Goal: Task Accomplishment & Management: Use online tool/utility

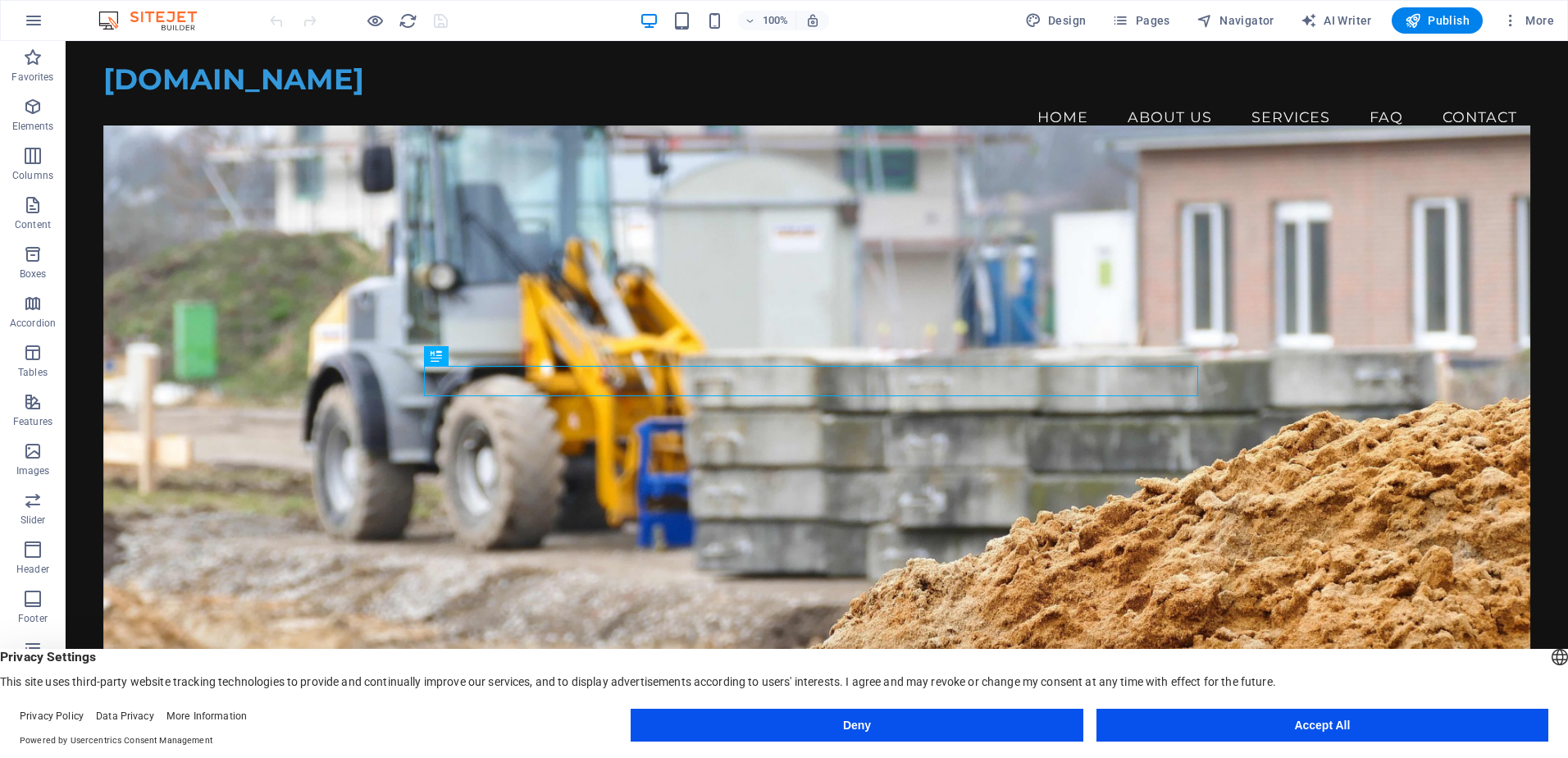
click at [1213, 718] on button "Accept All" at bounding box center [1322, 725] width 451 height 33
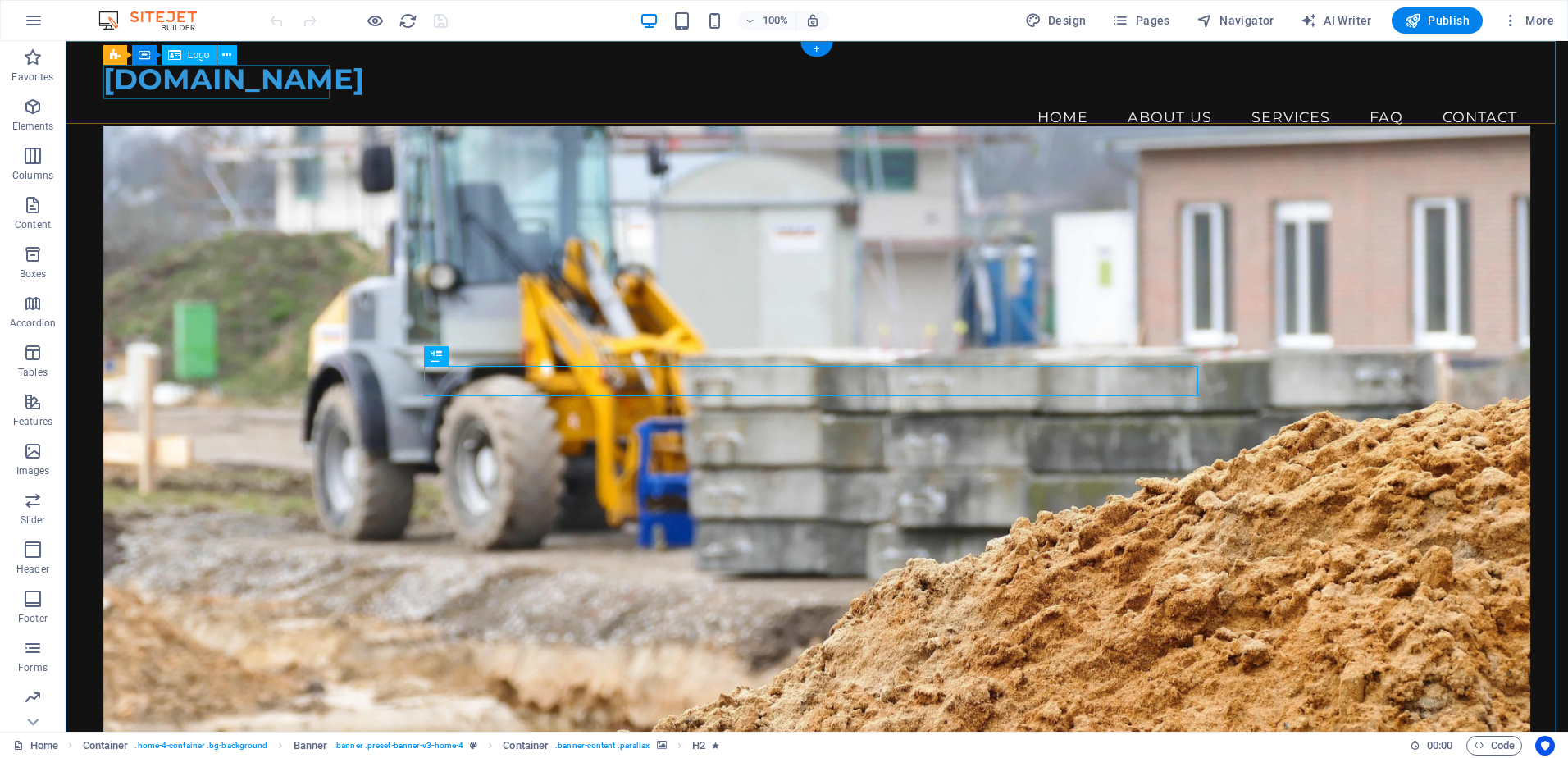
click at [229, 92] on div "[DOMAIN_NAME]" at bounding box center [817, 79] width 1427 height 34
click at [229, 59] on icon at bounding box center [227, 55] width 9 height 18
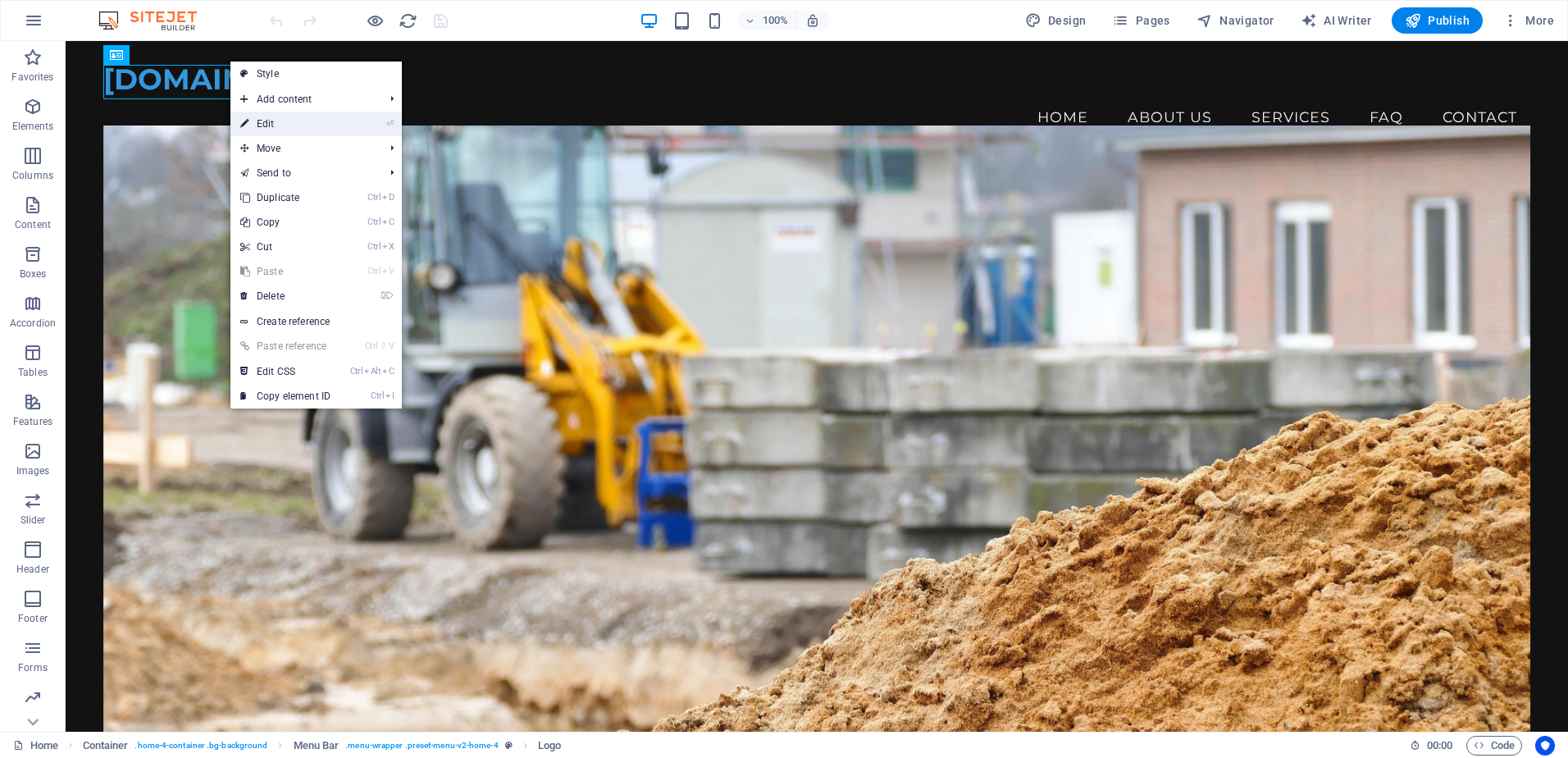
click at [280, 119] on link "⏎ Edit" at bounding box center [285, 124] width 110 height 24
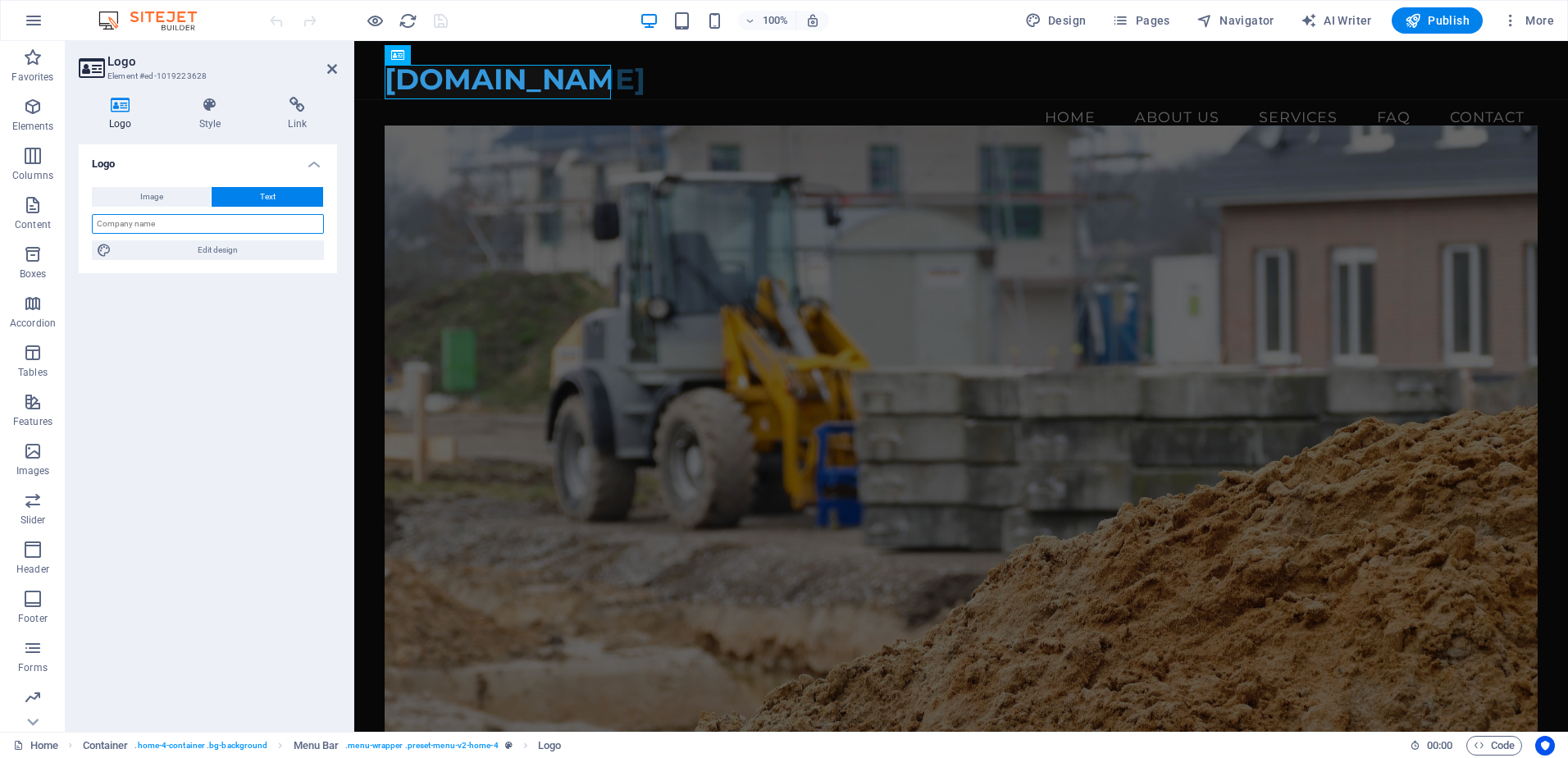
click at [164, 227] on input "text" at bounding box center [208, 223] width 232 height 20
type input "E"
click at [158, 195] on span "Image" at bounding box center [151, 196] width 23 height 20
select select "DISABLED_OPTION_VALUE"
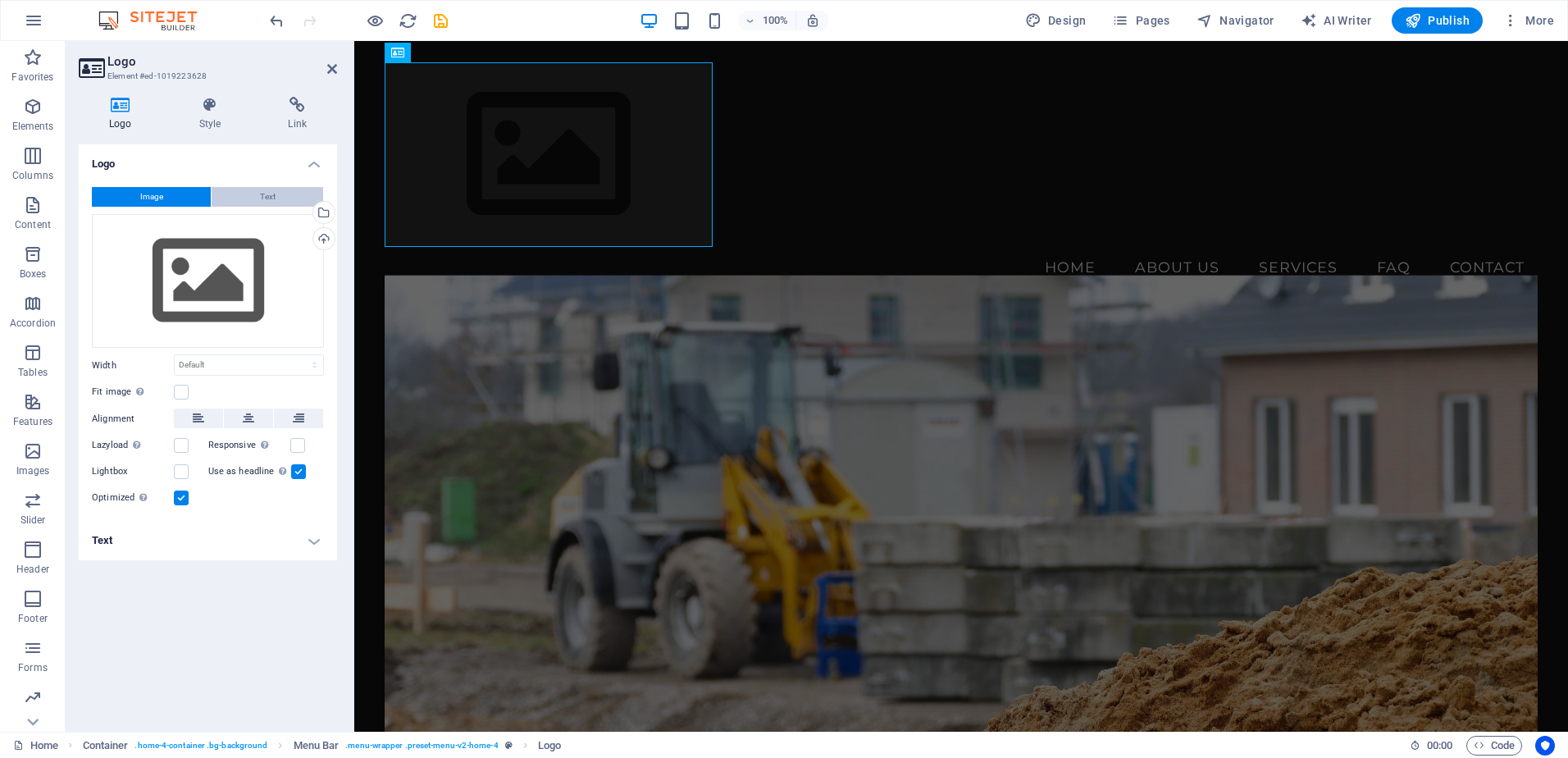
click at [227, 201] on button "Text" at bounding box center [268, 196] width 111 height 20
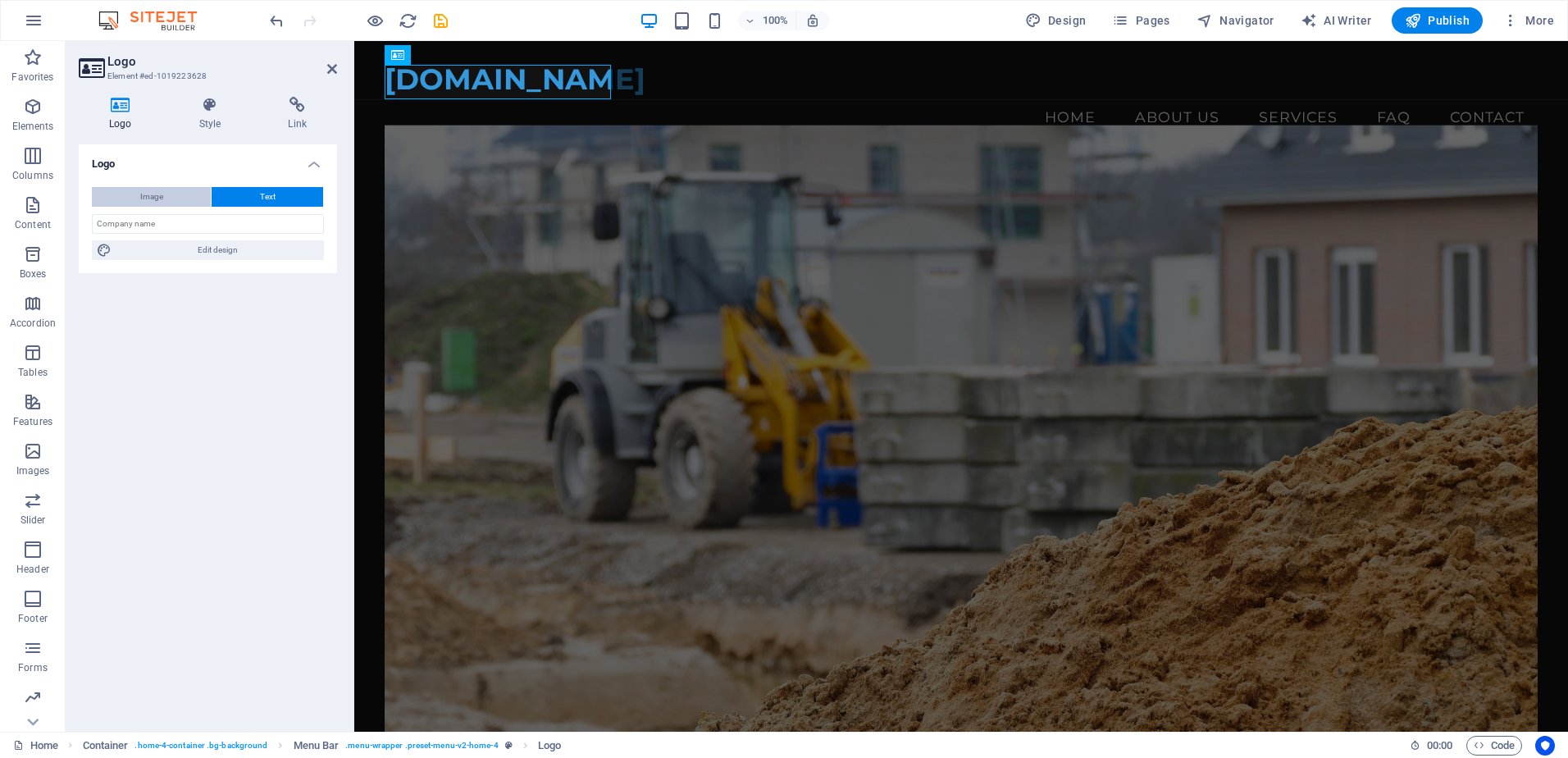
click at [192, 196] on button "Image" at bounding box center [151, 196] width 119 height 20
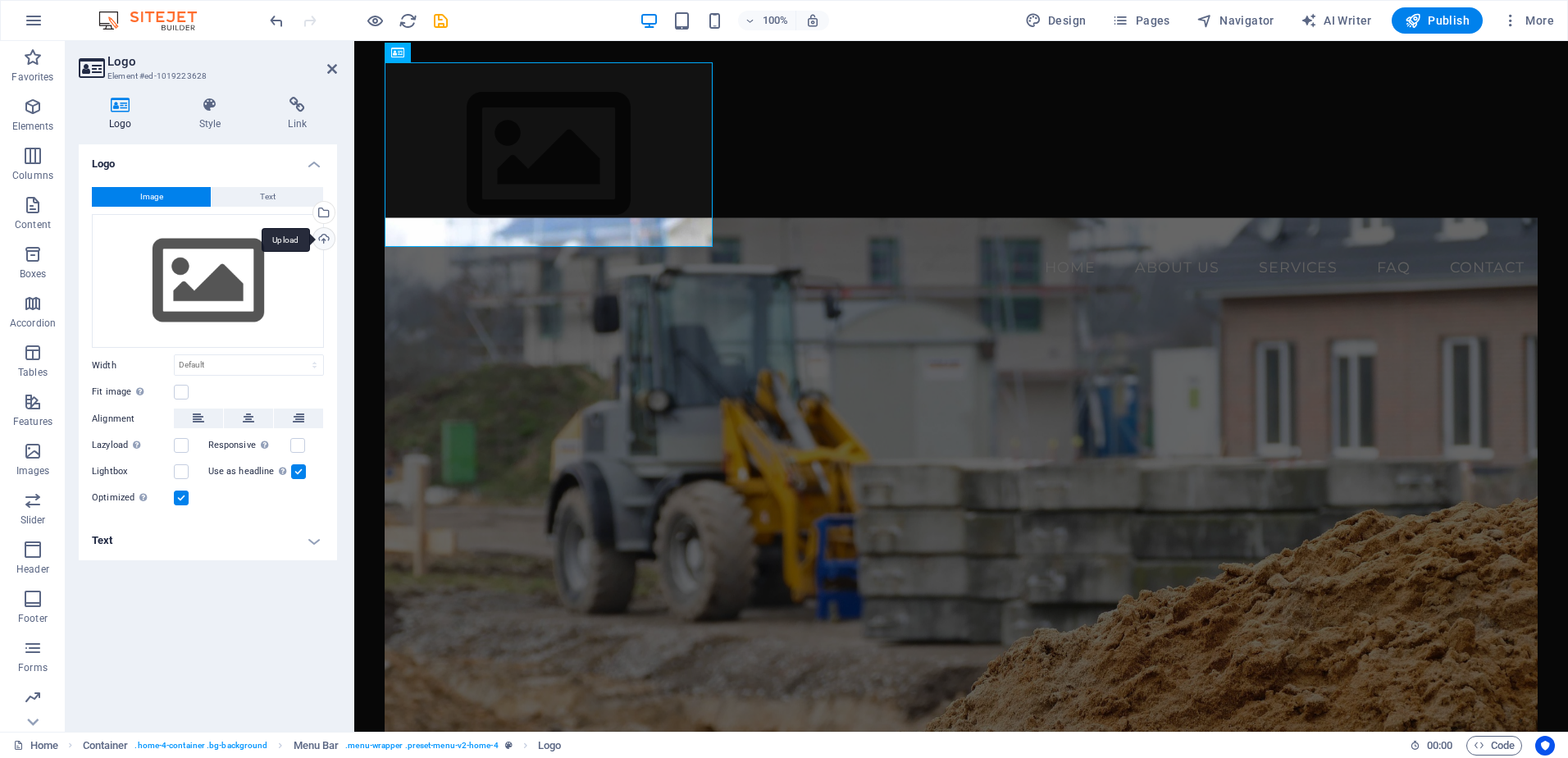
click at [320, 242] on div "Upload" at bounding box center [322, 240] width 24 height 24
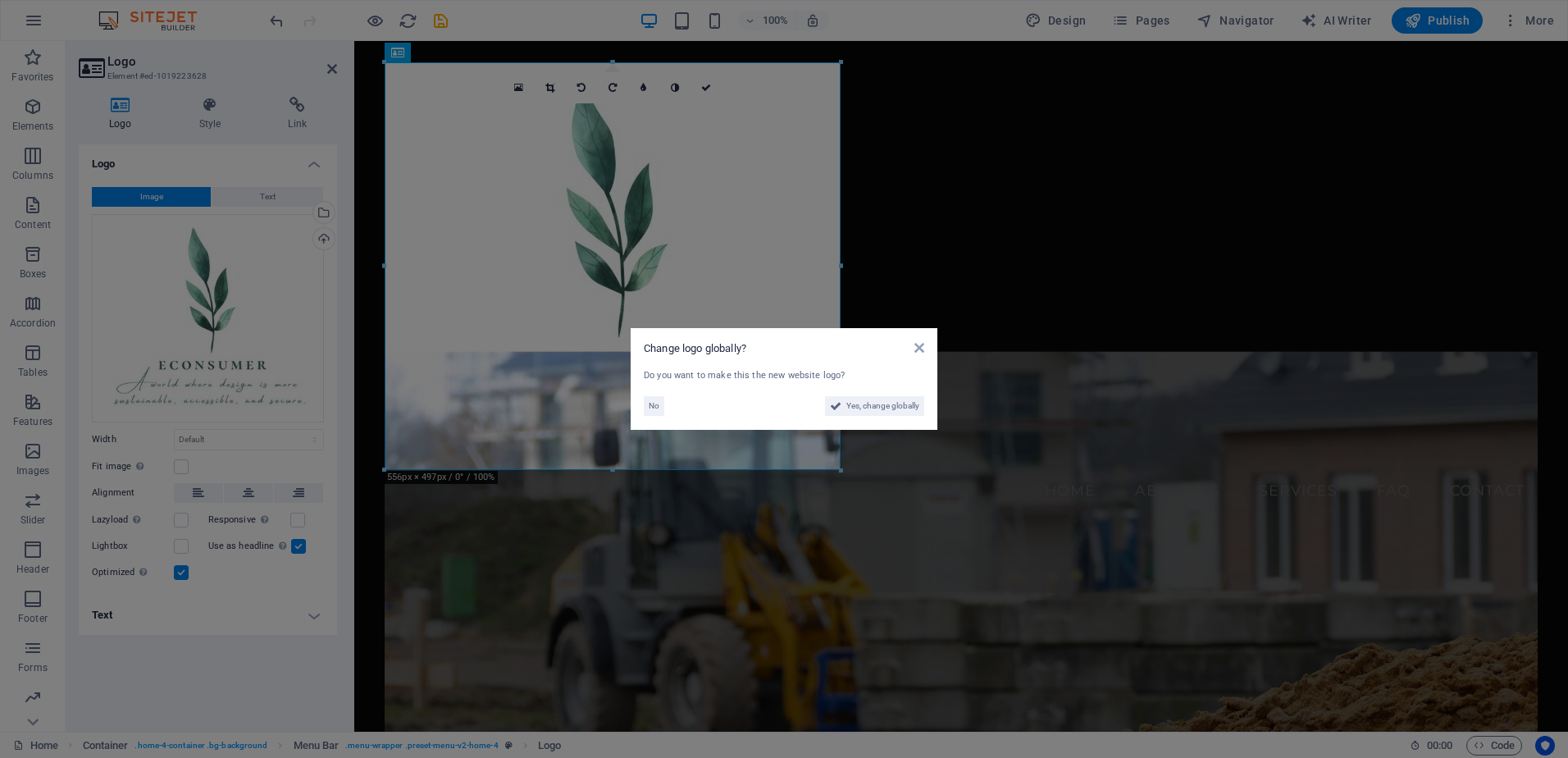
drag, startPoint x: 720, startPoint y: 374, endPoint x: 845, endPoint y: 375, distance: 125.0
click at [845, 375] on div "Do you want to make this the new website logo?" at bounding box center [784, 375] width 281 height 14
drag, startPoint x: 845, startPoint y: 375, endPoint x: 856, endPoint y: 403, distance: 30.1
click at [856, 403] on span "Yes, change globally" at bounding box center [882, 405] width 73 height 20
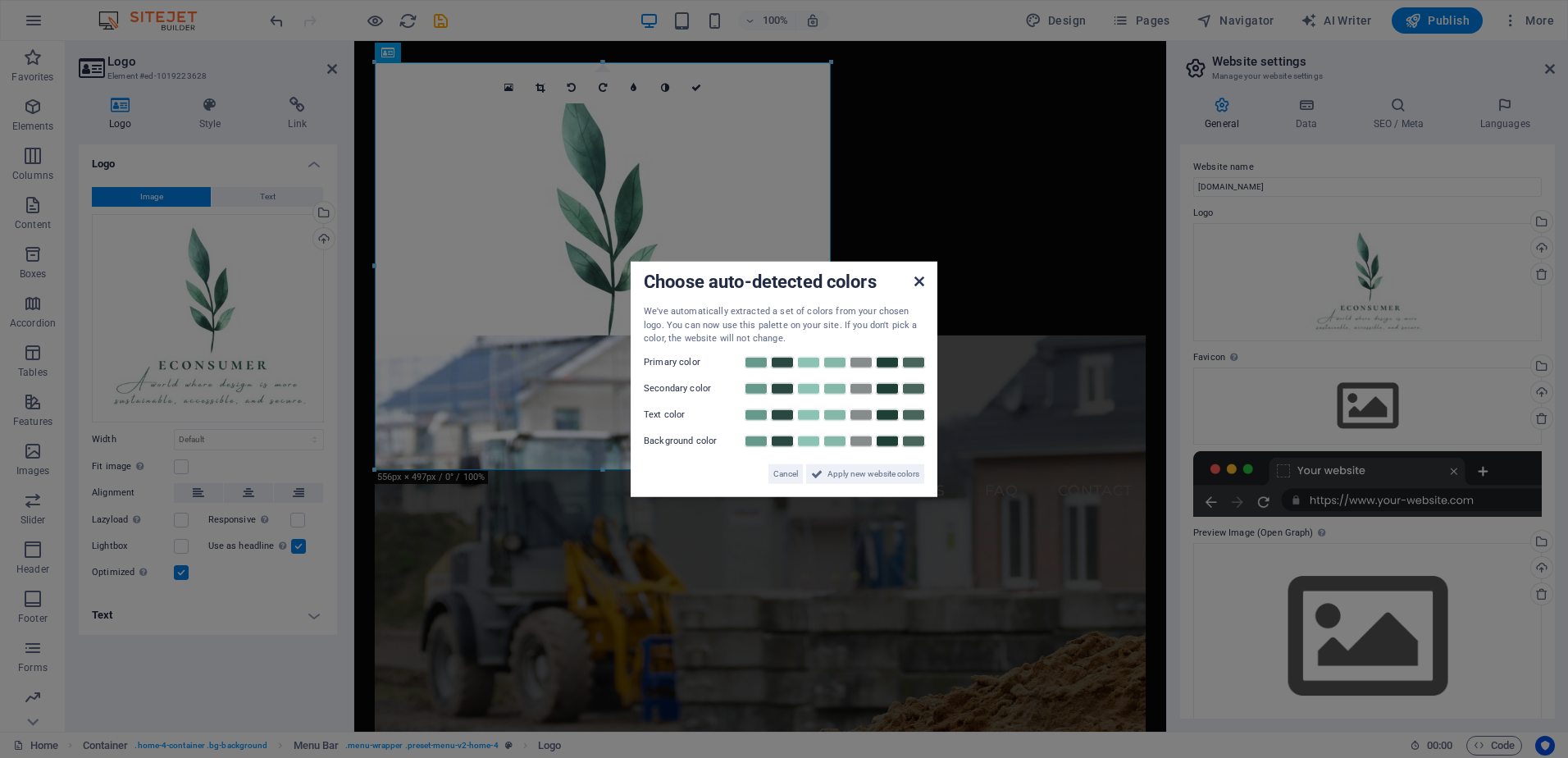
click at [916, 284] on icon at bounding box center [919, 281] width 10 height 13
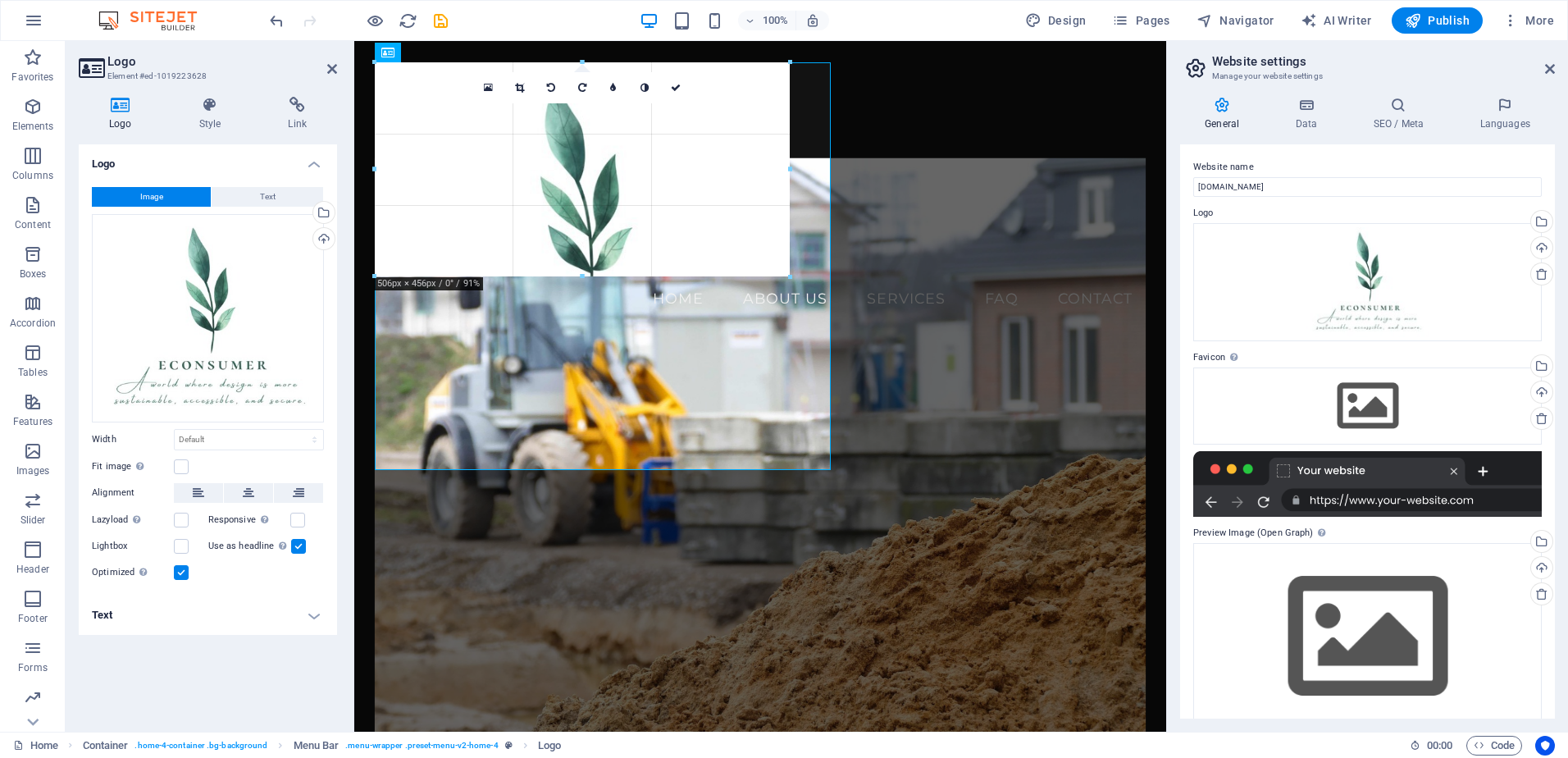
drag, startPoint x: 827, startPoint y: 470, endPoint x: 610, endPoint y: 178, distance: 363.8
type input "395"
select select "px"
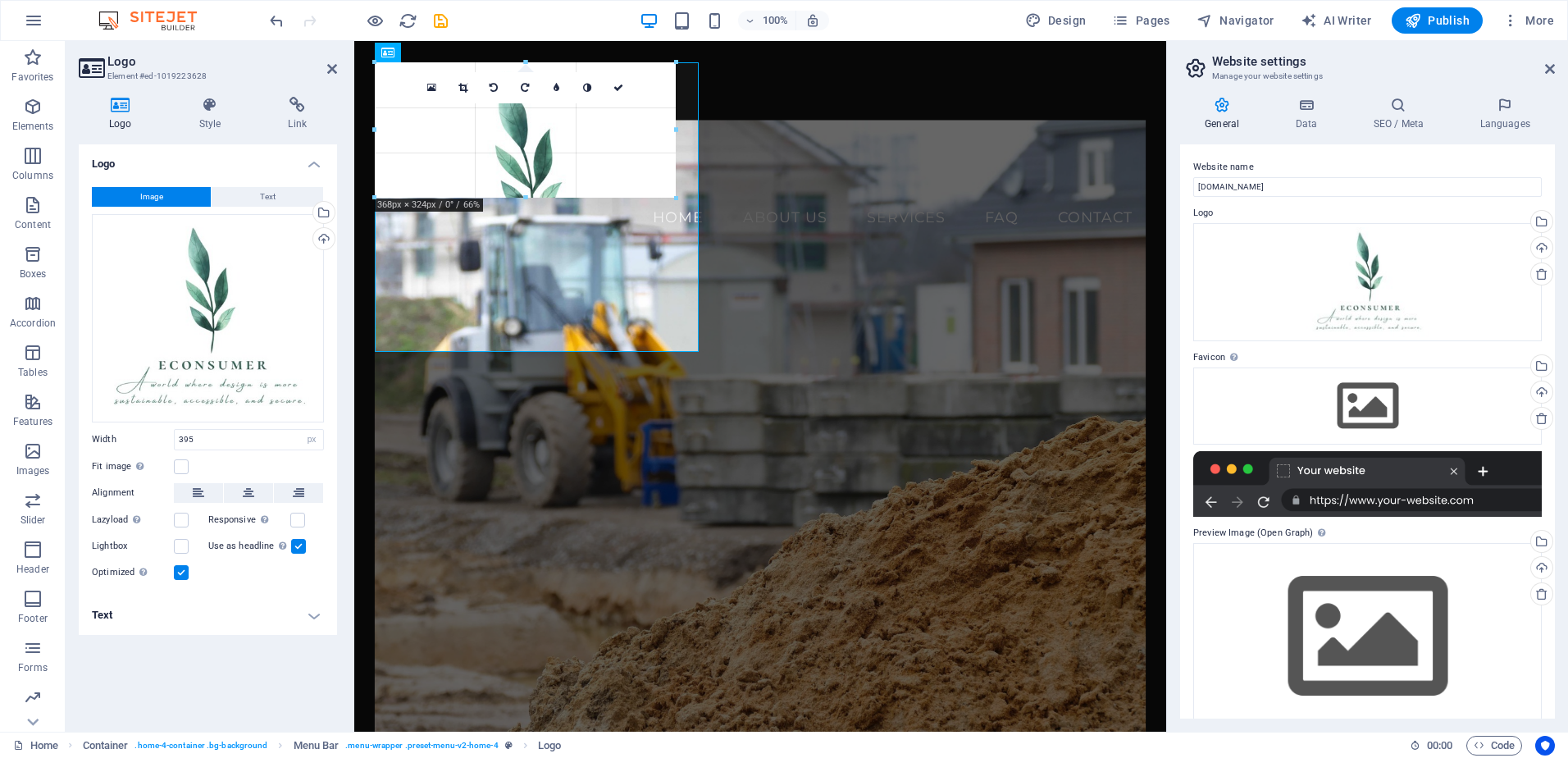
drag, startPoint x: 697, startPoint y: 347, endPoint x: 529, endPoint y: 142, distance: 265.0
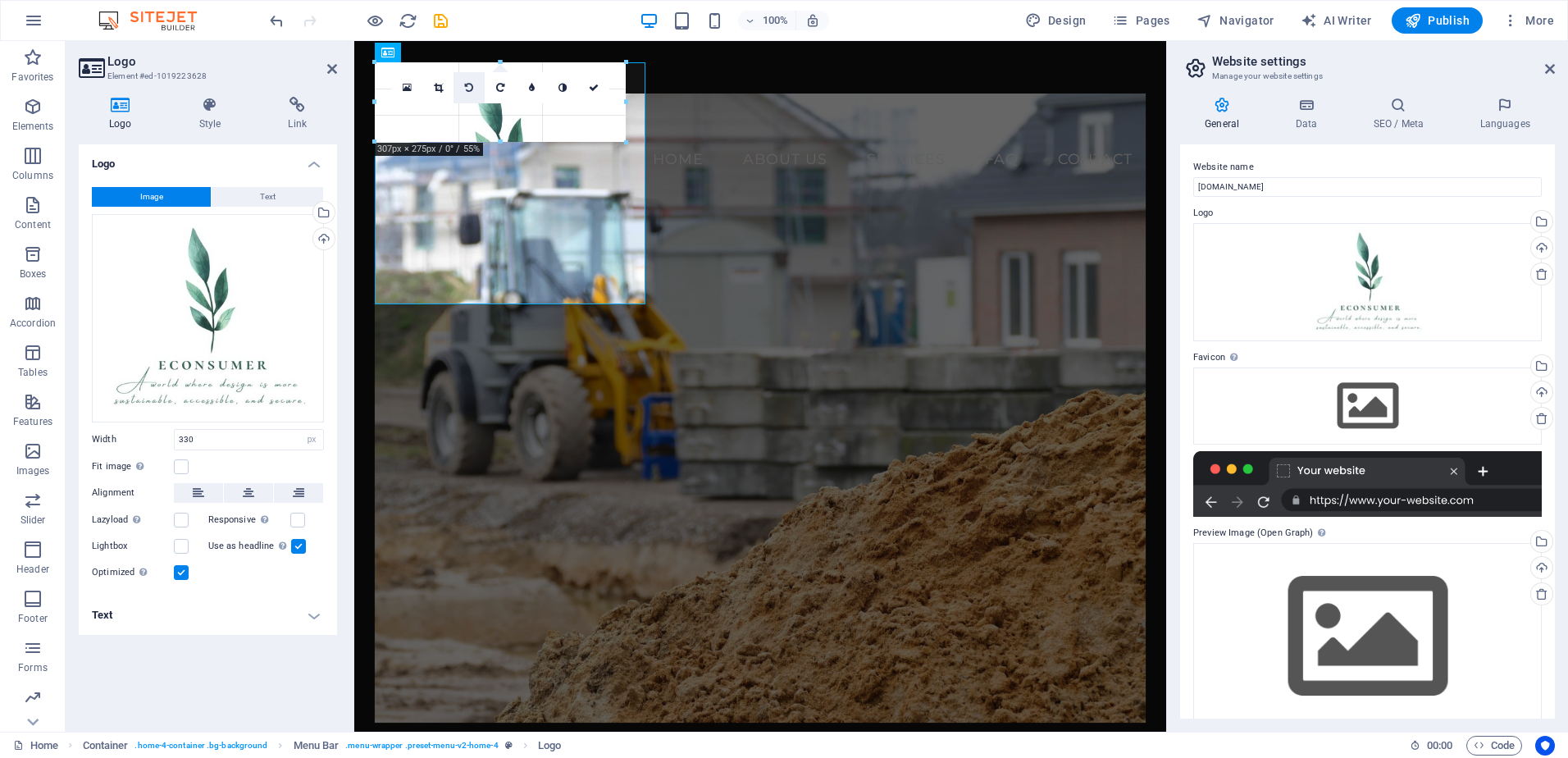
drag, startPoint x: 645, startPoint y: 305, endPoint x: 458, endPoint y: 96, distance: 280.4
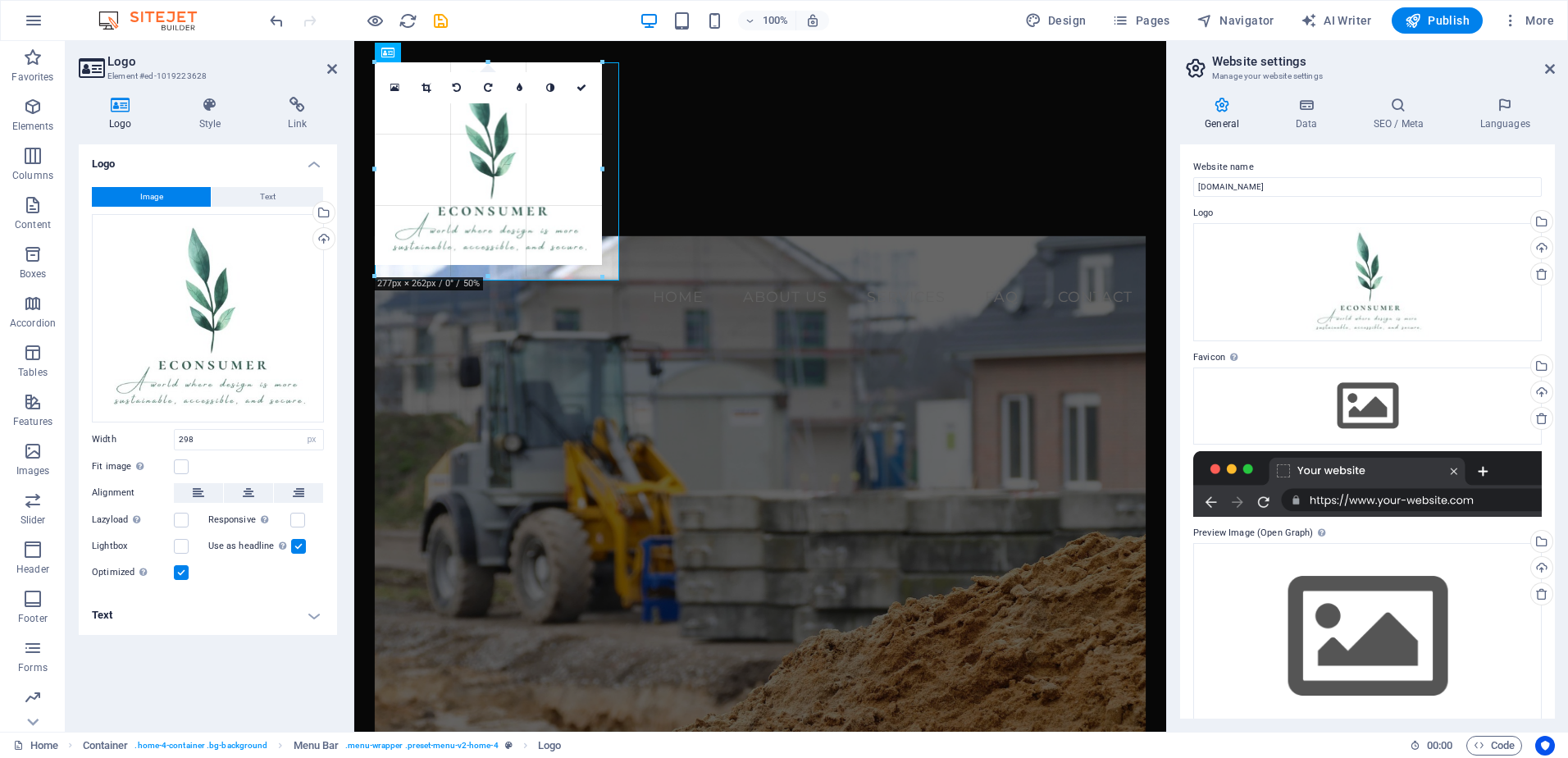
drag, startPoint x: 616, startPoint y: 62, endPoint x: 598, endPoint y: 210, distance: 149.1
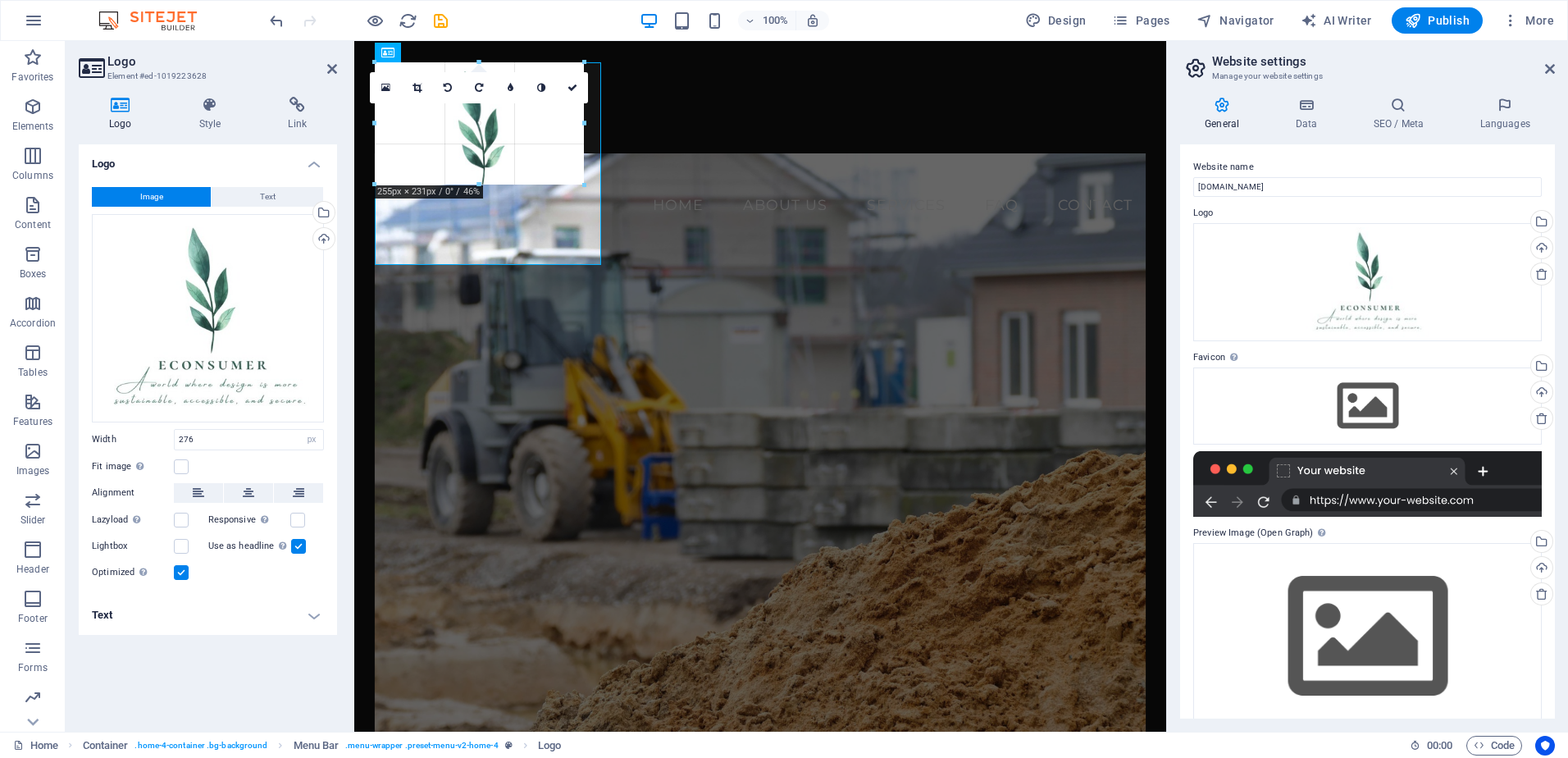
drag, startPoint x: 603, startPoint y: 265, endPoint x: 158, endPoint y: 79, distance: 482.3
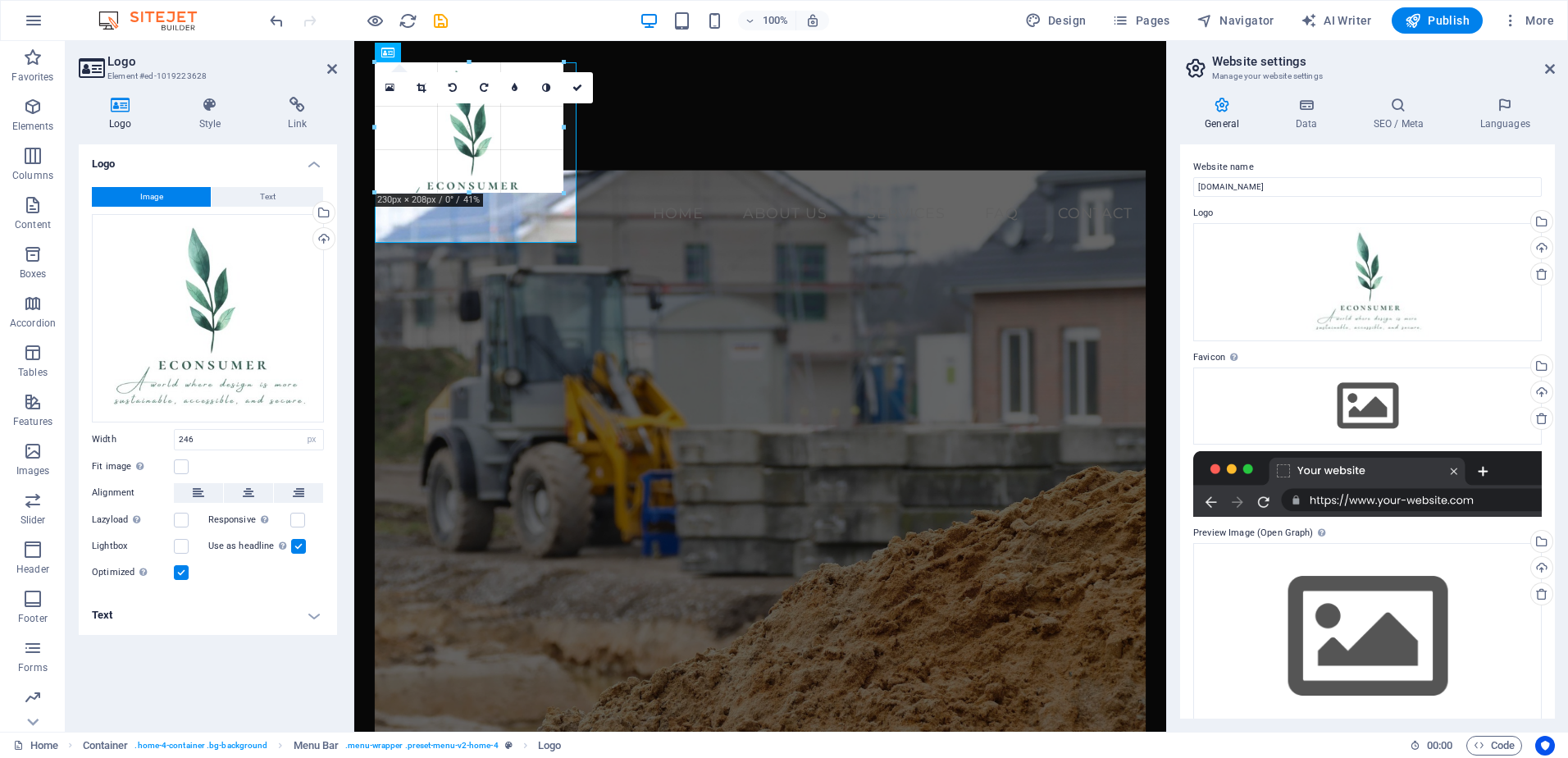
drag, startPoint x: 573, startPoint y: 61, endPoint x: 516, endPoint y: 224, distance: 172.7
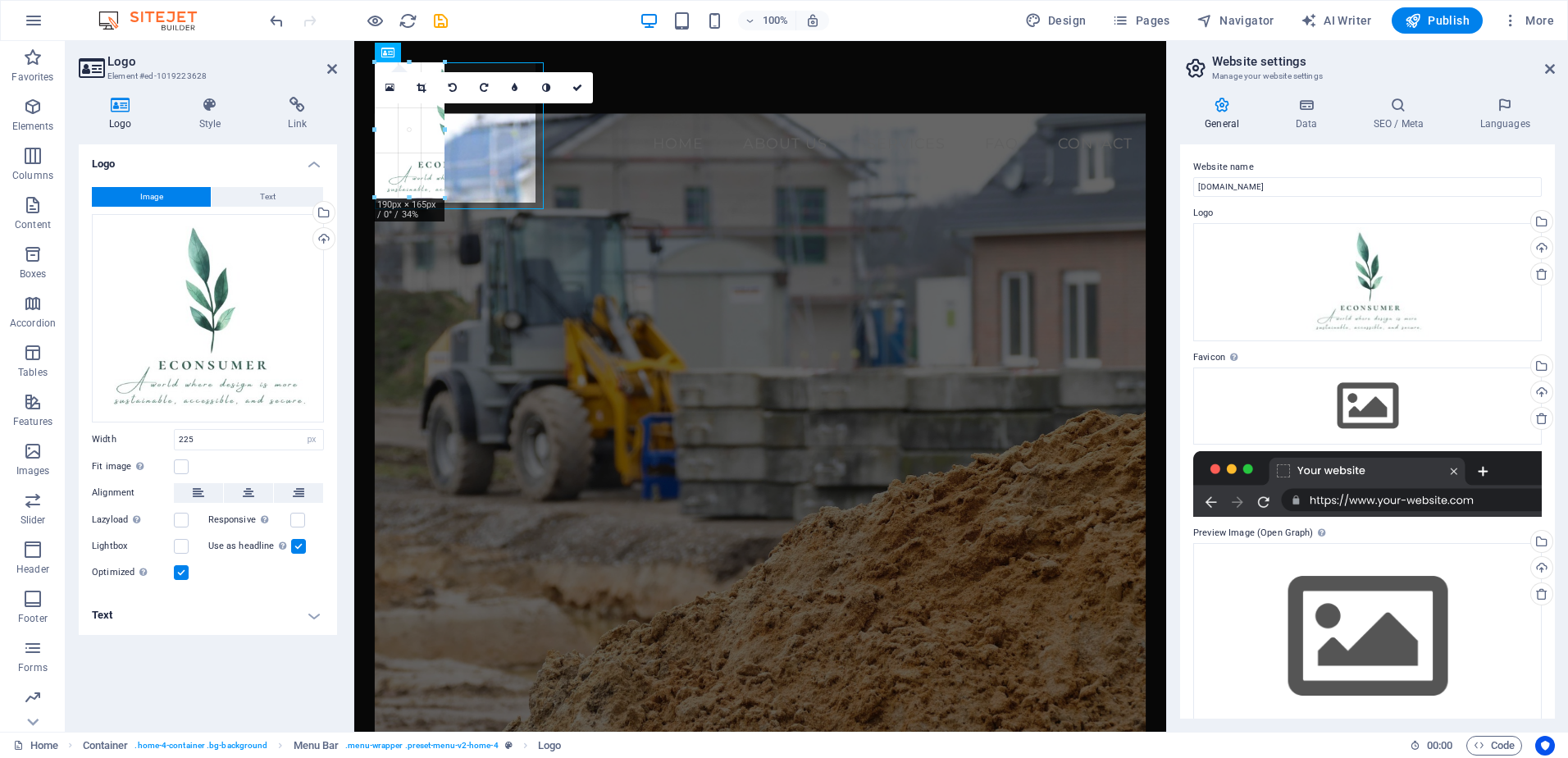
drag, startPoint x: 559, startPoint y: 228, endPoint x: 442, endPoint y: 124, distance: 156.5
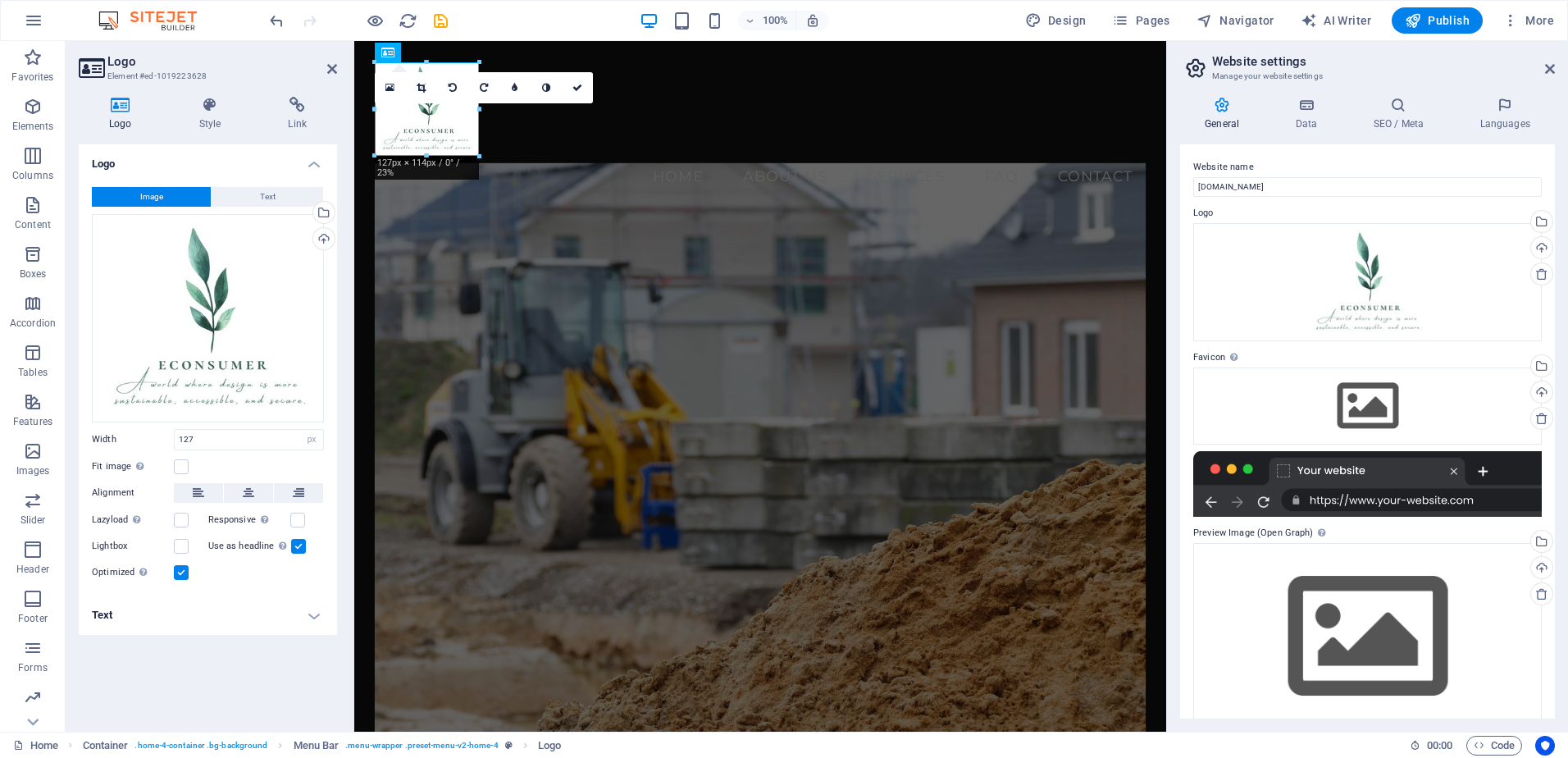
click at [478, 103] on div "16:10 16:9 4:3 1:1 1:2 0" at bounding box center [483, 88] width 218 height 32
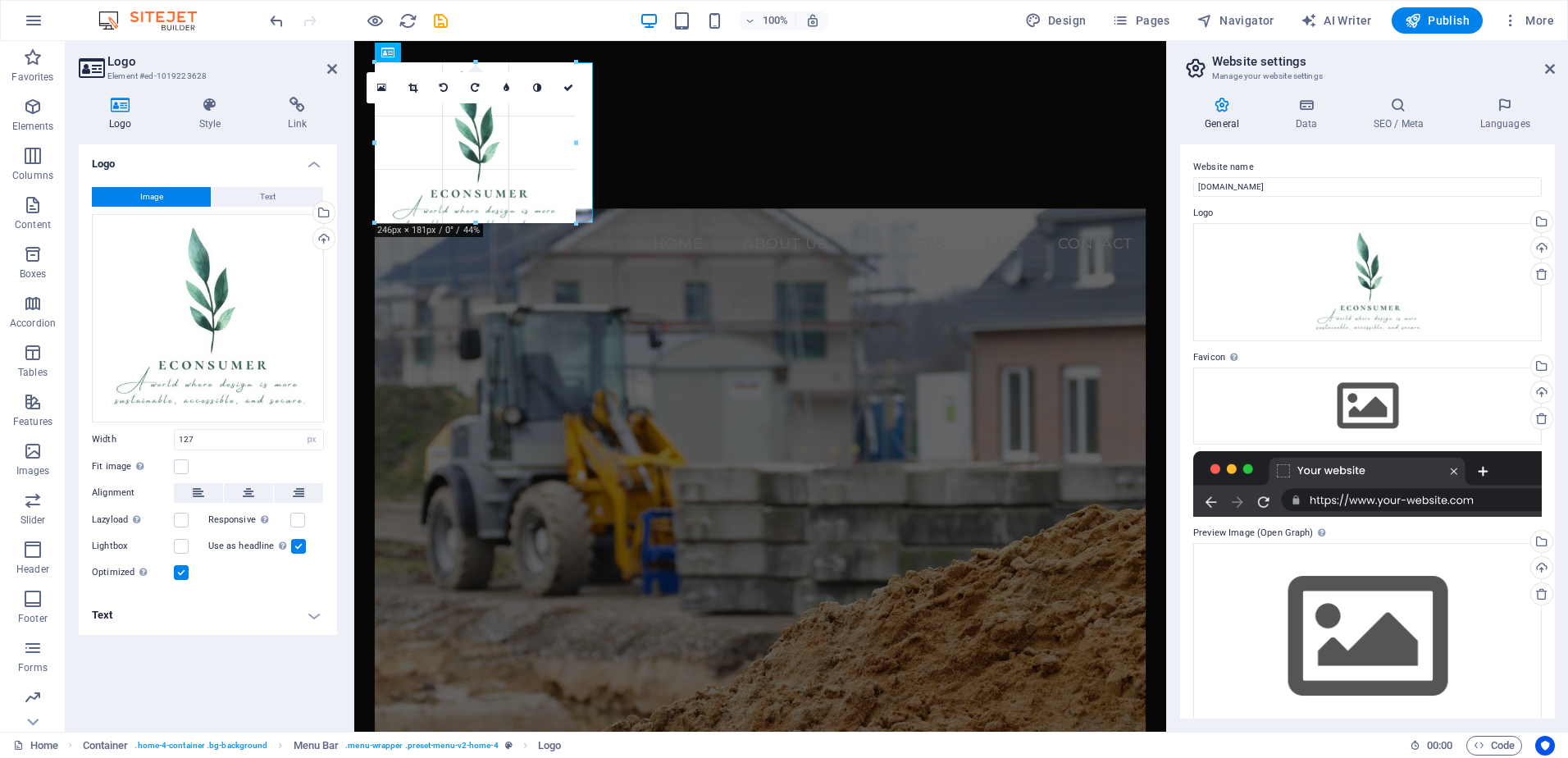
drag, startPoint x: 476, startPoint y: 155, endPoint x: 590, endPoint y: 108, distance: 123.3
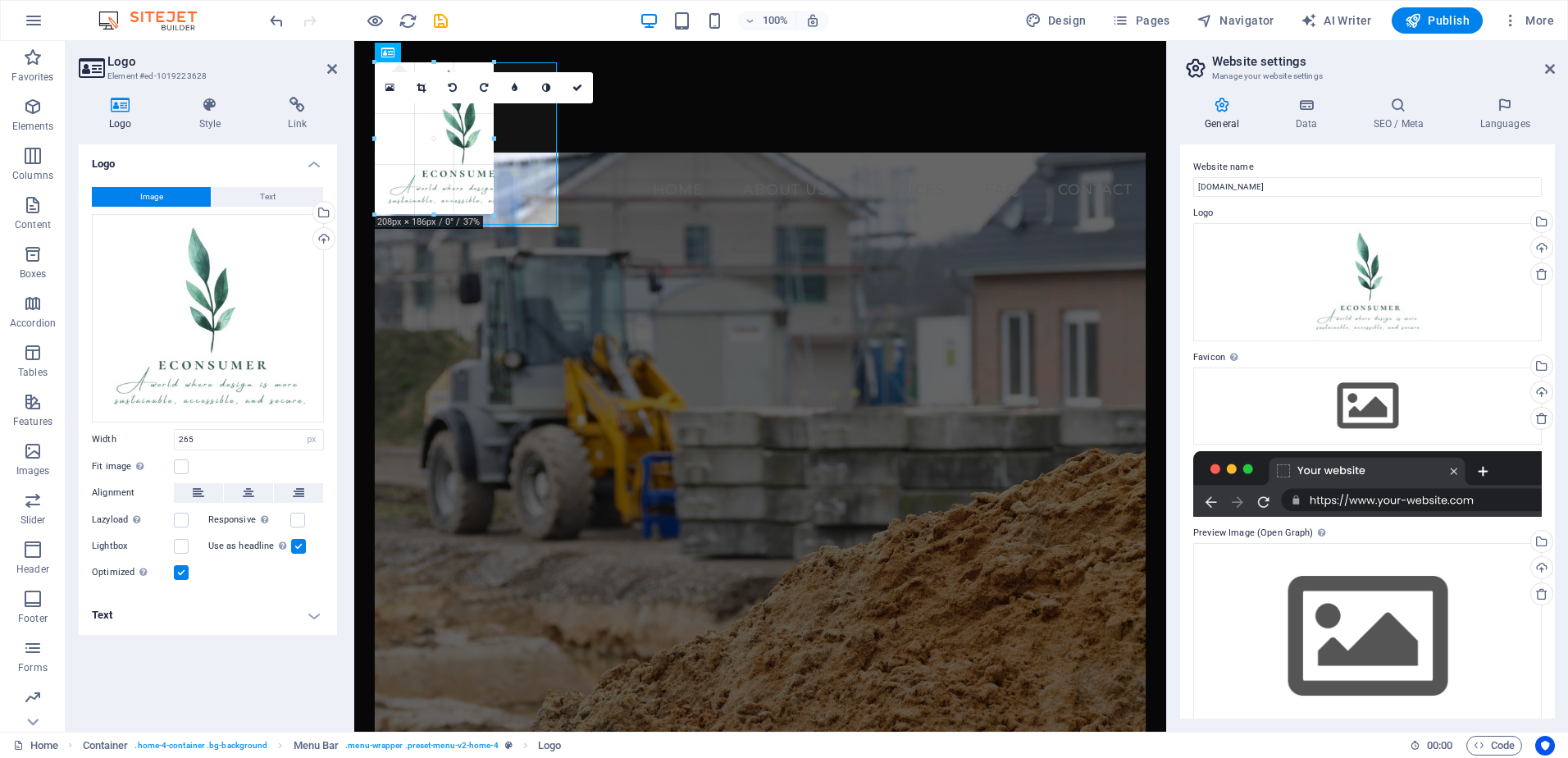
drag, startPoint x: 482, startPoint y: 255, endPoint x: 487, endPoint y: 168, distance: 87.1
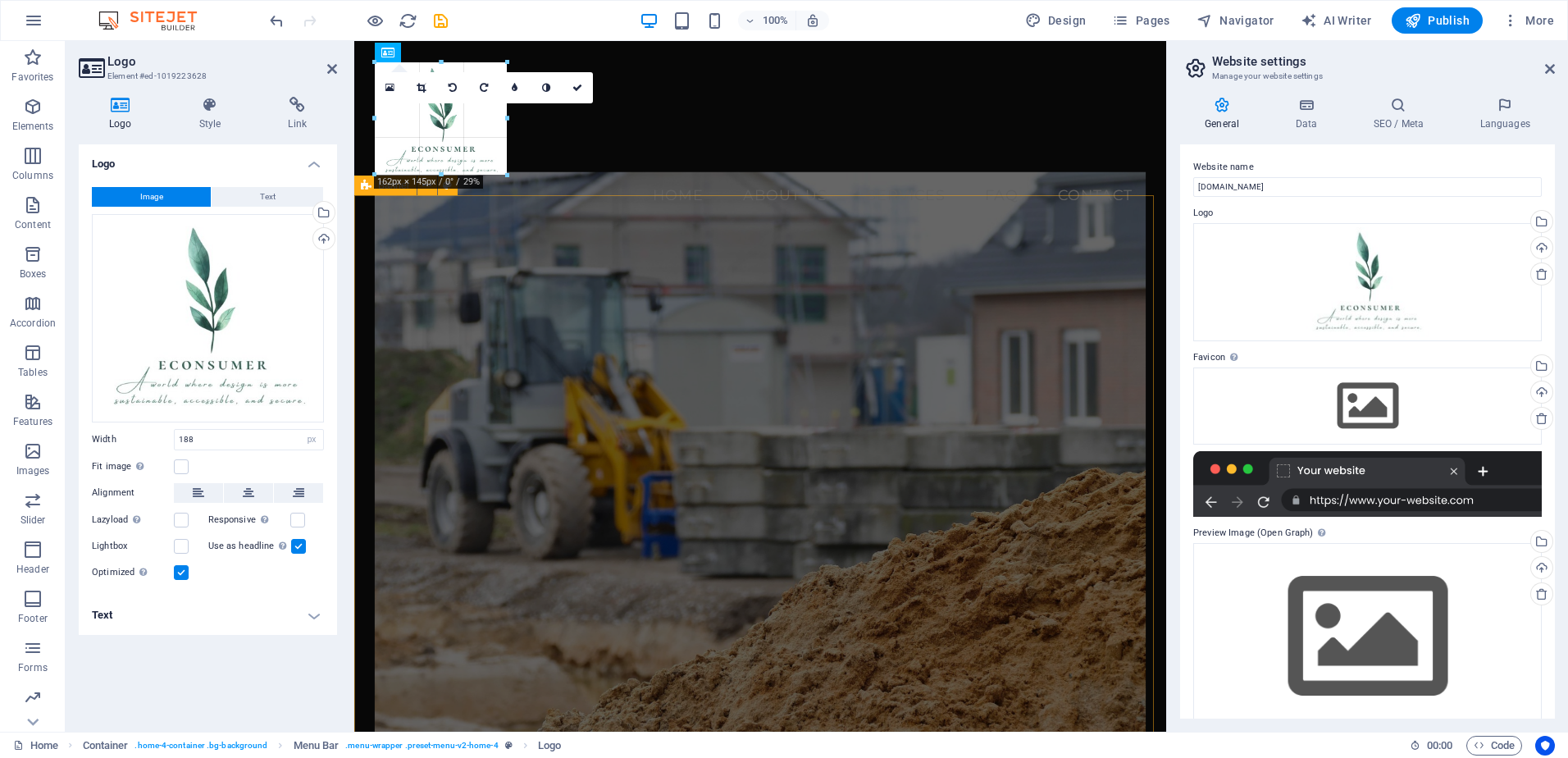
drag, startPoint x: 532, startPoint y: 200, endPoint x: 503, endPoint y: 172, distance: 40.3
type input "152"
click at [539, 266] on figure at bounding box center [760, 488] width 772 height 629
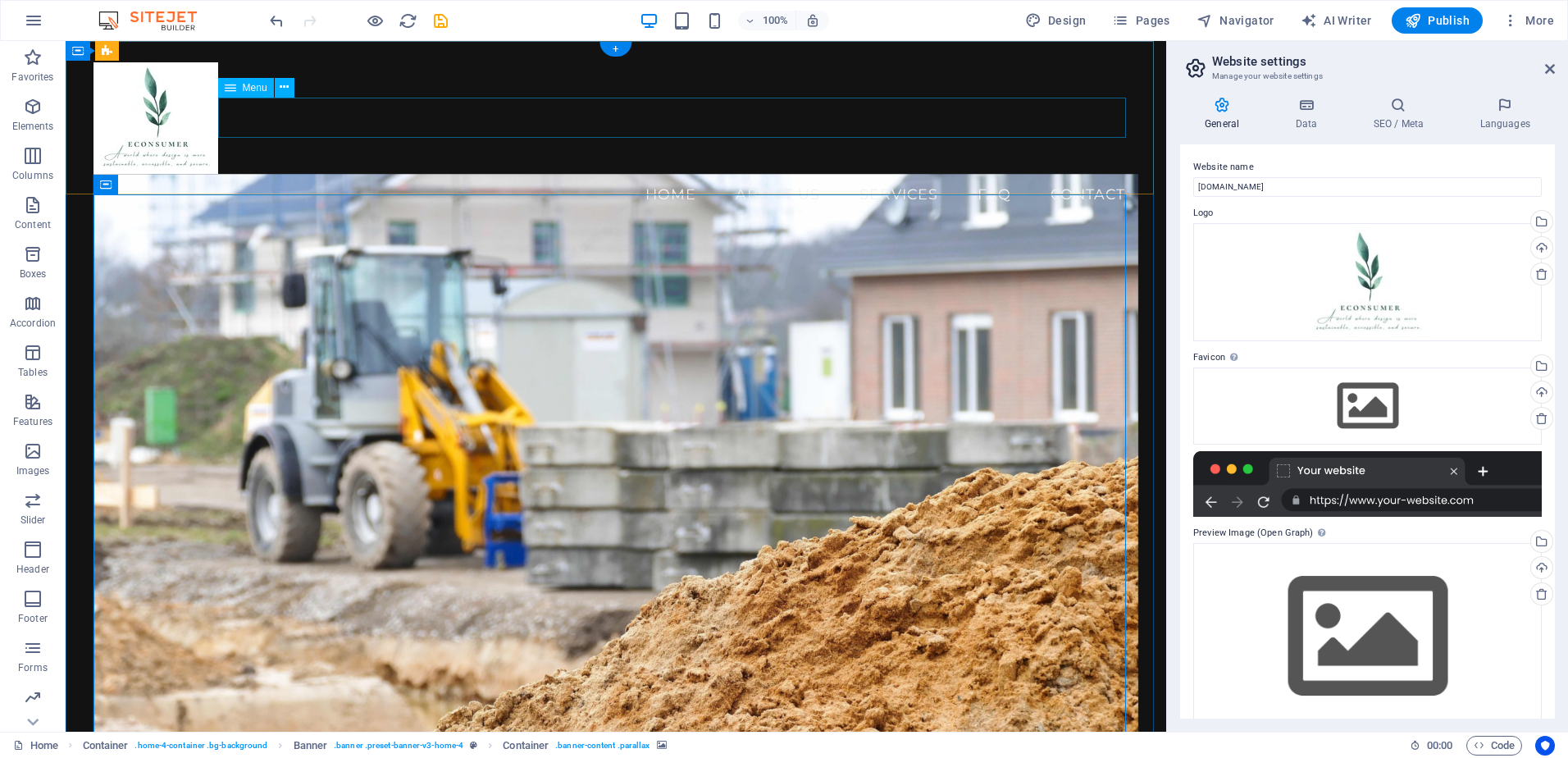
click at [586, 174] on nav "Home About Us Services FAQ Contact" at bounding box center [617, 194] width 1046 height 41
click at [630, 174] on nav "Home About Us Services FAQ Contact" at bounding box center [617, 194] width 1046 height 41
select select
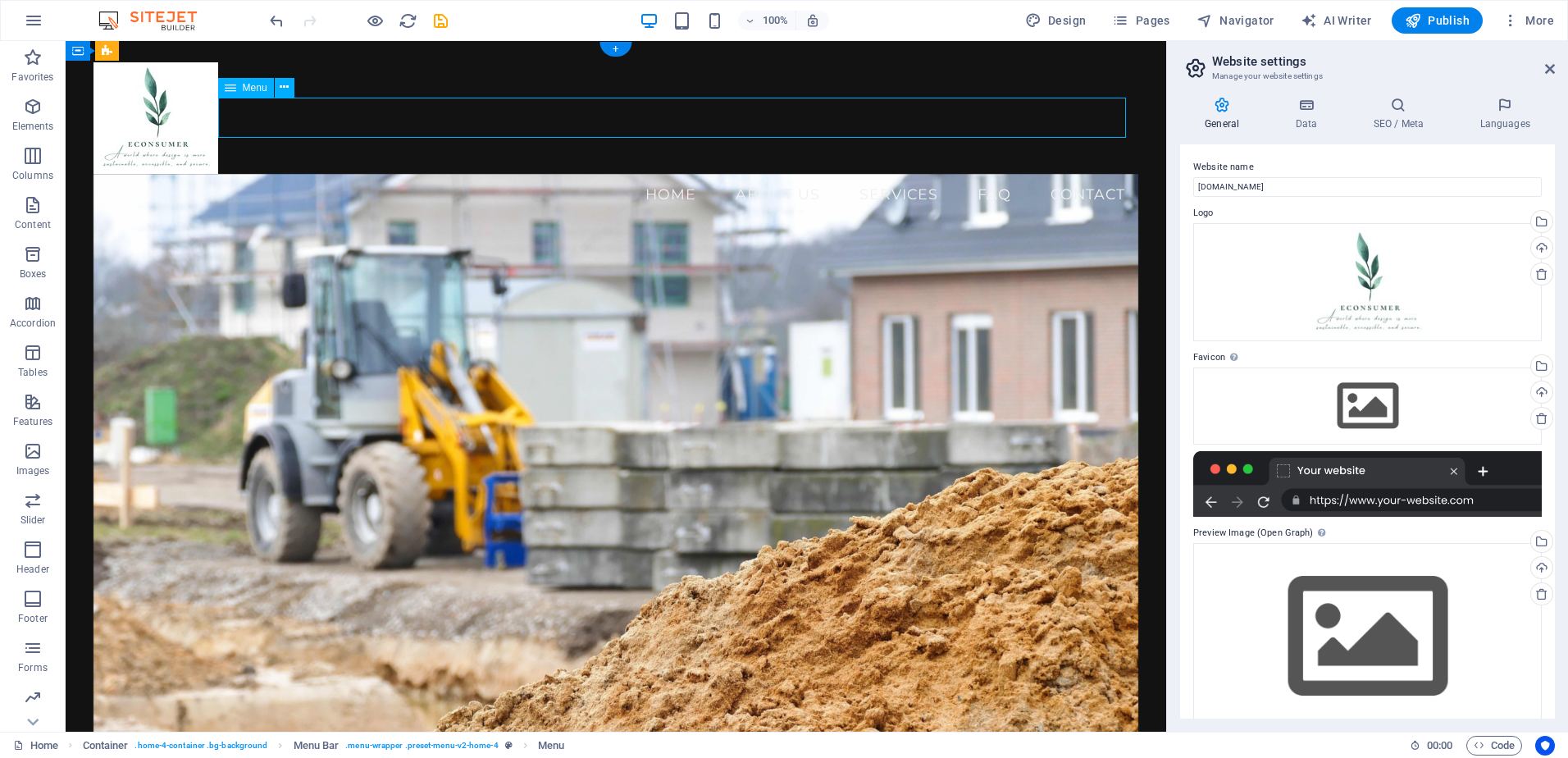
select select
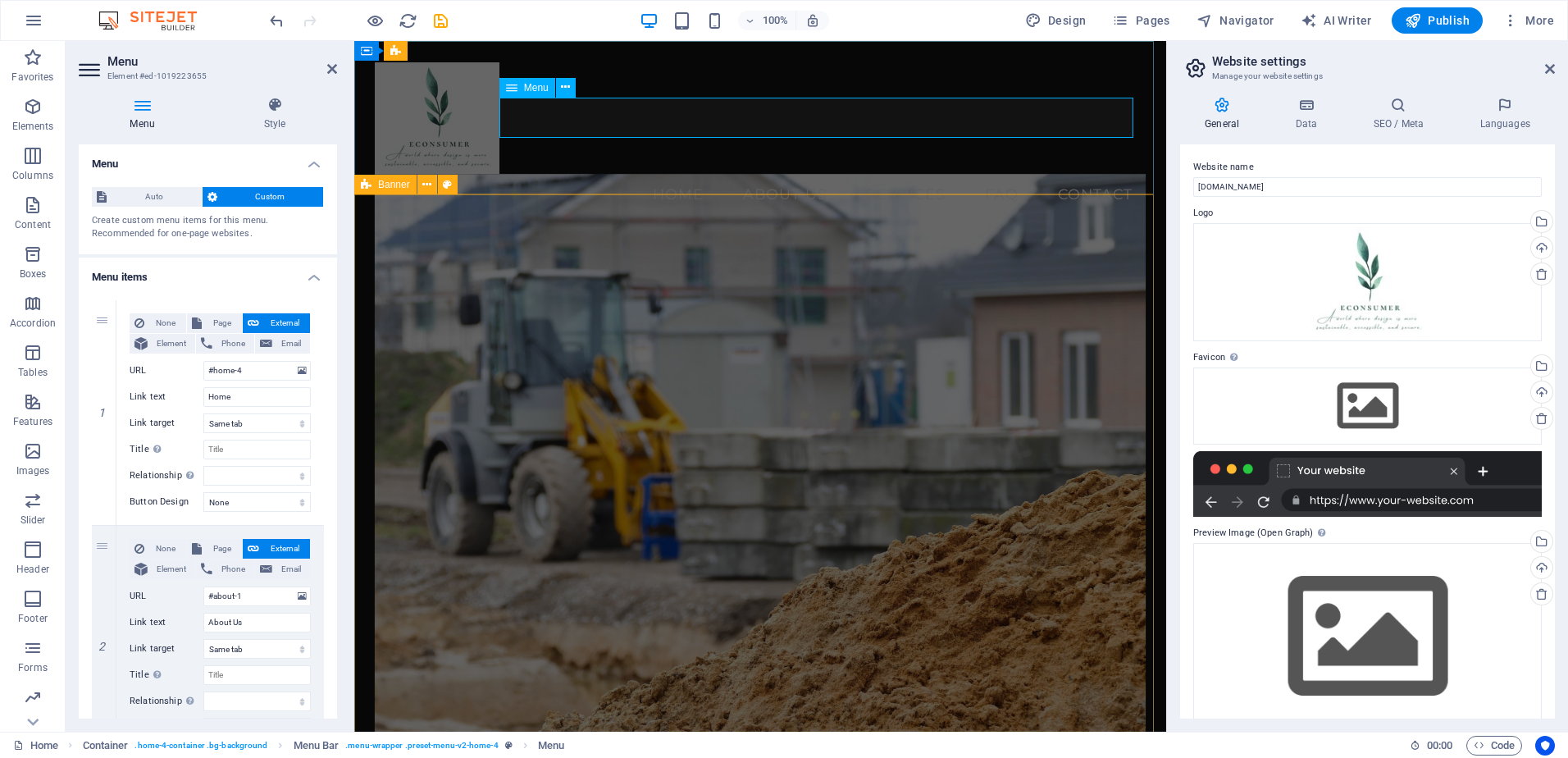
click at [667, 174] on nav "Home About Us Services FAQ Contact" at bounding box center [760, 194] width 772 height 41
click at [603, 174] on nav "Home About Us Services FAQ Contact" at bounding box center [760, 194] width 772 height 41
click at [664, 174] on nav "Home About Us Services FAQ Contact" at bounding box center [760, 194] width 772 height 41
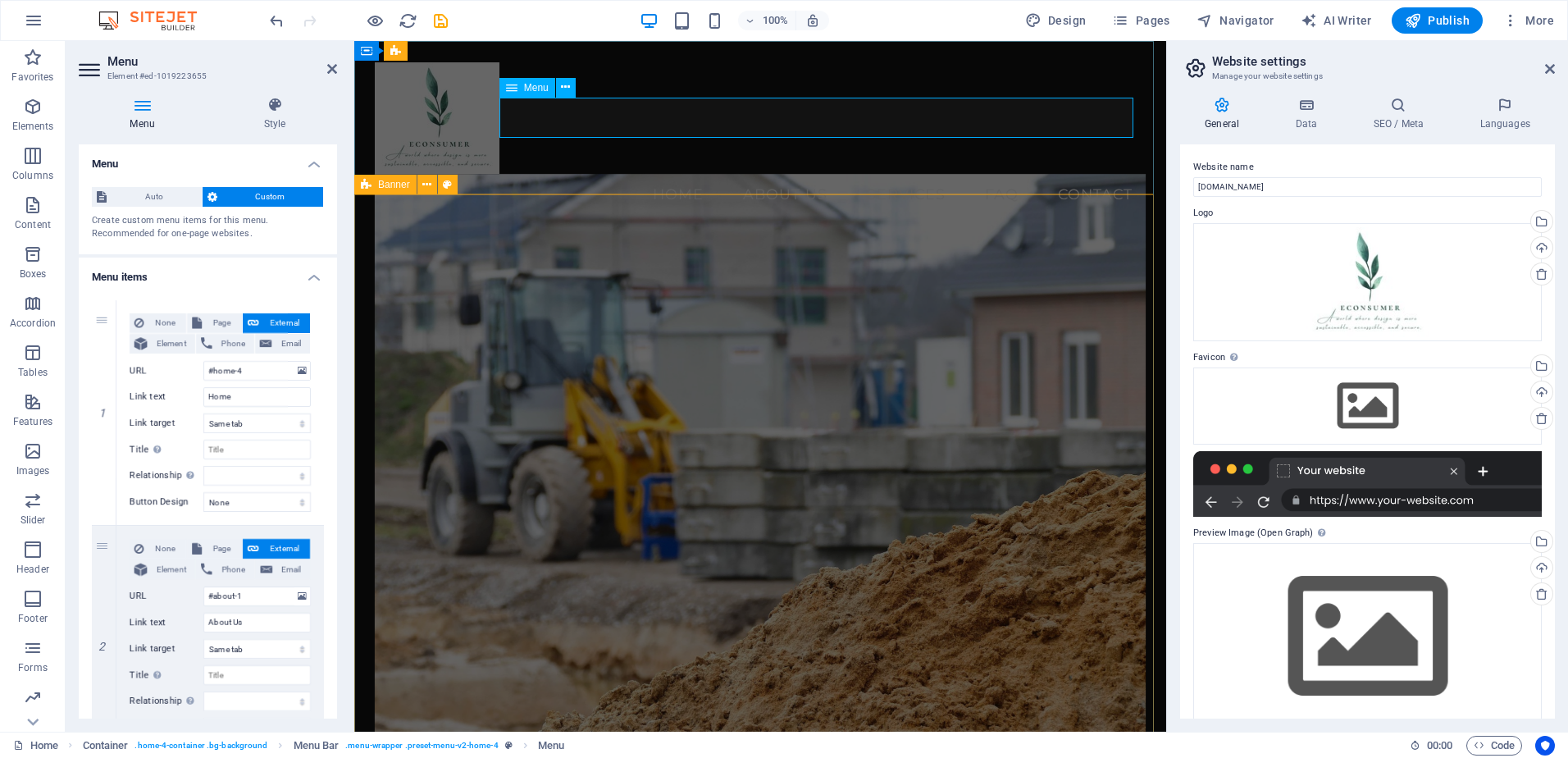
click at [664, 174] on nav "Home About Us Services FAQ Contact" at bounding box center [760, 194] width 772 height 41
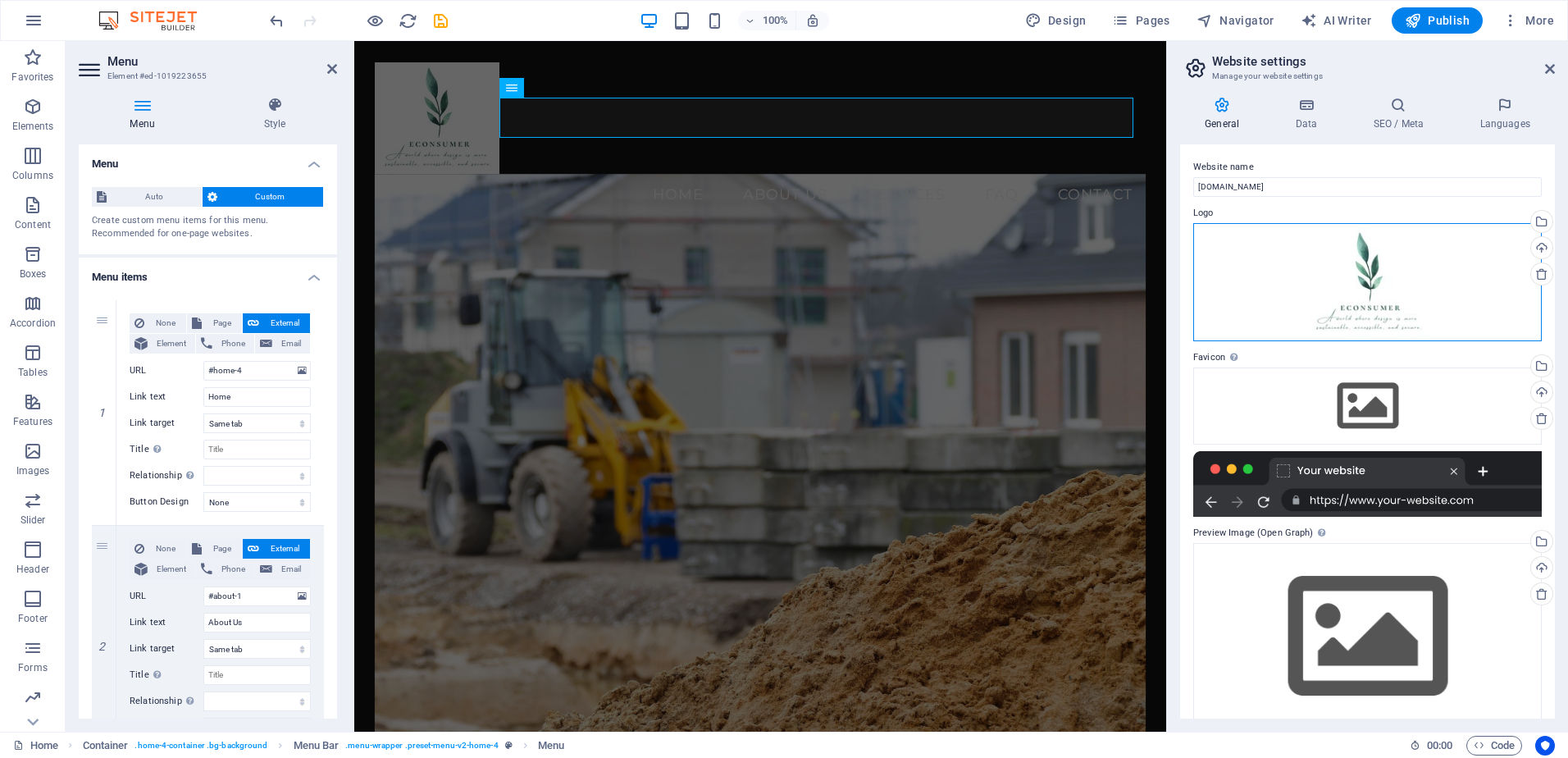
click at [1414, 293] on div "Drag files here, click to choose files or select files from Files or our free s…" at bounding box center [1367, 281] width 348 height 118
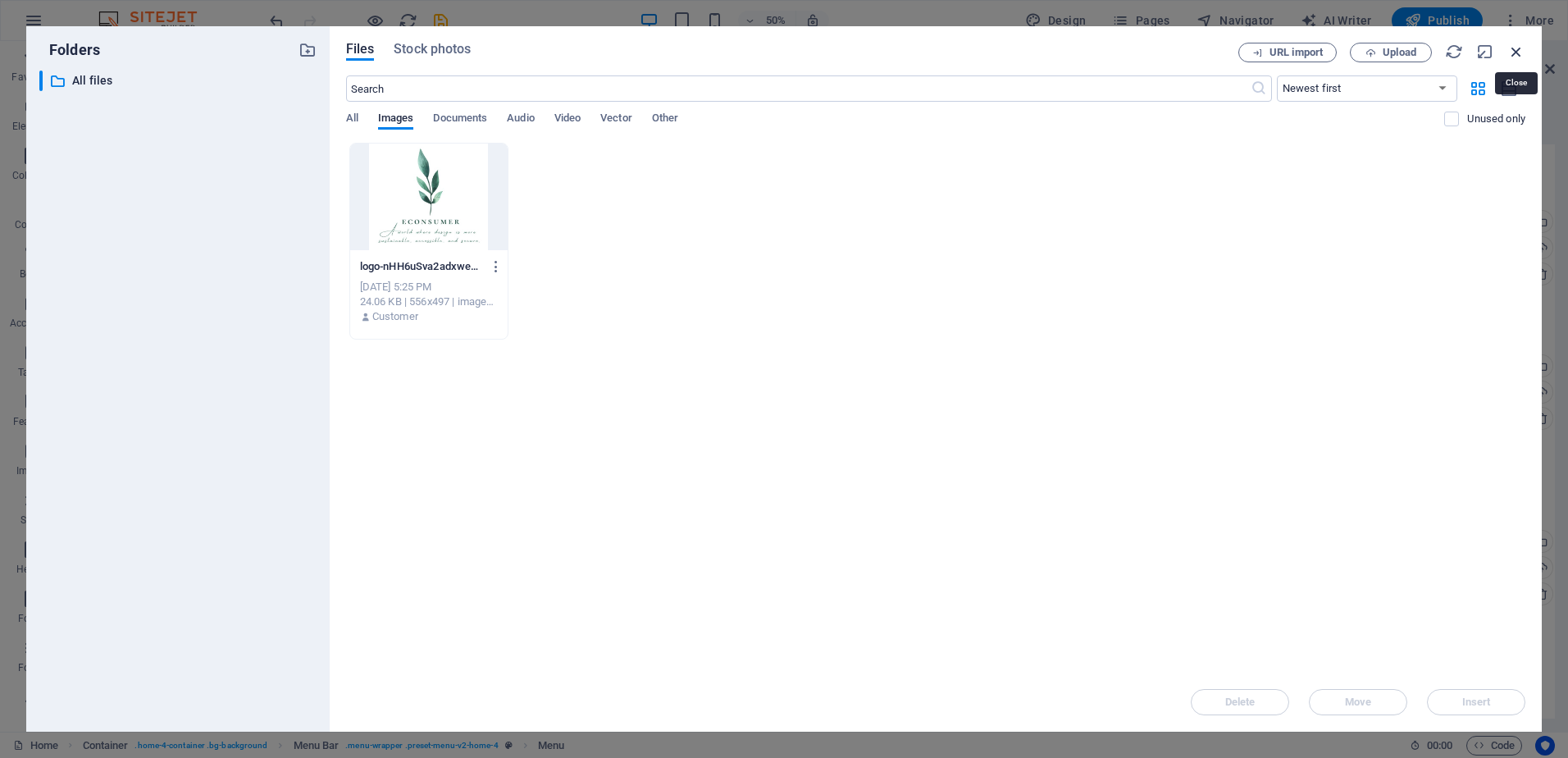
click at [1513, 46] on icon "button" at bounding box center [1516, 51] width 18 height 18
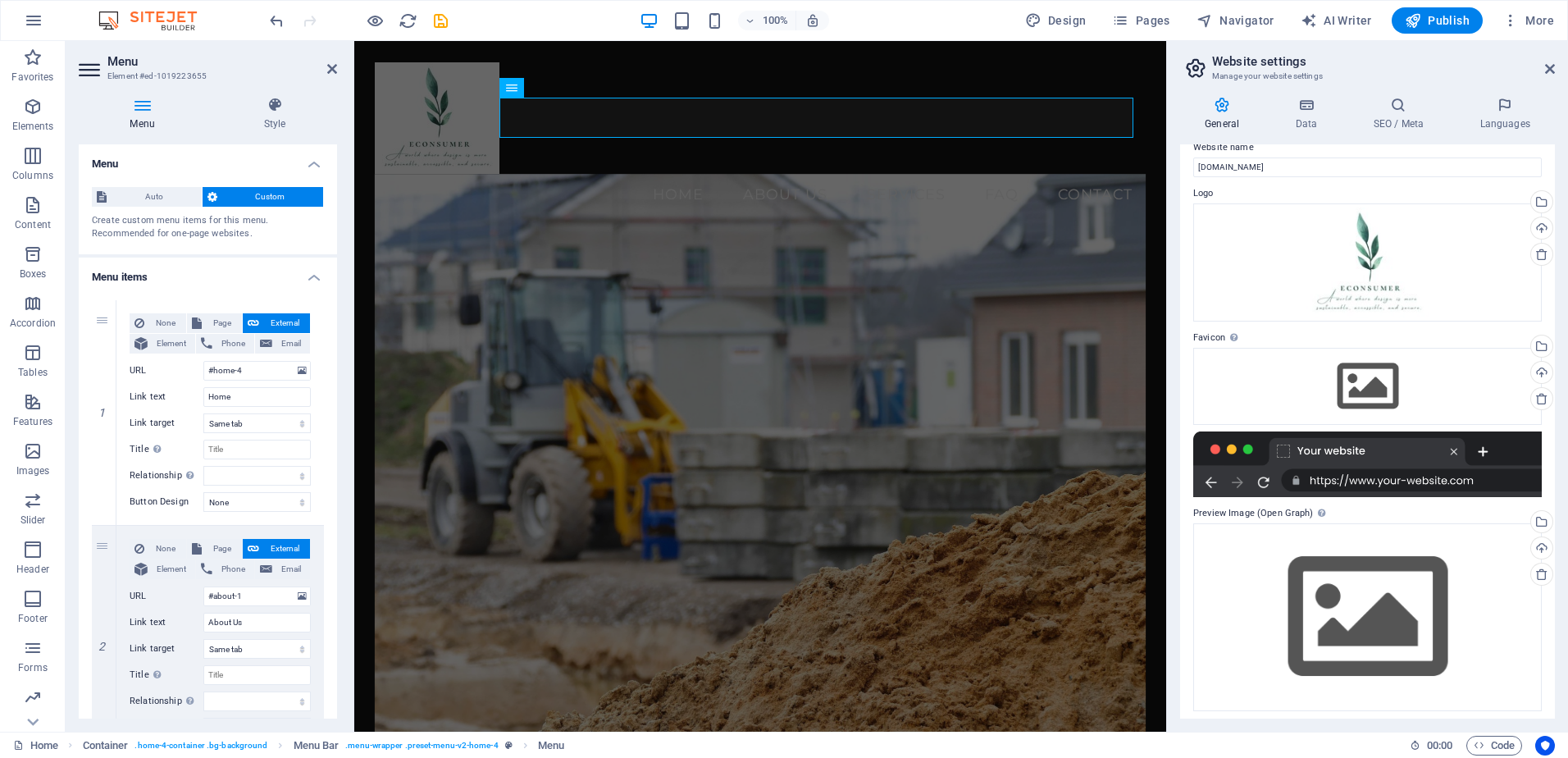
scroll to position [25, 0]
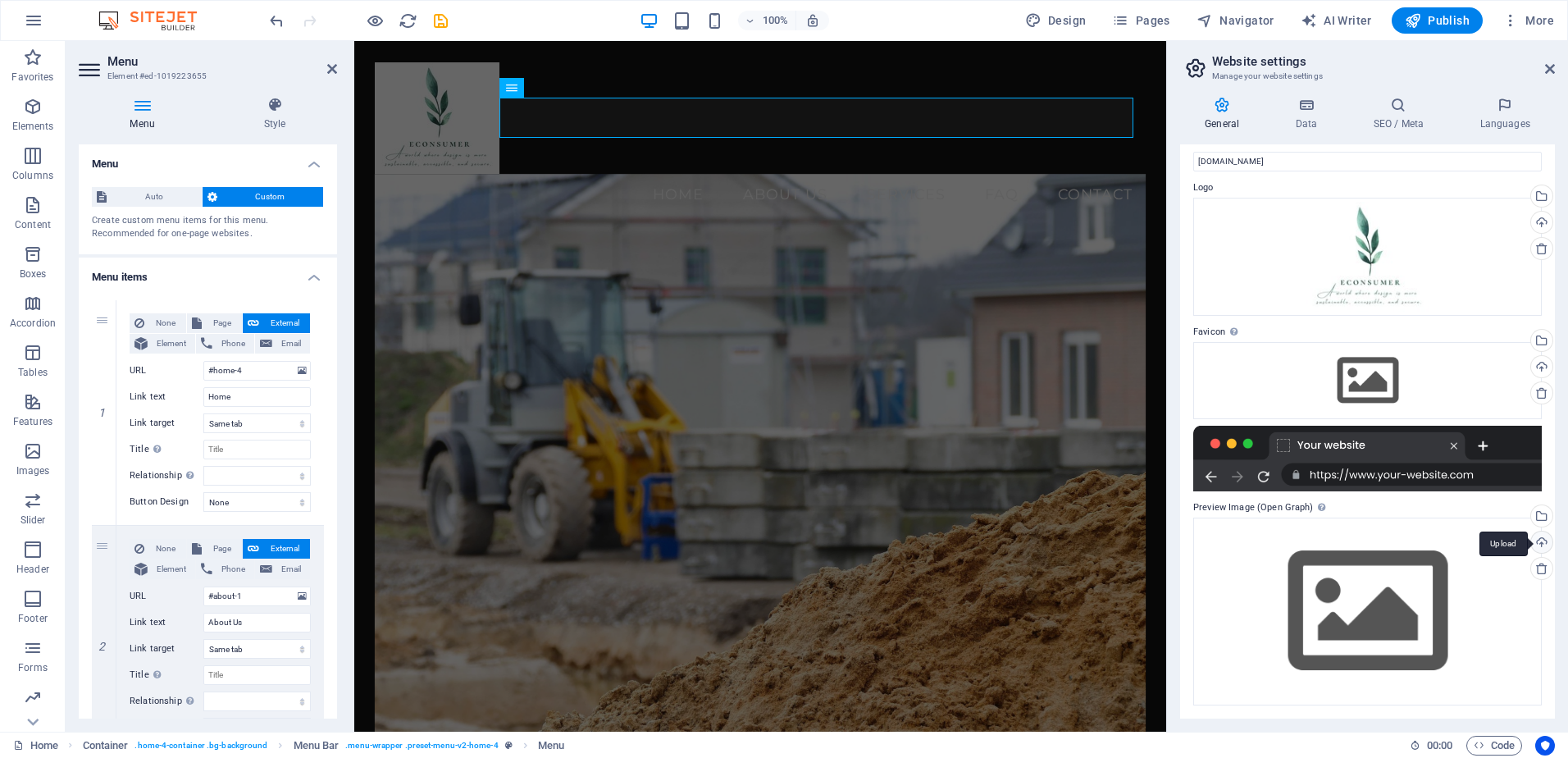
click at [1534, 545] on div "Upload" at bounding box center [1540, 543] width 24 height 24
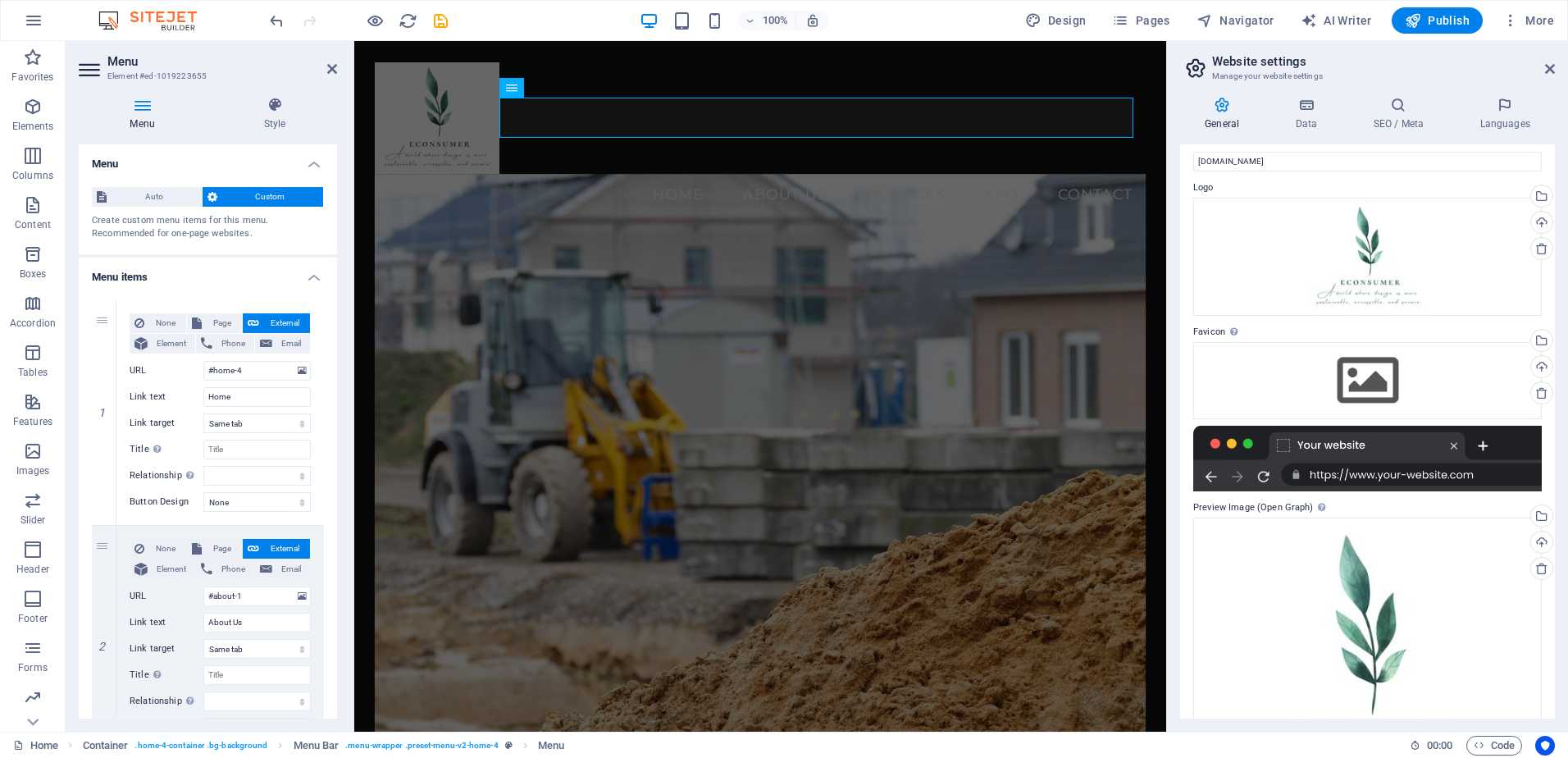
click at [484, 223] on figure at bounding box center [760, 488] width 772 height 629
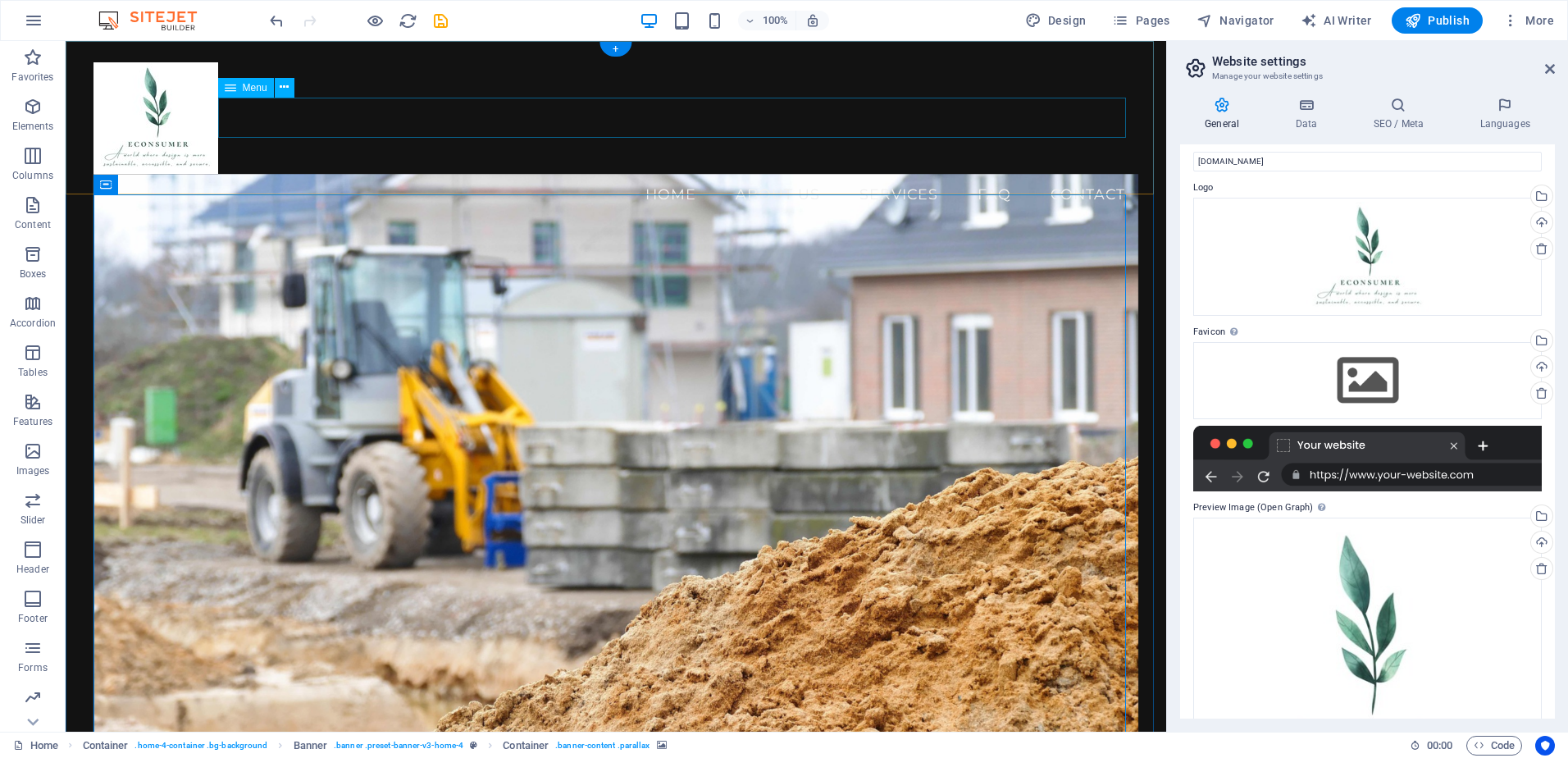
click at [280, 174] on nav "Home About Us Services FAQ Contact" at bounding box center [617, 194] width 1046 height 41
click at [307, 174] on nav "Home About Us Services FAQ Contact" at bounding box center [617, 194] width 1046 height 41
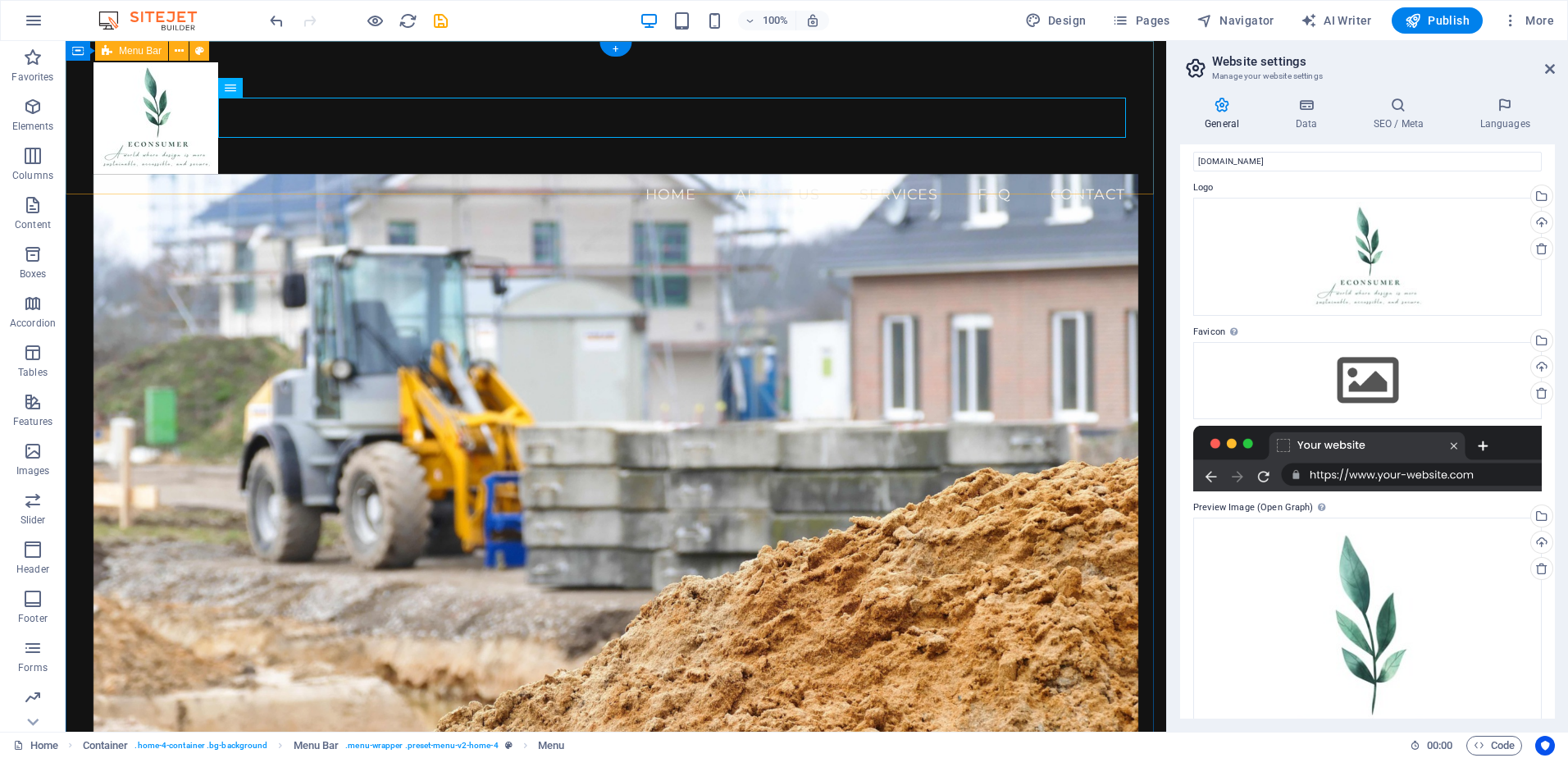
click at [291, 139] on div "Menu Home About Us Services FAQ Contact" at bounding box center [616, 137] width 1101 height 194
click at [527, 174] on nav "Home About Us Services FAQ Contact" at bounding box center [617, 194] width 1046 height 41
drag, startPoint x: 527, startPoint y: 122, endPoint x: 236, endPoint y: 122, distance: 291.0
click at [525, 174] on nav "Home About Us Services FAQ Contact" at bounding box center [617, 194] width 1046 height 41
select select
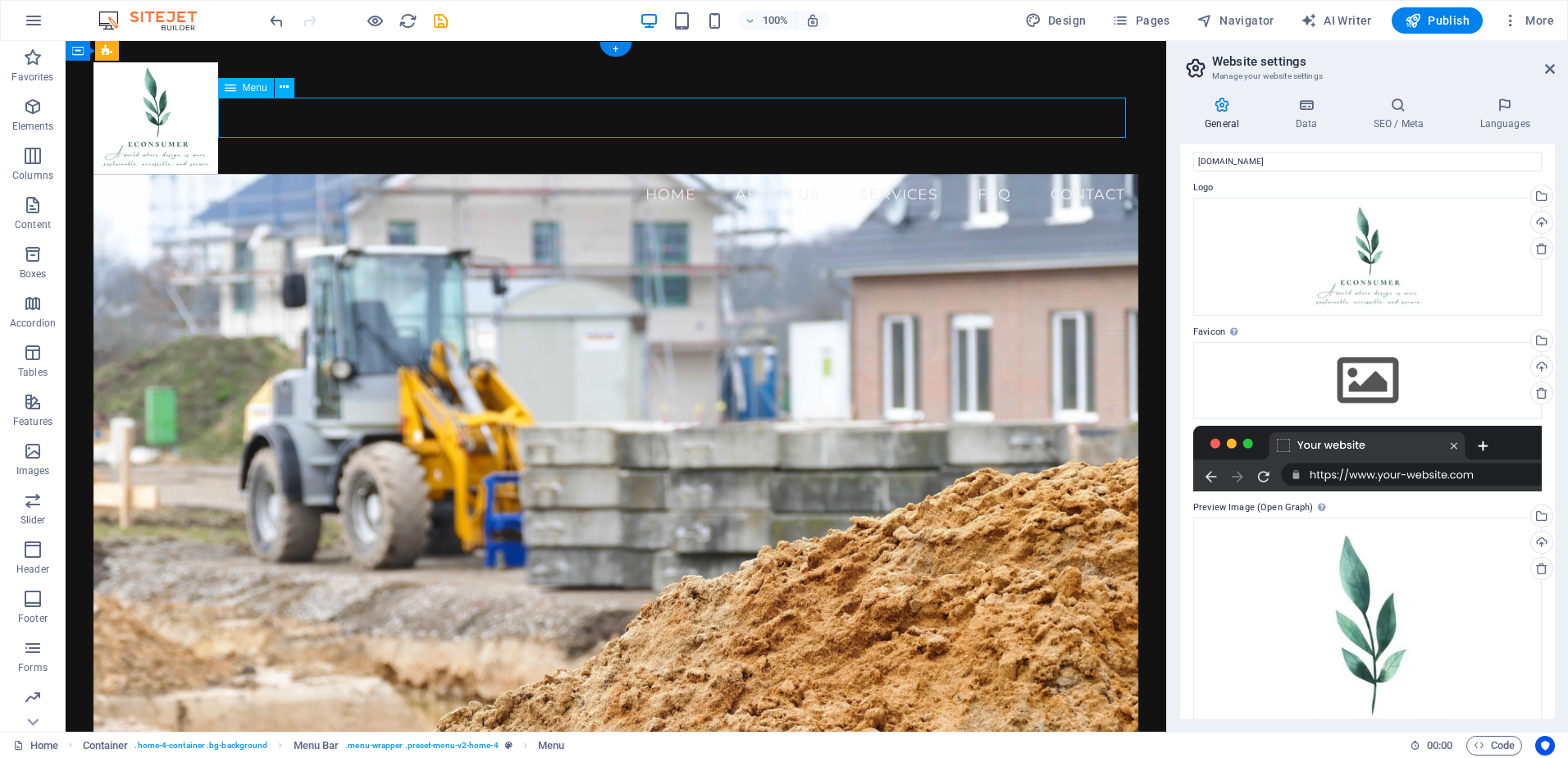
select select
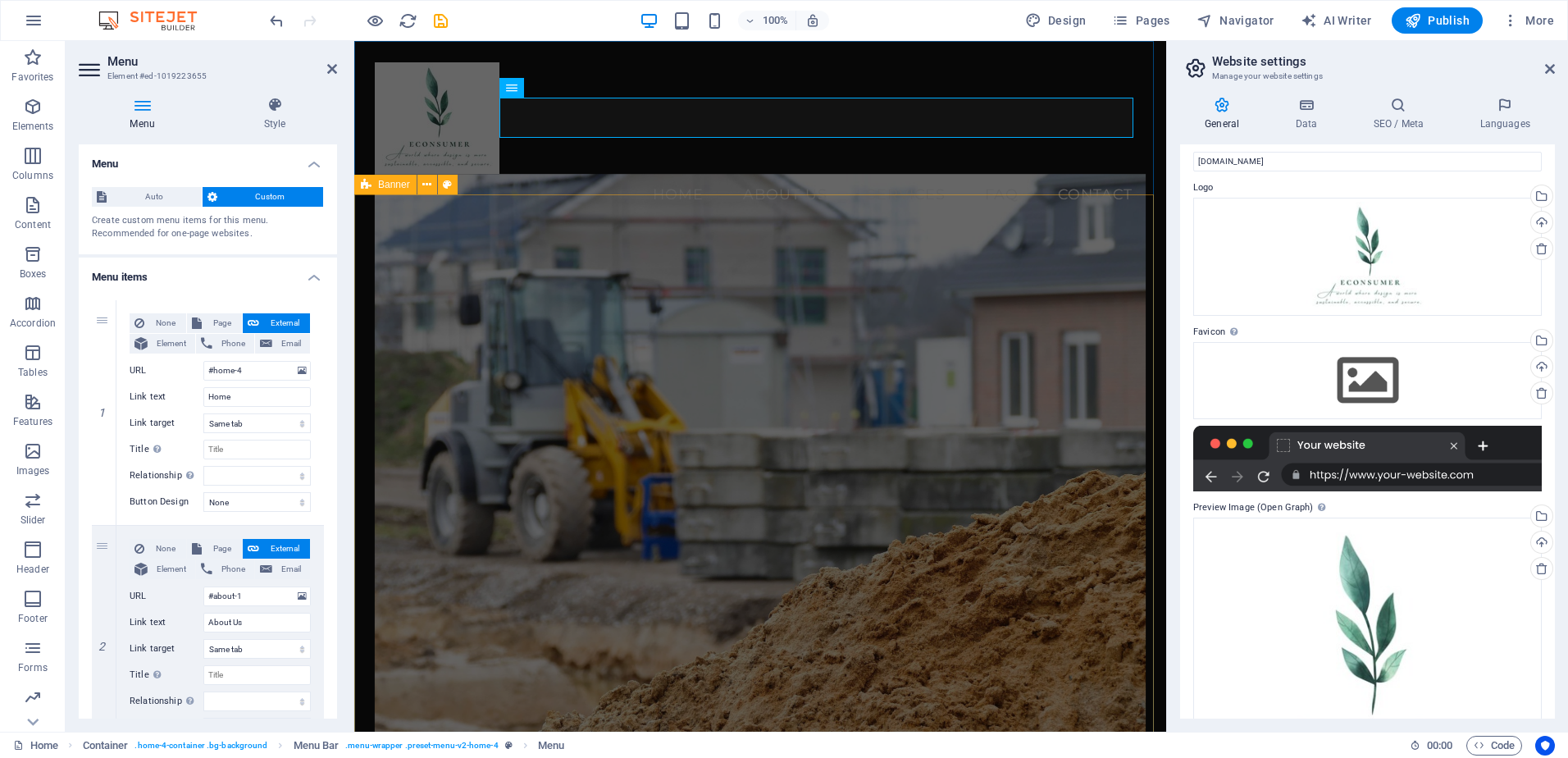
click at [487, 413] on figure at bounding box center [760, 488] width 772 height 629
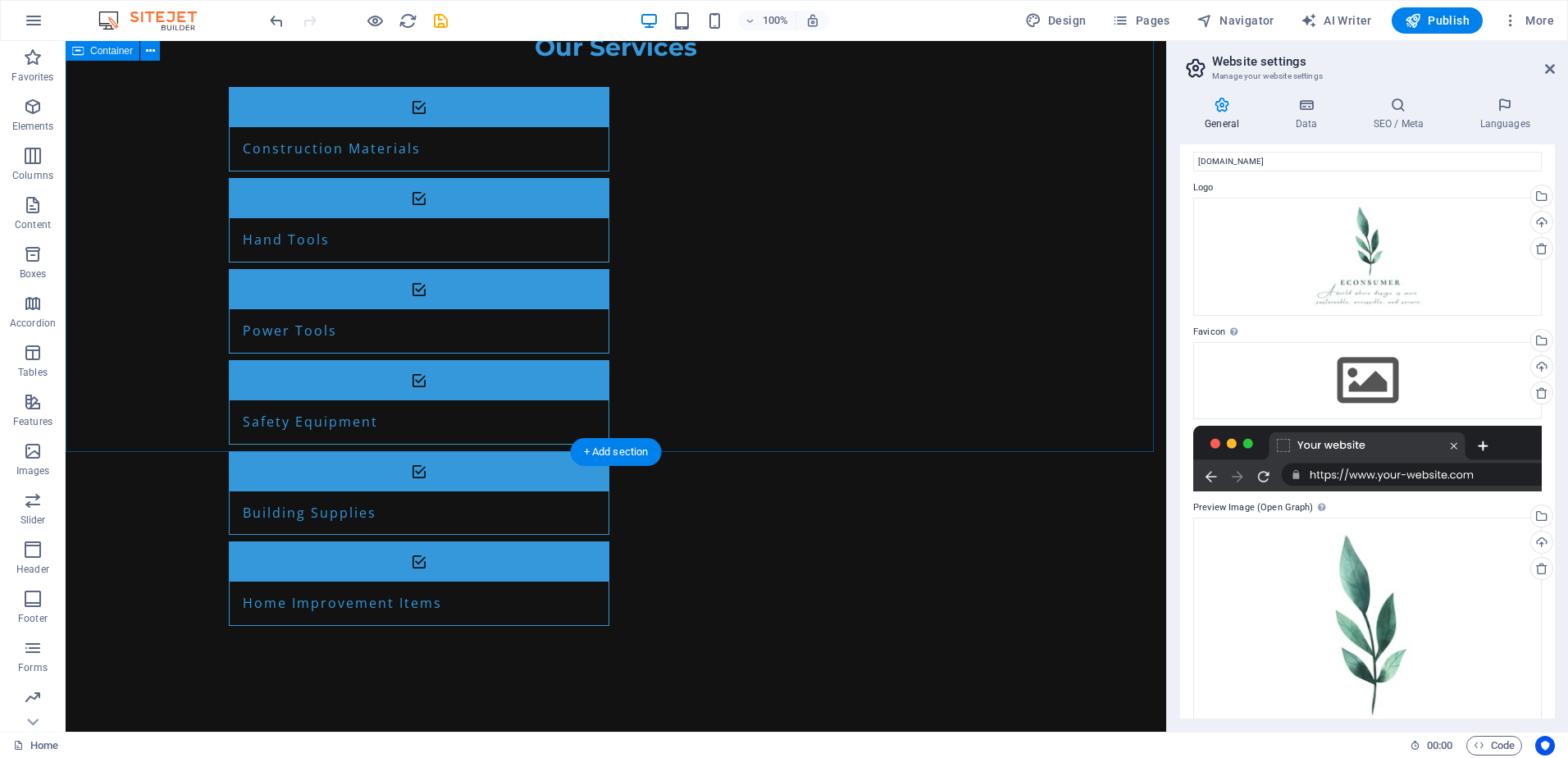
scroll to position [2121, 0]
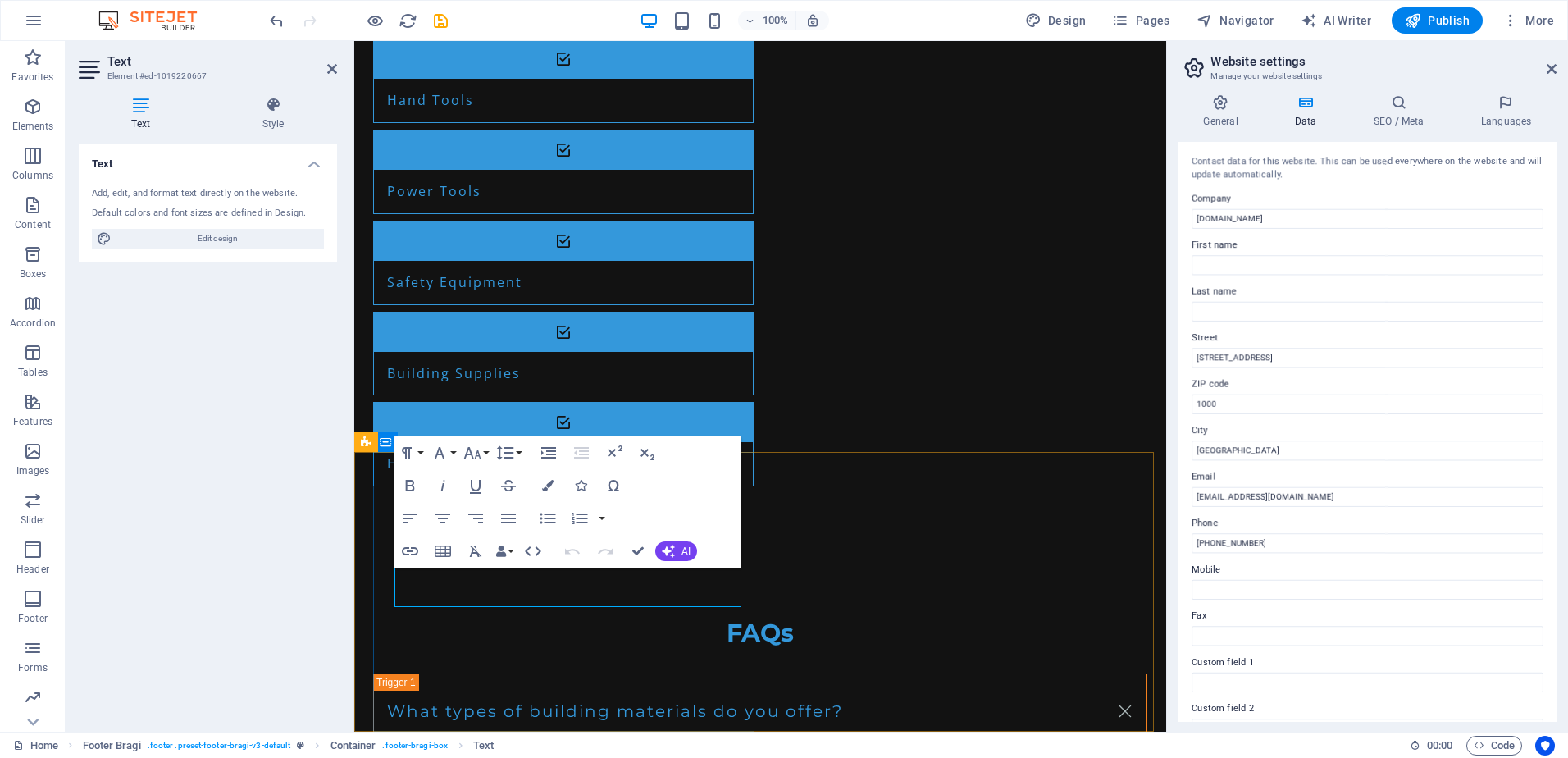
drag, startPoint x: 1691, startPoint y: 402, endPoint x: 1005, endPoint y: 346, distance: 688.3
click at [1306, 358] on input "[STREET_ADDRESS]" at bounding box center [1367, 358] width 348 height 20
type input "1"
type input "Blvd. [PERSON_NAME] 76/12"
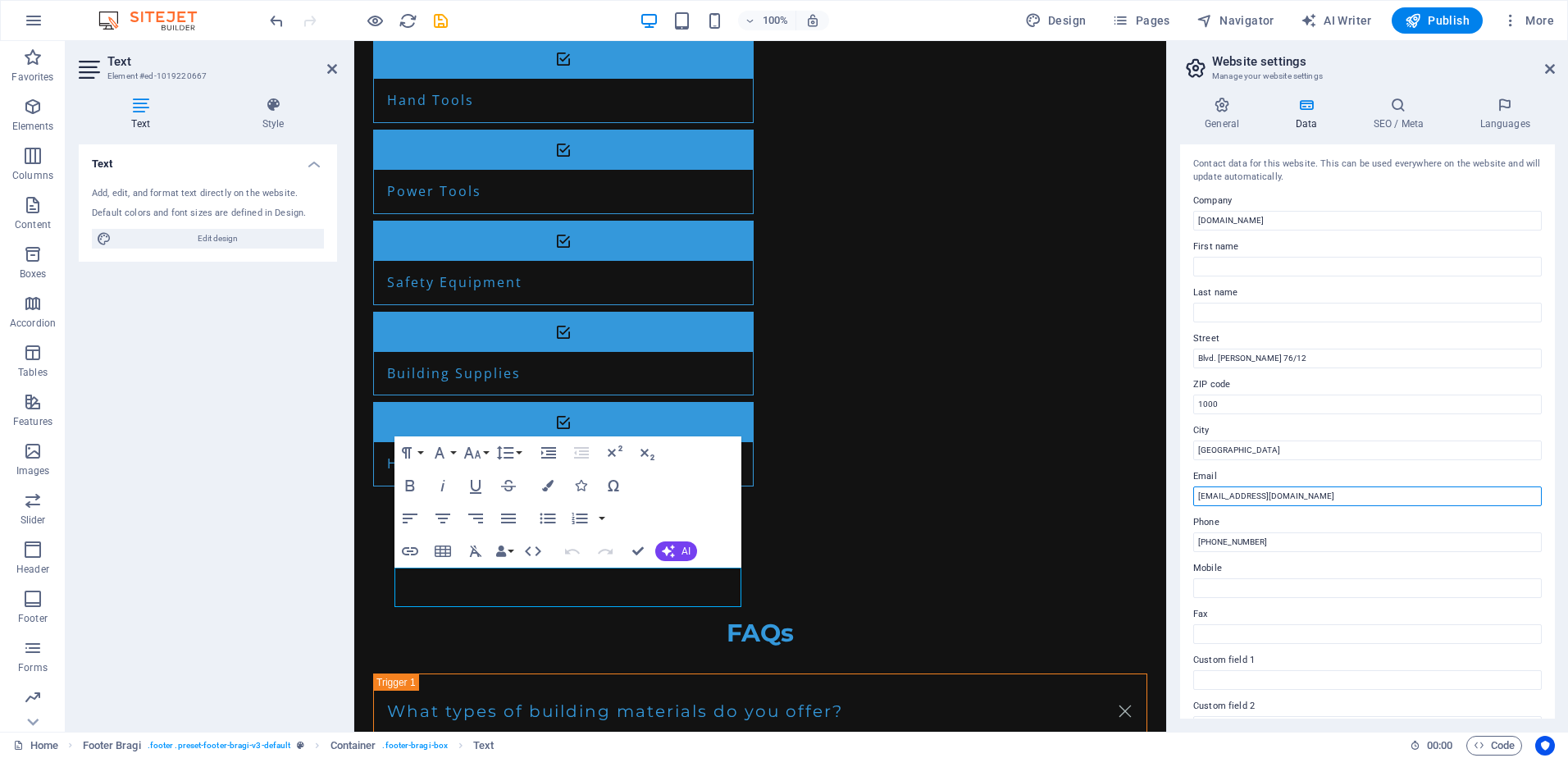
drag, startPoint x: 1566, startPoint y: 534, endPoint x: 1139, endPoint y: 487, distance: 429.6
type input "[EMAIL_ADDRESS][DOMAIN_NAME]"
drag, startPoint x: 1273, startPoint y: 547, endPoint x: 1180, endPoint y: 537, distance: 93.5
click at [1180, 537] on div "General Data SEO / Meta Languages Website name econsumer.mk Logo Drag files her…" at bounding box center [1367, 407] width 401 height 647
type input "0"
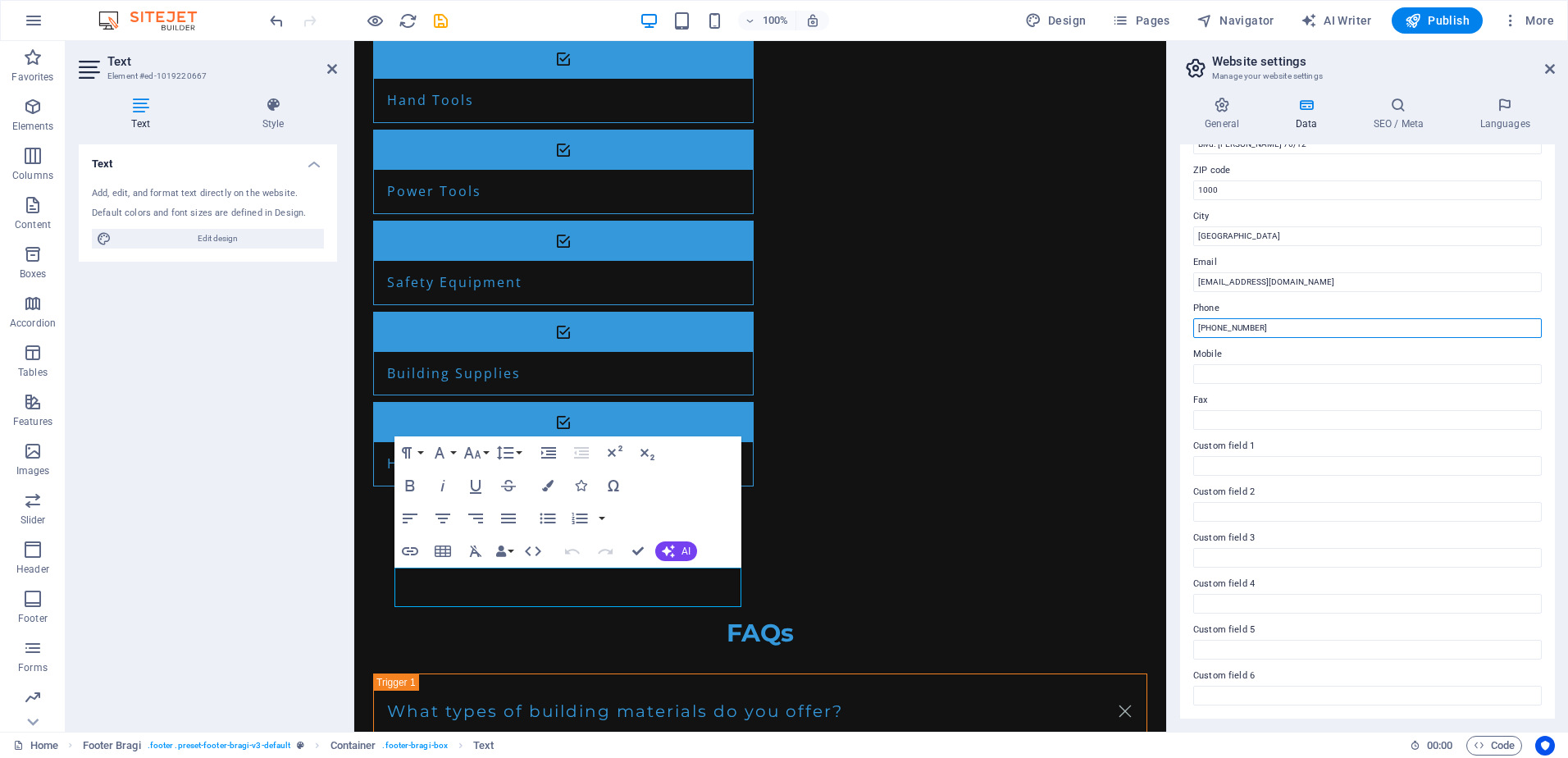
scroll to position [0, 0]
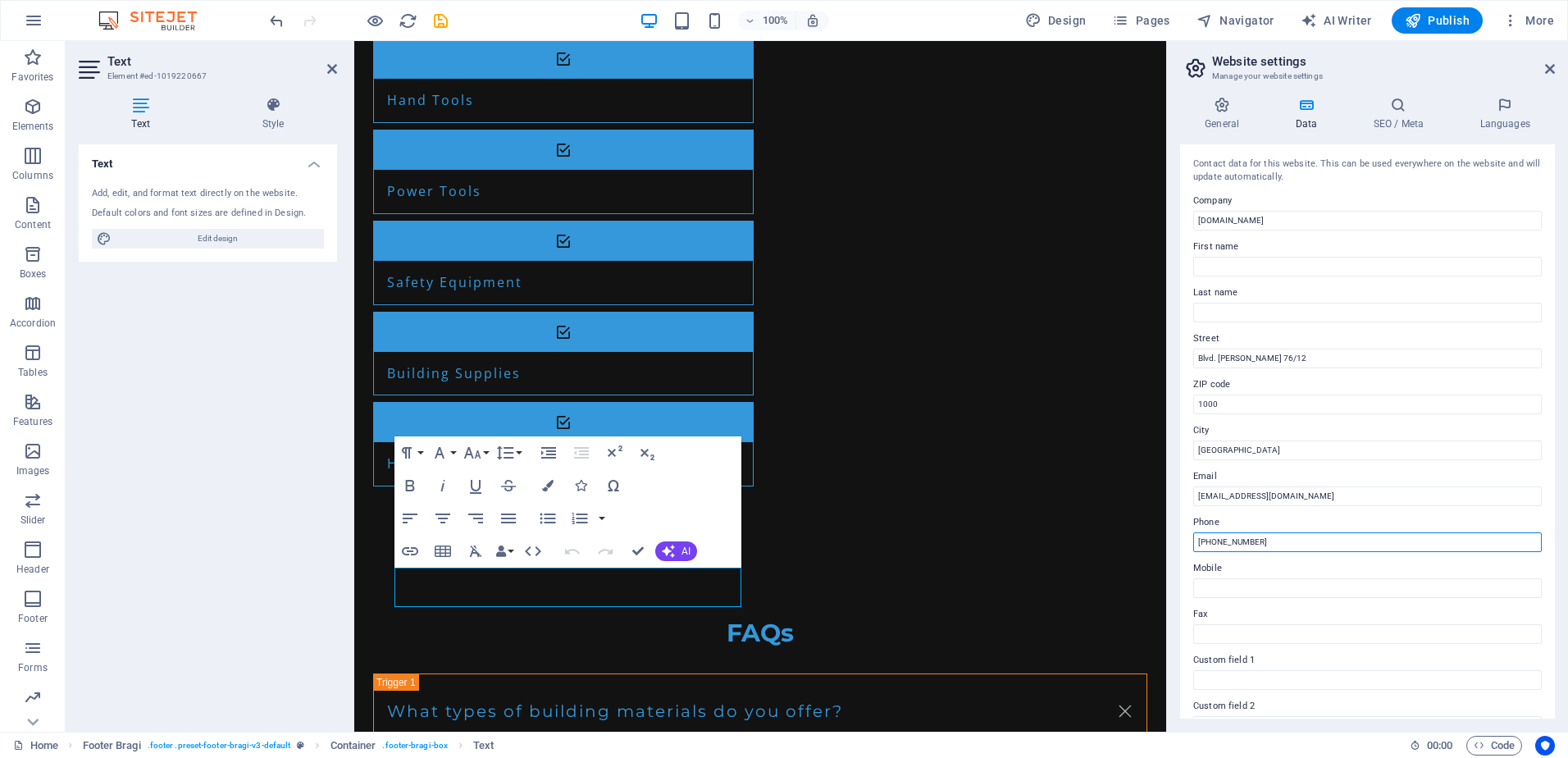
type input "+38970382515"
click at [332, 632] on div "Text Add, edit, and format text directly on the website. Default colors and fon…" at bounding box center [208, 431] width 258 height 574
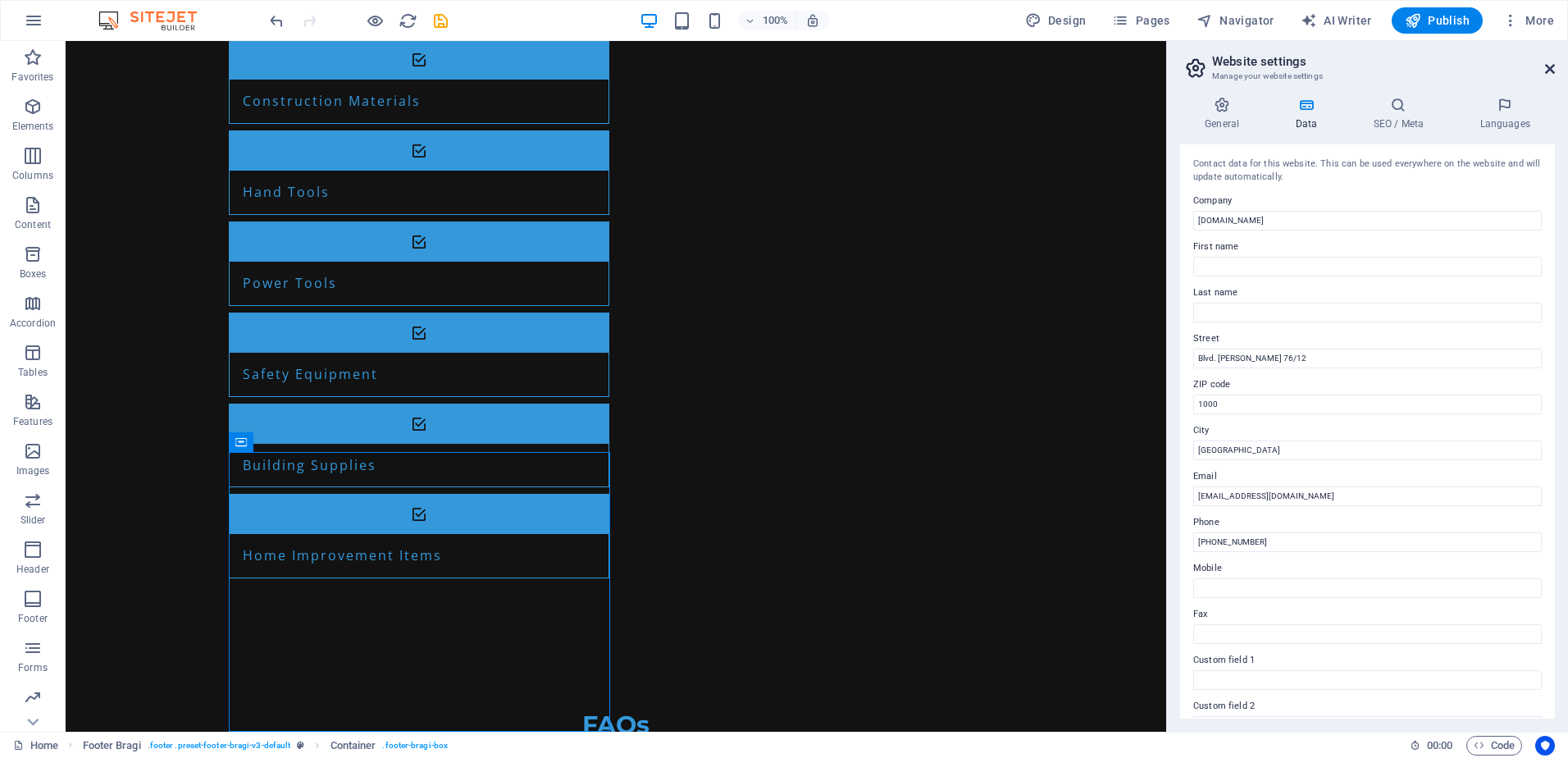
click at [1551, 69] on icon at bounding box center [1549, 69] width 10 height 13
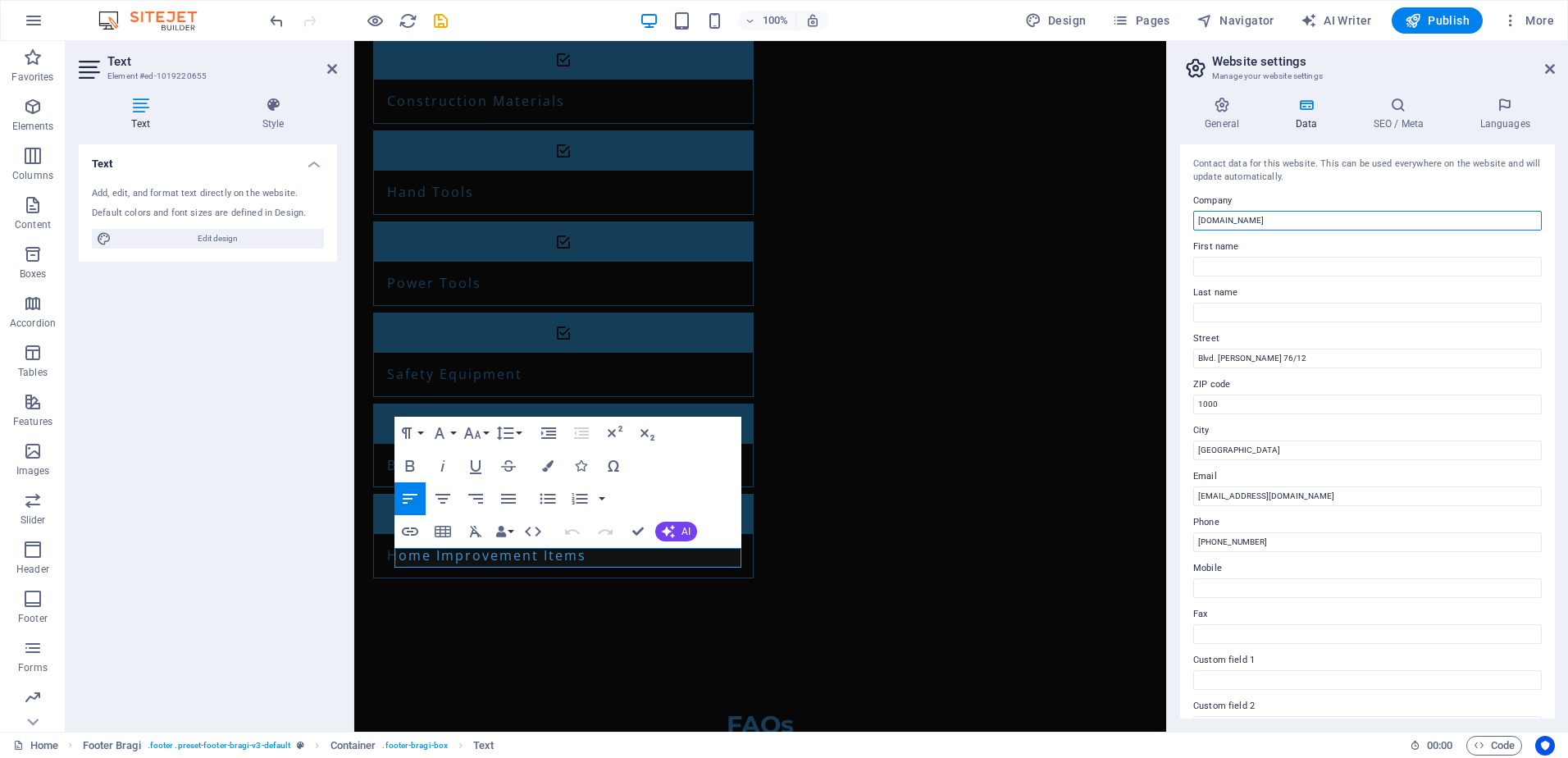
click at [1258, 223] on input "[DOMAIN_NAME]" at bounding box center [1367, 220] width 348 height 20
click at [1197, 221] on input "[DOMAIN_NAME]" at bounding box center [1367, 220] width 348 height 20
drag, startPoint x: 1257, startPoint y: 220, endPoint x: 1169, endPoint y: 203, distance: 89.6
click at [1169, 203] on aside "Website settings Manage your website settings General Data SEO / Meta Languages…" at bounding box center [1366, 386] width 402 height 690
type input "E"
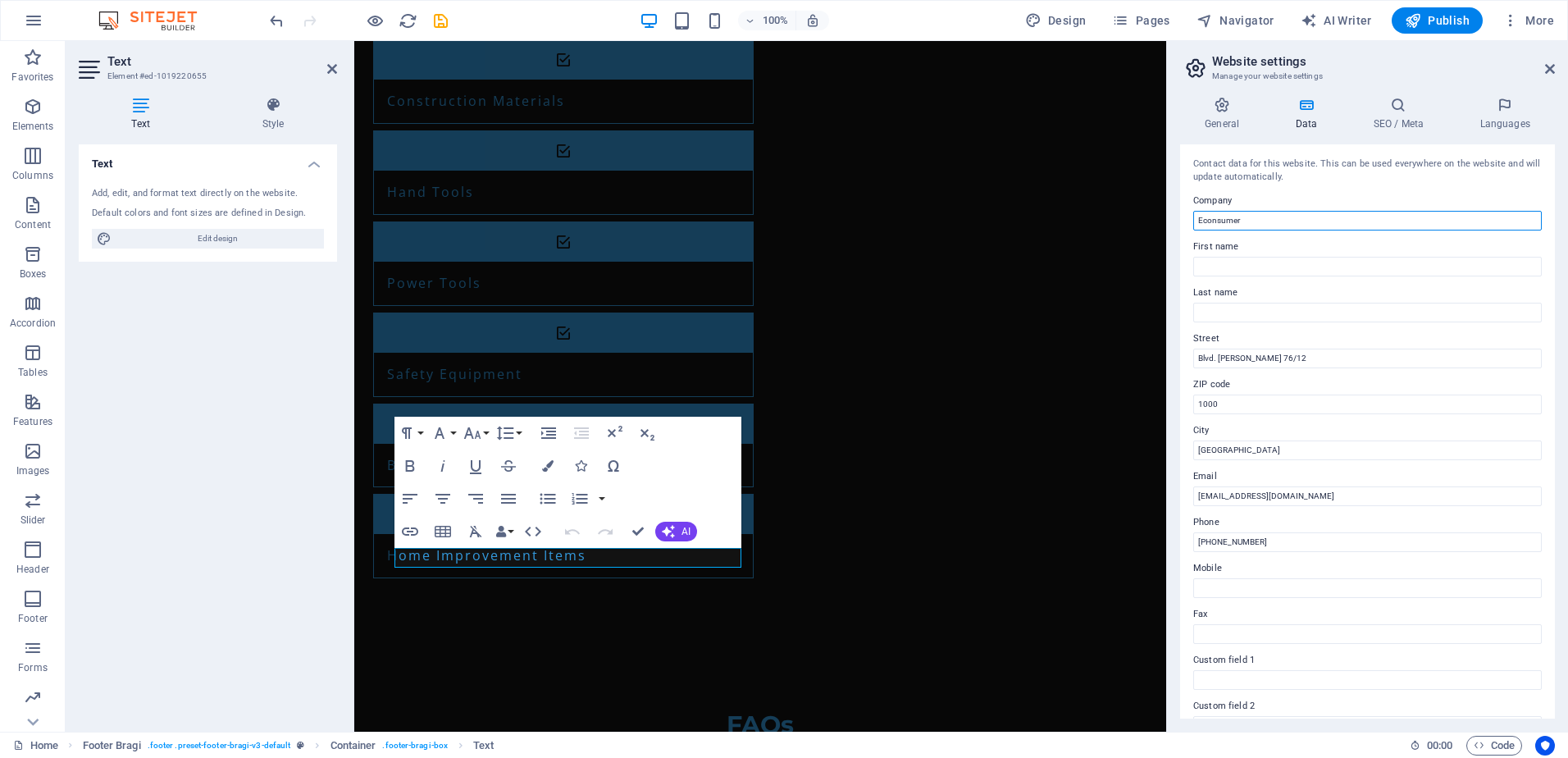
type input "Econsumer"
click at [316, 490] on div "Text Add, edit, and format text directly on the website. Default colors and fon…" at bounding box center [208, 431] width 258 height 574
click at [1548, 65] on icon at bounding box center [1549, 69] width 10 height 13
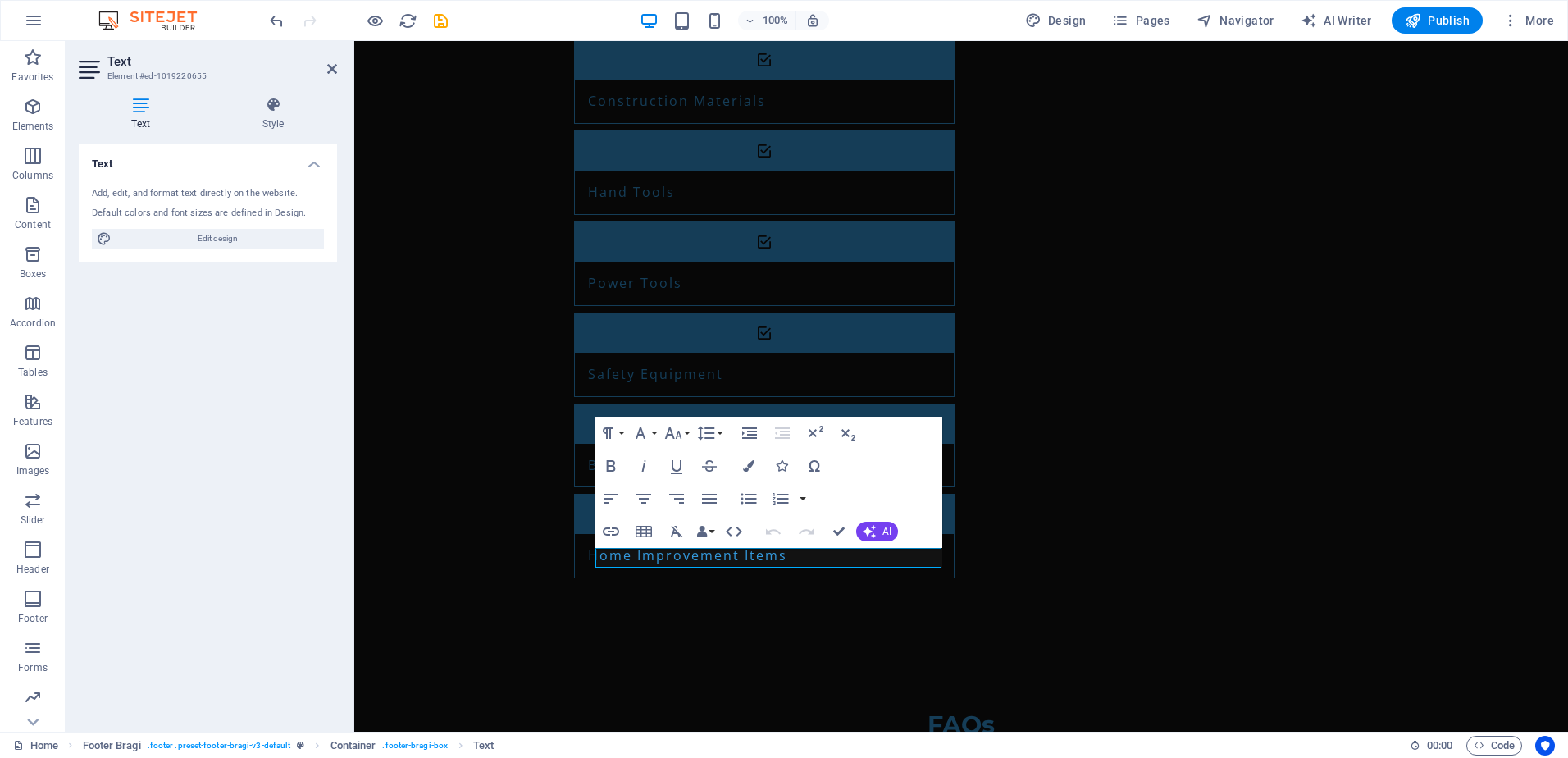
click at [319, 555] on div "Text Add, edit, and format text directly on the website. Default colors and fon…" at bounding box center [208, 431] width 258 height 574
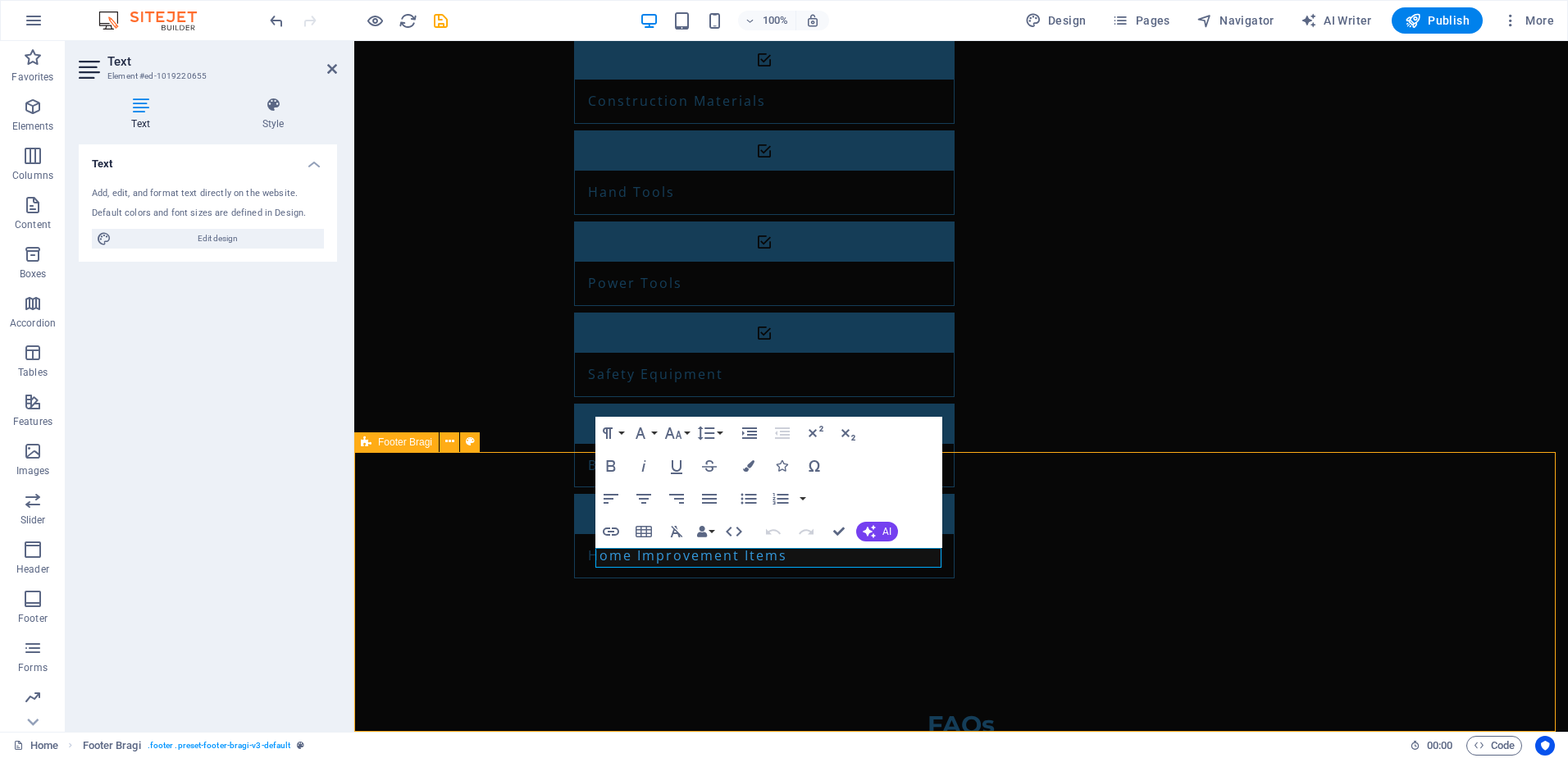
select select "footer"
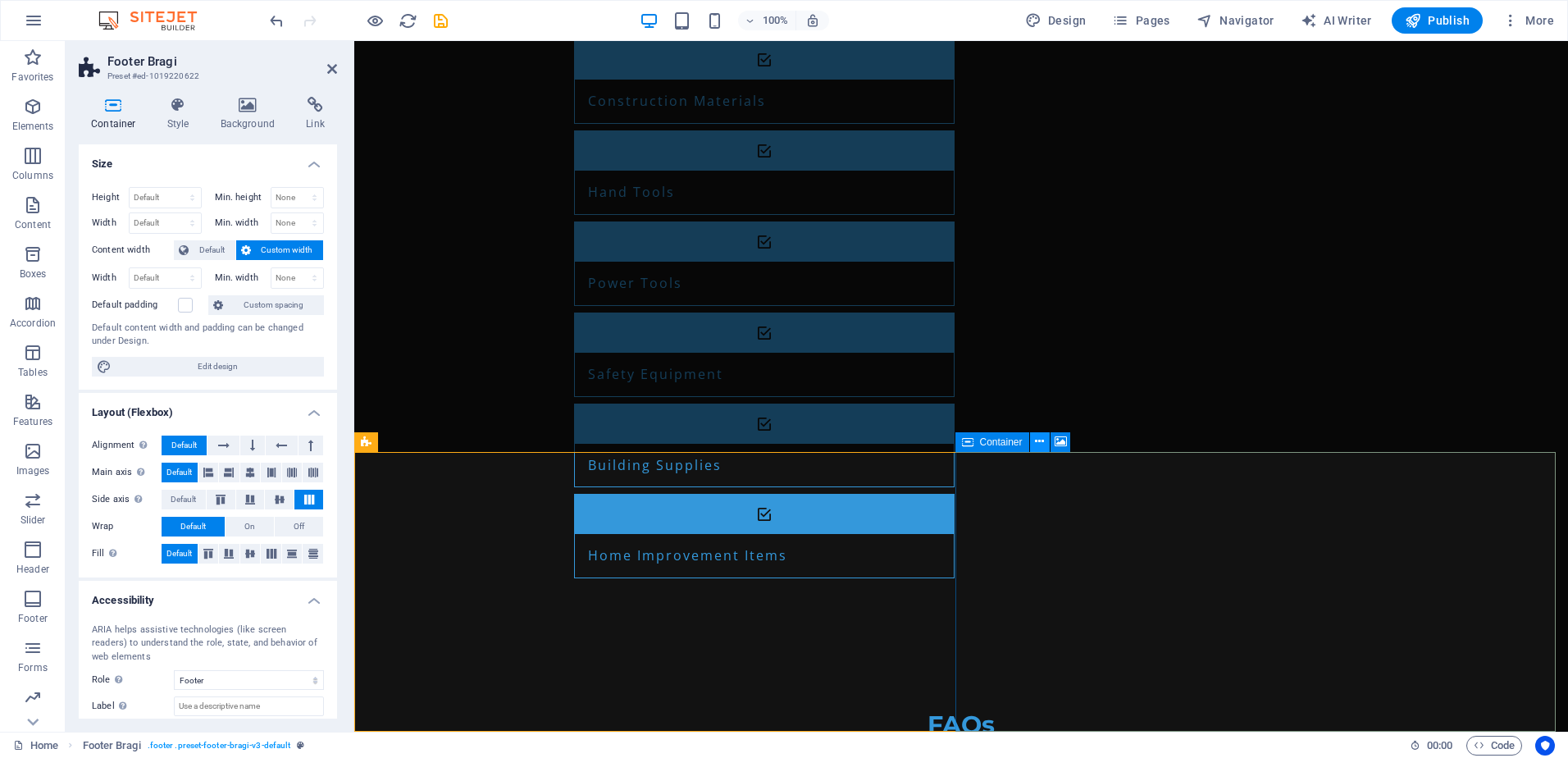
click at [1039, 445] on icon at bounding box center [1039, 441] width 9 height 18
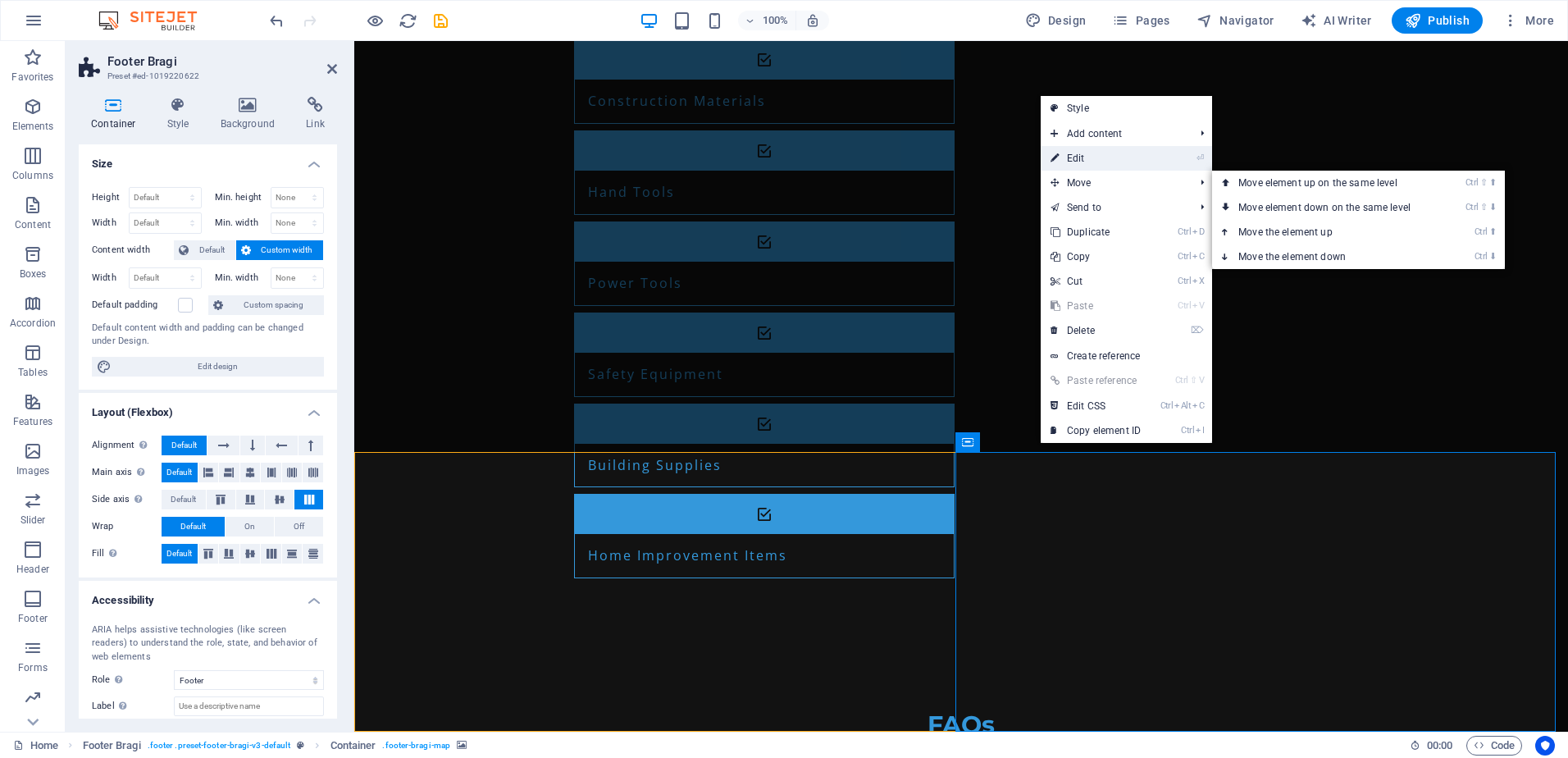
click at [1123, 158] on link "⏎ Edit" at bounding box center [1095, 158] width 110 height 24
select select "px"
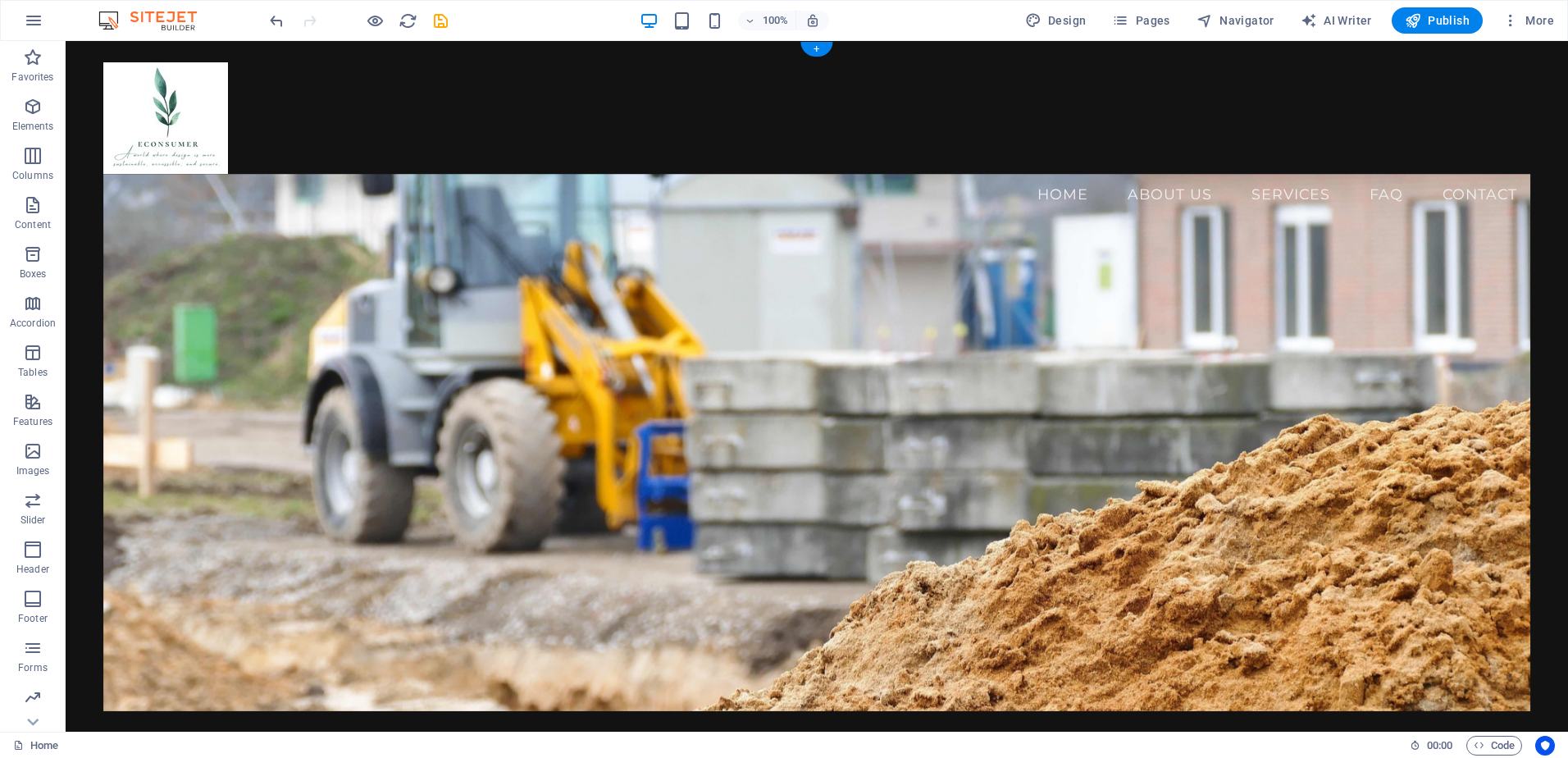
click at [626, 332] on figure at bounding box center [817, 442] width 1427 height 537
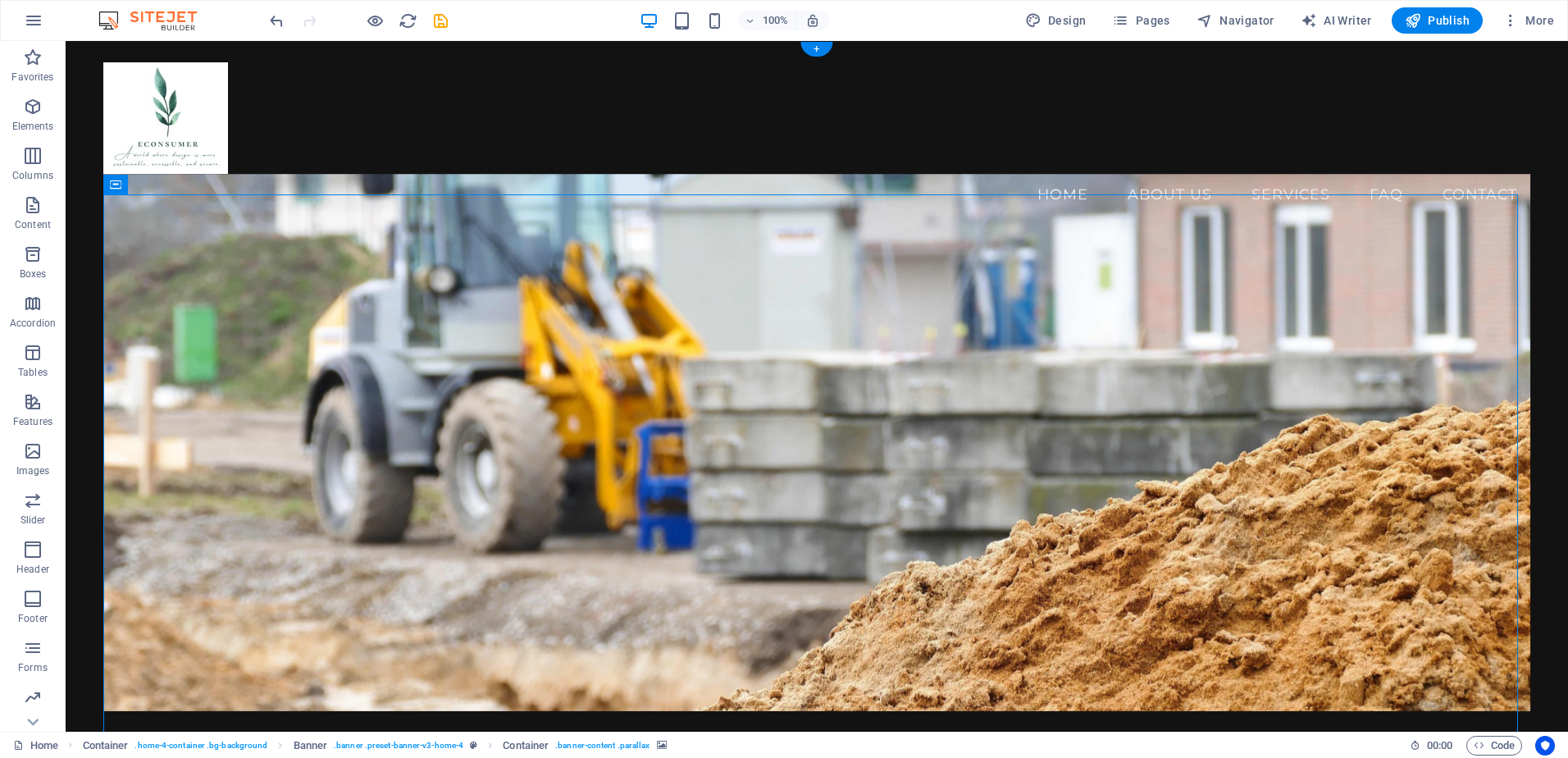
click at [626, 332] on figure at bounding box center [817, 442] width 1427 height 537
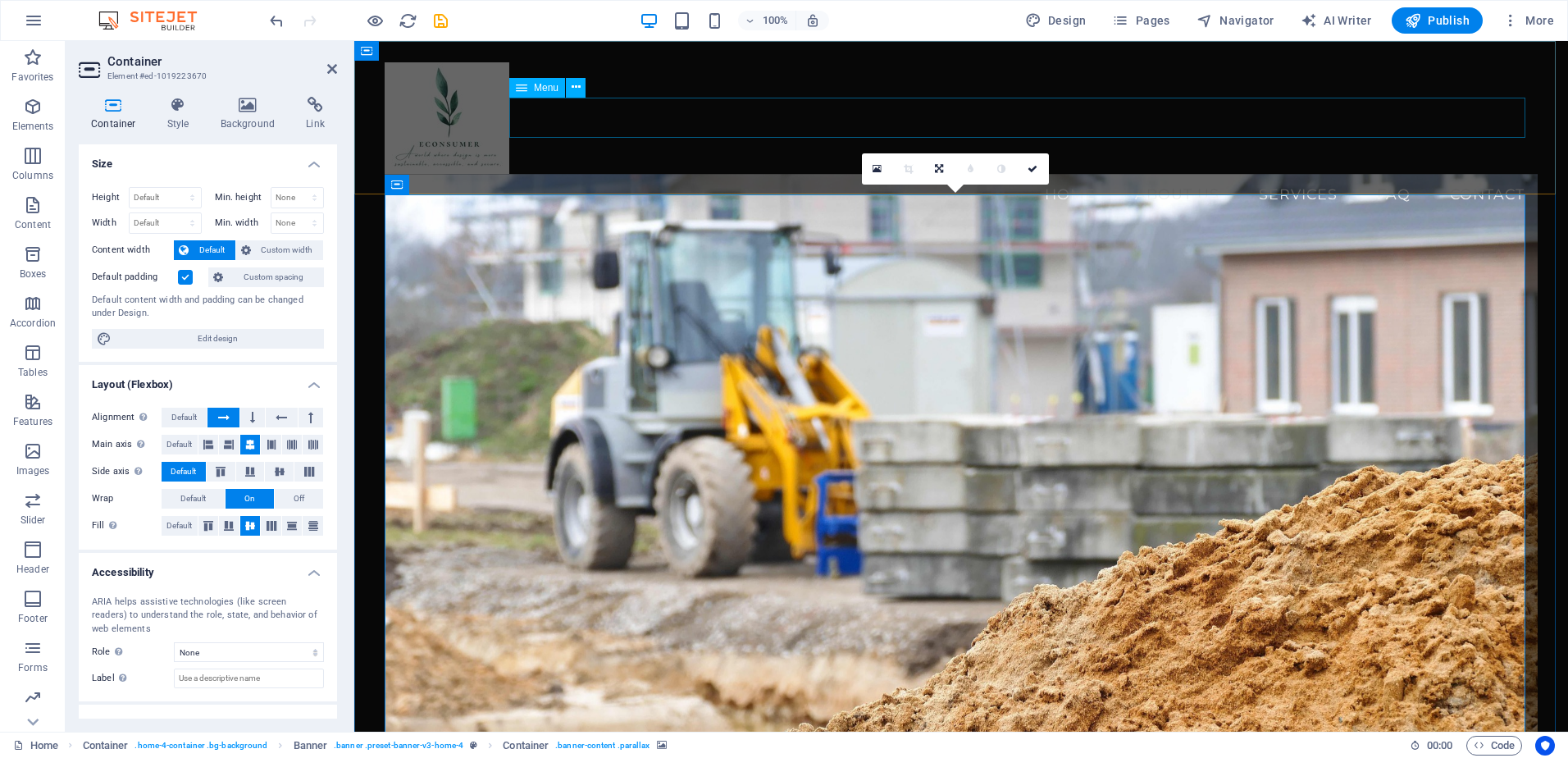
click at [694, 174] on nav "Home About Us Services FAQ Contact" at bounding box center [960, 194] width 1153 height 41
select select
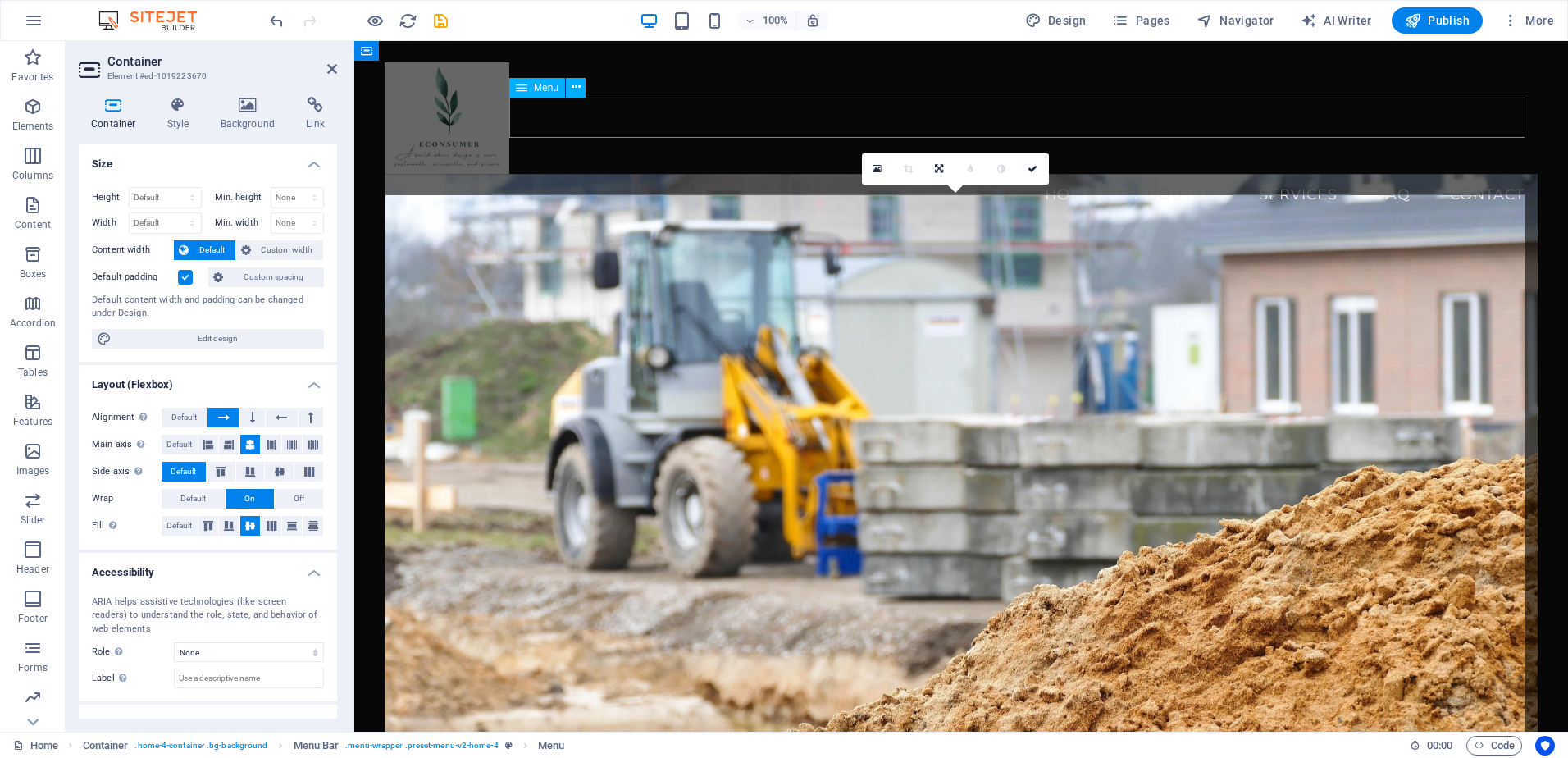
select select
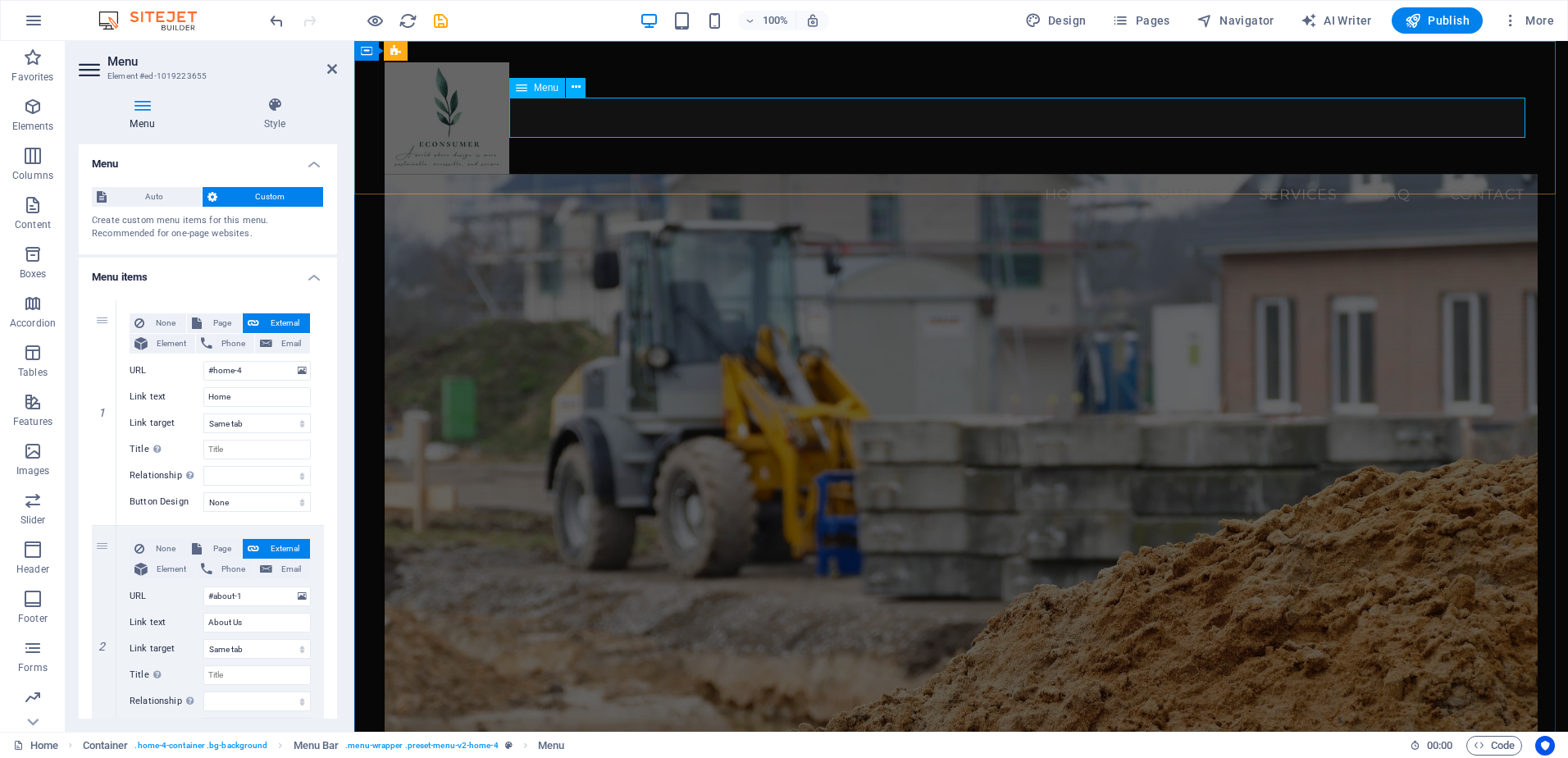
click at [1080, 174] on nav "Home About Us Services FAQ Contact" at bounding box center [960, 194] width 1153 height 41
click at [1079, 174] on nav "Home About Us Services FAQ Contact" at bounding box center [960, 194] width 1153 height 41
drag, startPoint x: 255, startPoint y: 397, endPoint x: 124, endPoint y: 395, distance: 131.0
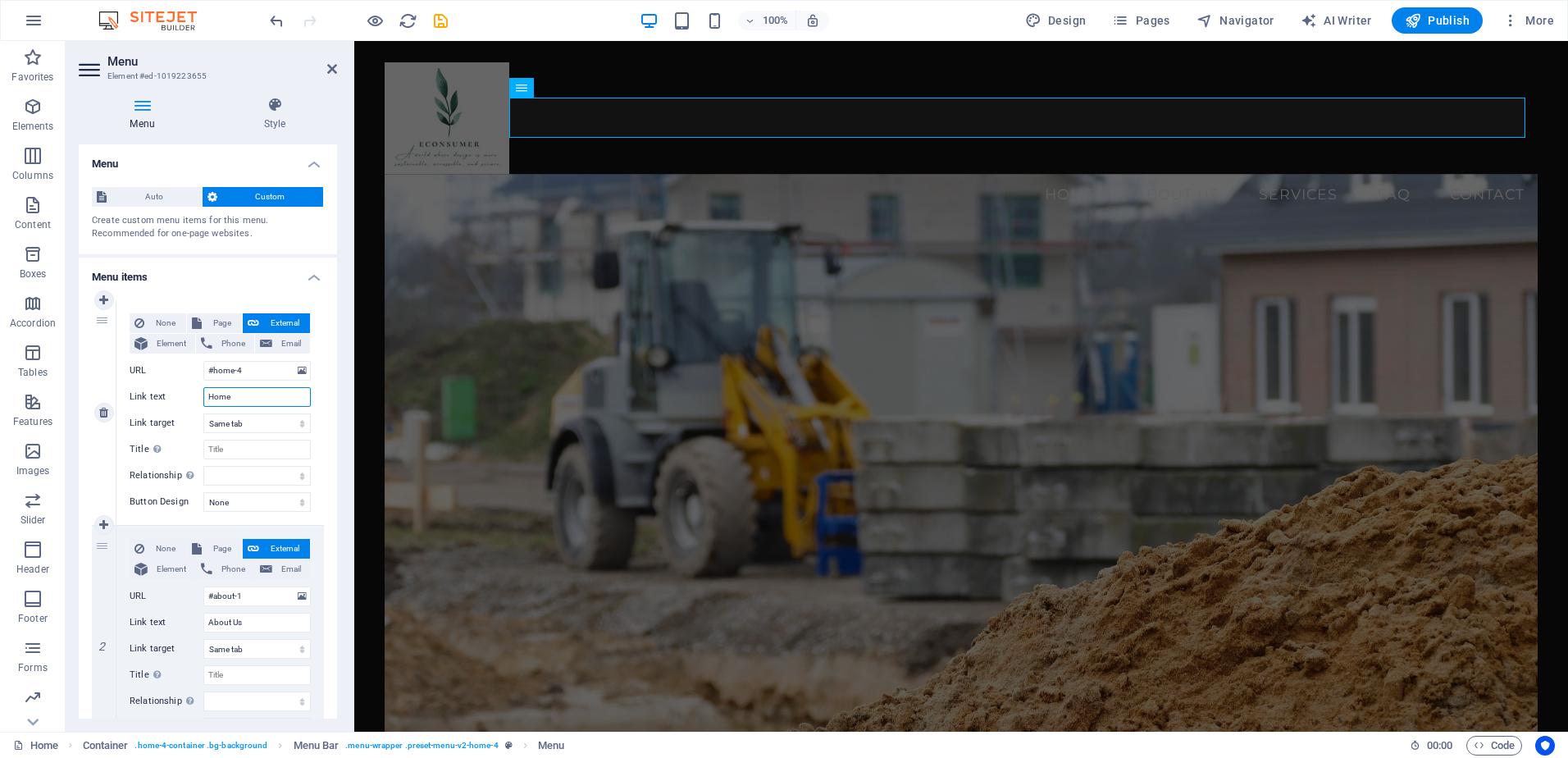
click at [124, 395] on div "None Page External Element Phone Email Page Home Subpage Legal Notice Privacy E…" at bounding box center [219, 412] width 207 height 225
click at [416, 103] on div at bounding box center [960, 118] width 1153 height 111
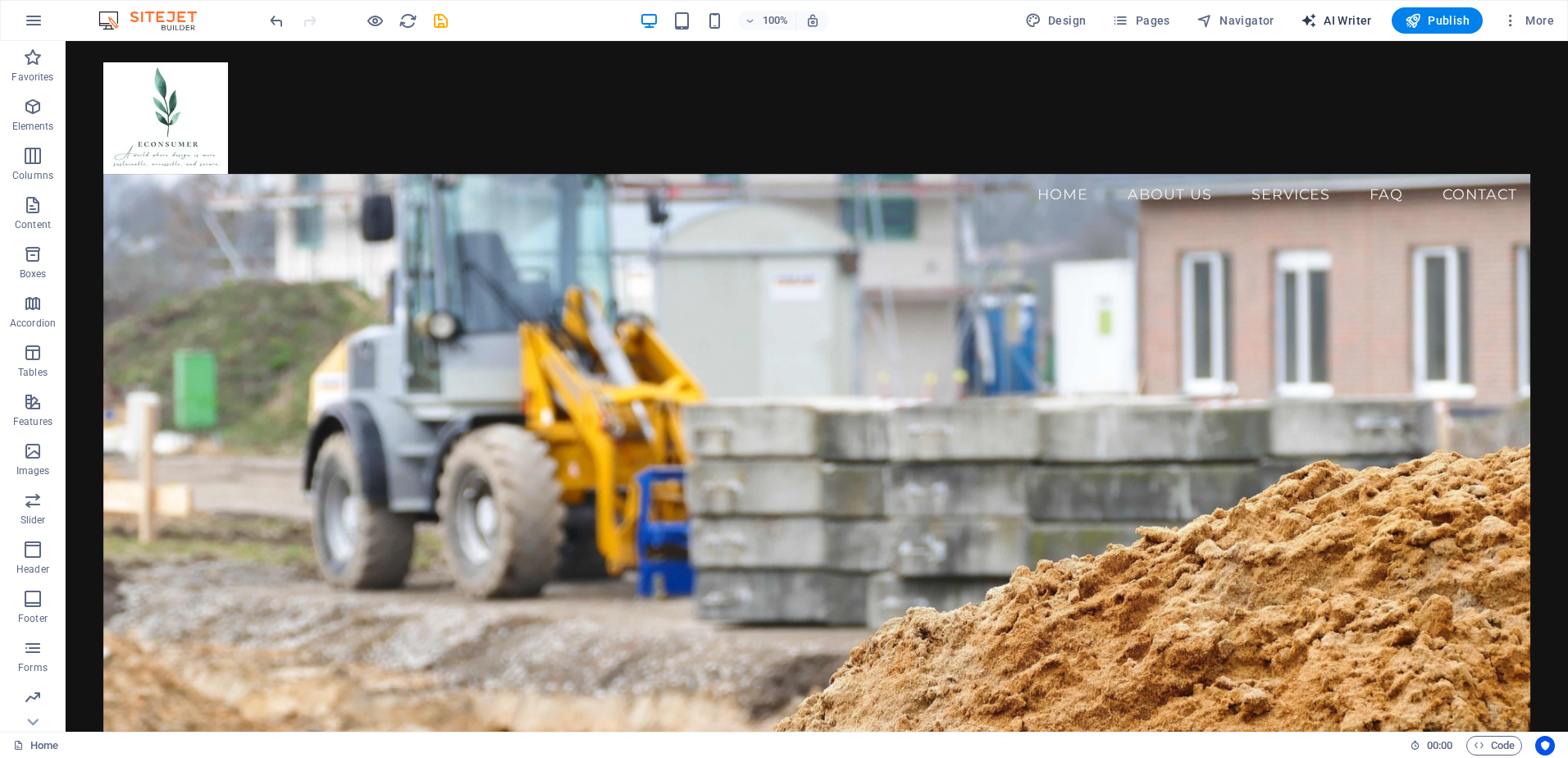
click at [1322, 18] on span "AI Writer" at bounding box center [1336, 20] width 72 height 17
select select "English"
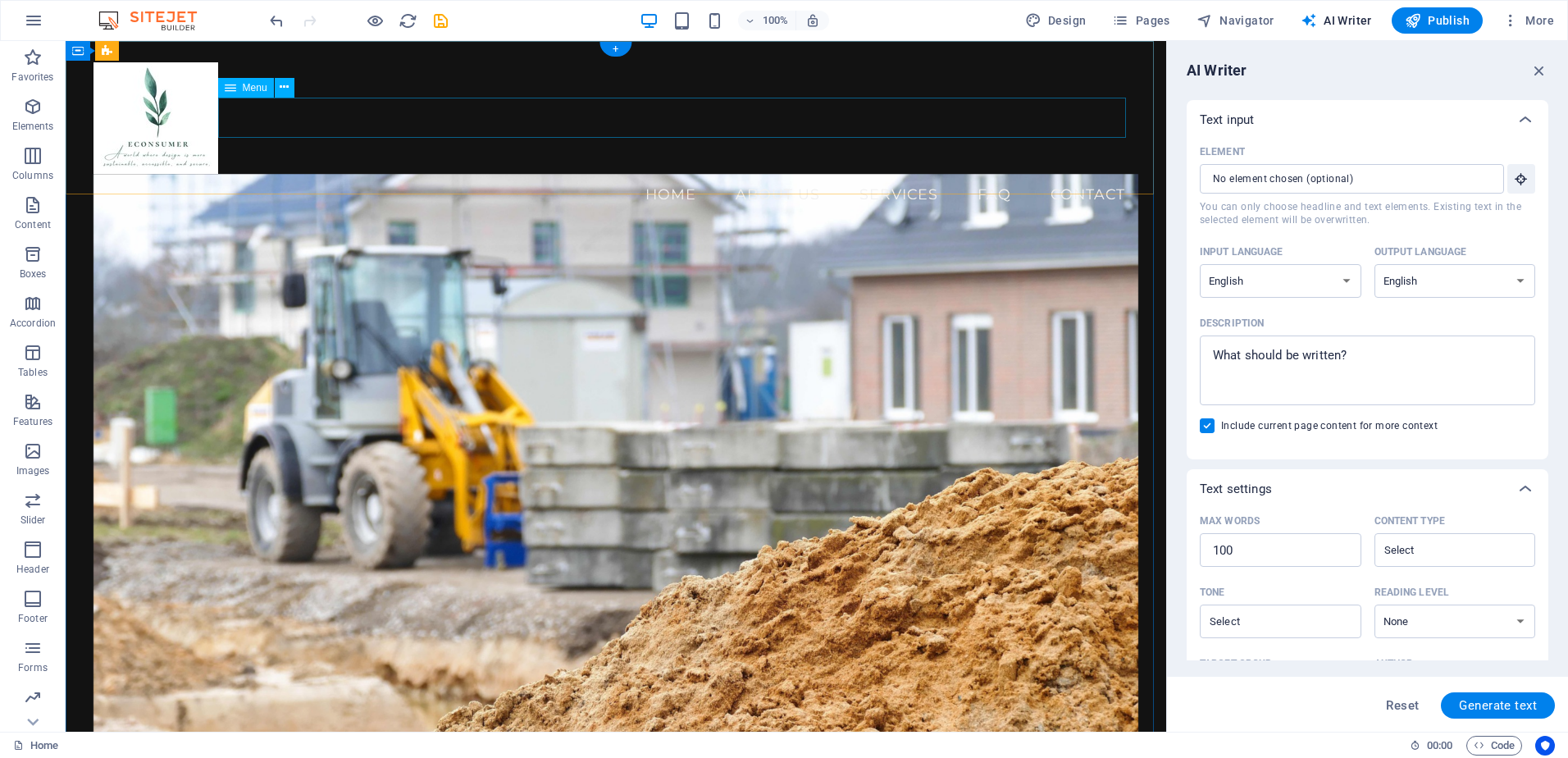
click at [947, 174] on nav "Home About Us Services FAQ Contact" at bounding box center [617, 194] width 1046 height 41
click at [1346, 25] on span "AI Writer" at bounding box center [1336, 20] width 72 height 17
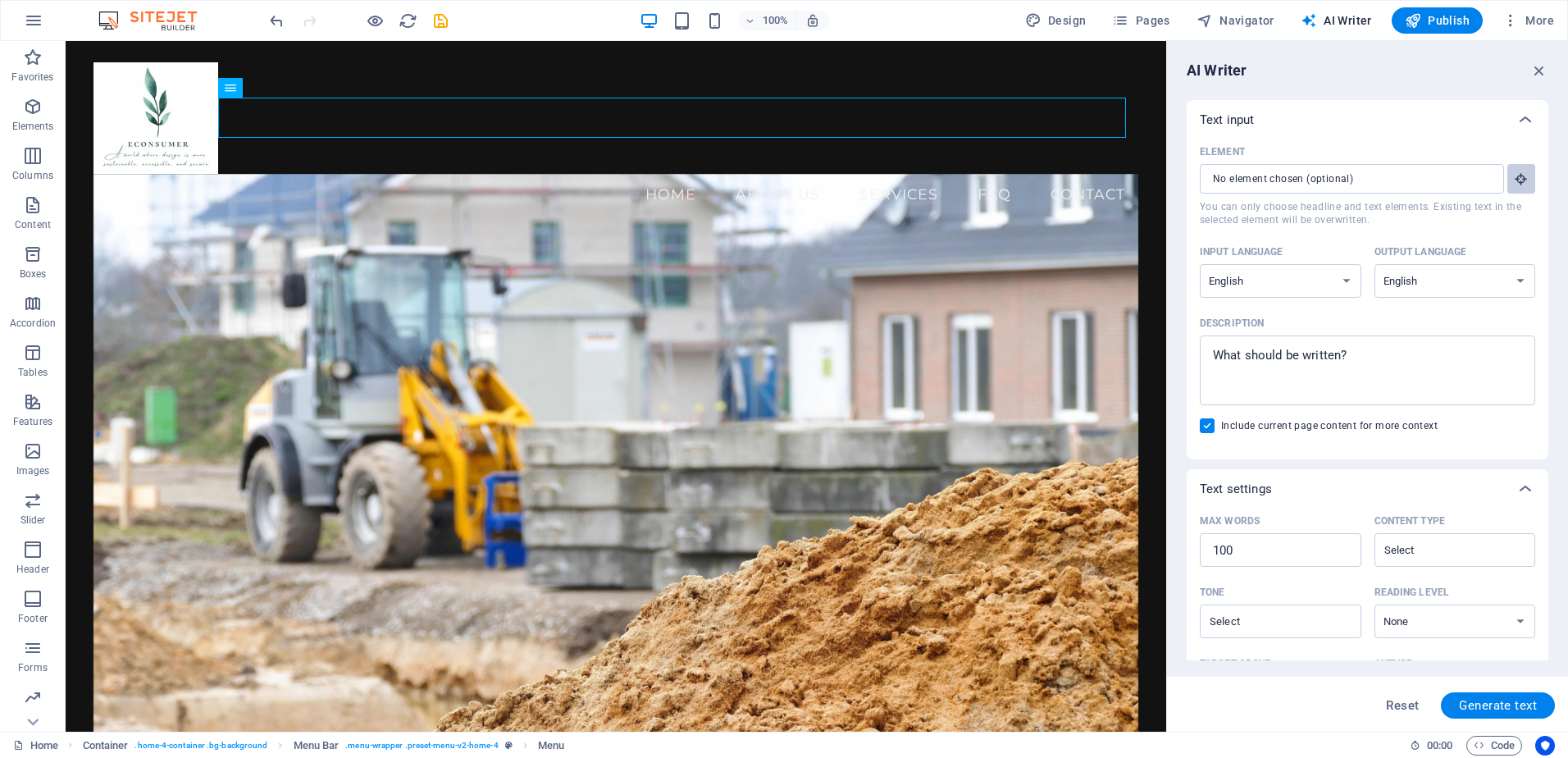
click at [1514, 175] on icon "button" at bounding box center [1522, 179] width 15 height 15
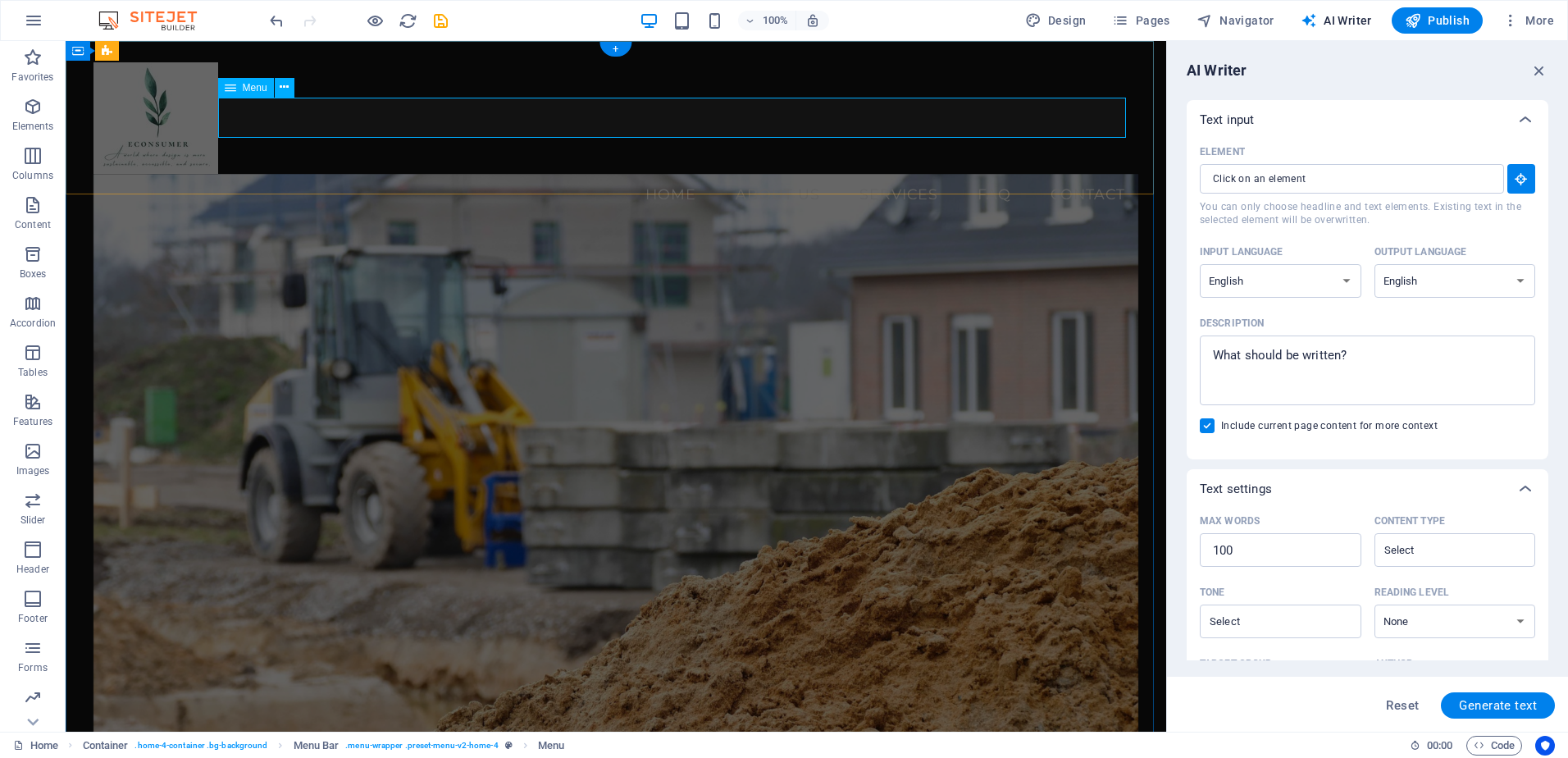
click at [960, 174] on nav "Home About Us Services FAQ Contact" at bounding box center [617, 194] width 1046 height 41
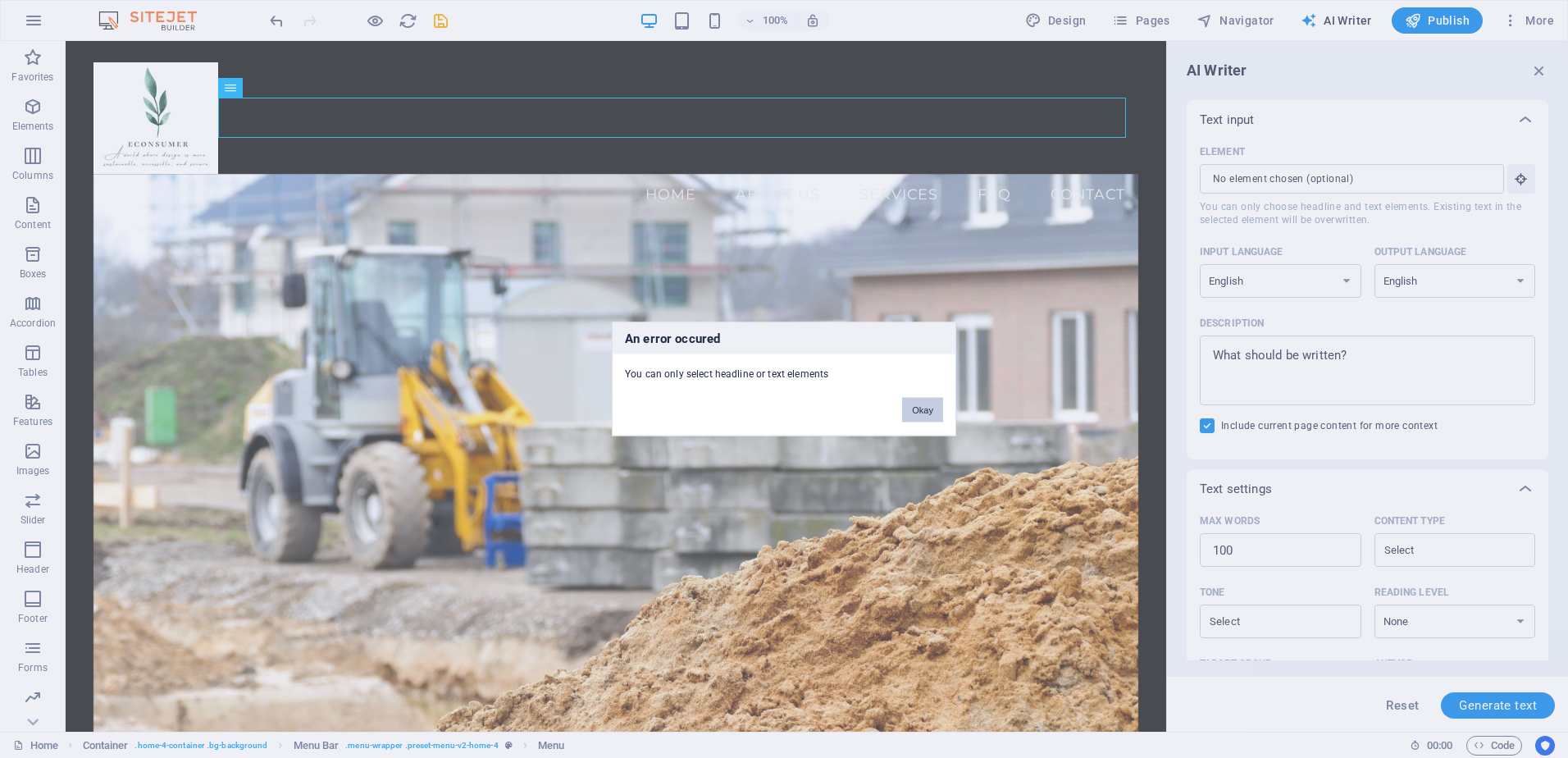
click at [923, 410] on button "Okay" at bounding box center [922, 410] width 41 height 24
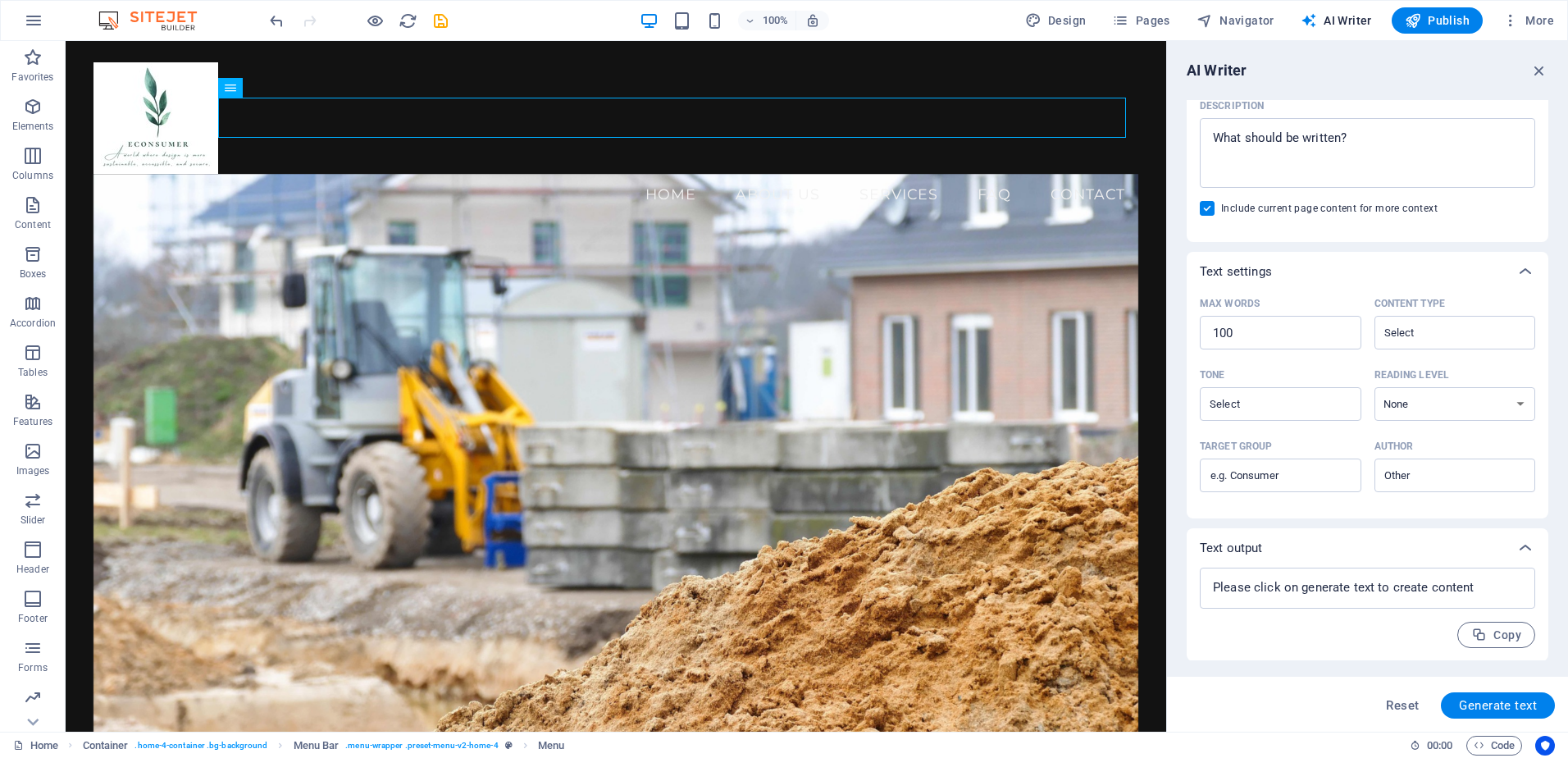
scroll to position [218, 0]
click at [1147, 18] on span "Pages" at bounding box center [1141, 20] width 58 height 17
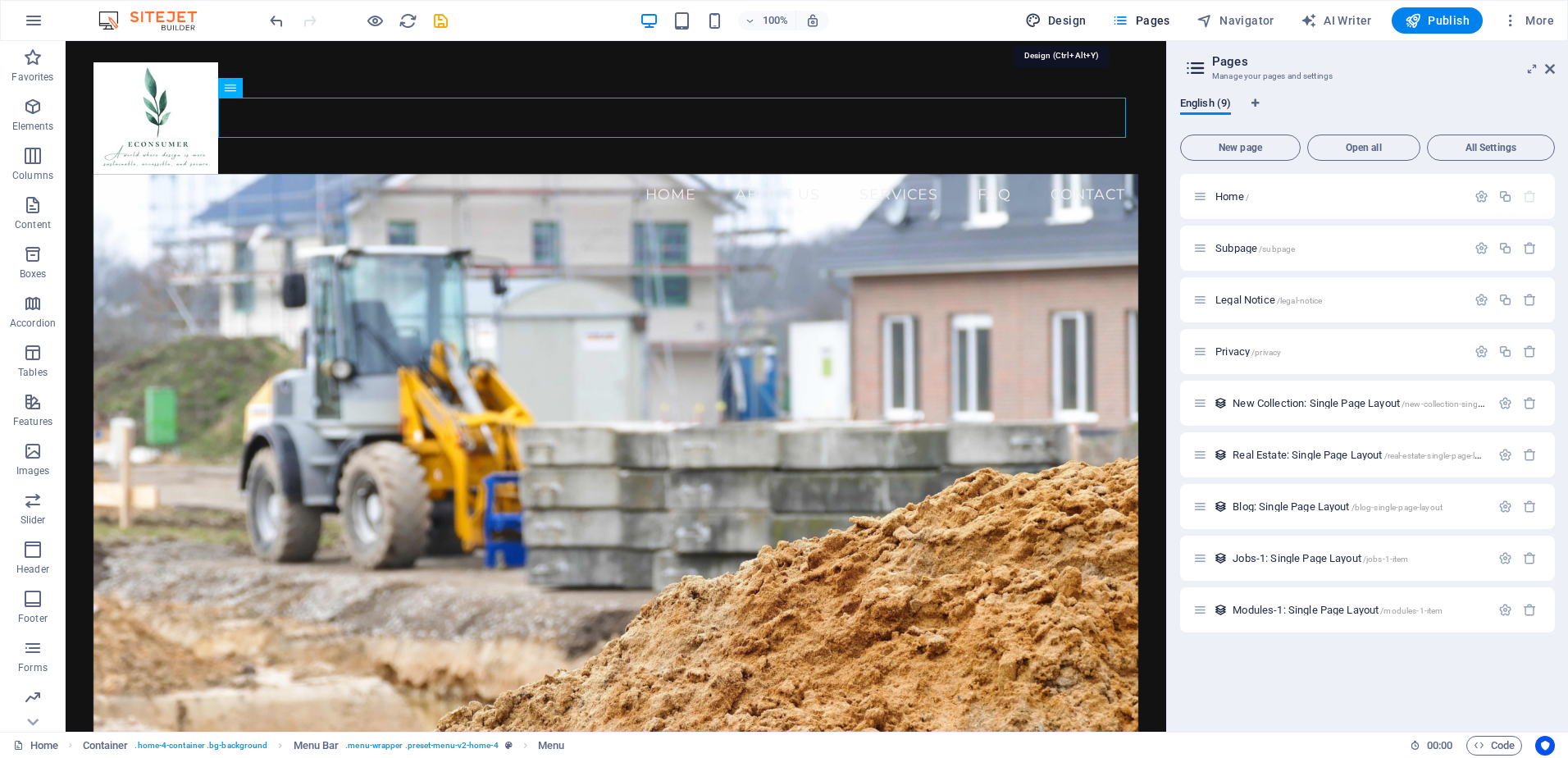
click at [1050, 13] on span "Design" at bounding box center [1056, 20] width 61 height 17
select select "px"
select select "200"
select select "px"
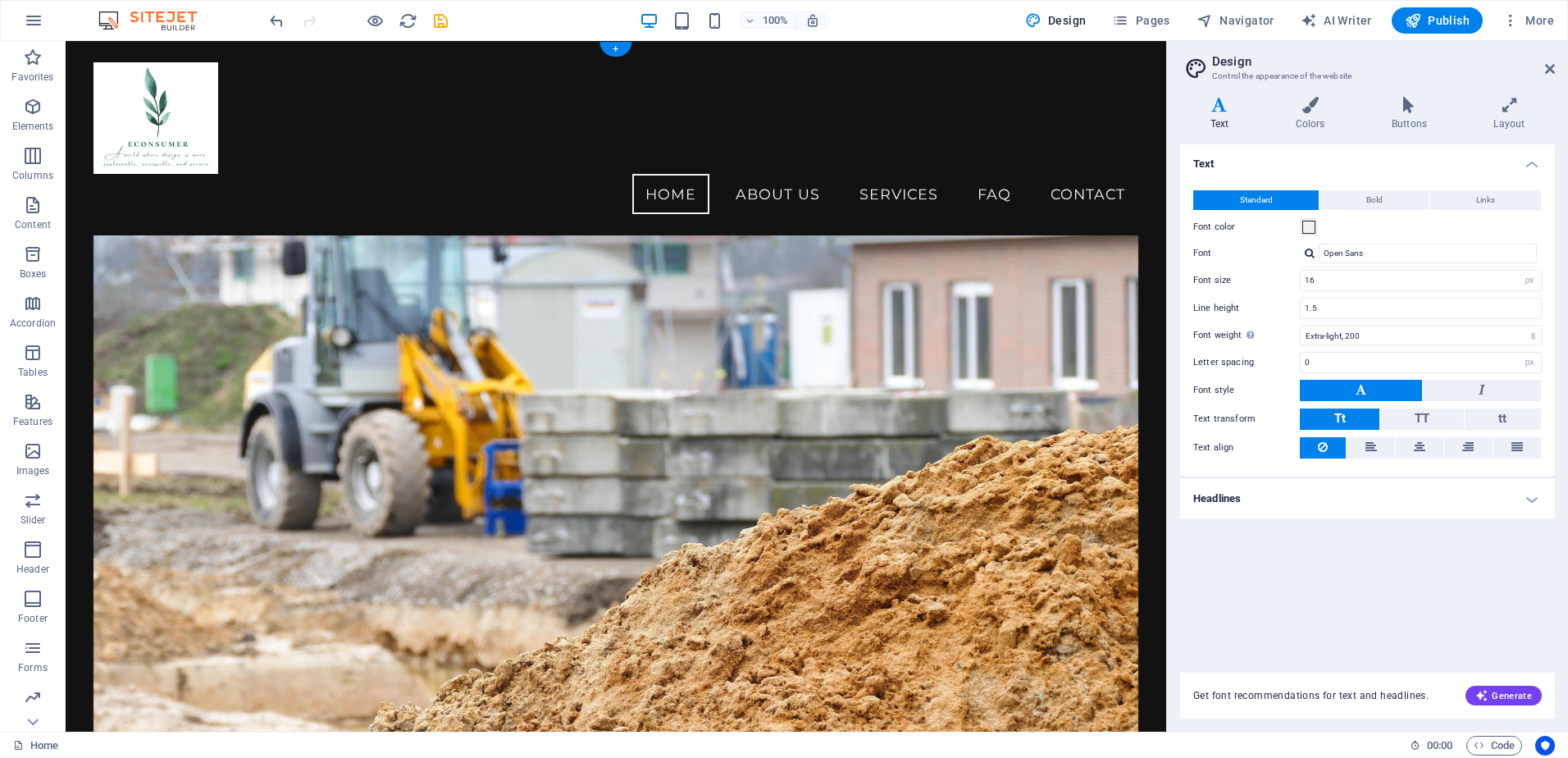
scroll to position [0, 0]
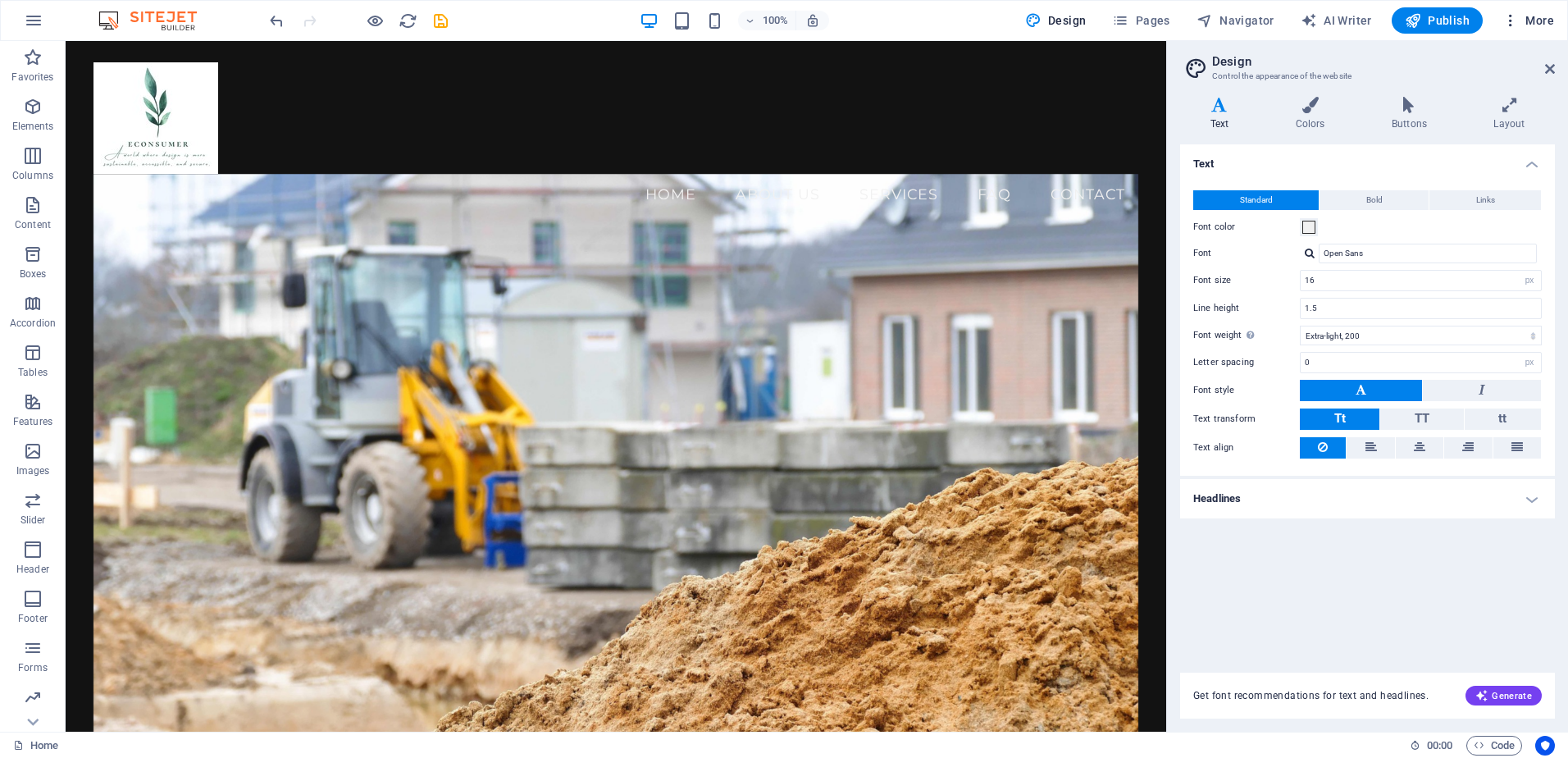
click at [1518, 11] on button "More" at bounding box center [1528, 20] width 65 height 26
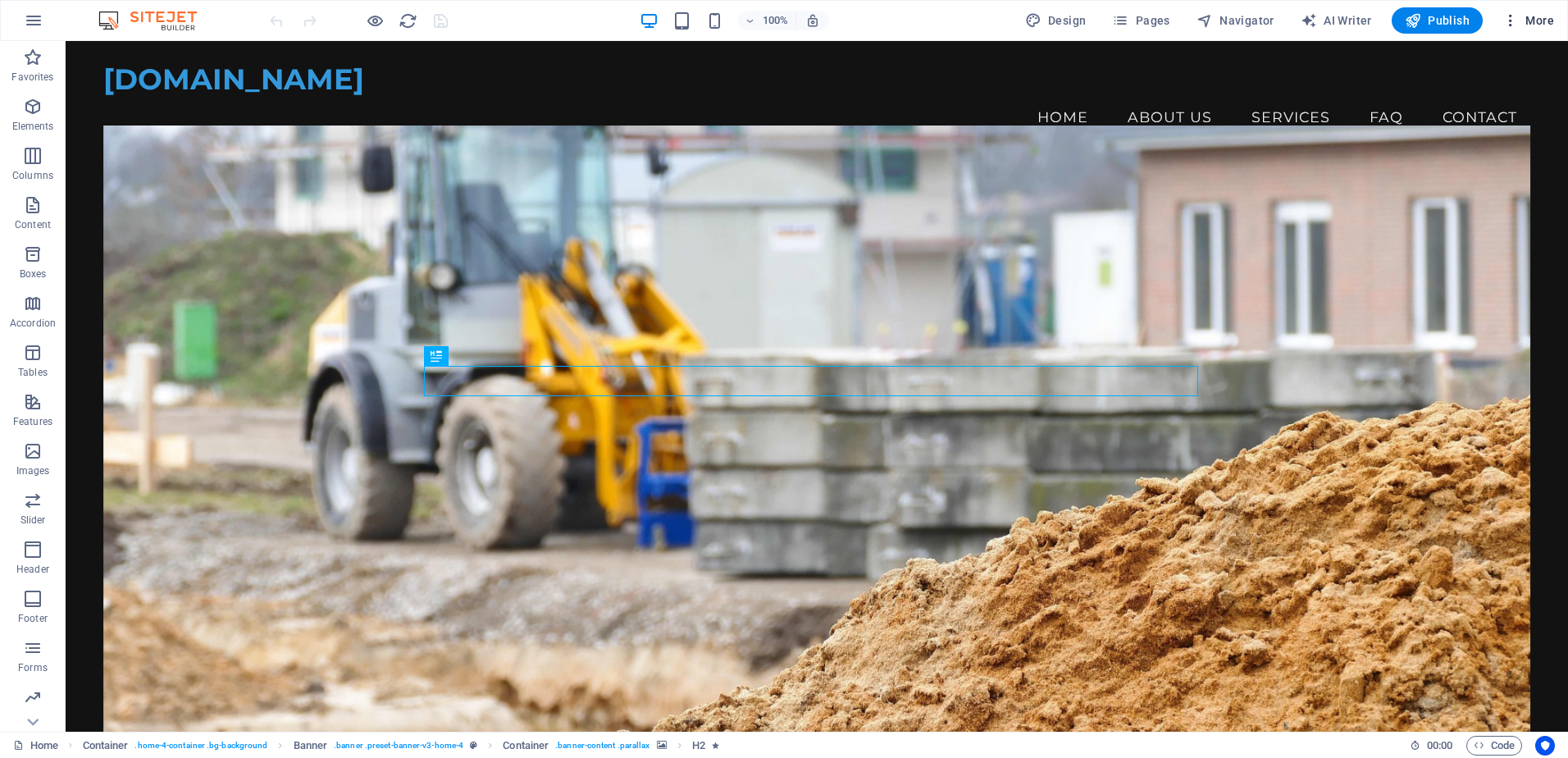
click at [1509, 29] on button "More" at bounding box center [1528, 20] width 65 height 26
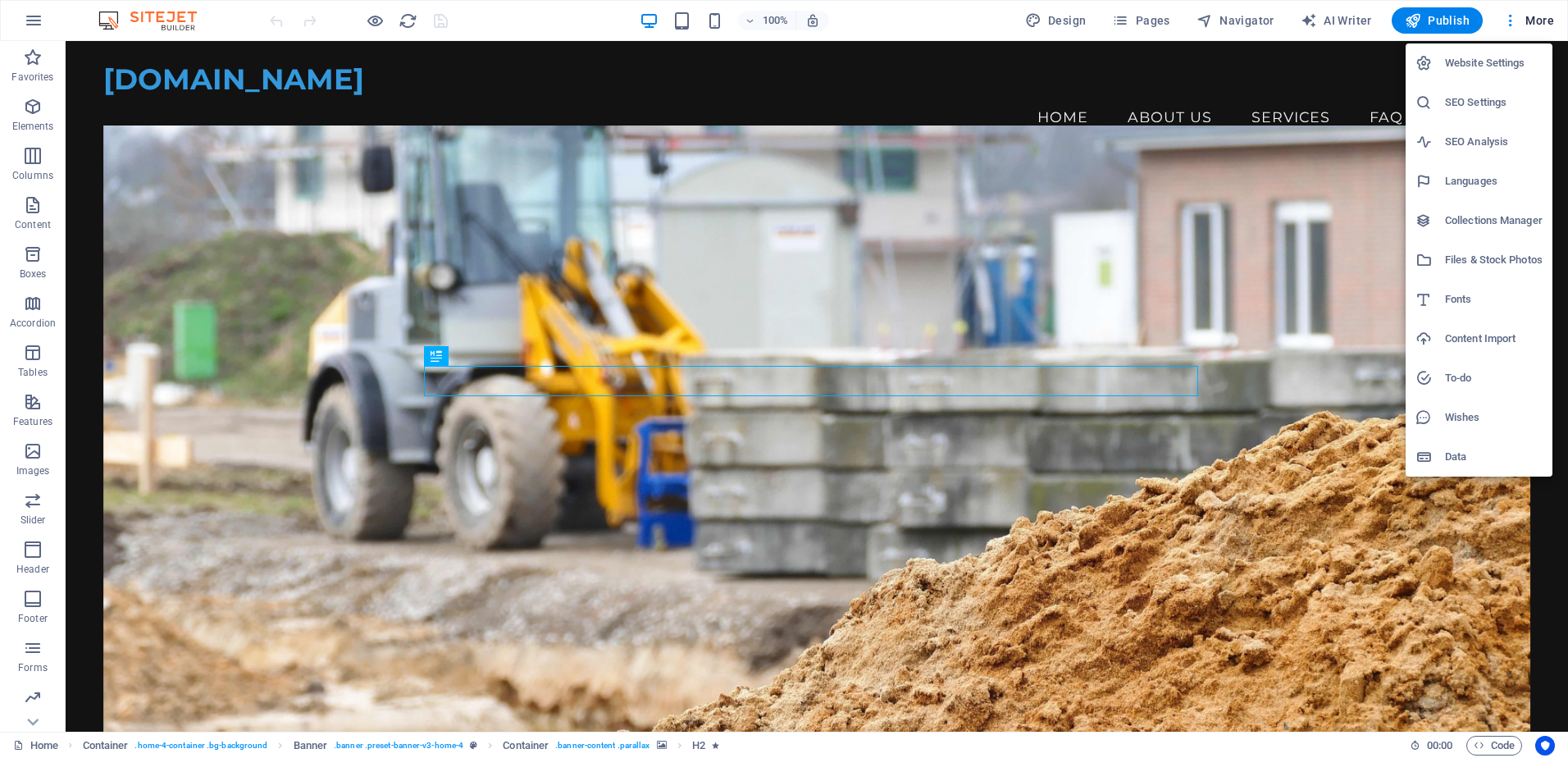
click at [515, 167] on div at bounding box center [784, 379] width 1568 height 758
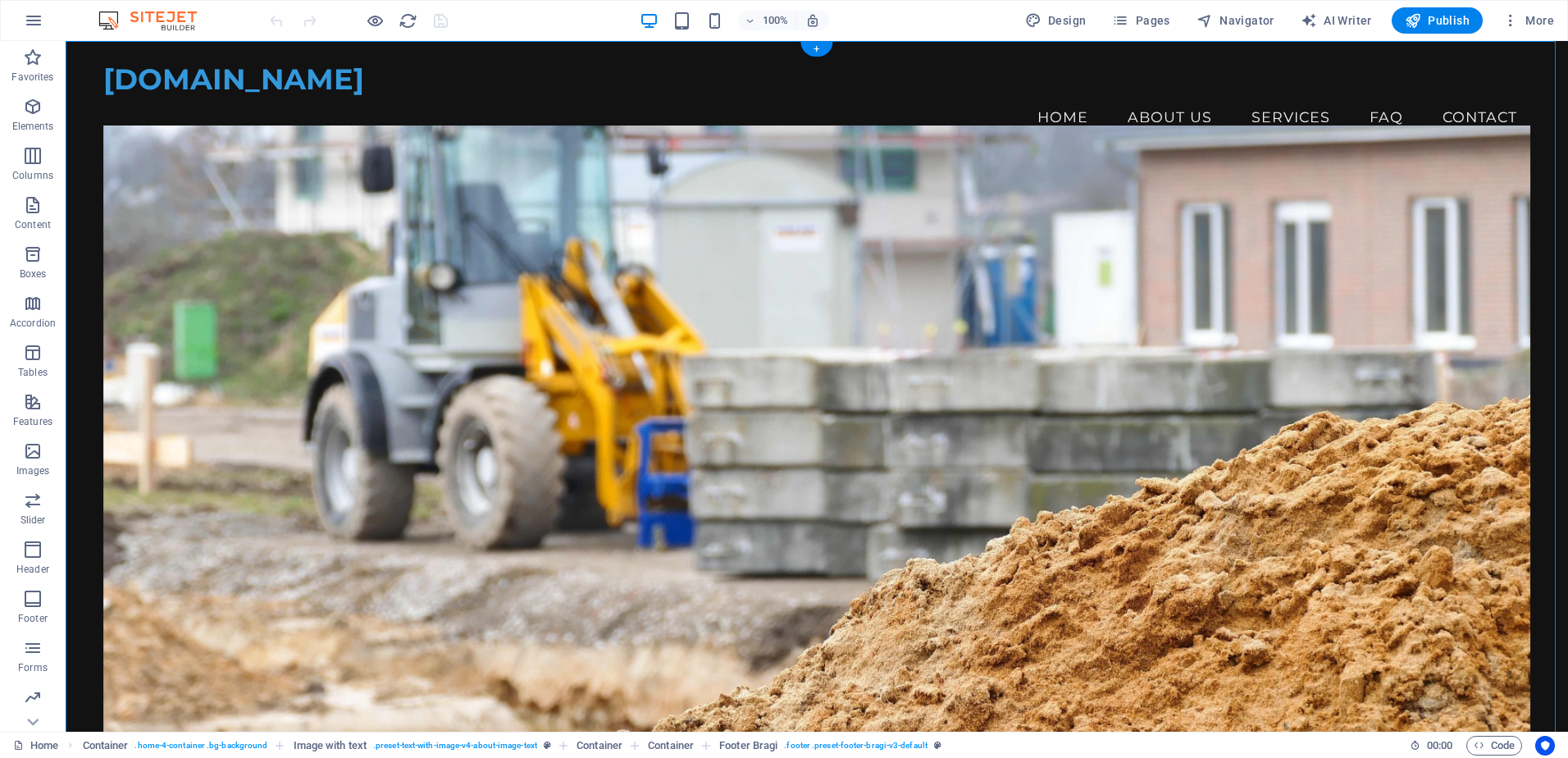
click at [350, 177] on figure at bounding box center [817, 439] width 1427 height 629
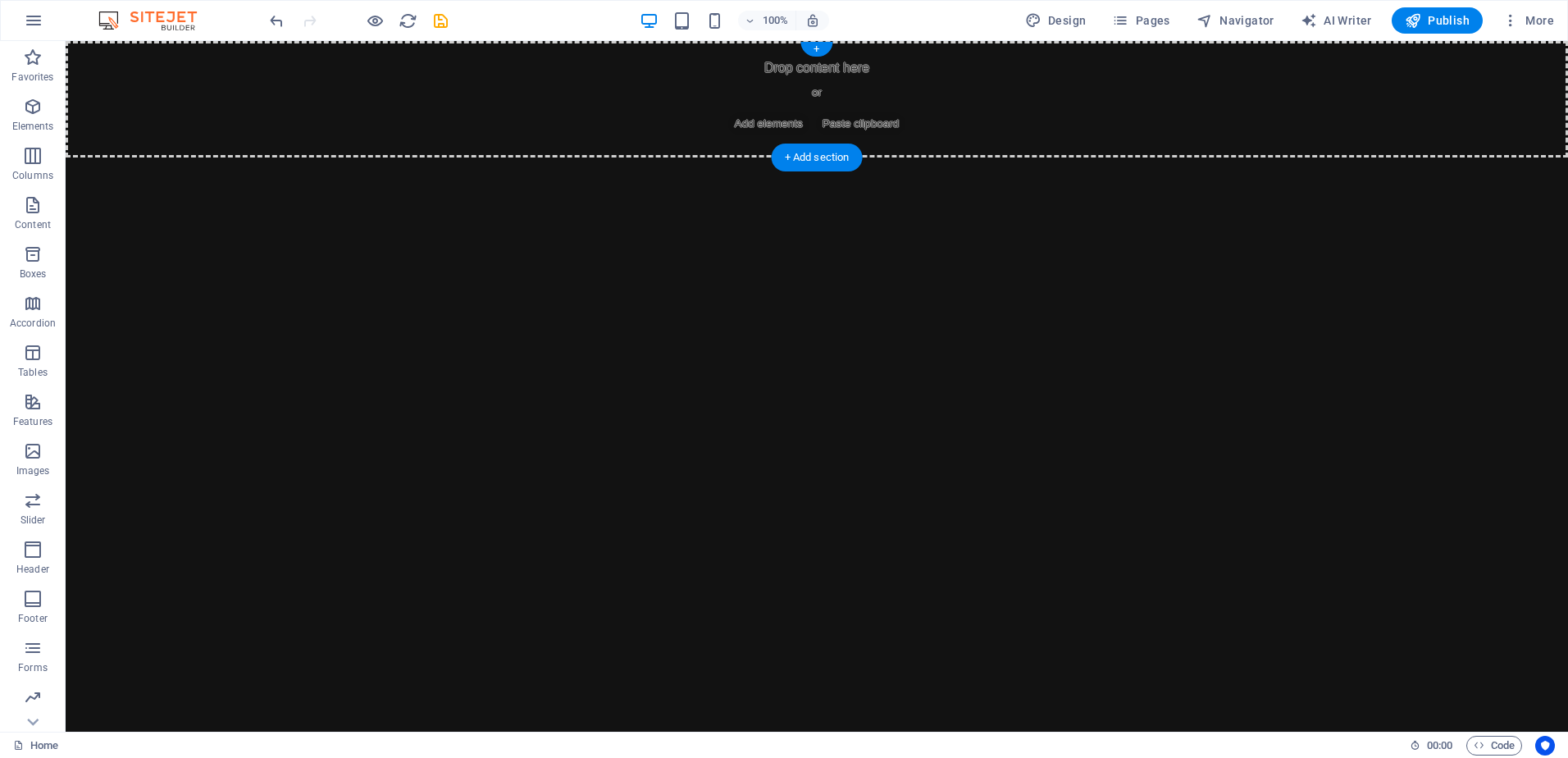
click at [751, 126] on span "Add elements" at bounding box center [768, 124] width 81 height 23
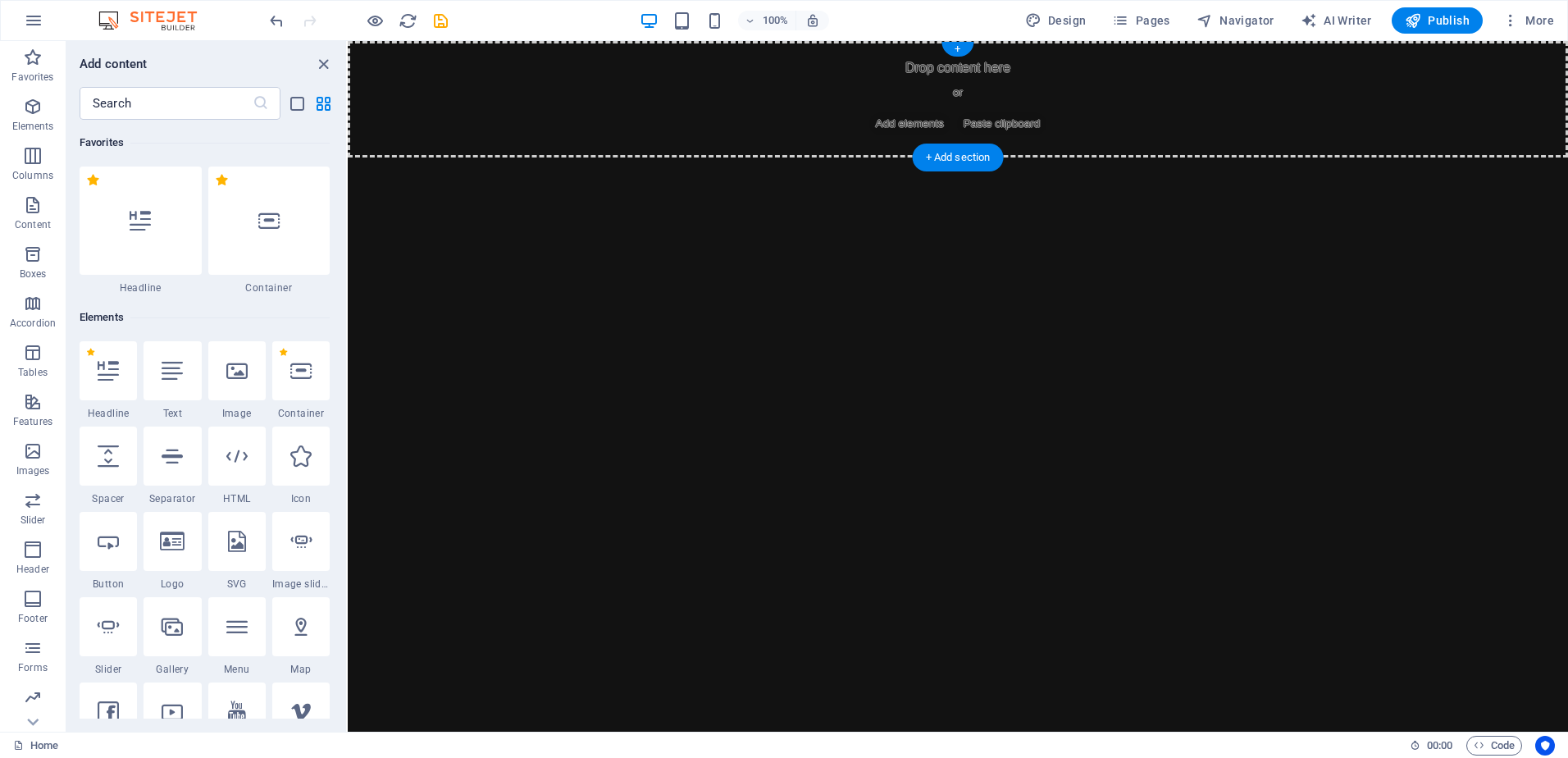
click at [438, 129] on div "Drop content here or Add elements Paste clipboard" at bounding box center [958, 98] width 1221 height 116
click at [236, 382] on div at bounding box center [237, 371] width 58 height 59
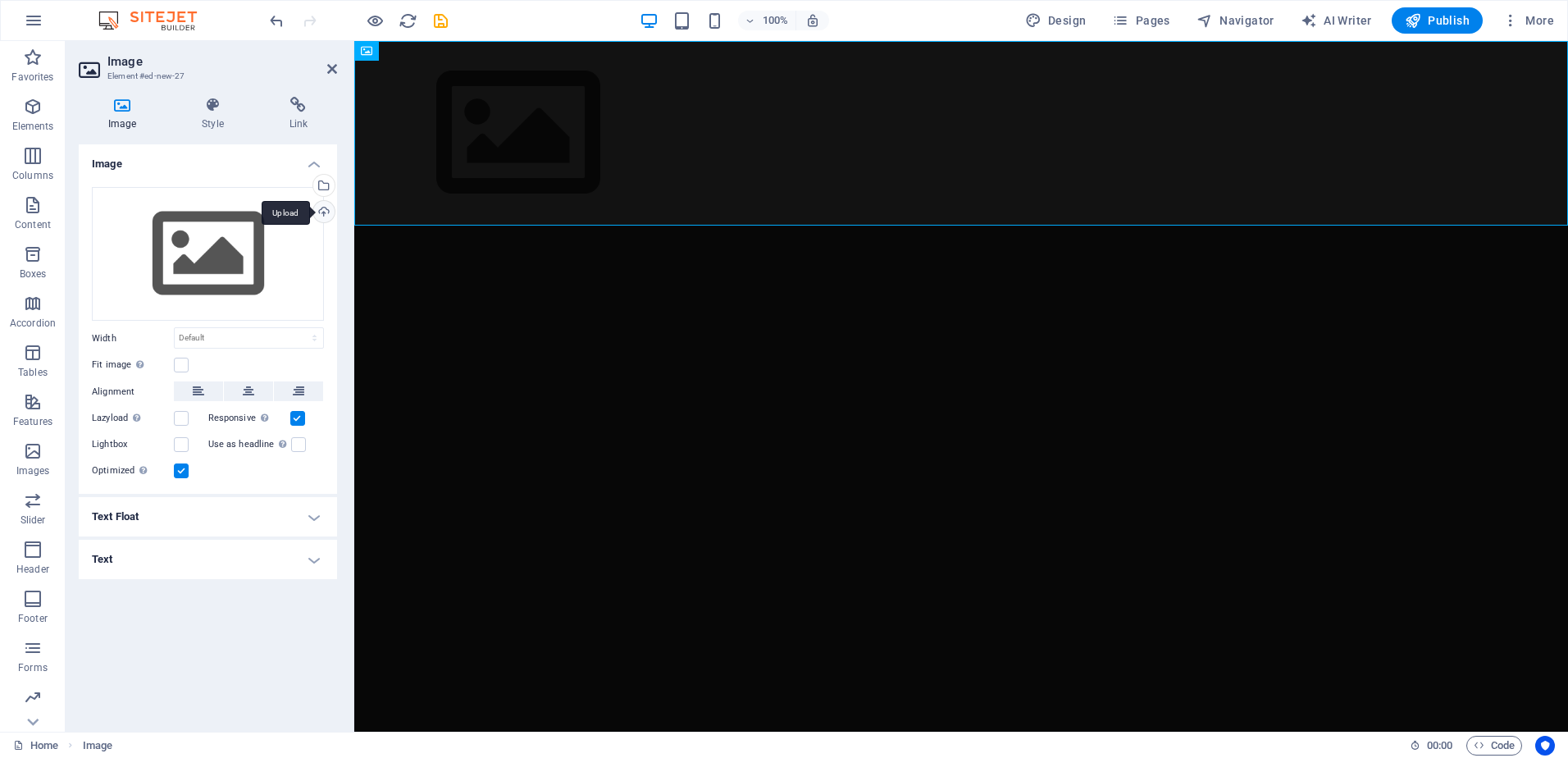
click at [328, 208] on div "Upload" at bounding box center [322, 213] width 24 height 24
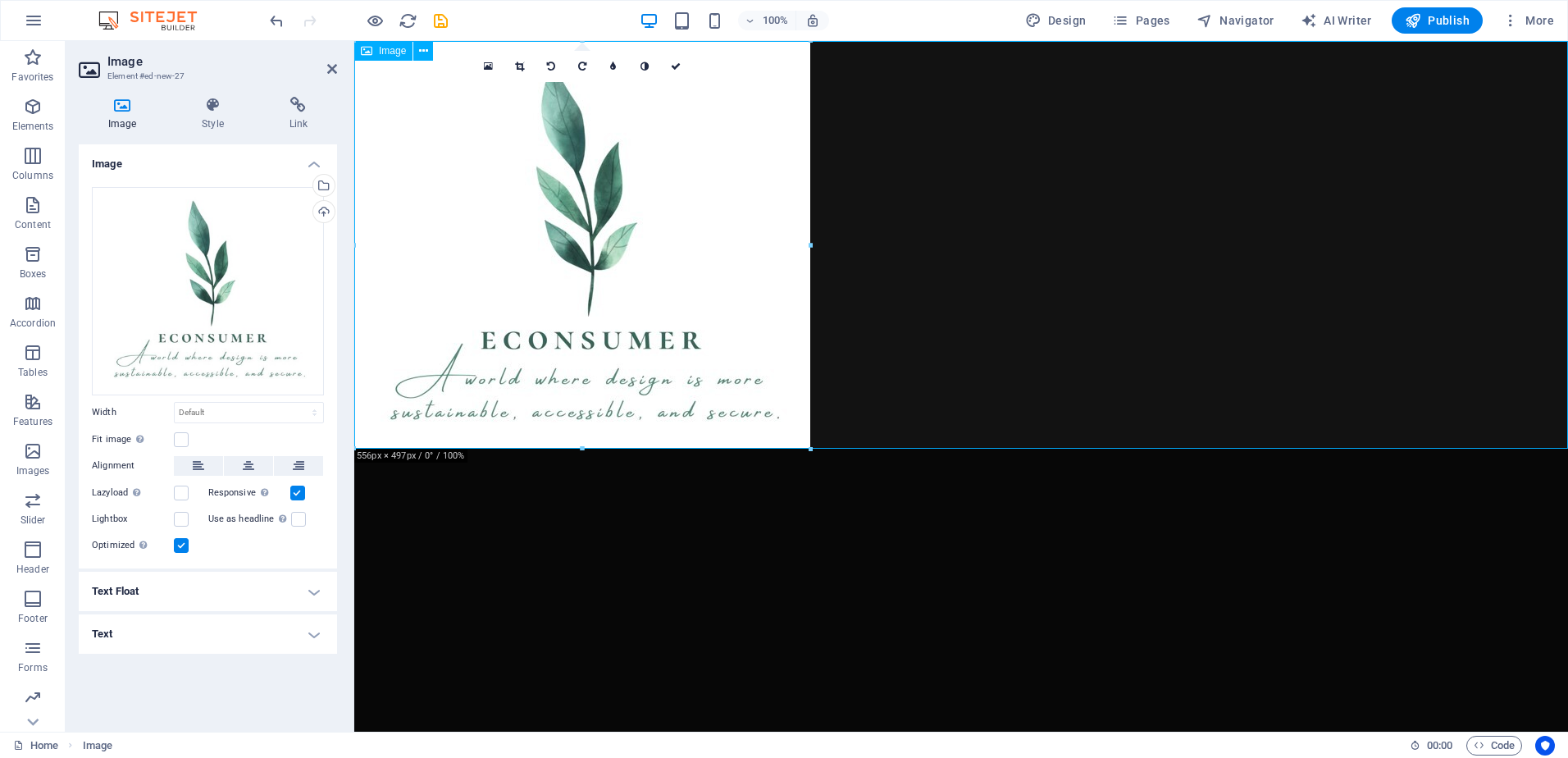
click at [659, 251] on figure at bounding box center [960, 244] width 1214 height 408
drag, startPoint x: 1162, startPoint y: 488, endPoint x: 660, endPoint y: 252, distance: 554.7
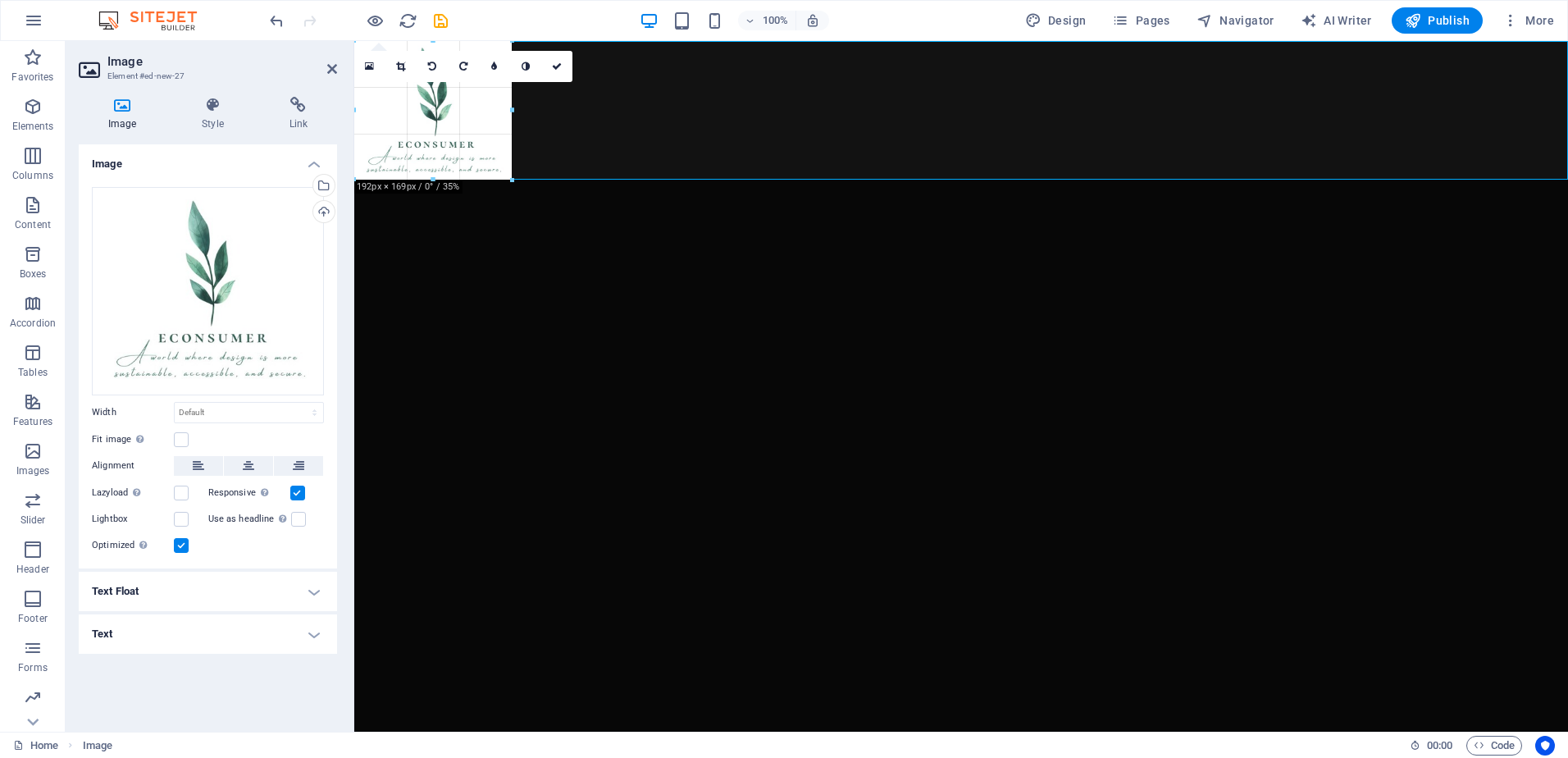
drag, startPoint x: 581, startPoint y: 451, endPoint x: 540, endPoint y: 176, distance: 278.0
click at [540, 176] on div "H2 Container Banner Container H3 Spacer Container Menu Bar Menu Image with text…" at bounding box center [960, 386] width 1214 height 690
type input "195"
select select "px"
drag, startPoint x: 871, startPoint y: 152, endPoint x: 686, endPoint y: 142, distance: 185.3
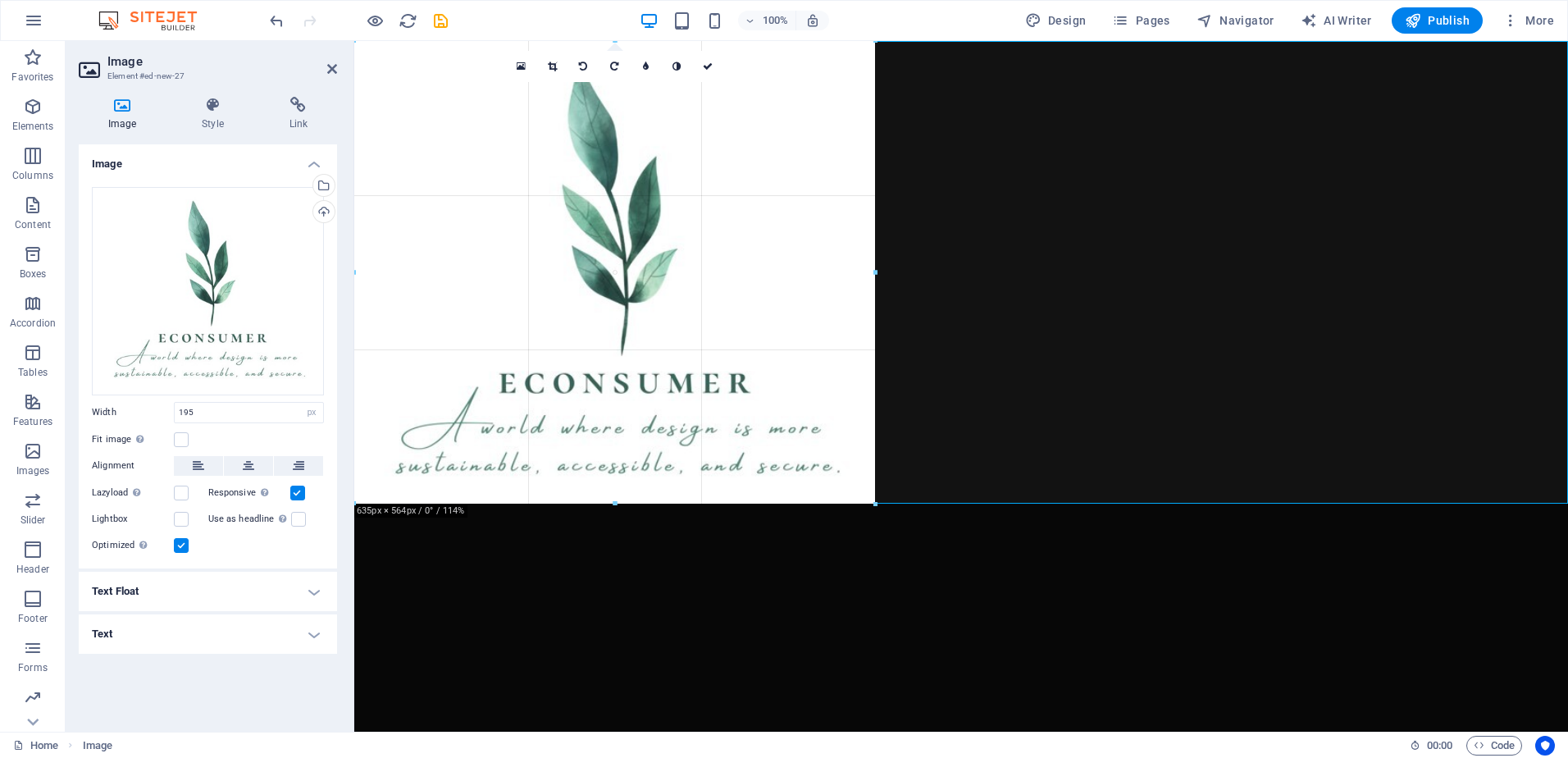
drag, startPoint x: 514, startPoint y: 113, endPoint x: 524, endPoint y: 150, distance: 38.3
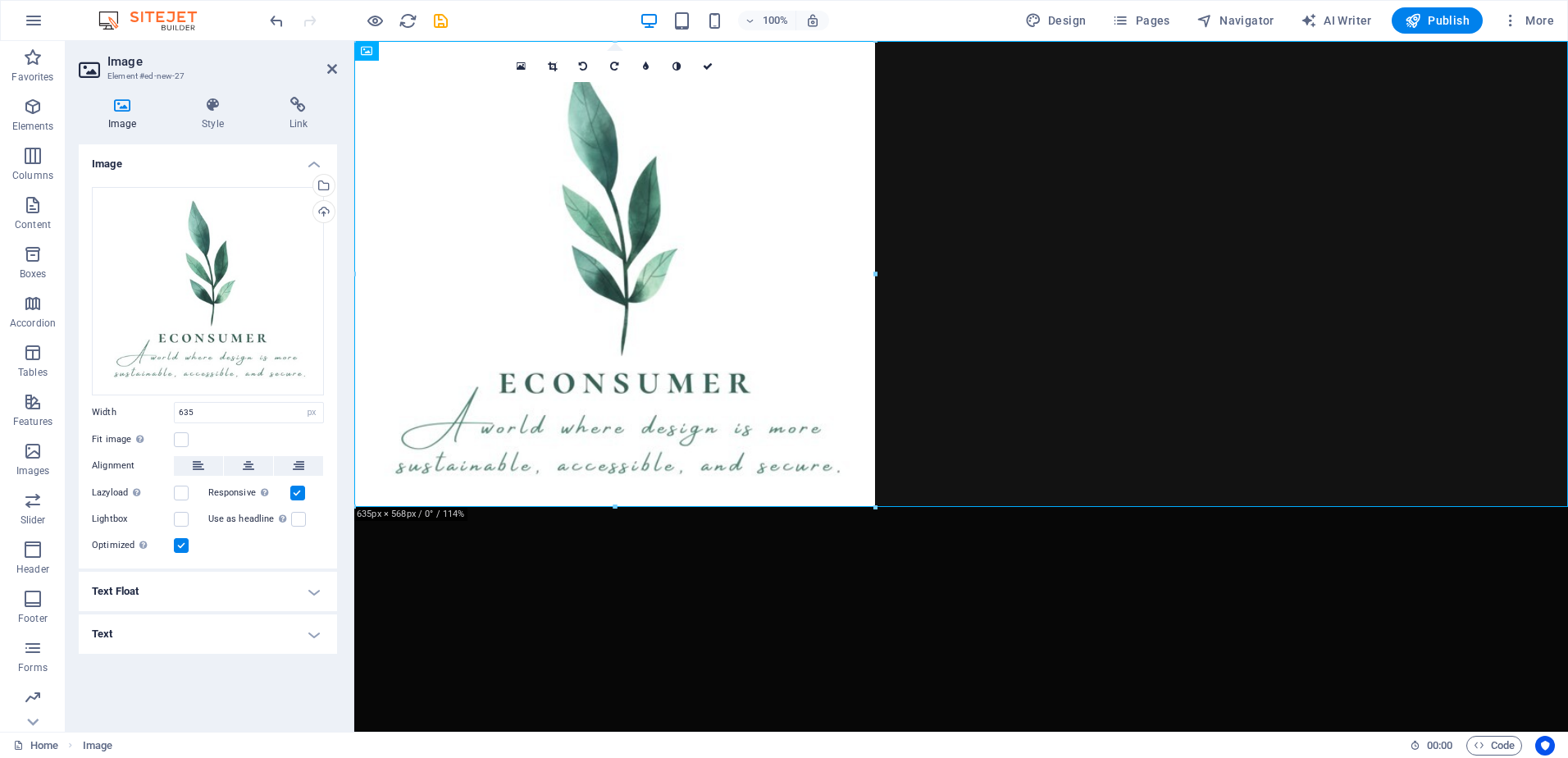
click at [263, 596] on h4 "Text Float" at bounding box center [208, 591] width 258 height 39
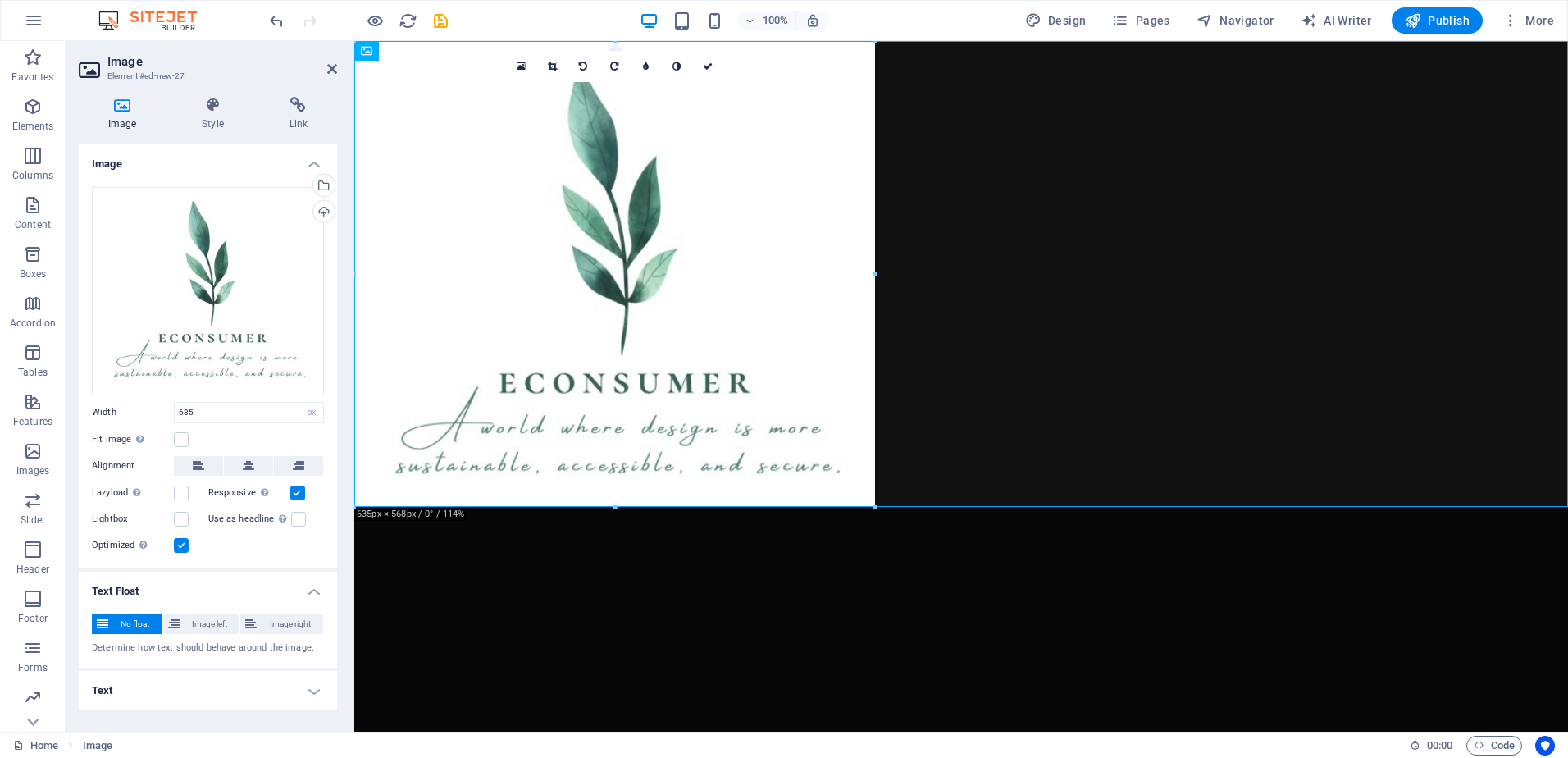
click at [263, 596] on h4 "Text Float" at bounding box center [208, 586] width 258 height 30
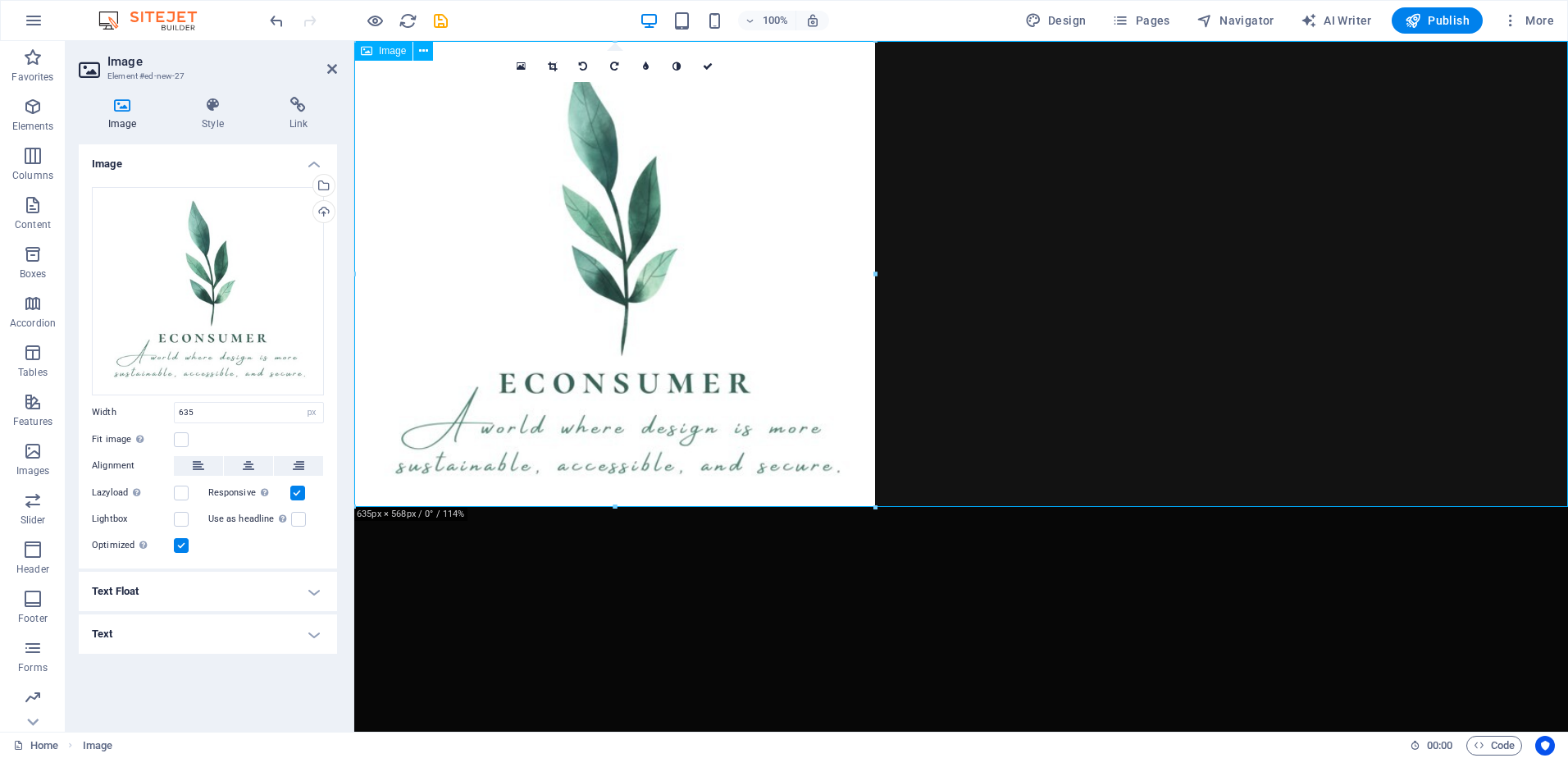
click at [533, 326] on figure at bounding box center [960, 273] width 1214 height 465
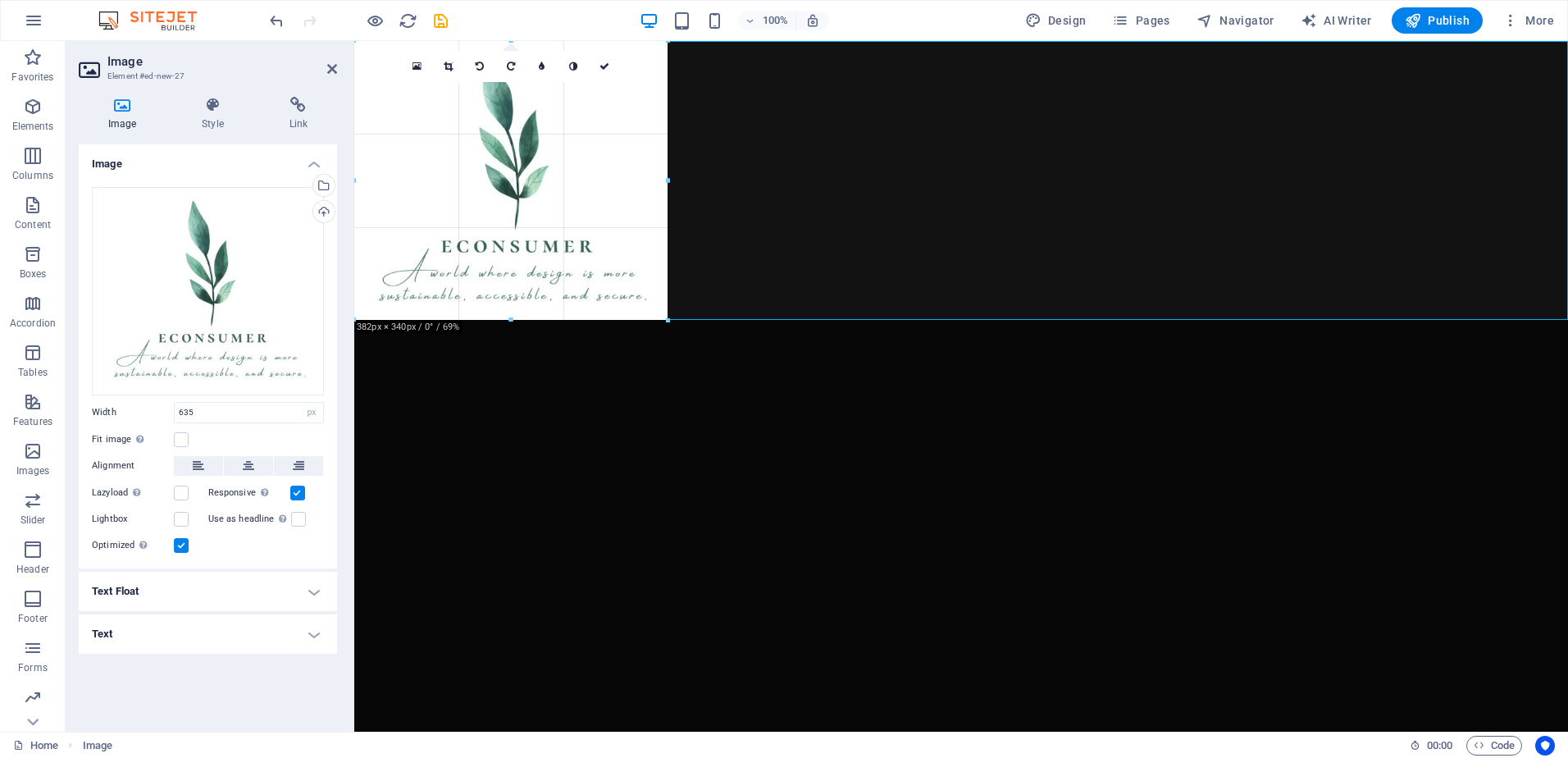
drag, startPoint x: 875, startPoint y: 508, endPoint x: 668, endPoint y: 238, distance: 340.2
type input "384"
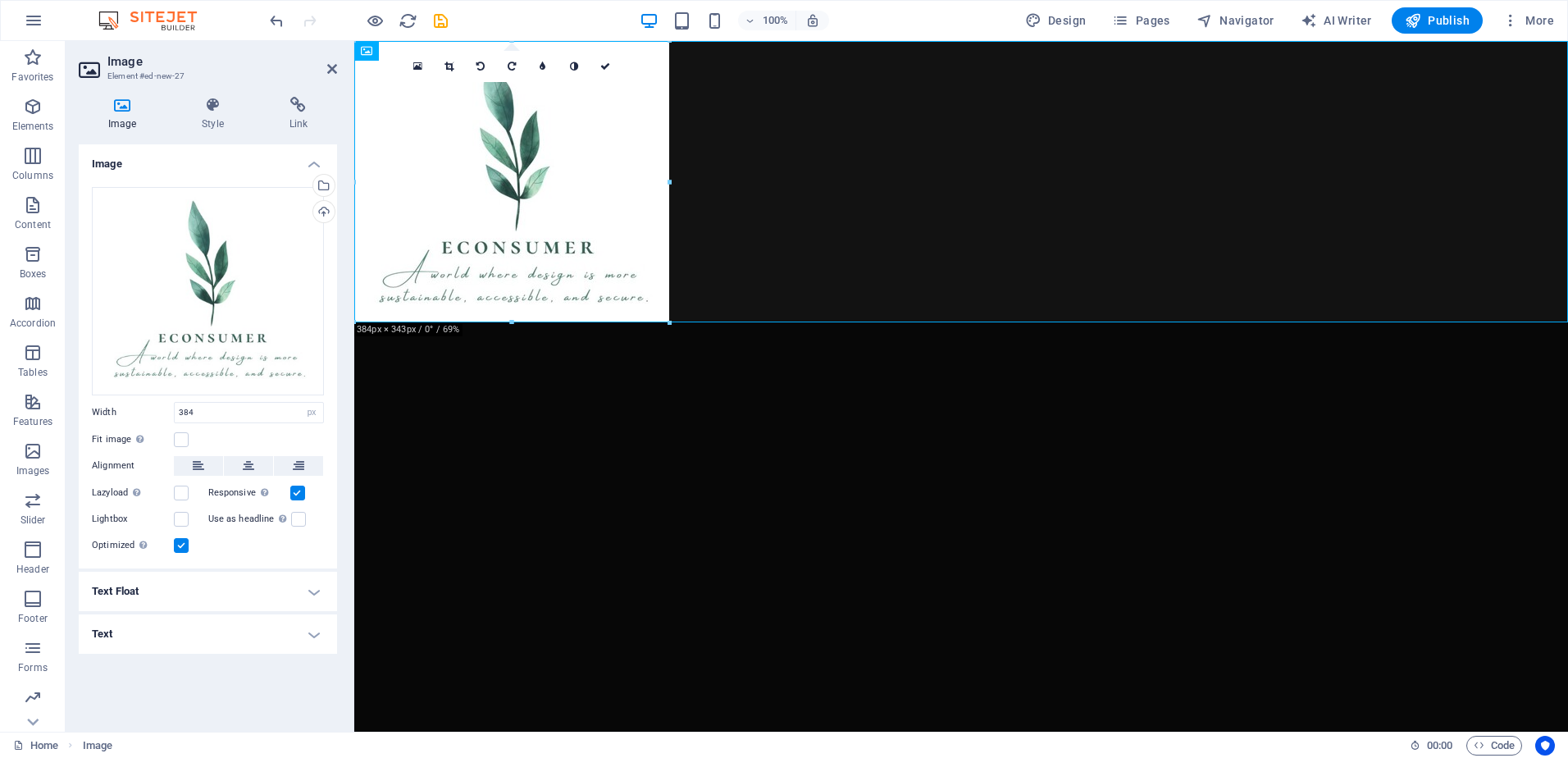
click at [840, 322] on html "Skip to main content" at bounding box center [960, 181] width 1214 height 281
click at [861, 221] on figure at bounding box center [960, 181] width 1214 height 281
click at [801, 322] on html "Skip to main content" at bounding box center [960, 181] width 1214 height 281
click at [732, 322] on html "Skip to main content" at bounding box center [960, 181] width 1214 height 281
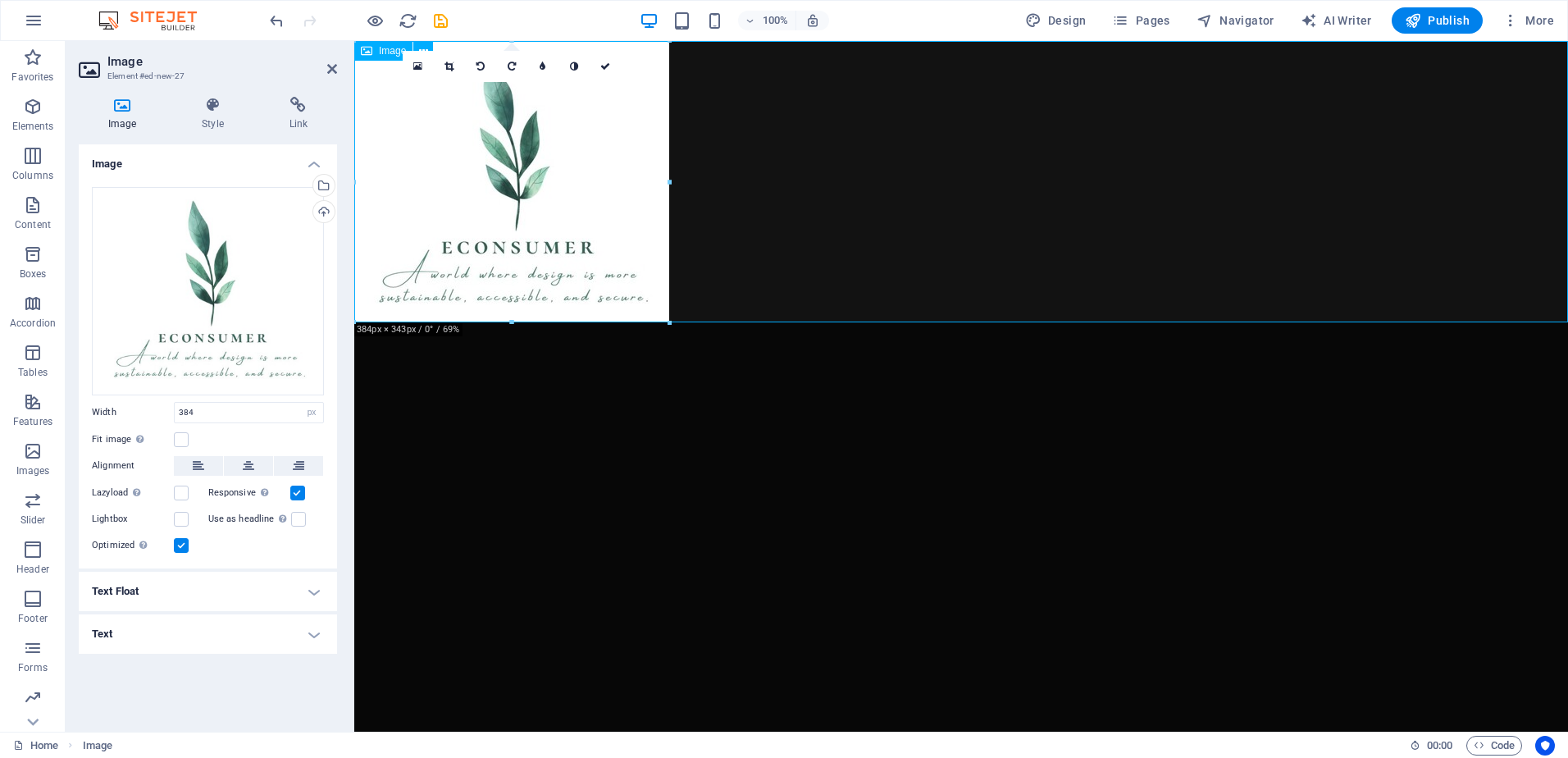
click at [821, 171] on figure at bounding box center [960, 181] width 1214 height 281
click at [771, 322] on html "Skip to main content" at bounding box center [960, 181] width 1214 height 281
click at [333, 61] on h2 "Image" at bounding box center [222, 61] width 229 height 15
click at [333, 69] on icon at bounding box center [332, 69] width 10 height 13
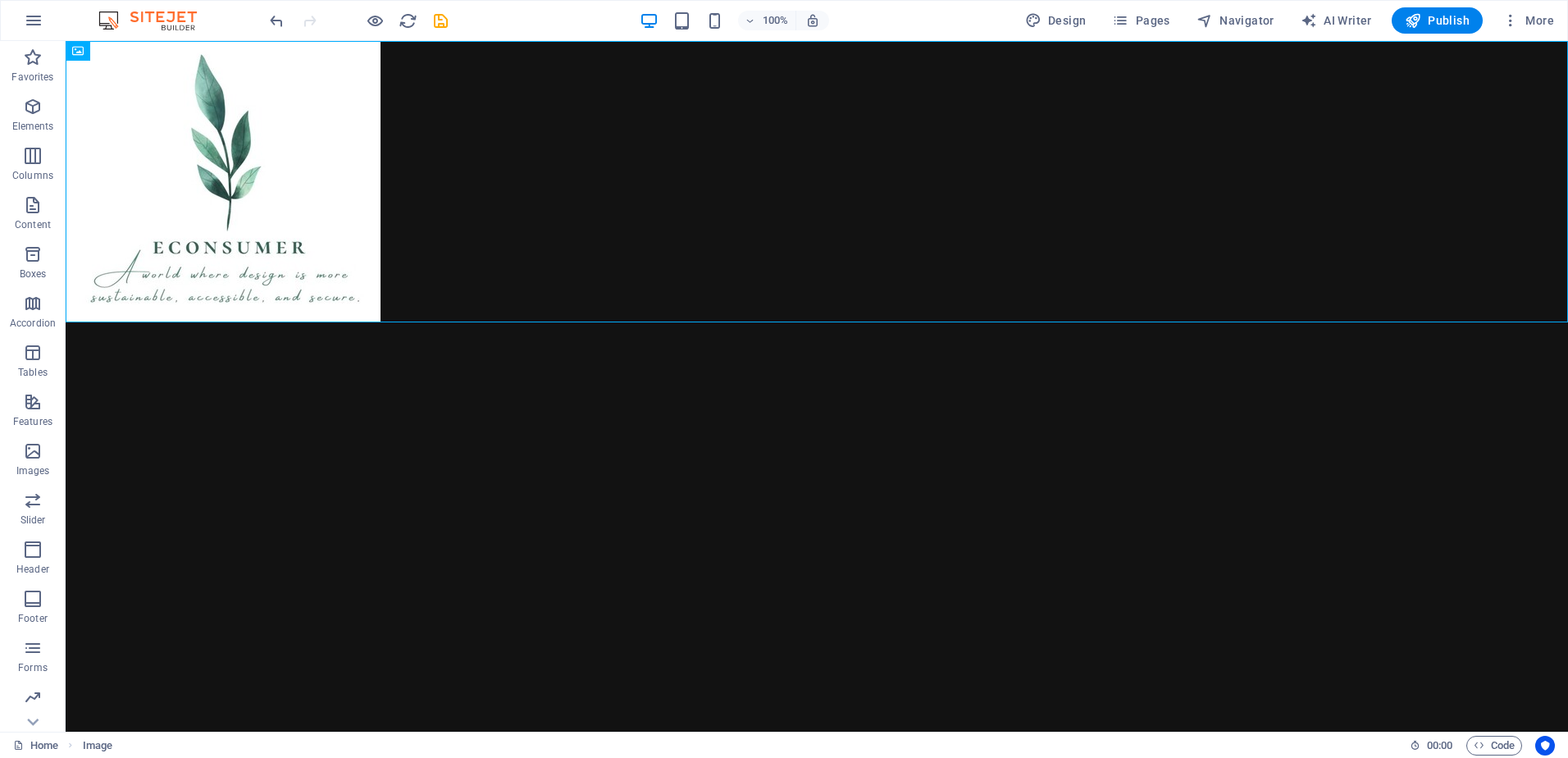
click at [700, 322] on html "Skip to main content" at bounding box center [817, 181] width 1502 height 281
click at [810, 320] on div "+ Add section" at bounding box center [817, 322] width 91 height 28
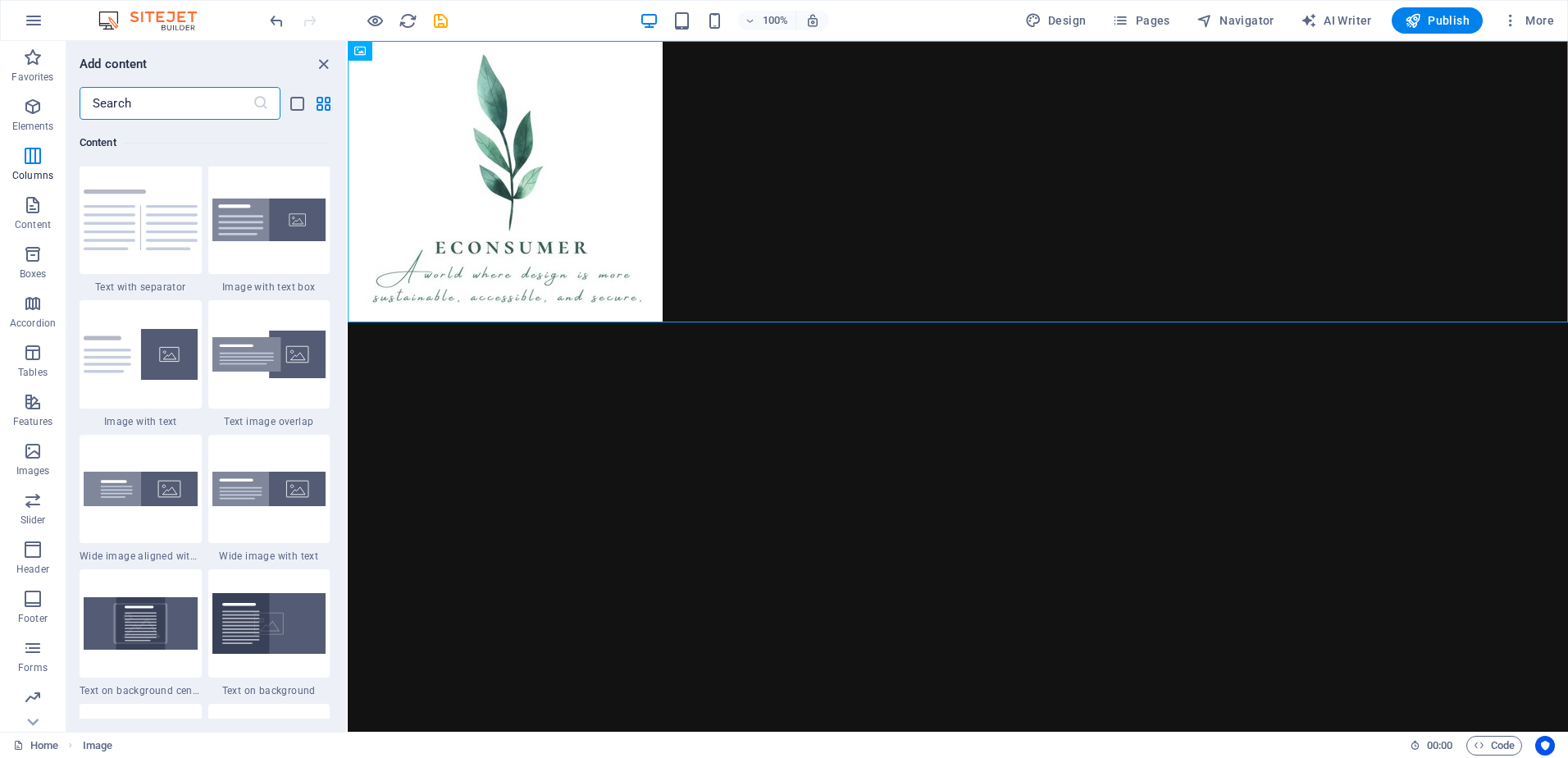
scroll to position [2788, 0]
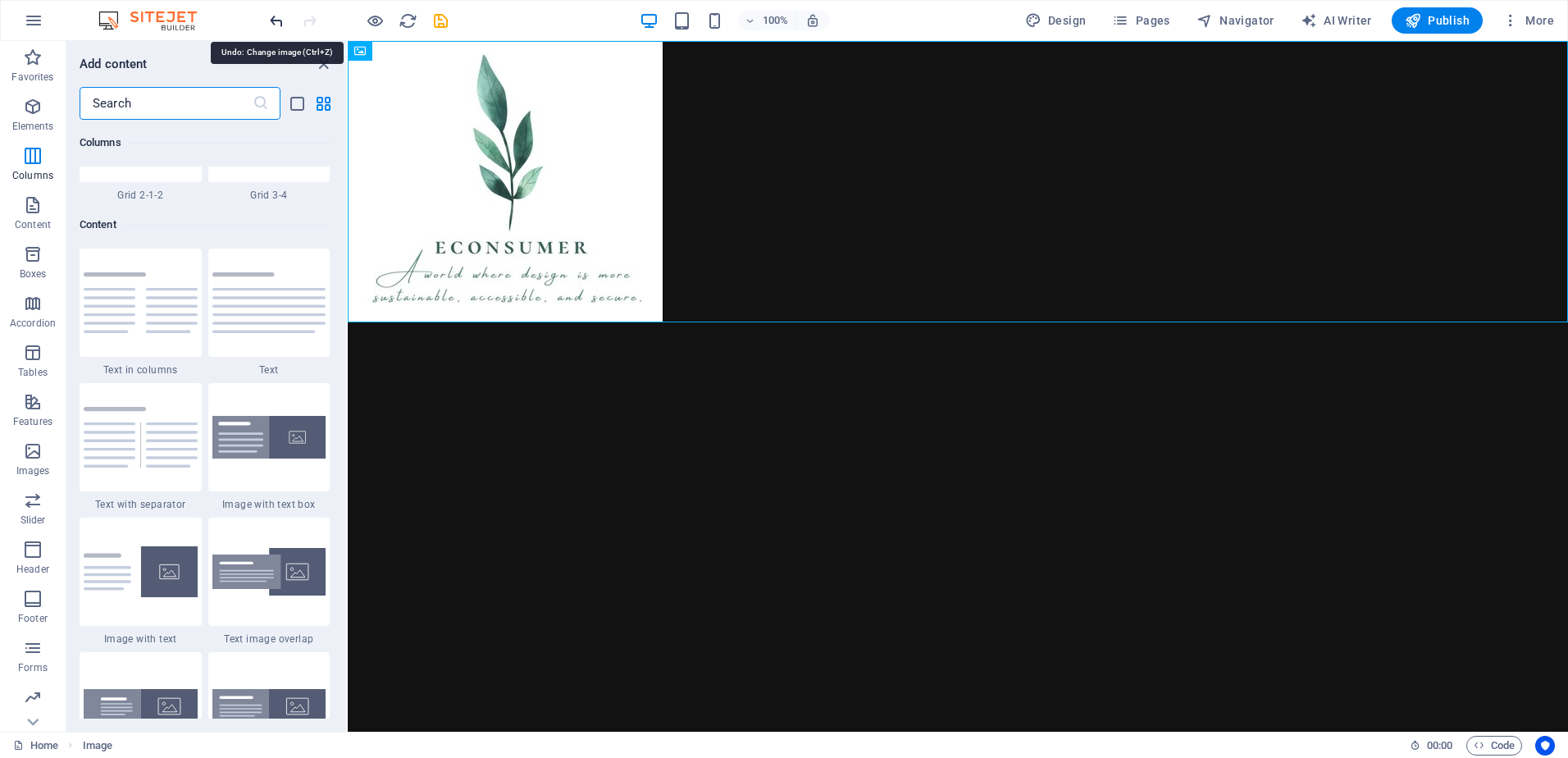
click at [273, 17] on icon "undo" at bounding box center [277, 20] width 19 height 19
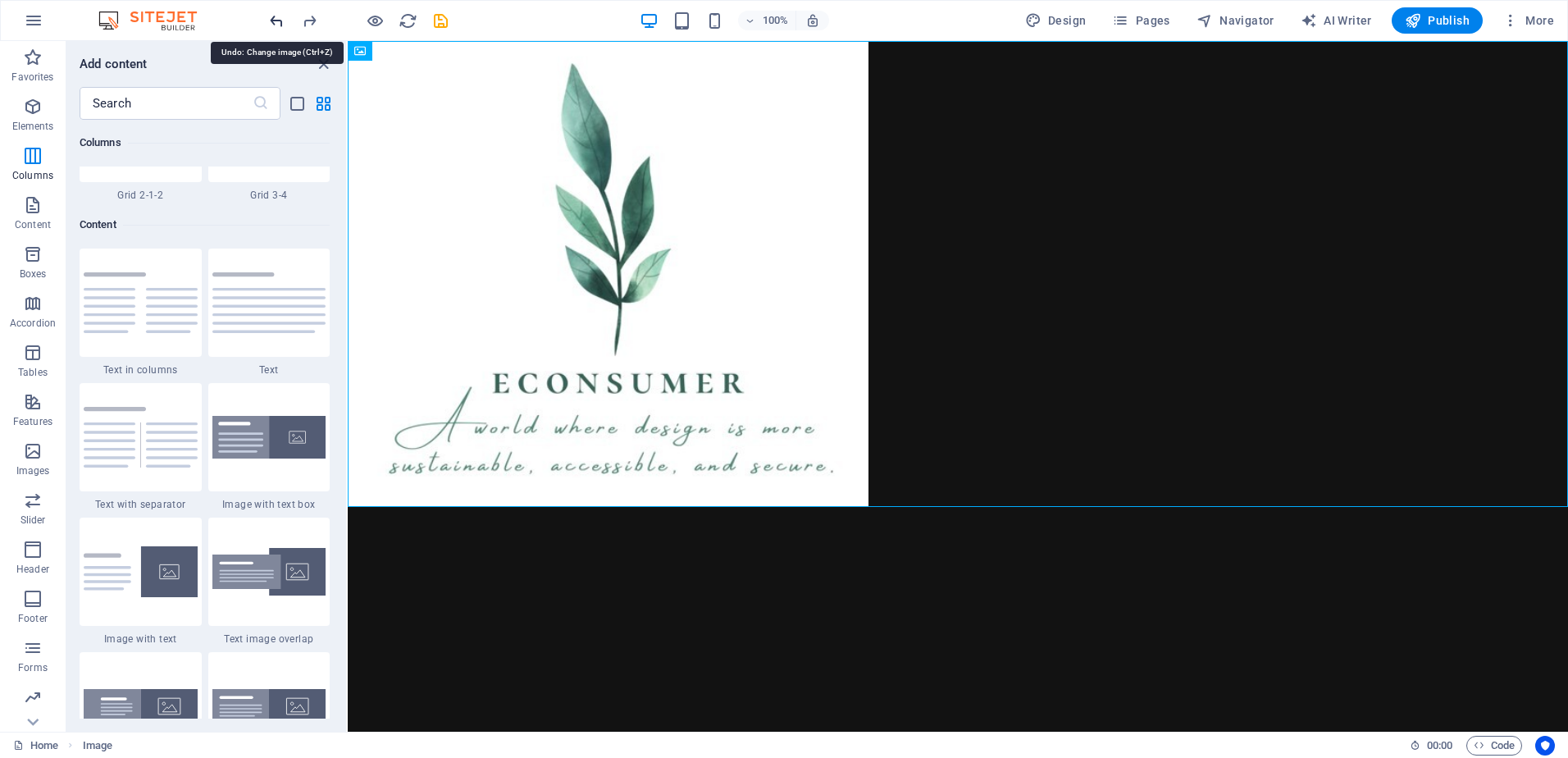
click at [273, 18] on icon "undo" at bounding box center [277, 20] width 19 height 19
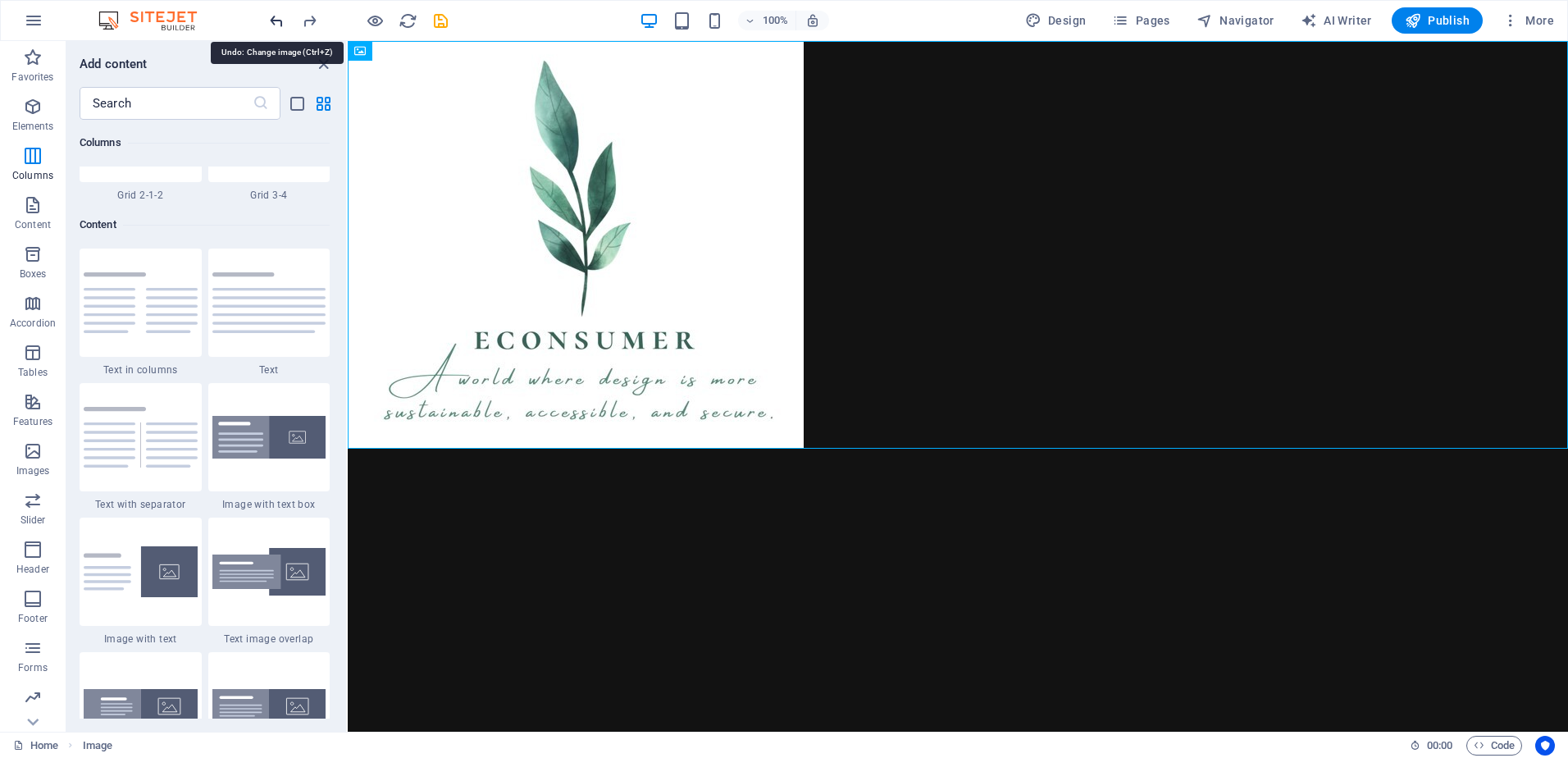
click at [273, 18] on icon "undo" at bounding box center [277, 20] width 19 height 19
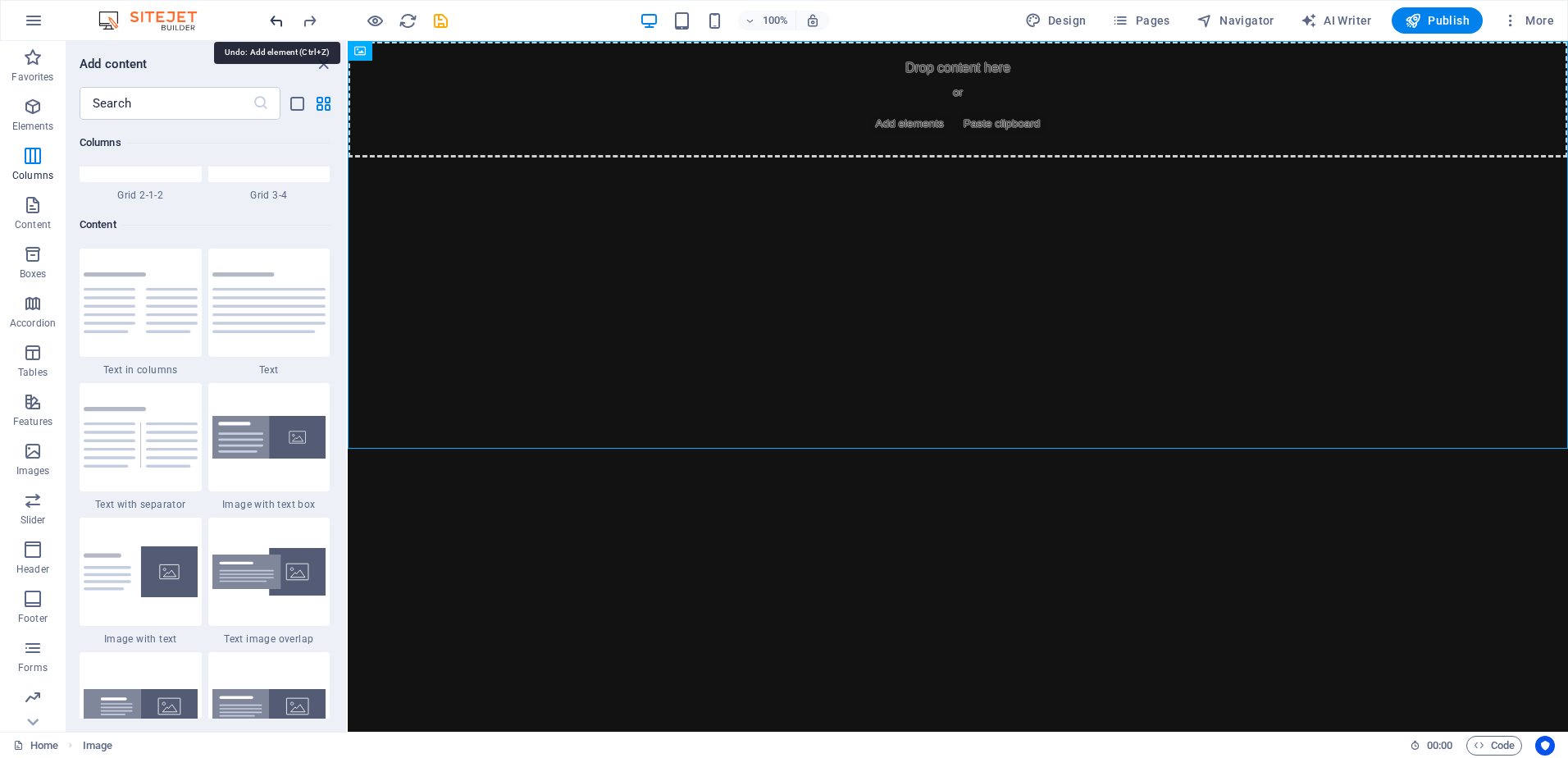
click at [273, 18] on icon "undo" at bounding box center [277, 20] width 19 height 19
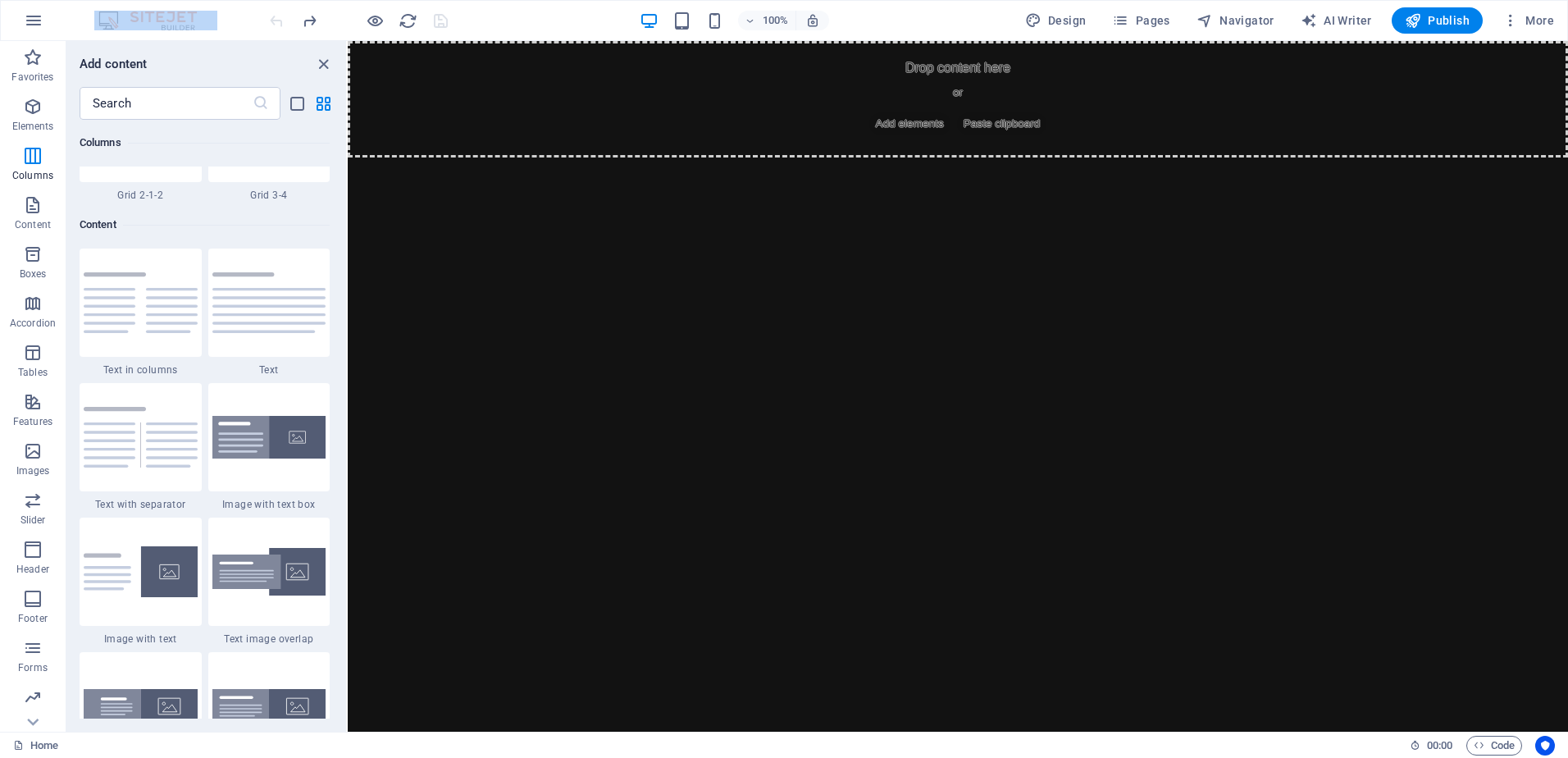
click at [273, 18] on div at bounding box center [359, 20] width 184 height 26
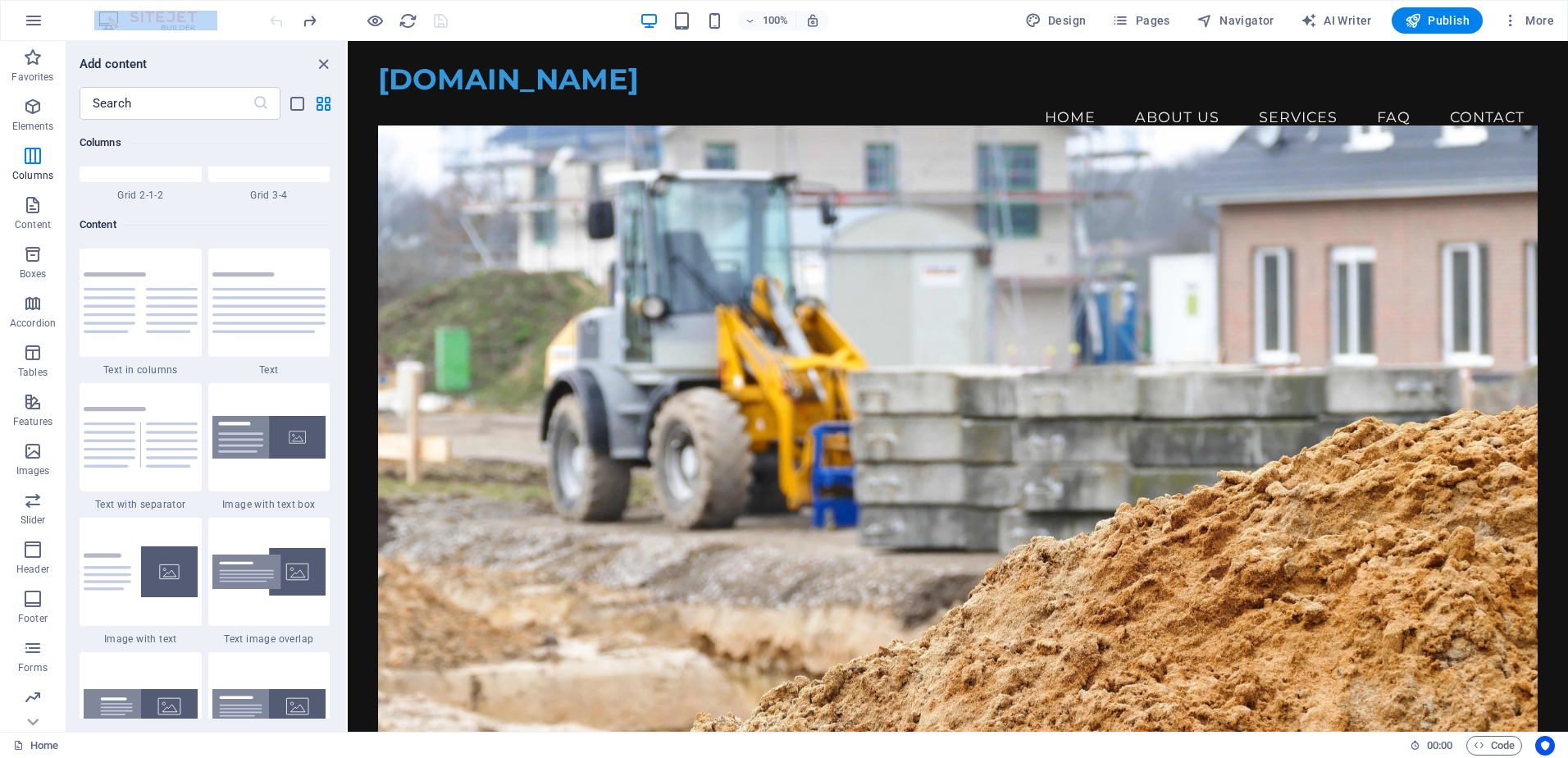
click at [273, 18] on div at bounding box center [359, 20] width 184 height 26
click at [274, 18] on div at bounding box center [359, 20] width 184 height 26
click at [271, 23] on div at bounding box center [359, 20] width 184 height 26
click at [198, 21] on img at bounding box center [156, 20] width 123 height 20
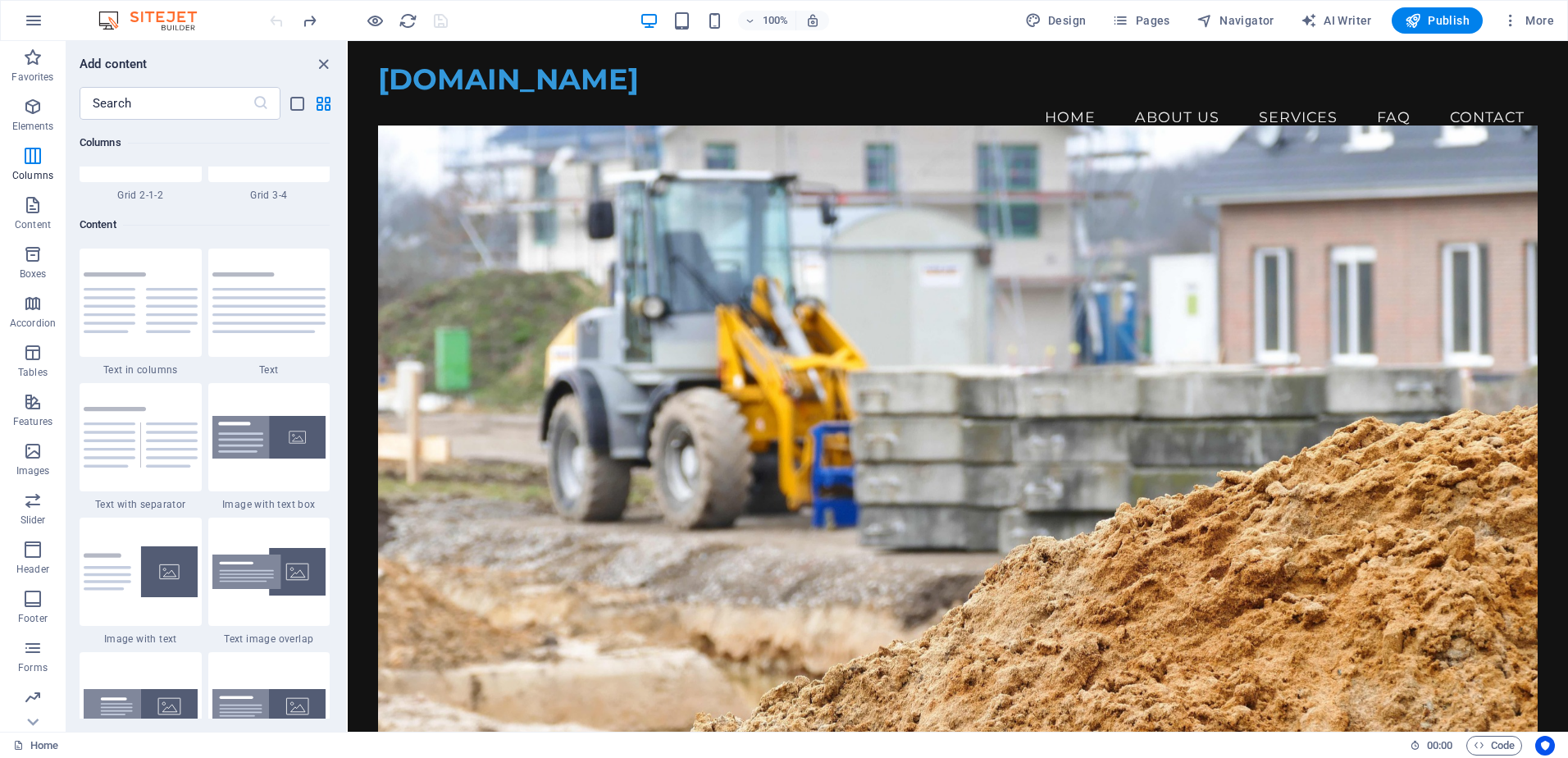
click at [184, 21] on img at bounding box center [156, 20] width 123 height 20
click at [95, 17] on img at bounding box center [156, 20] width 123 height 20
click at [38, 17] on icon "button" at bounding box center [33, 20] width 20 height 20
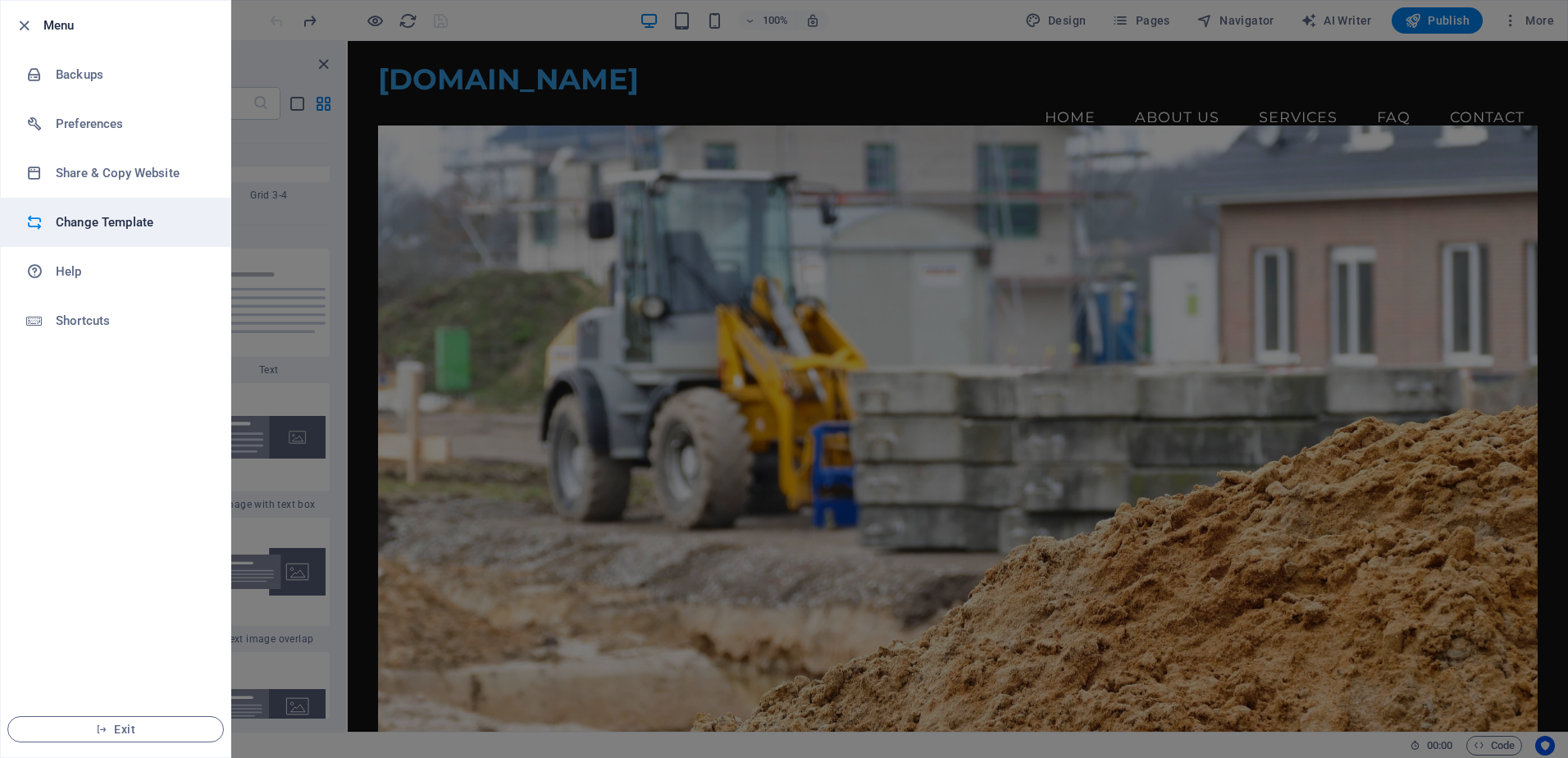
click at [72, 219] on h6 "Change Template" at bounding box center [131, 222] width 151 height 20
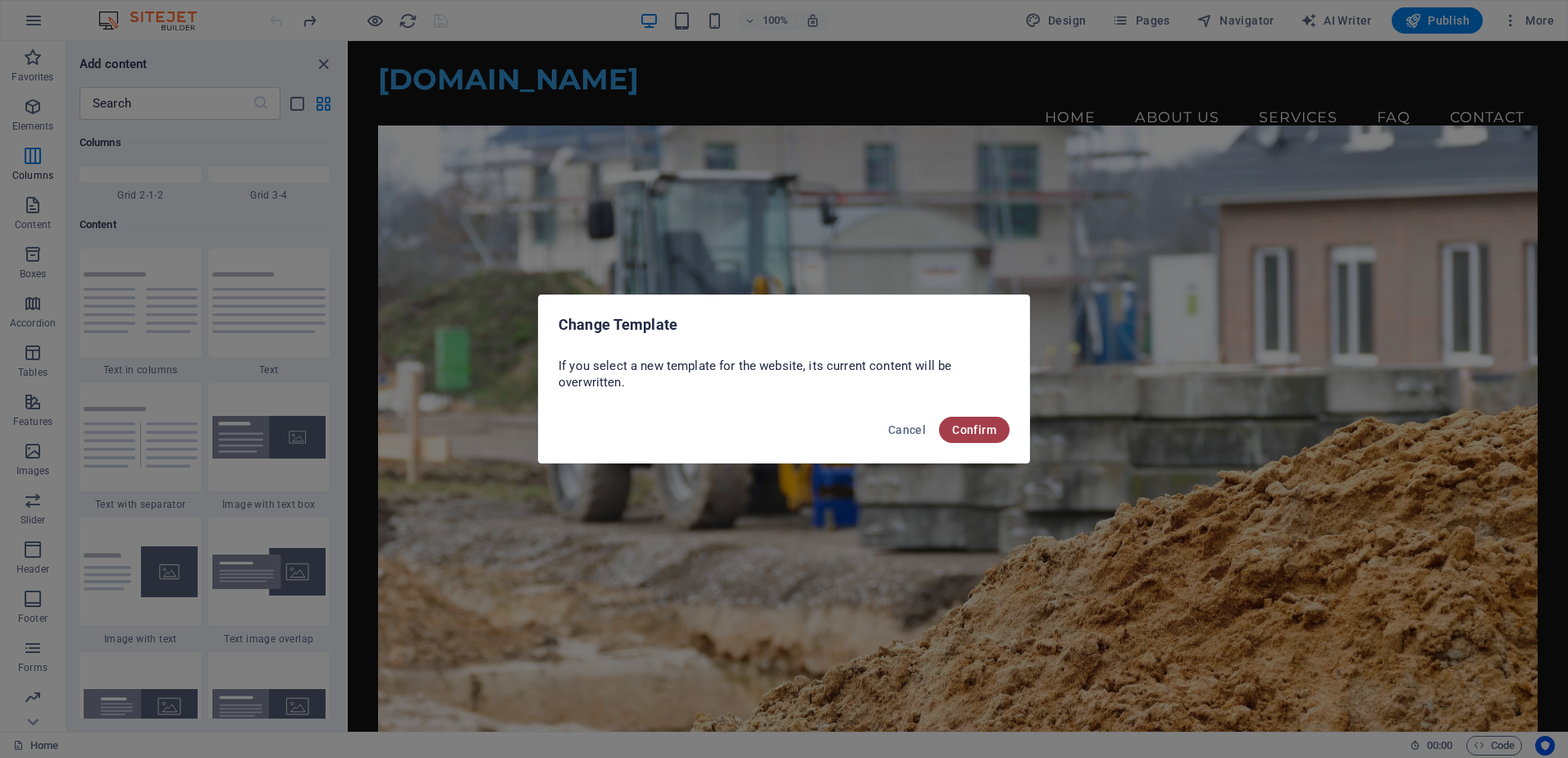
click at [979, 424] on span "Confirm" at bounding box center [974, 430] width 45 height 13
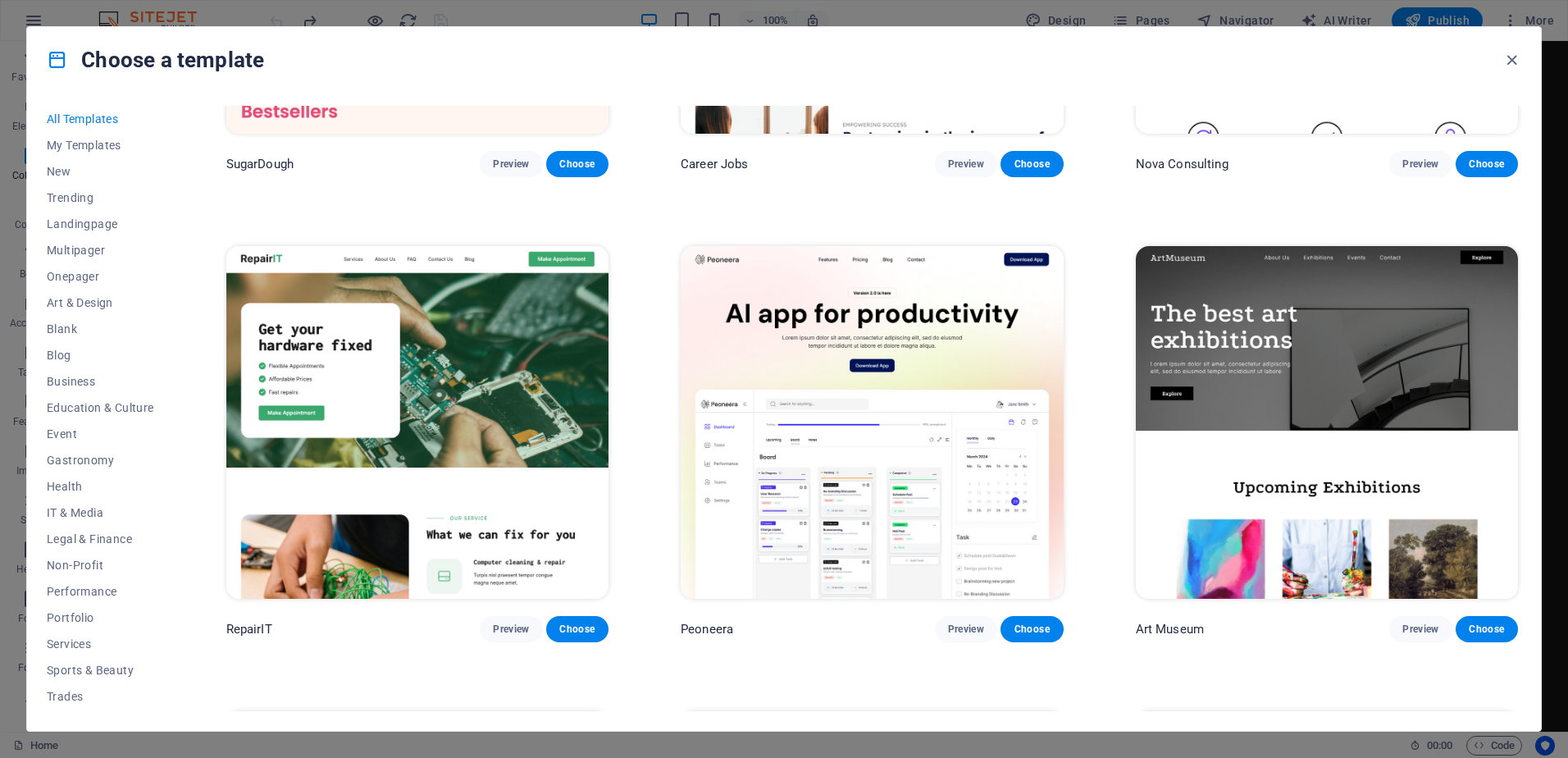
scroll to position [0, 0]
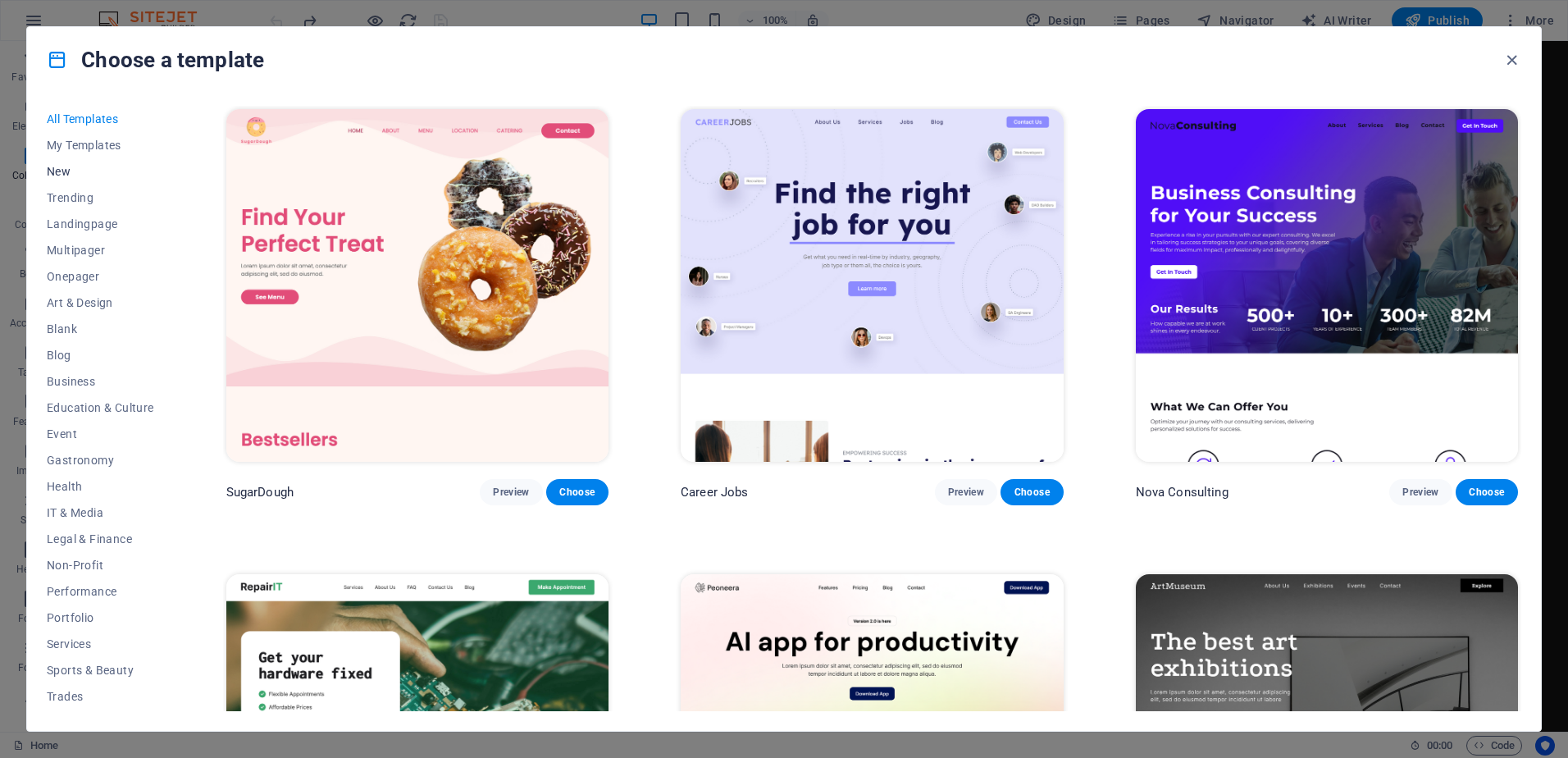
click at [67, 169] on span "New" at bounding box center [100, 171] width 108 height 13
click at [60, 171] on span "New" at bounding box center [100, 171] width 108 height 13
click at [76, 379] on span "Business" at bounding box center [100, 381] width 108 height 13
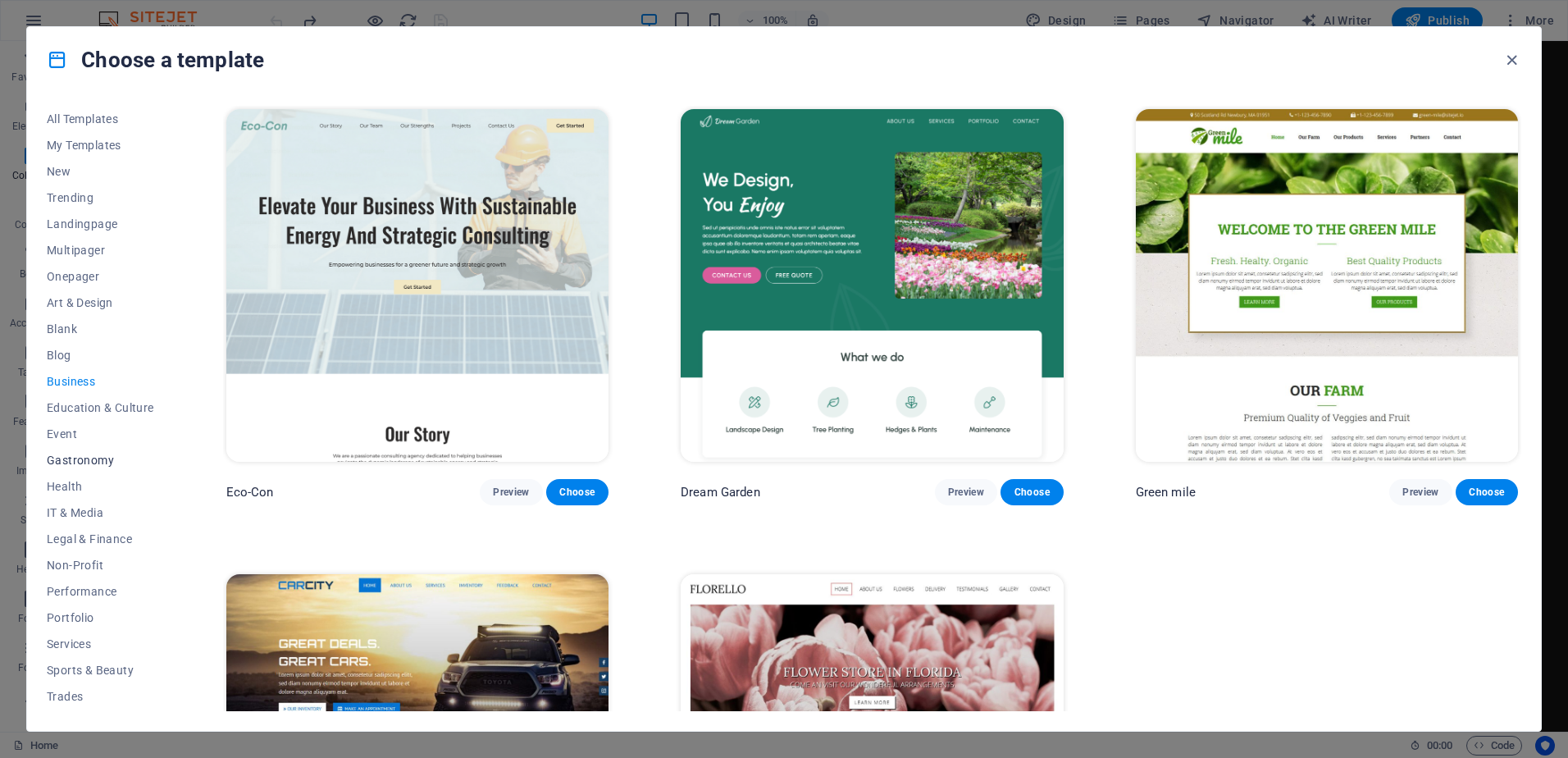
scroll to position [51, 0]
click at [70, 122] on span "New" at bounding box center [100, 121] width 108 height 13
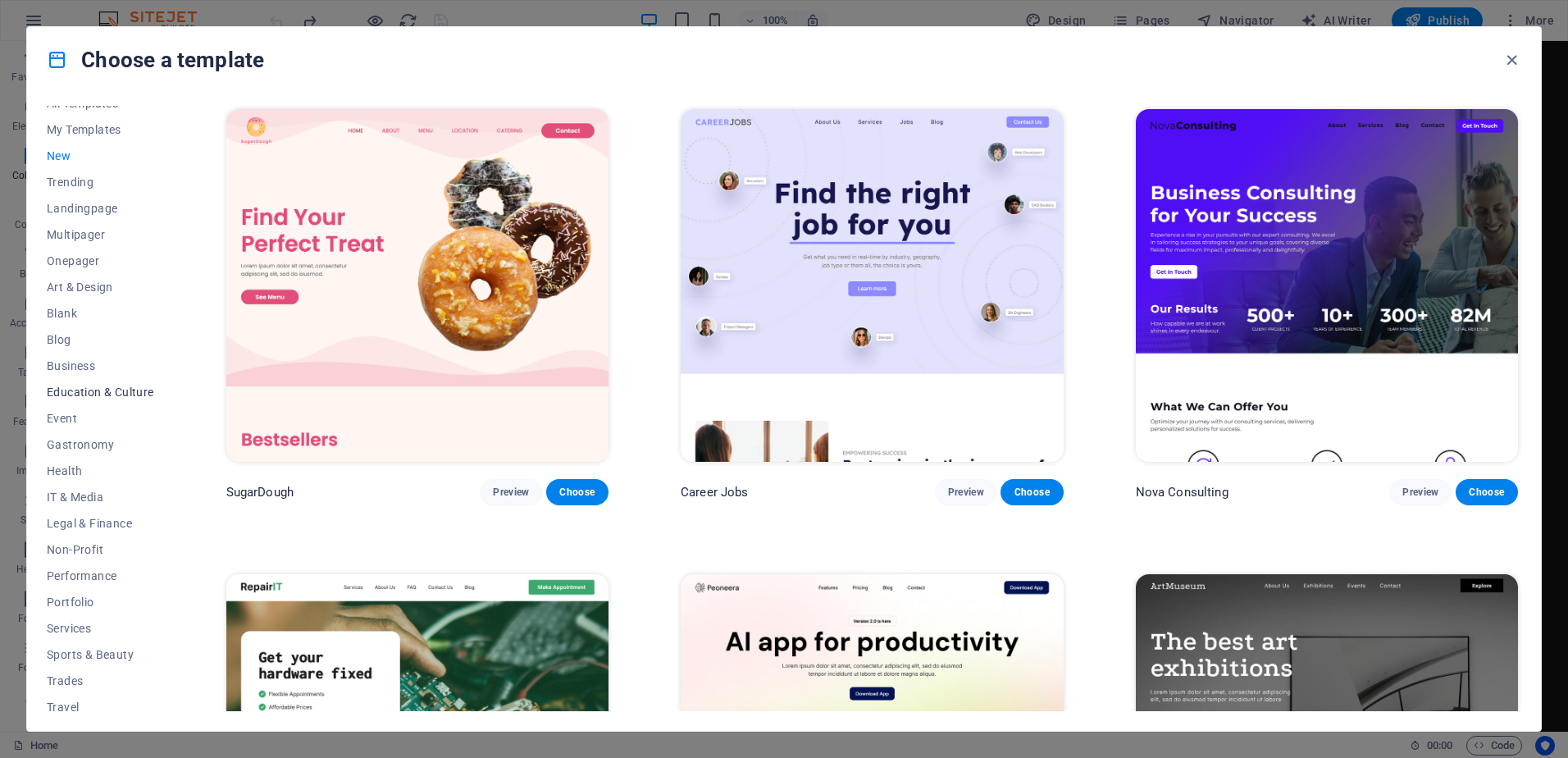
scroll to position [0, 0]
click at [62, 118] on span "All Templates" at bounding box center [100, 119] width 108 height 13
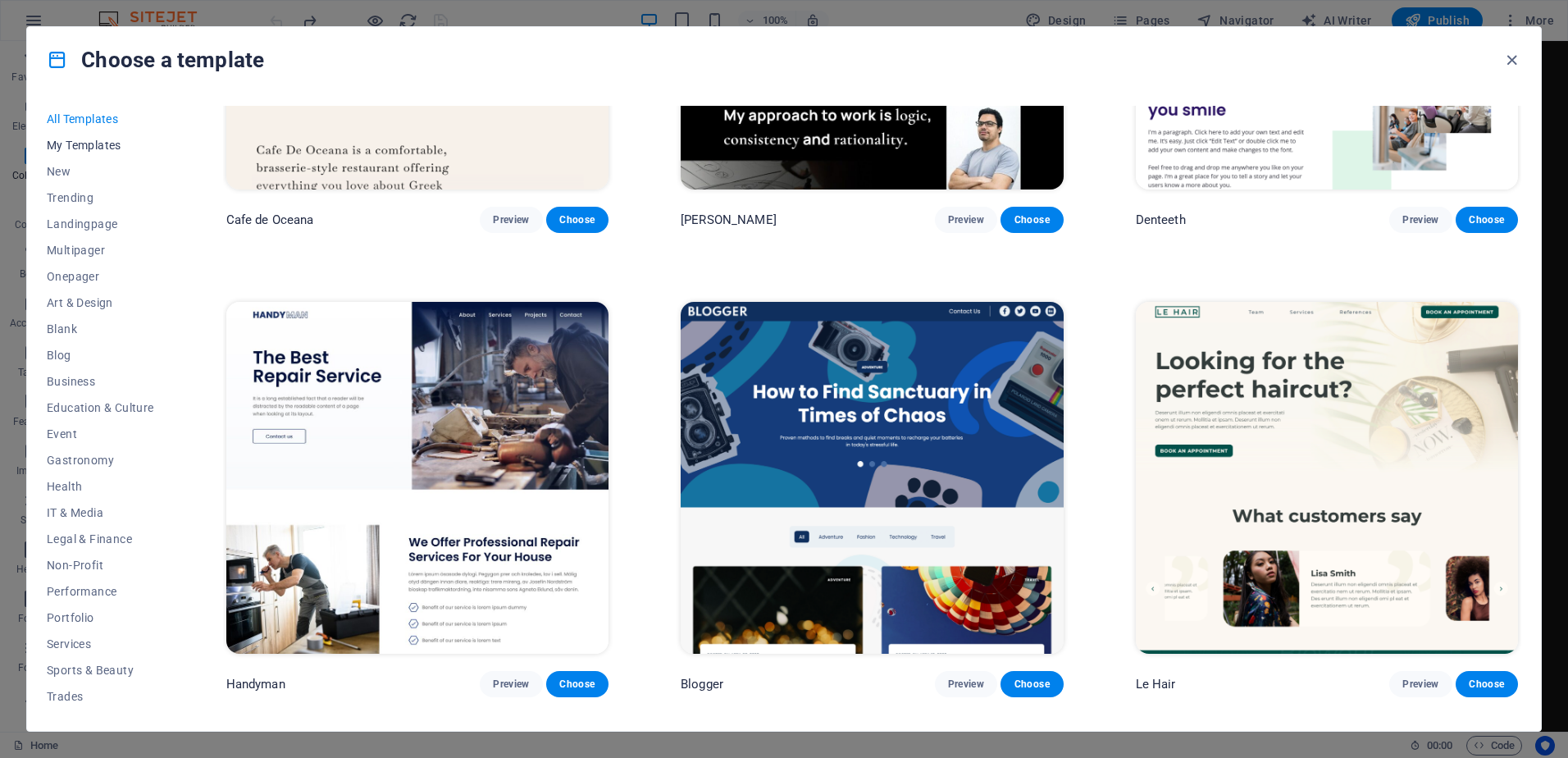
click at [60, 138] on span "My Templates" at bounding box center [100, 145] width 108 height 13
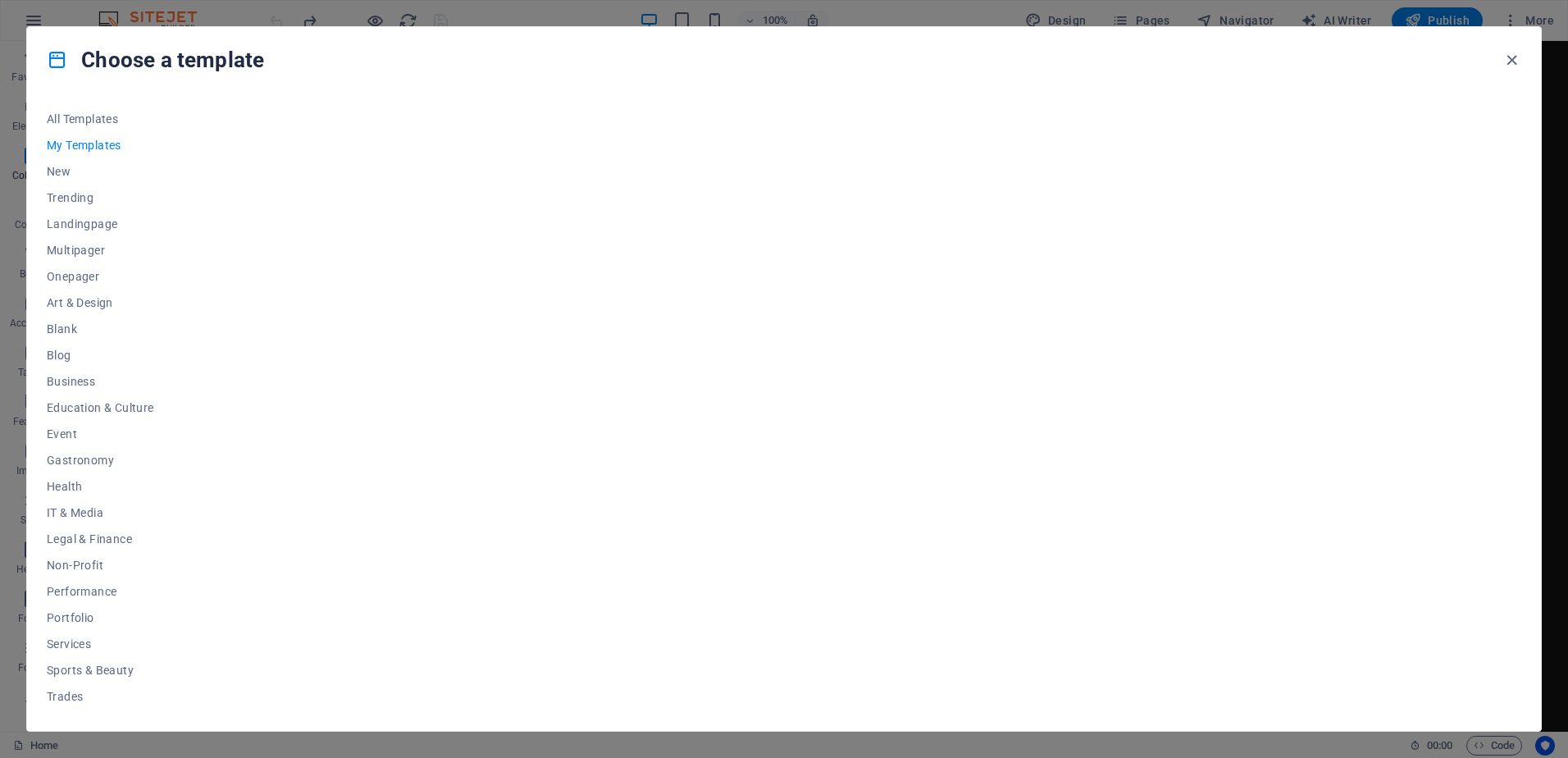
click at [82, 139] on span "My Templates" at bounding box center [100, 145] width 108 height 13
click at [1514, 61] on icon "button" at bounding box center [1511, 60] width 19 height 19
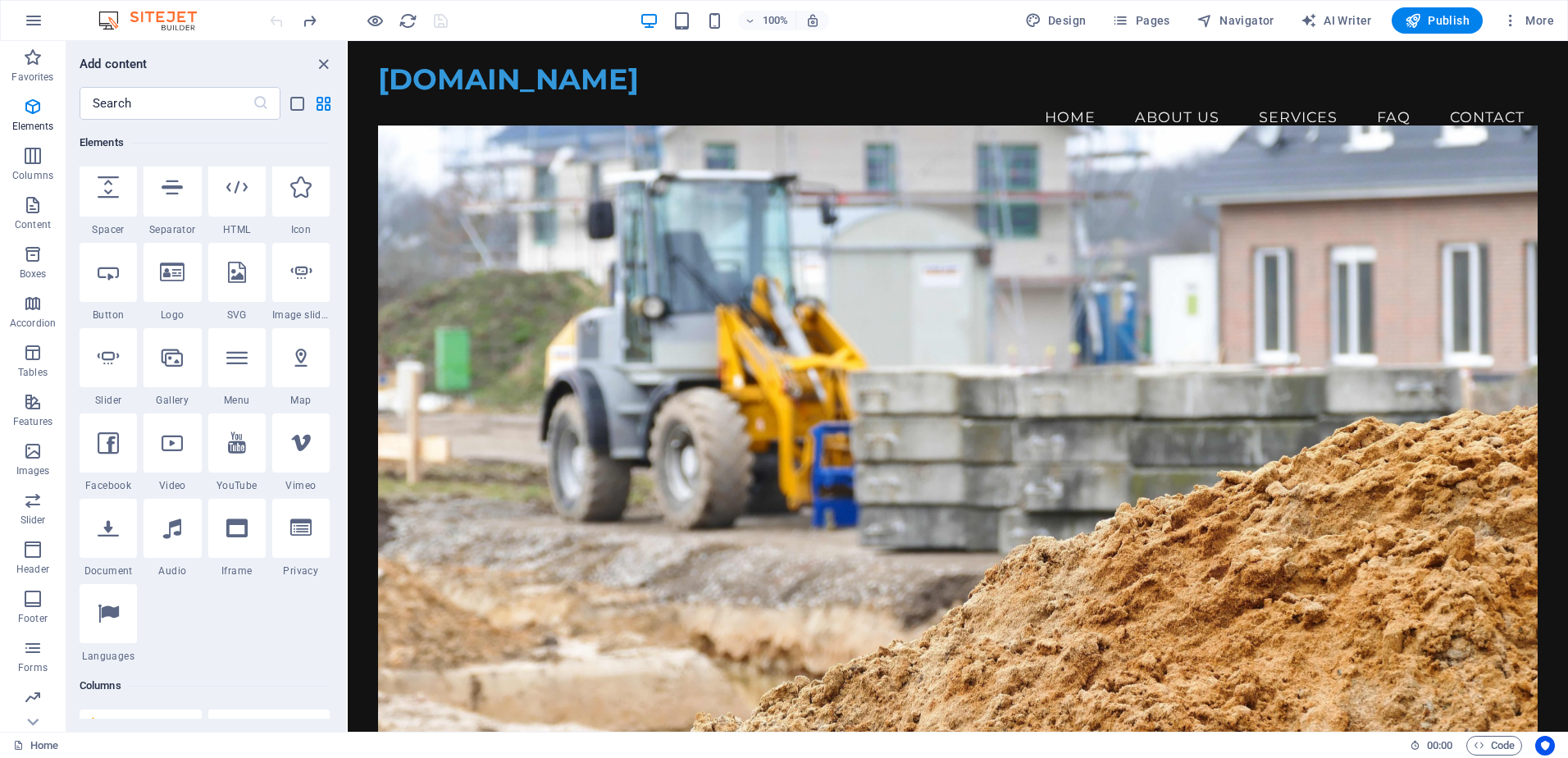
scroll to position [81, 0]
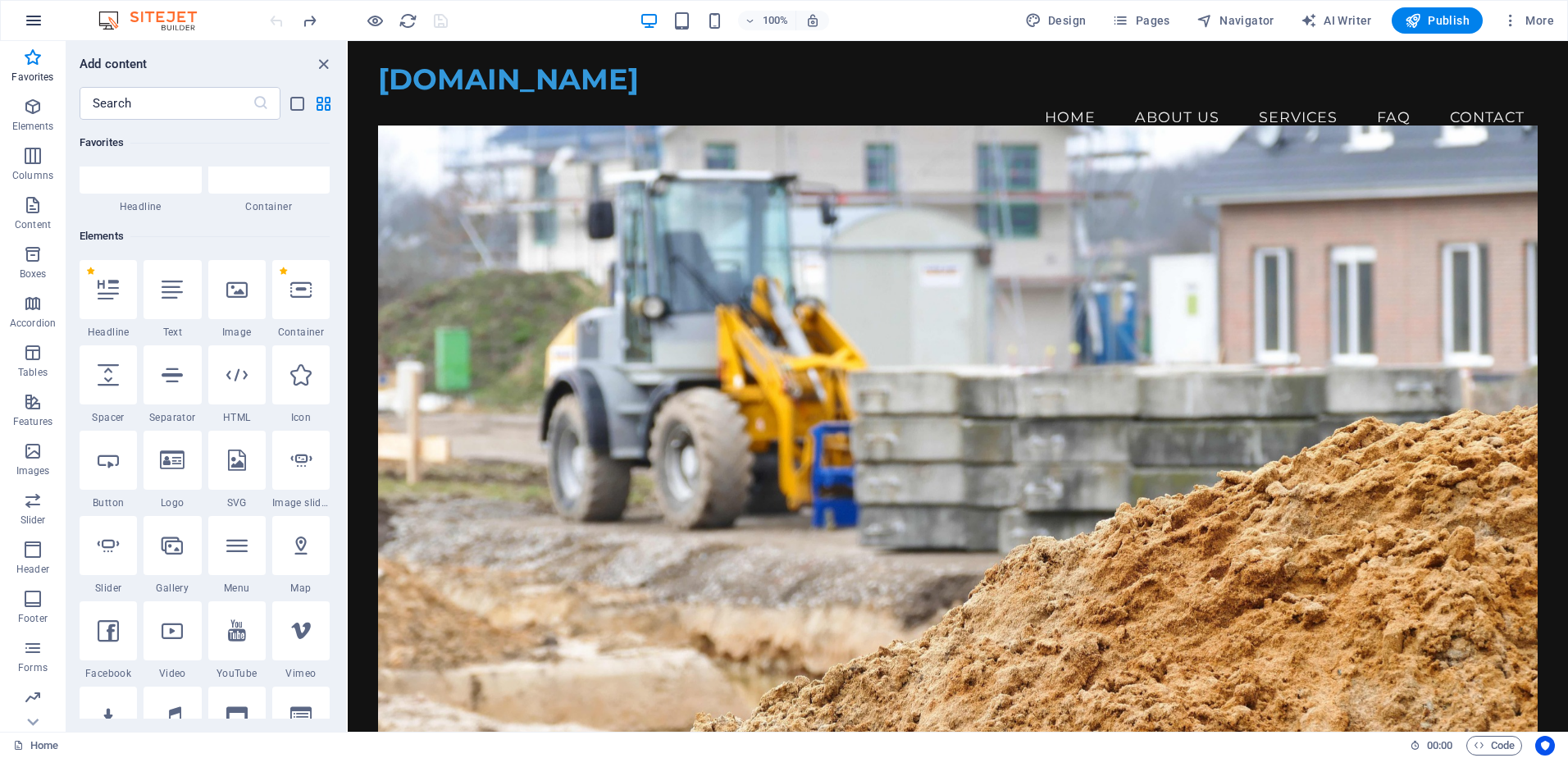
click at [33, 24] on icon "button" at bounding box center [33, 20] width 20 height 20
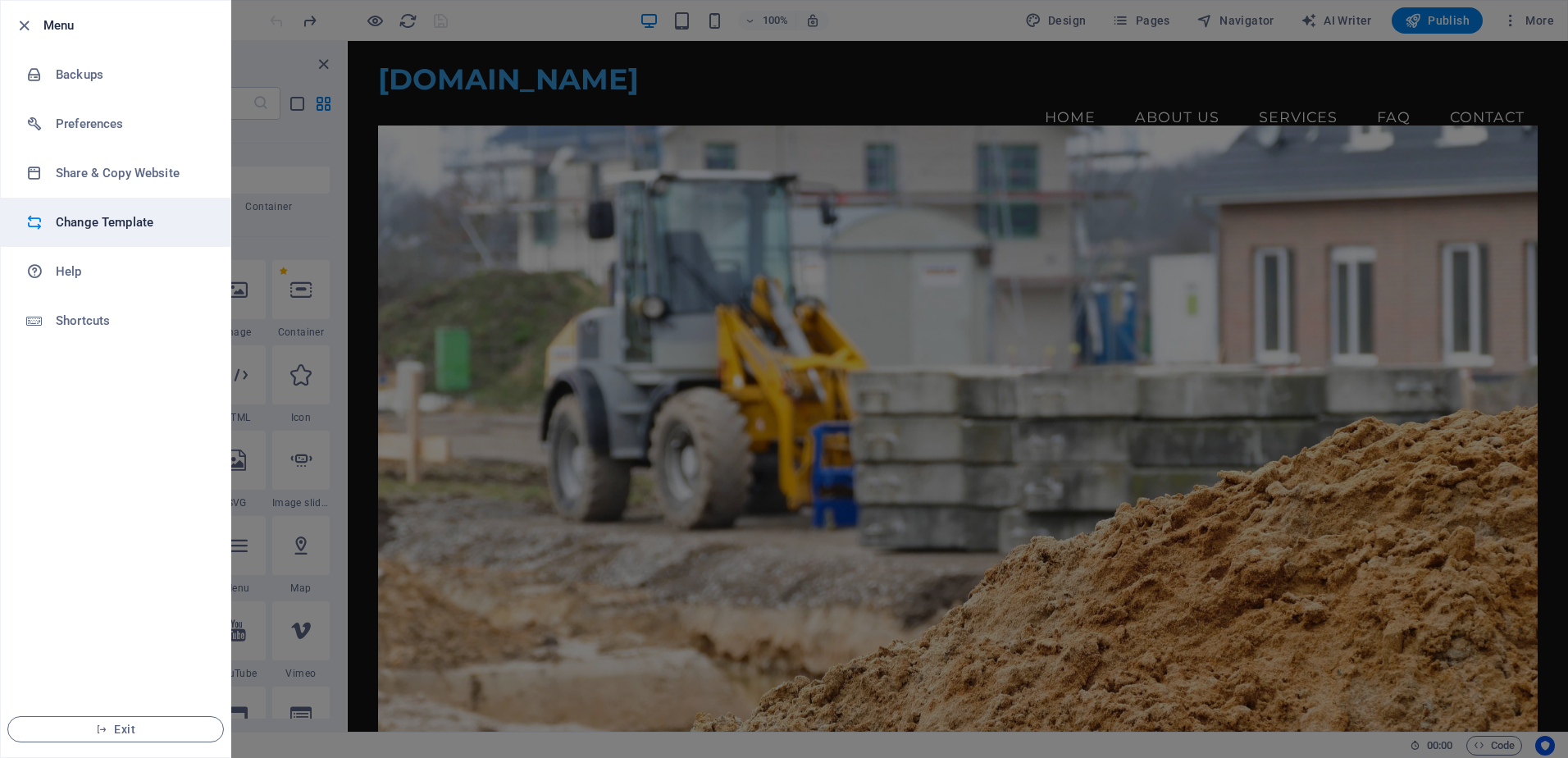
click at [92, 230] on h6 "Change Template" at bounding box center [131, 222] width 151 height 20
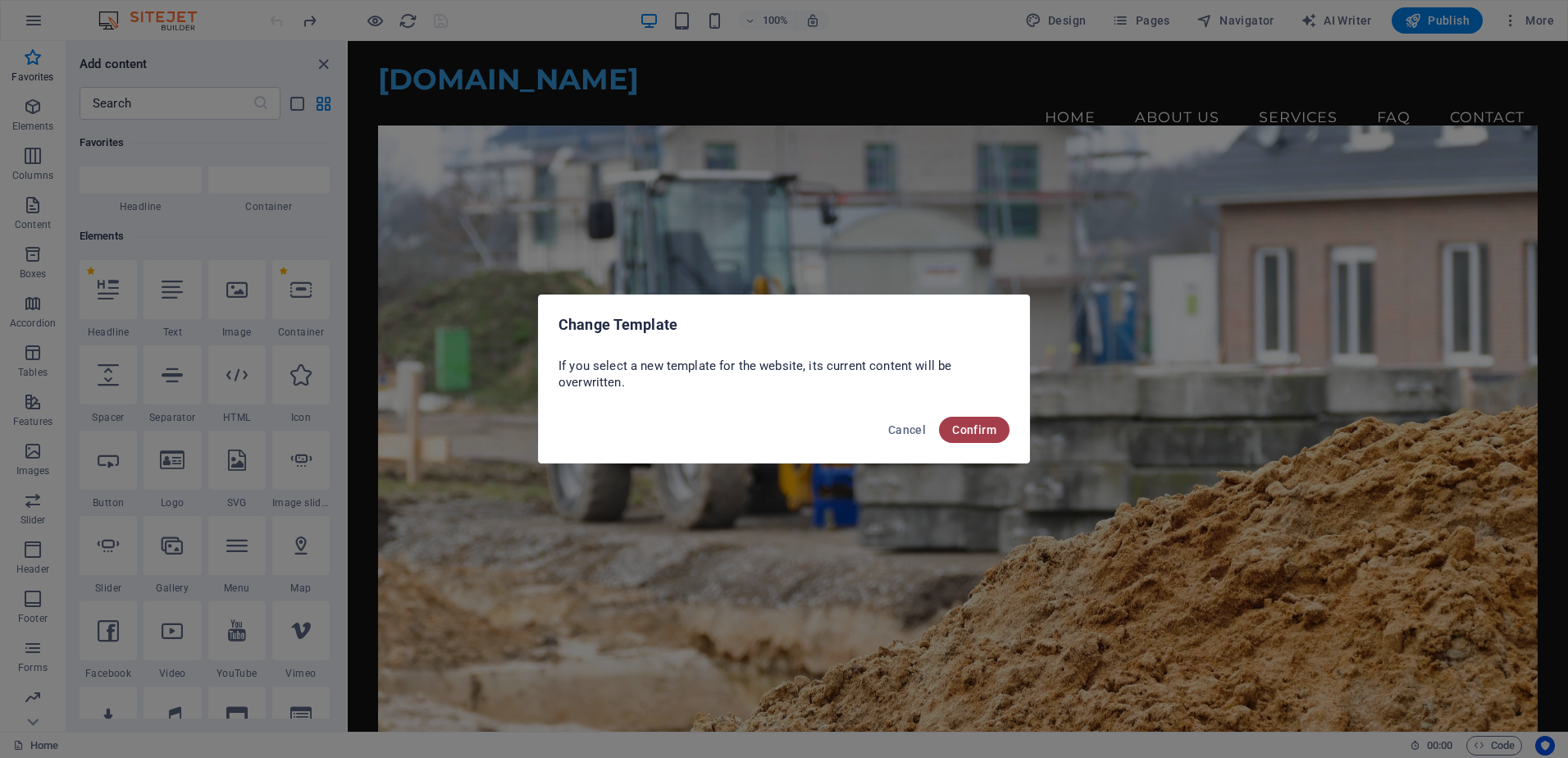
click at [963, 430] on span "Confirm" at bounding box center [974, 430] width 45 height 13
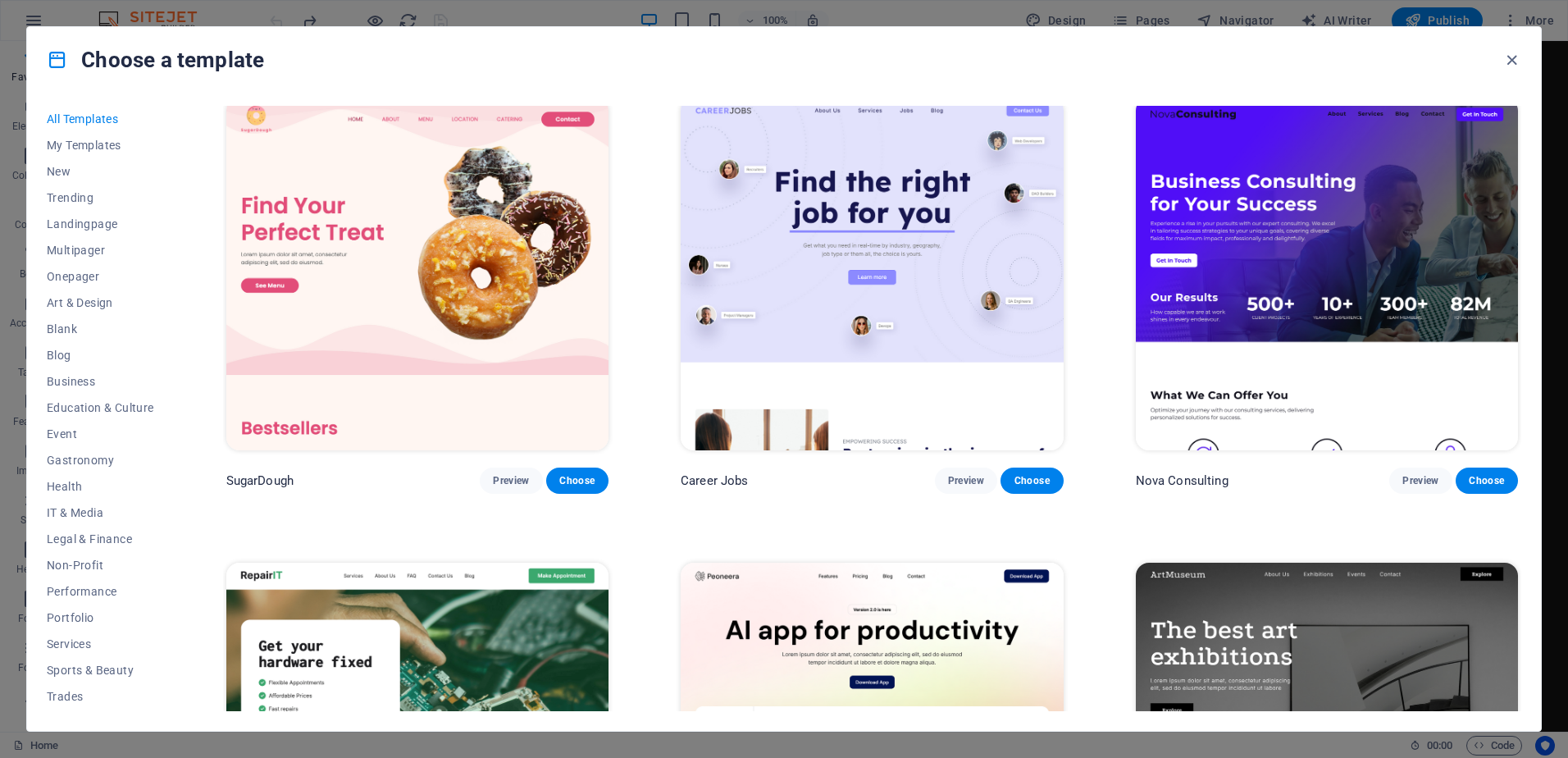
scroll to position [0, 0]
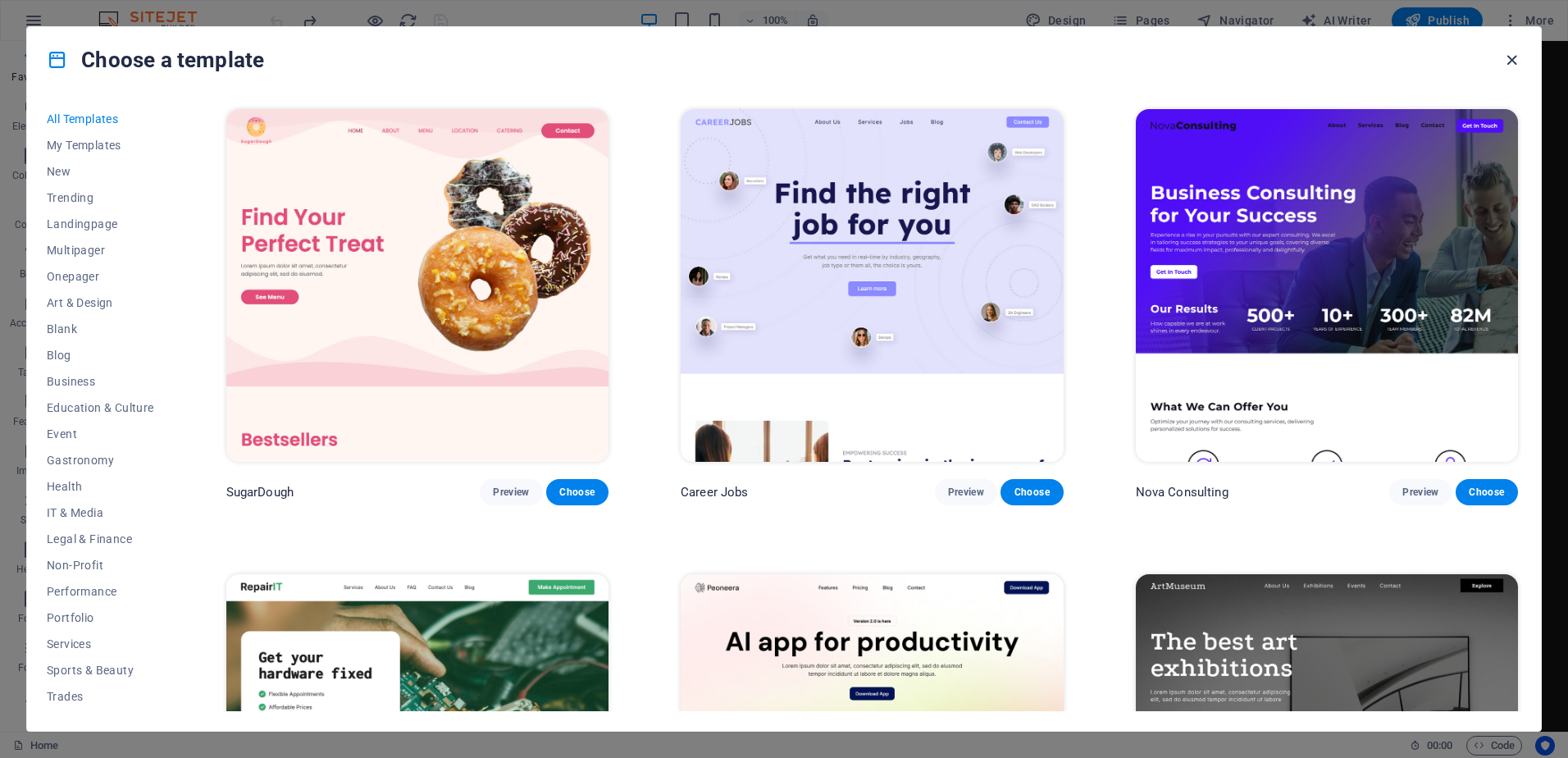
click at [1510, 61] on icon "button" at bounding box center [1511, 60] width 19 height 19
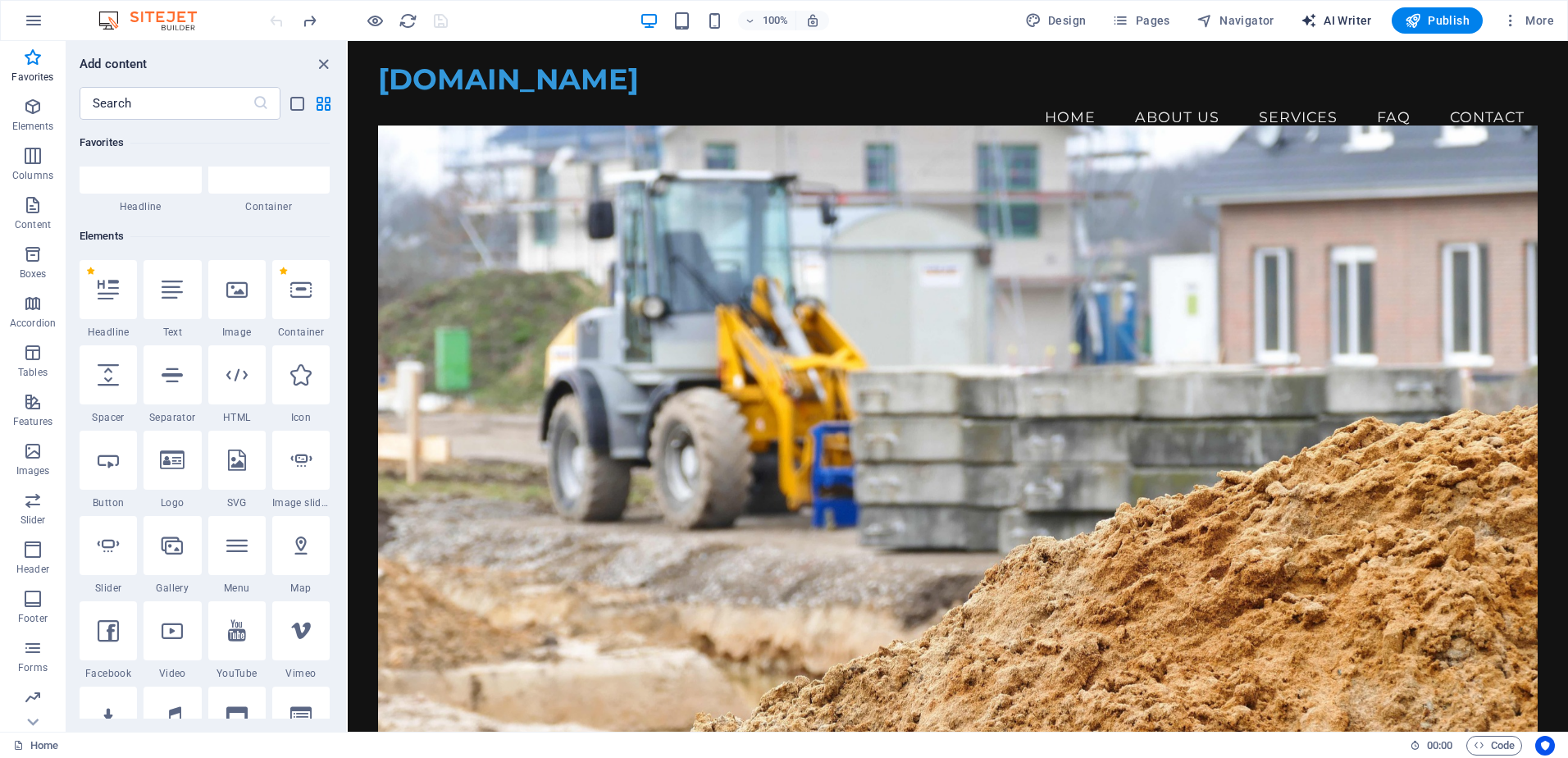
click at [1354, 26] on span "AI Writer" at bounding box center [1336, 20] width 72 height 17
select select "English"
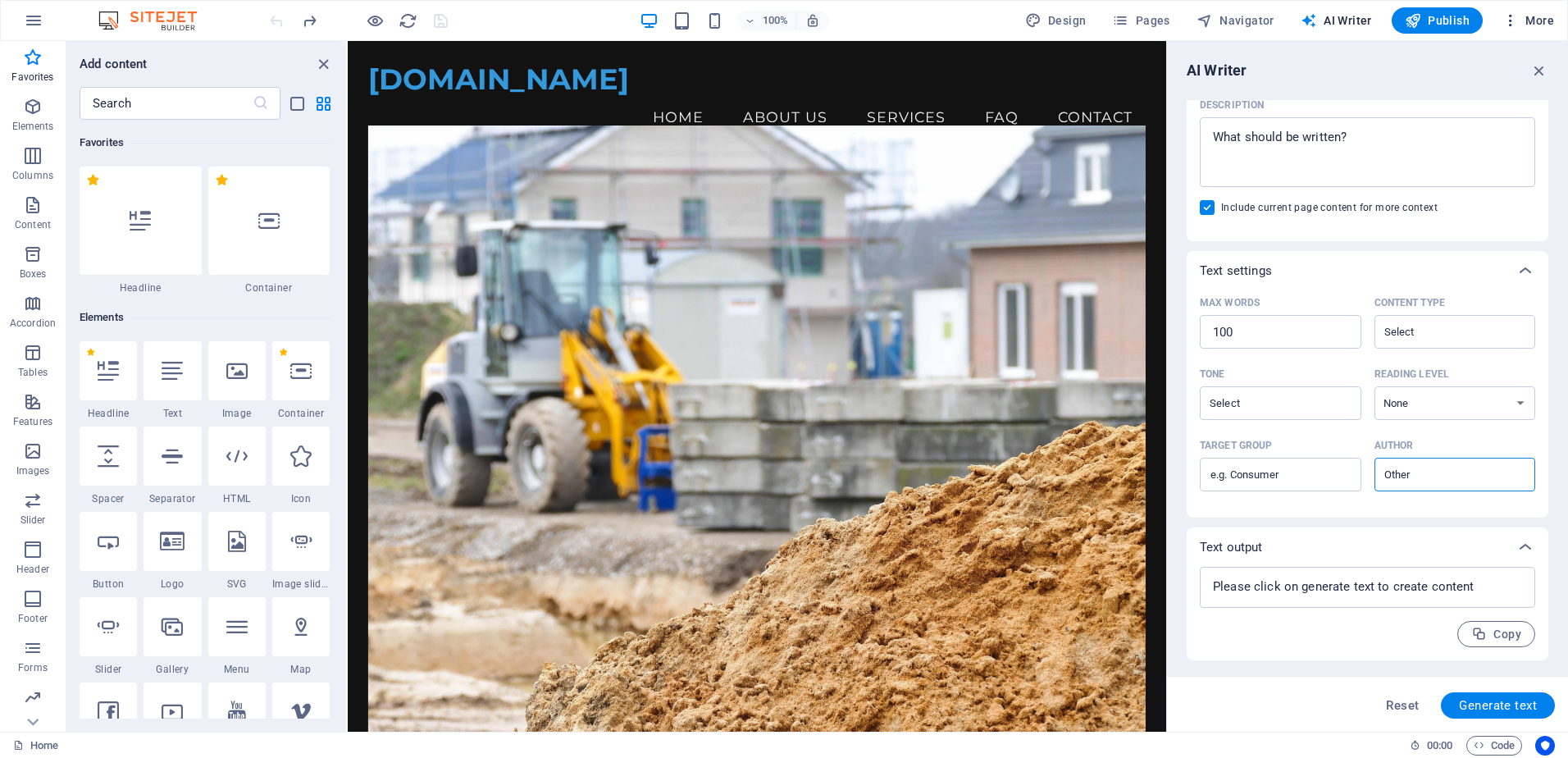
click at [1509, 20] on icon "button" at bounding box center [1510, 20] width 17 height 17
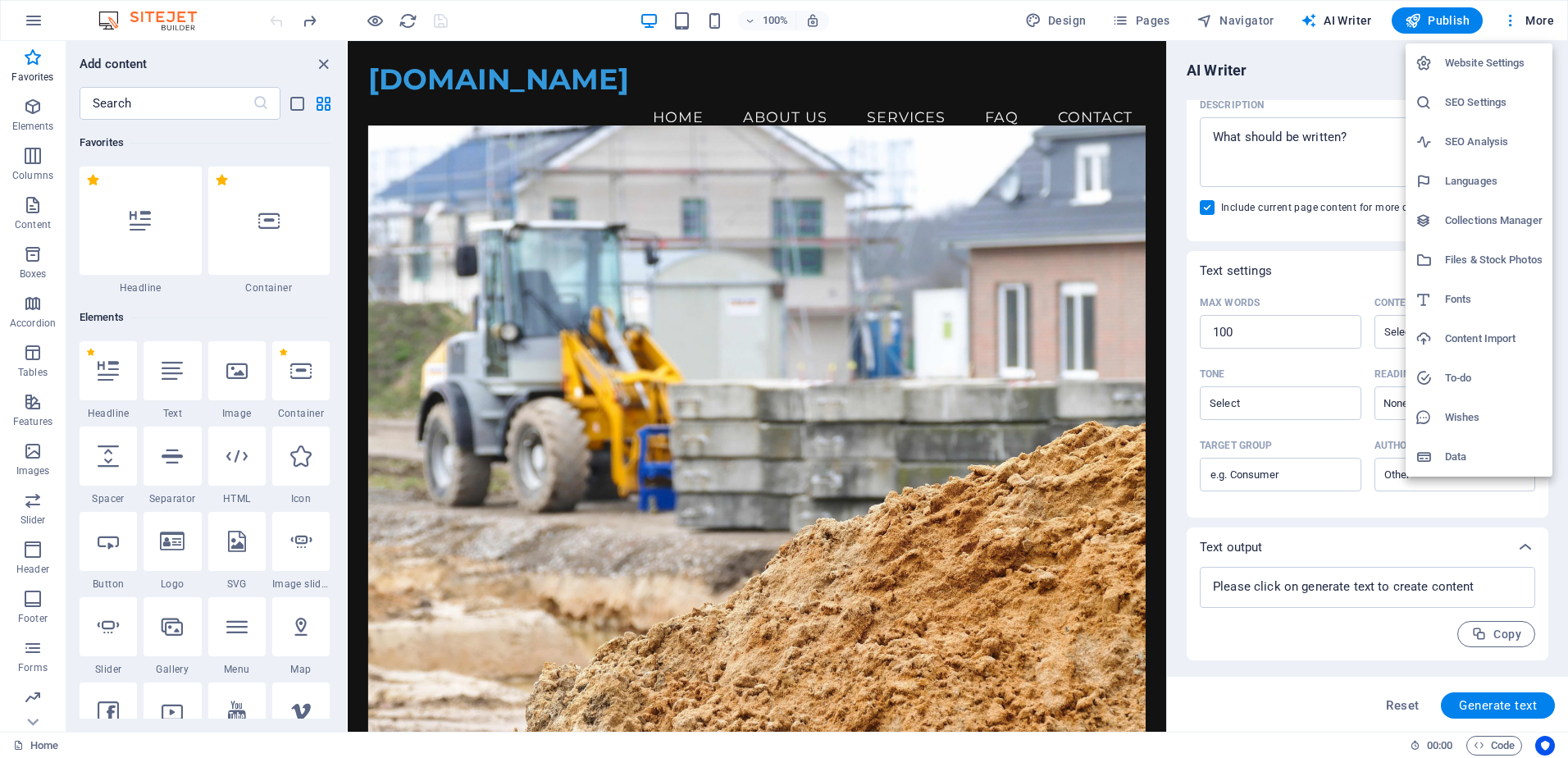
click at [1270, 736] on div at bounding box center [784, 379] width 1568 height 758
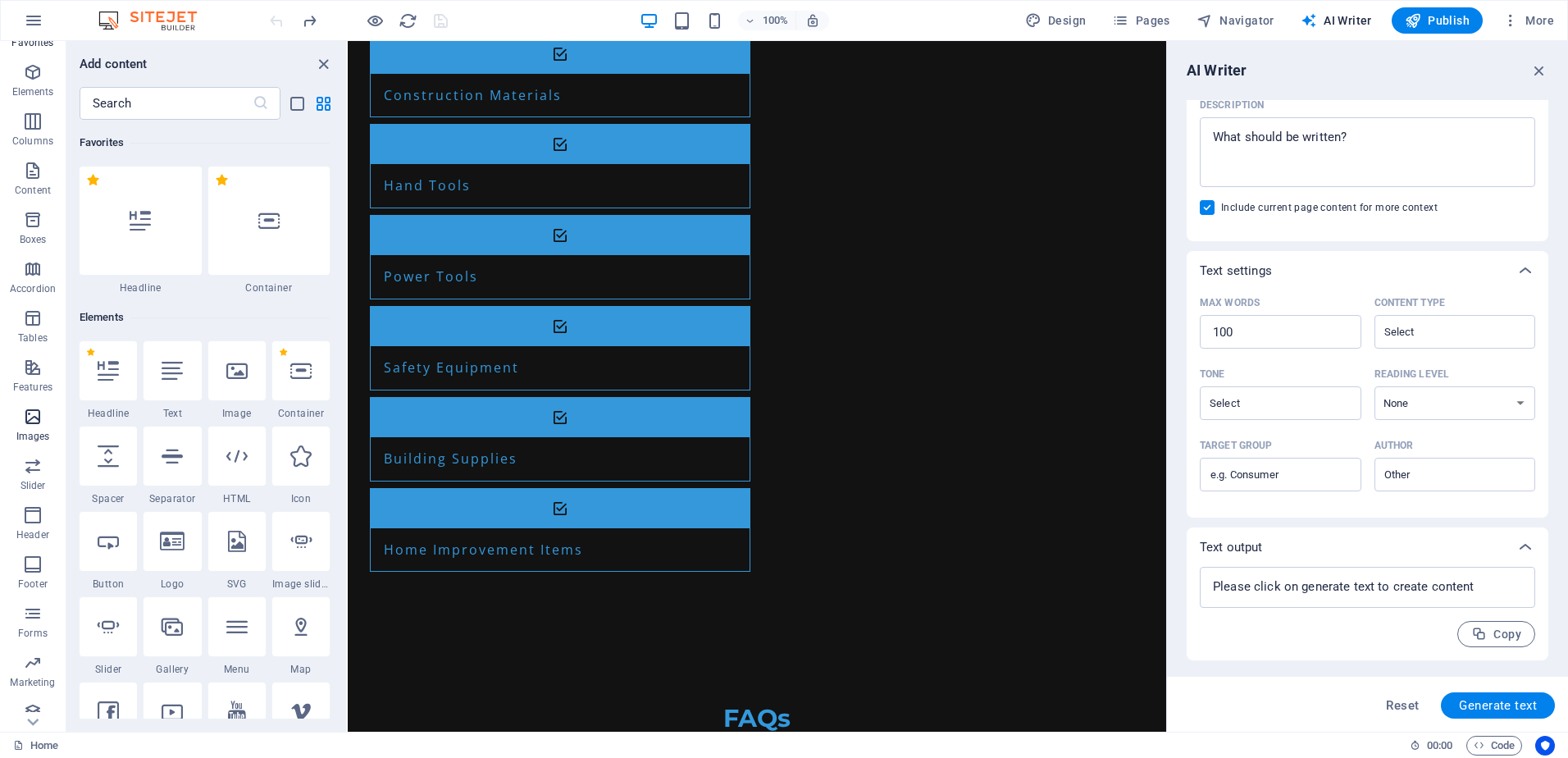
scroll to position [47, 0]
click at [47, 619] on span "Forms" at bounding box center [33, 610] width 66 height 39
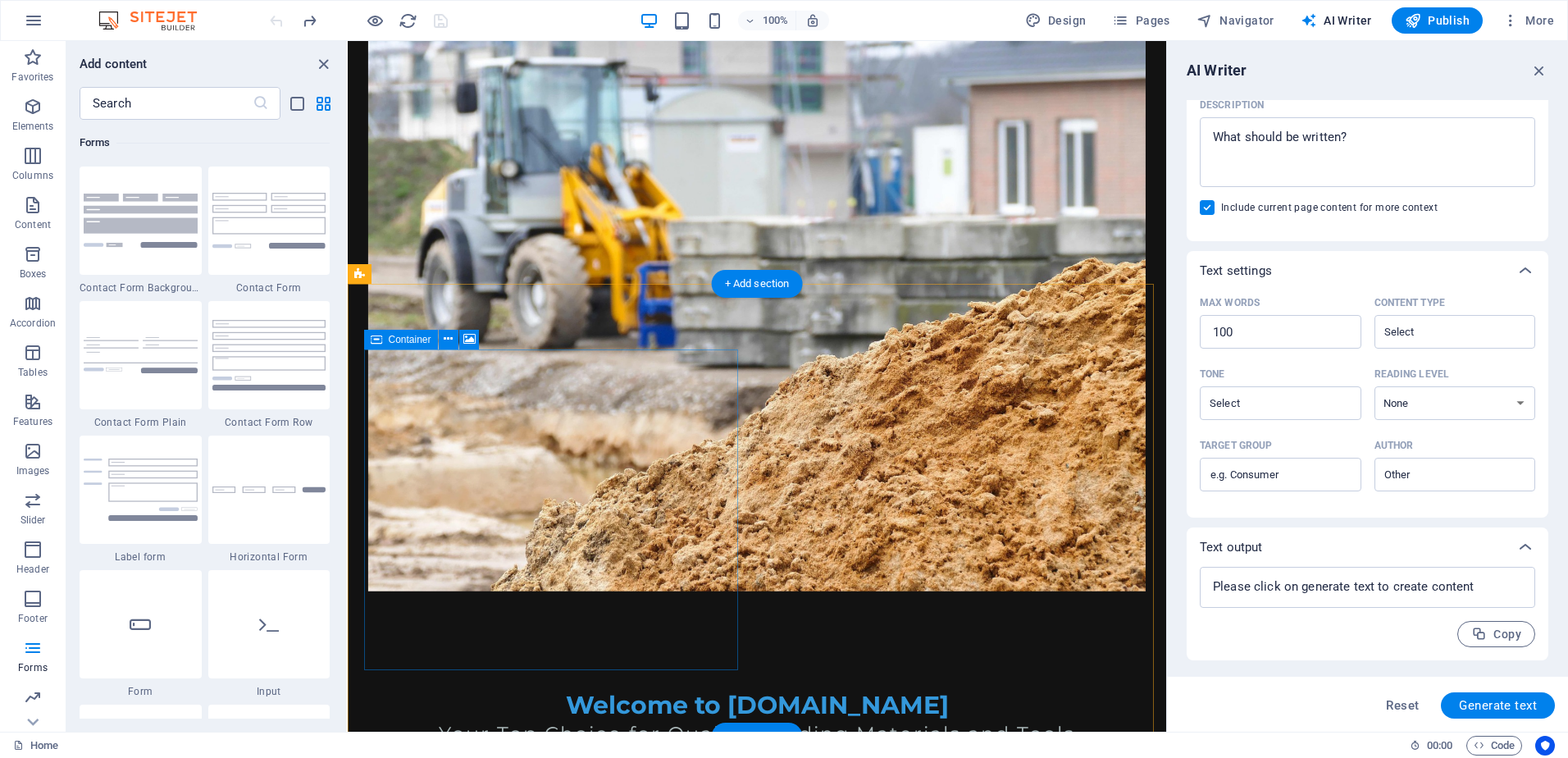
scroll to position [0, 0]
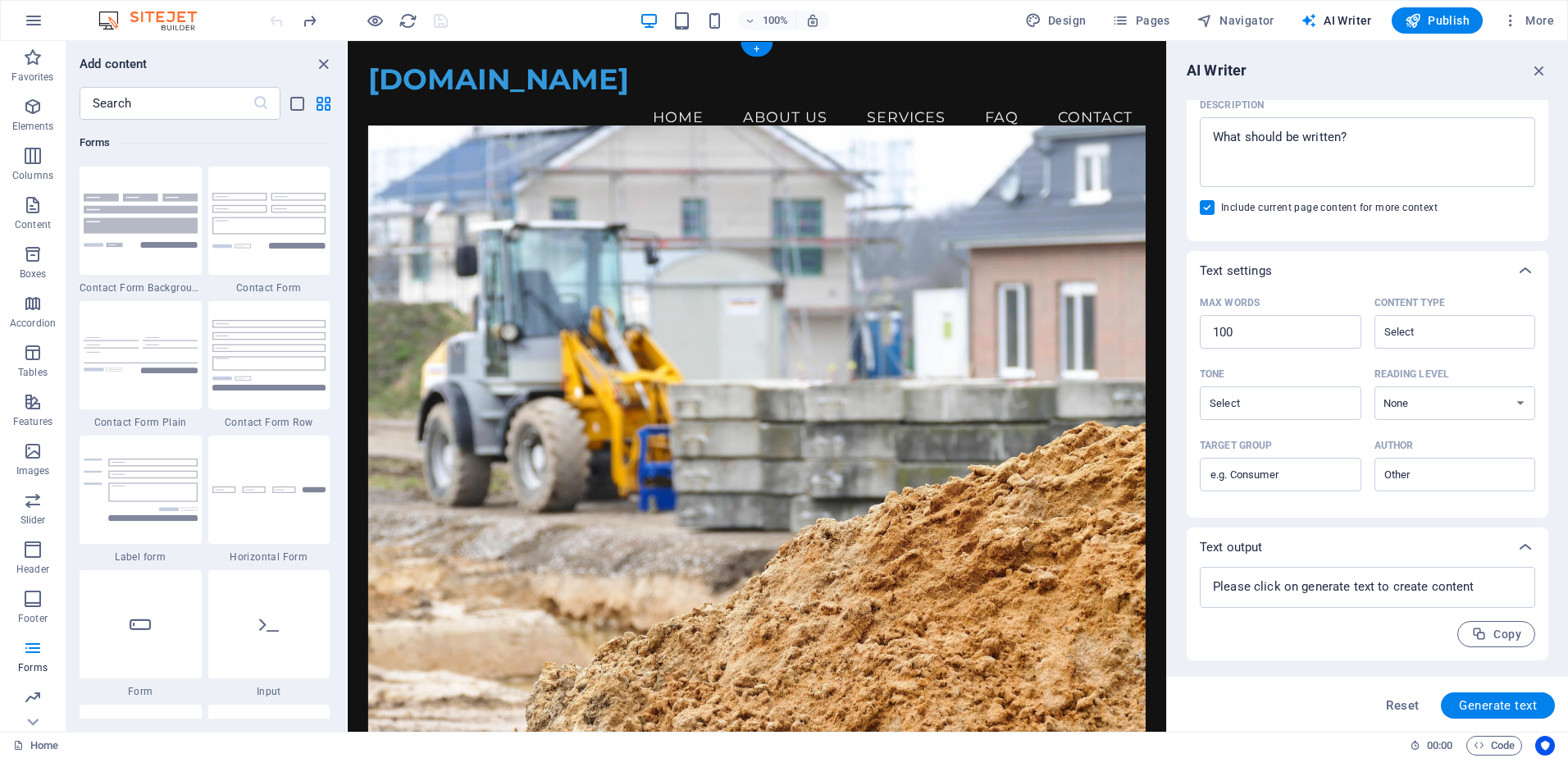
click at [497, 210] on figure at bounding box center [756, 439] width 777 height 629
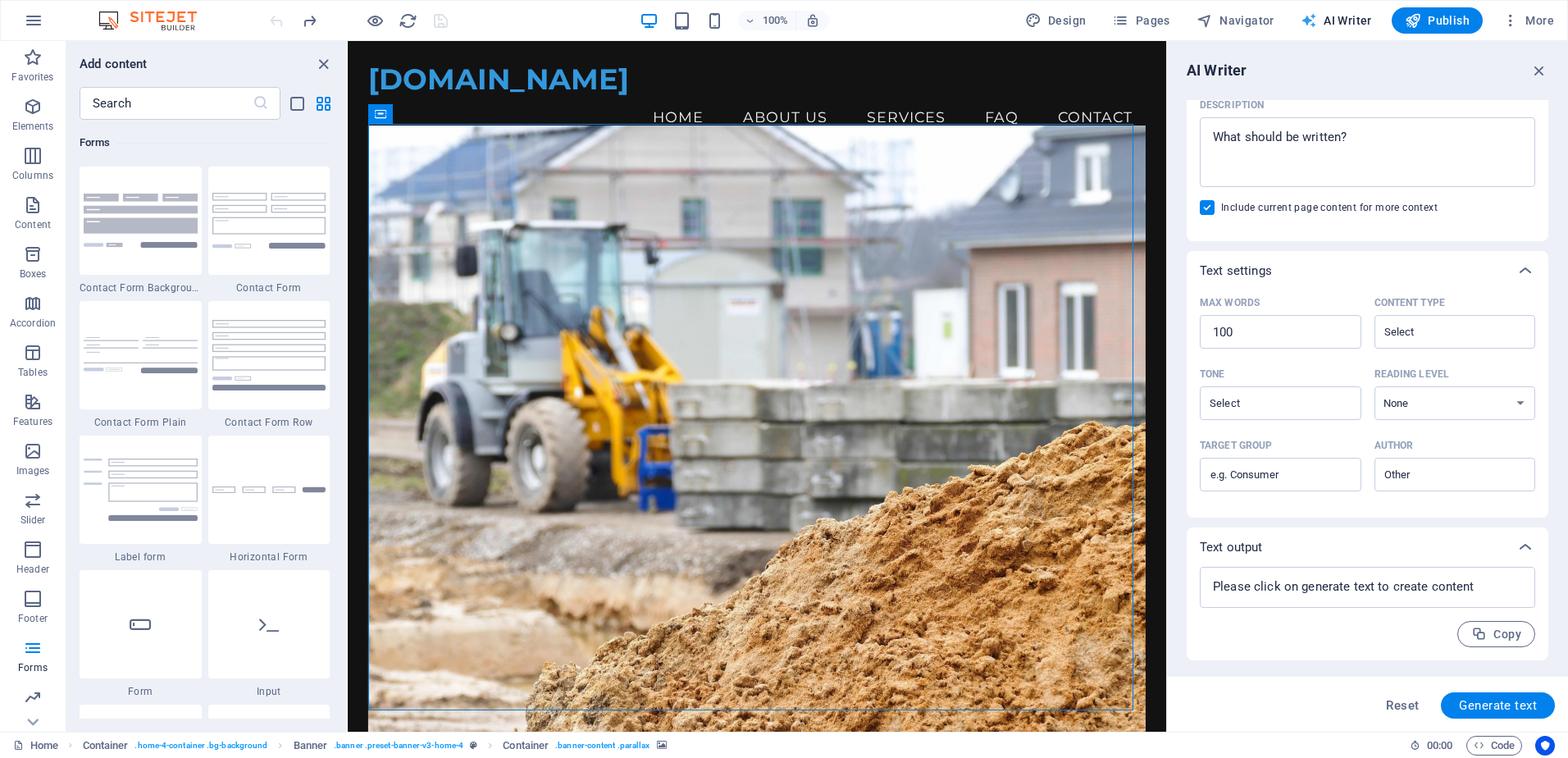
click at [1334, 20] on span "AI Writer" at bounding box center [1336, 20] width 72 height 17
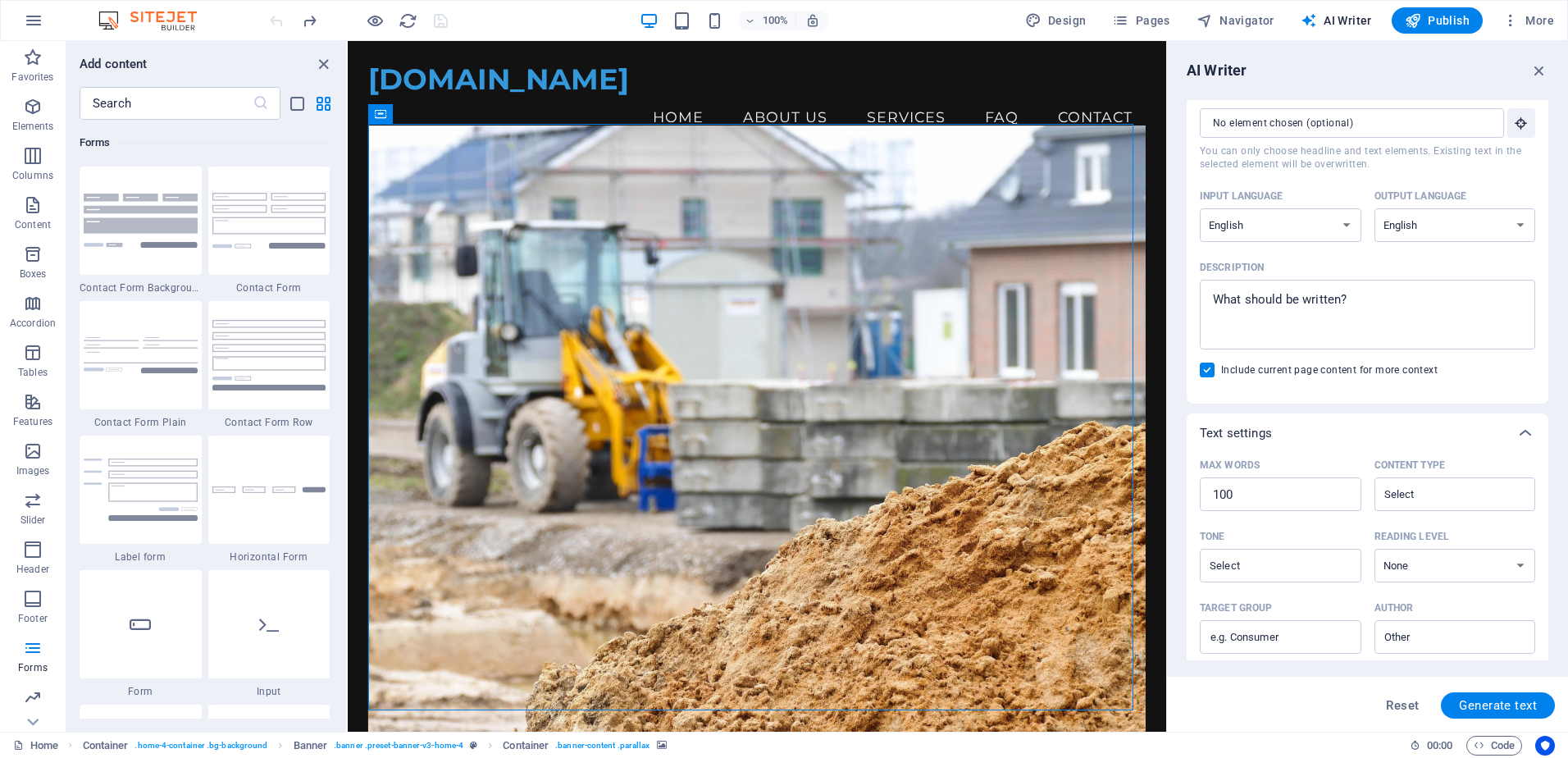
scroll to position [82, 0]
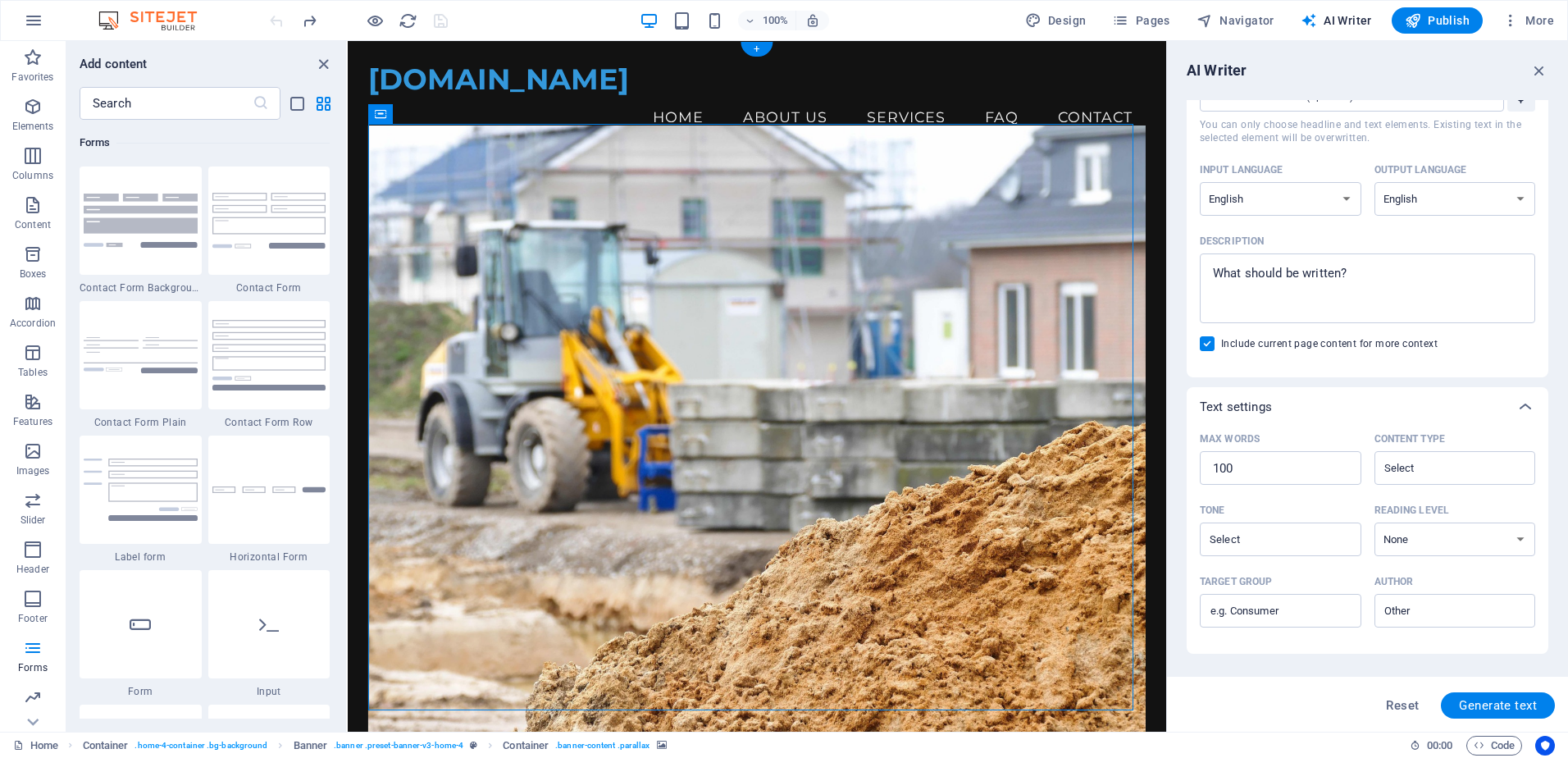
click at [751, 575] on figure at bounding box center [756, 439] width 777 height 629
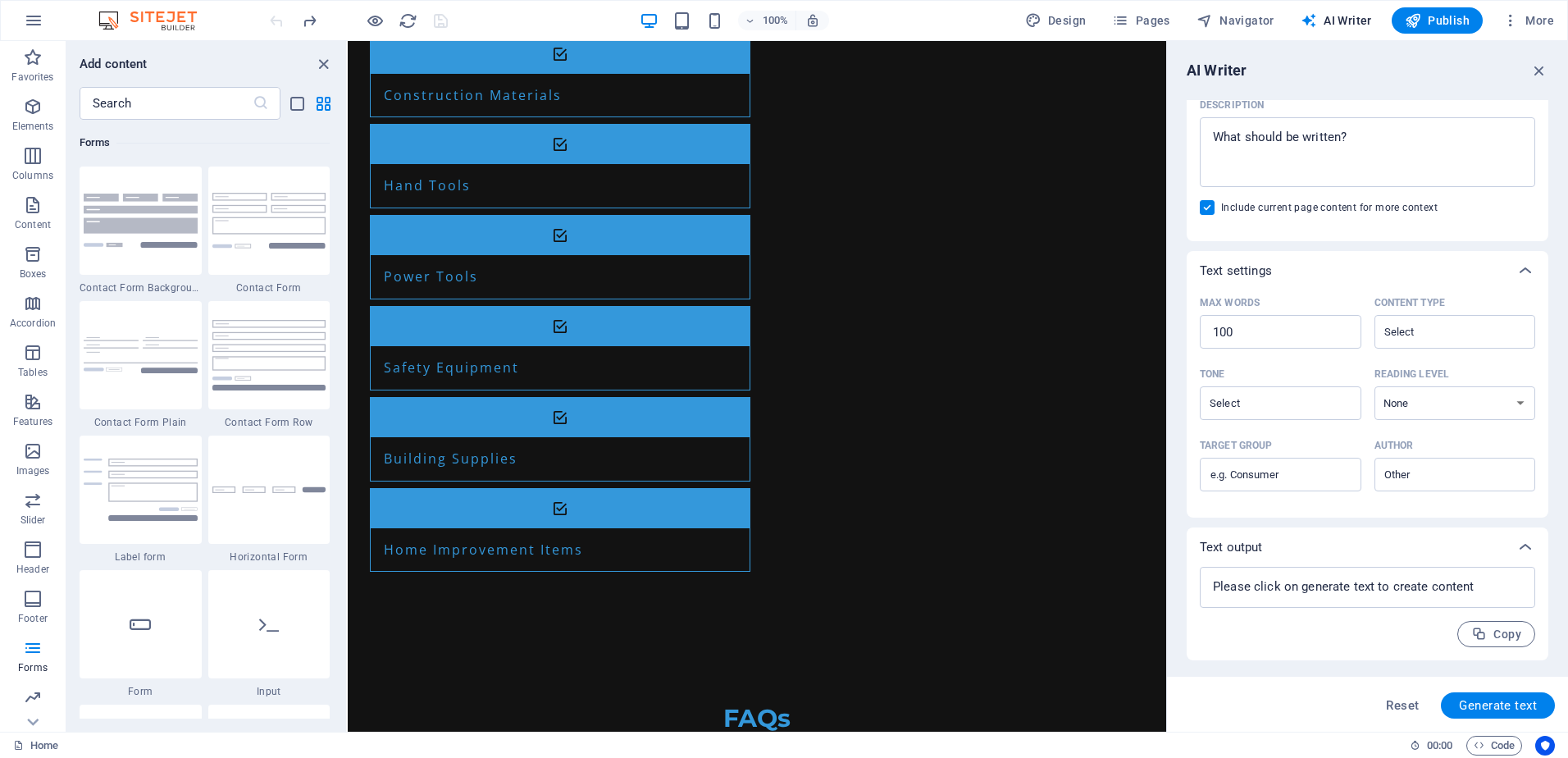
scroll to position [0, 0]
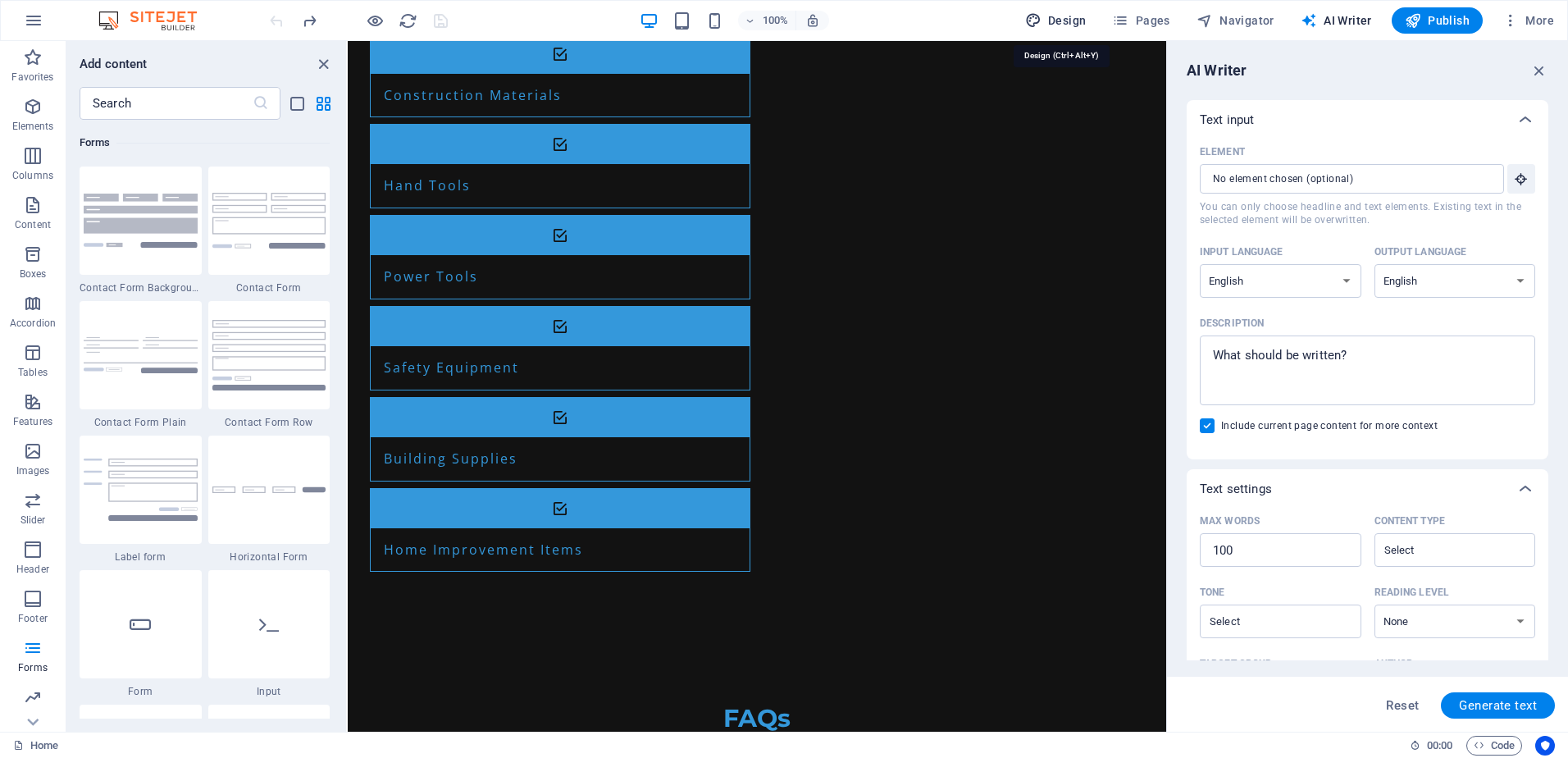
click at [1061, 16] on span "Design" at bounding box center [1056, 20] width 61 height 17
select select "px"
select select "200"
select select "px"
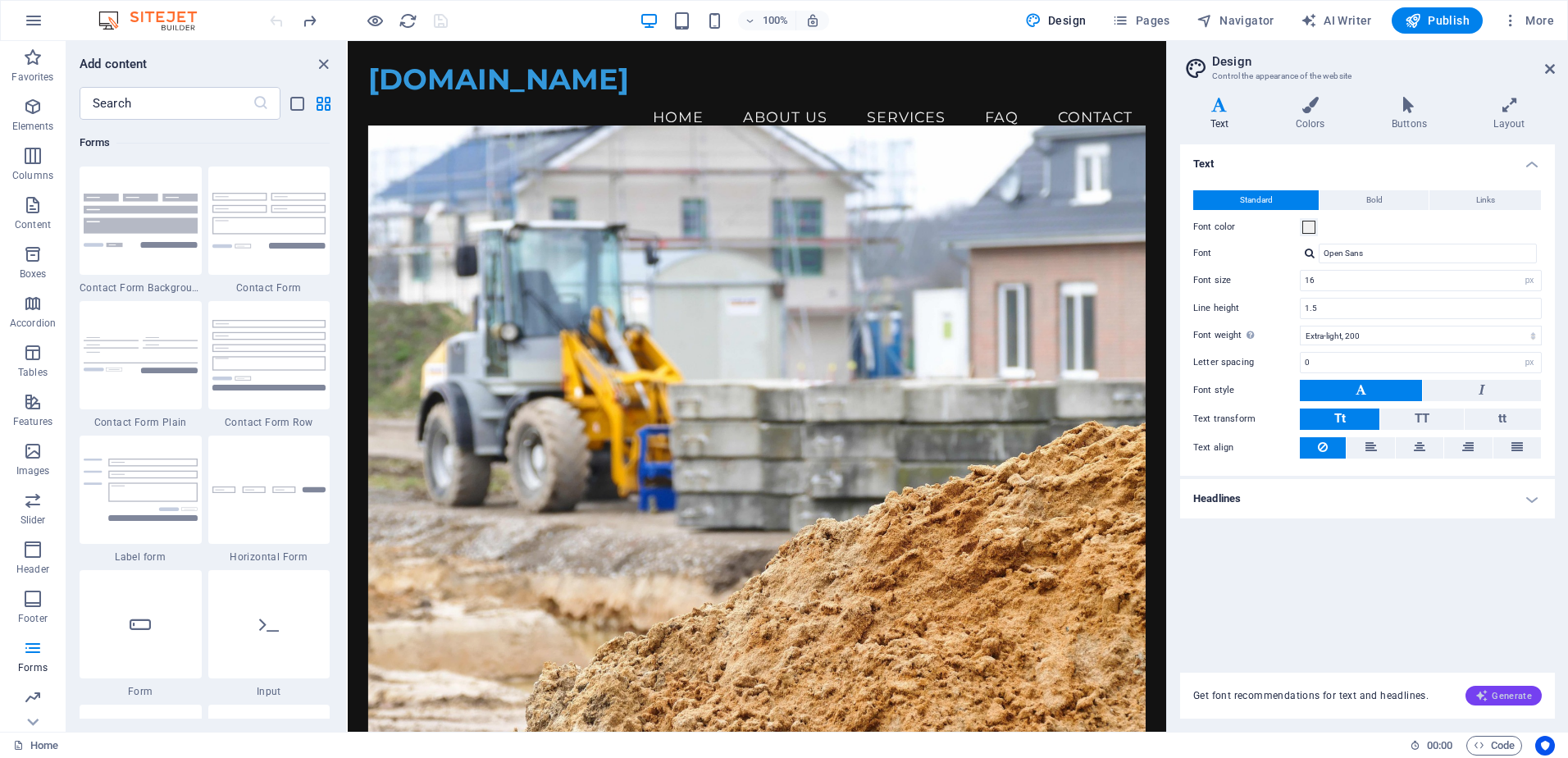
click at [1488, 701] on icon "button" at bounding box center [1482, 696] width 13 height 13
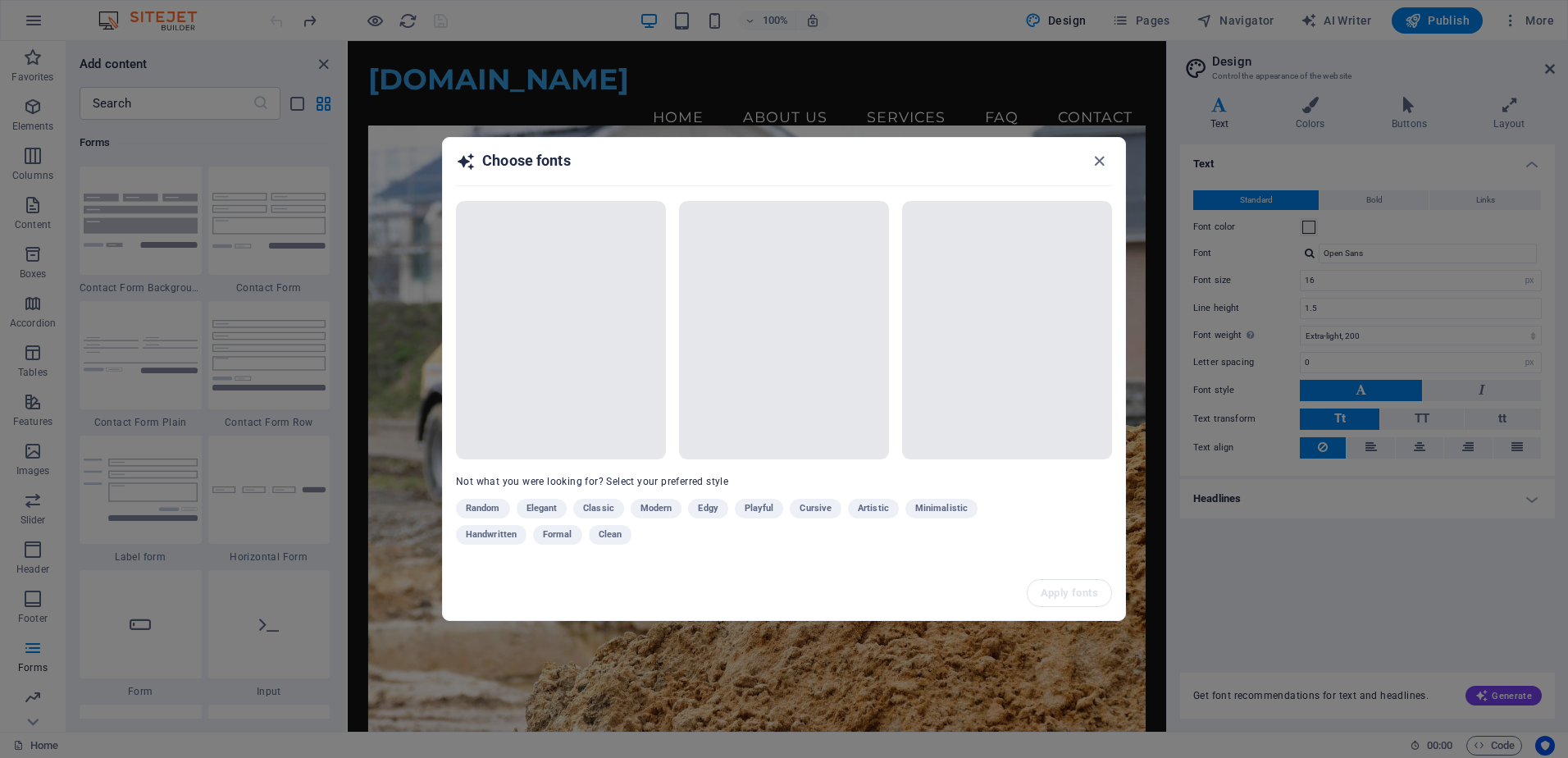
click at [551, 509] on div "Random Elegant Classic Modern Edgy Playful Cursive Artistic Minimalistic Handwr…" at bounding box center [743, 525] width 574 height 53
click at [1102, 159] on icon "button" at bounding box center [1099, 161] width 19 height 19
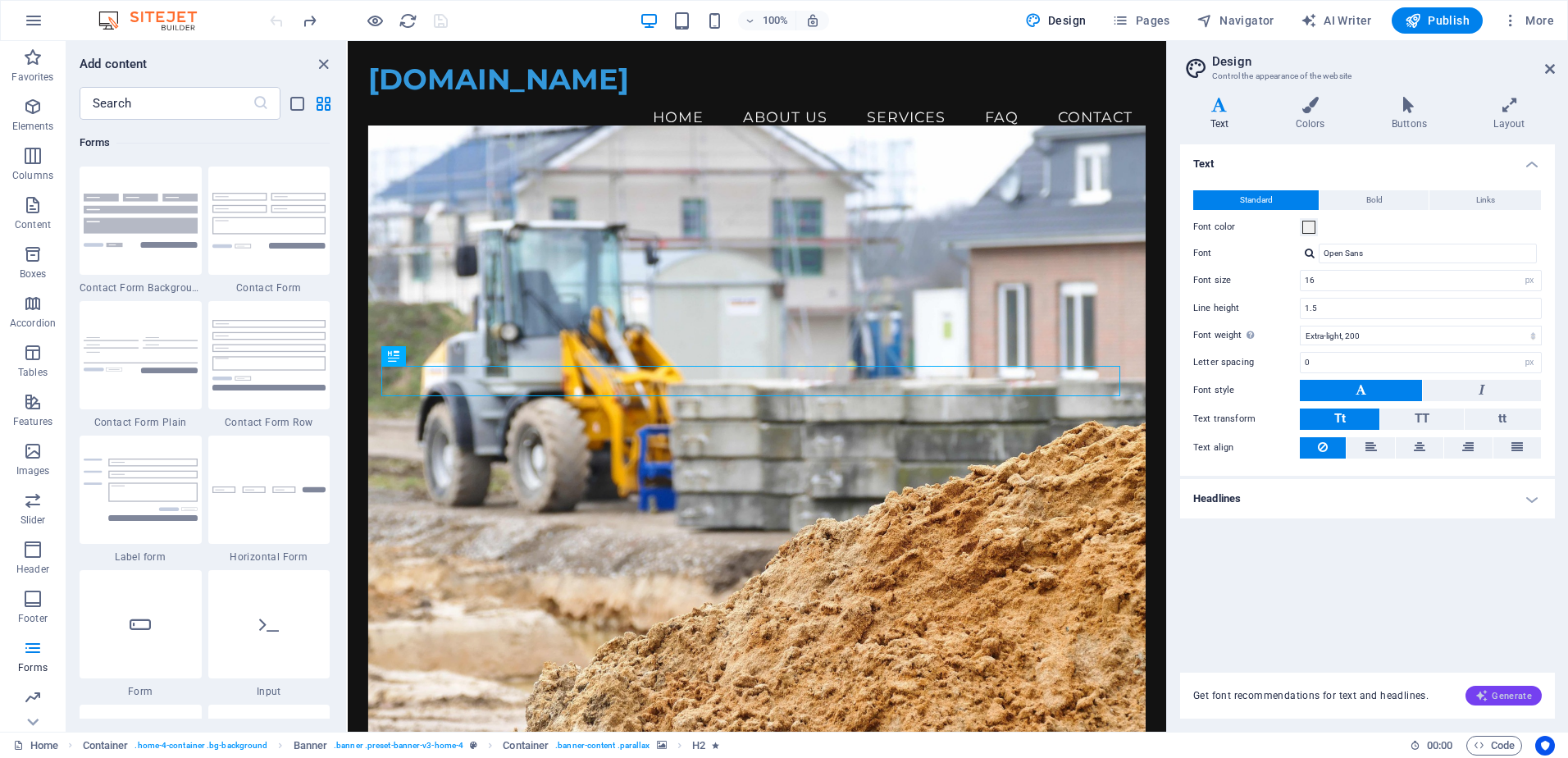
click at [1514, 700] on span "Generate" at bounding box center [1503, 696] width 57 height 13
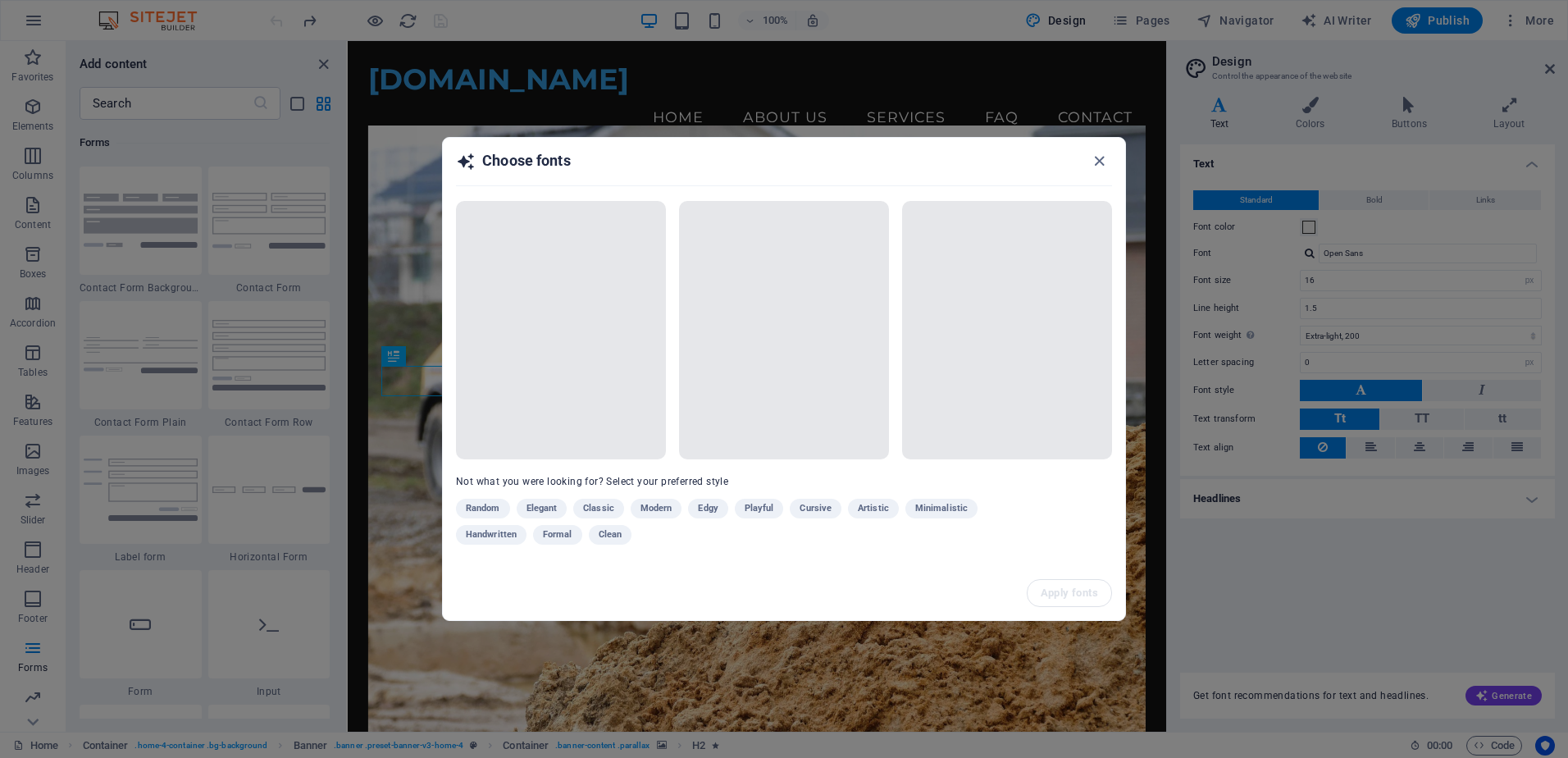
click at [588, 293] on span at bounding box center [561, 330] width 210 height 258
click at [1104, 163] on icon "button" at bounding box center [1099, 161] width 19 height 19
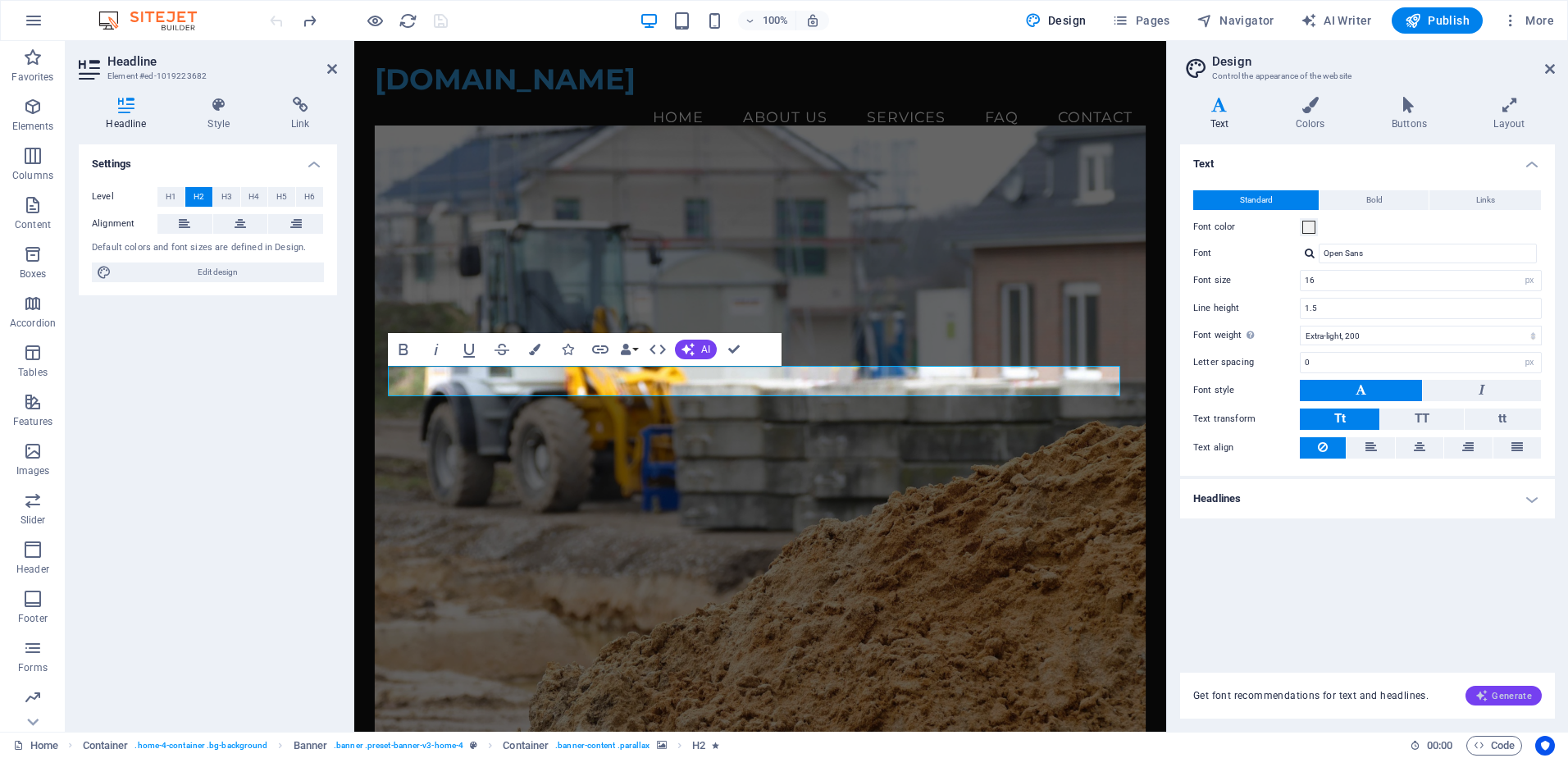
click at [1522, 698] on span "Generate" at bounding box center [1503, 696] width 57 height 13
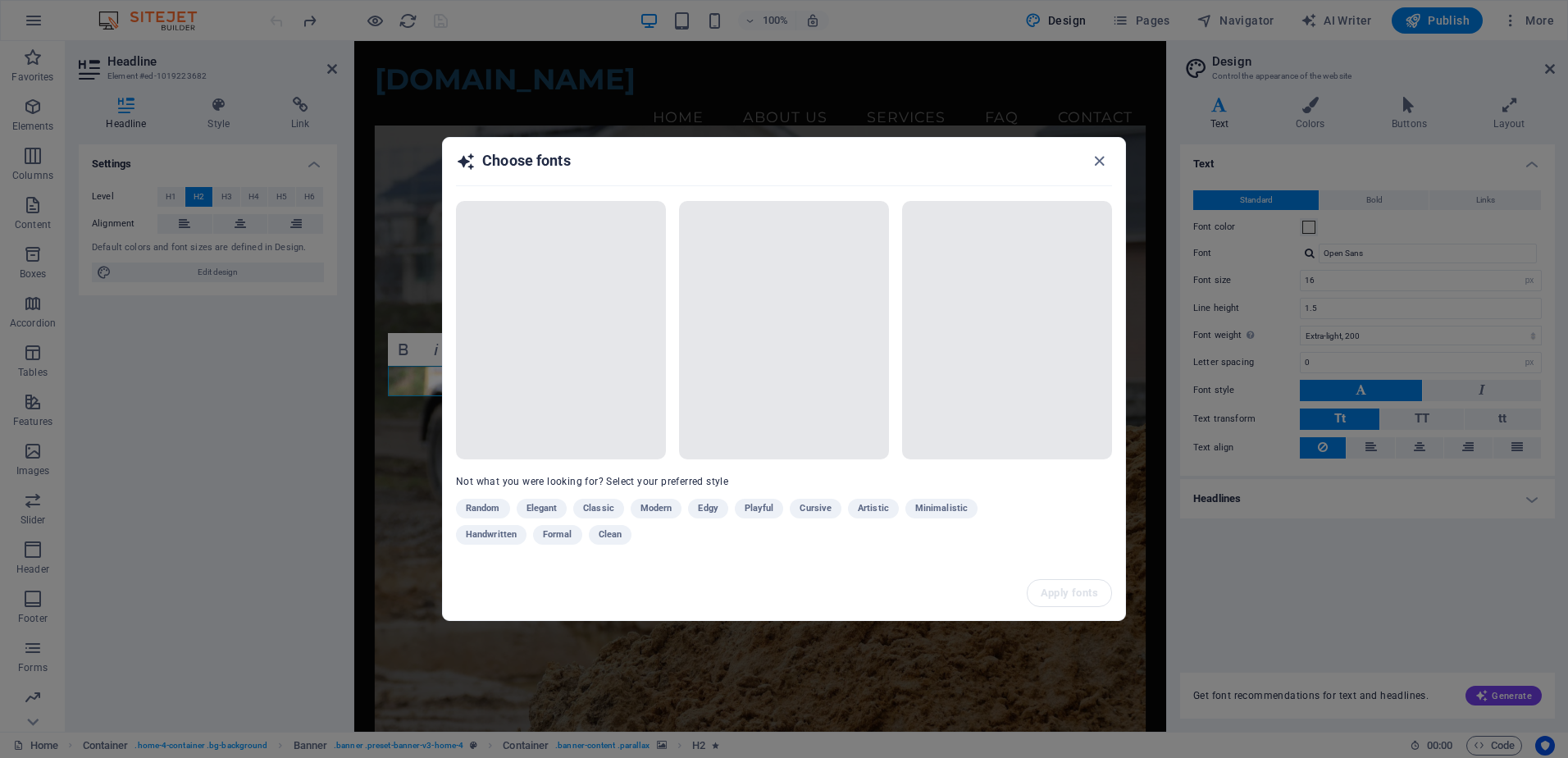
click at [519, 283] on span at bounding box center [561, 330] width 210 height 258
click at [724, 323] on span at bounding box center [784, 330] width 210 height 258
click at [1101, 163] on icon "button" at bounding box center [1099, 161] width 19 height 19
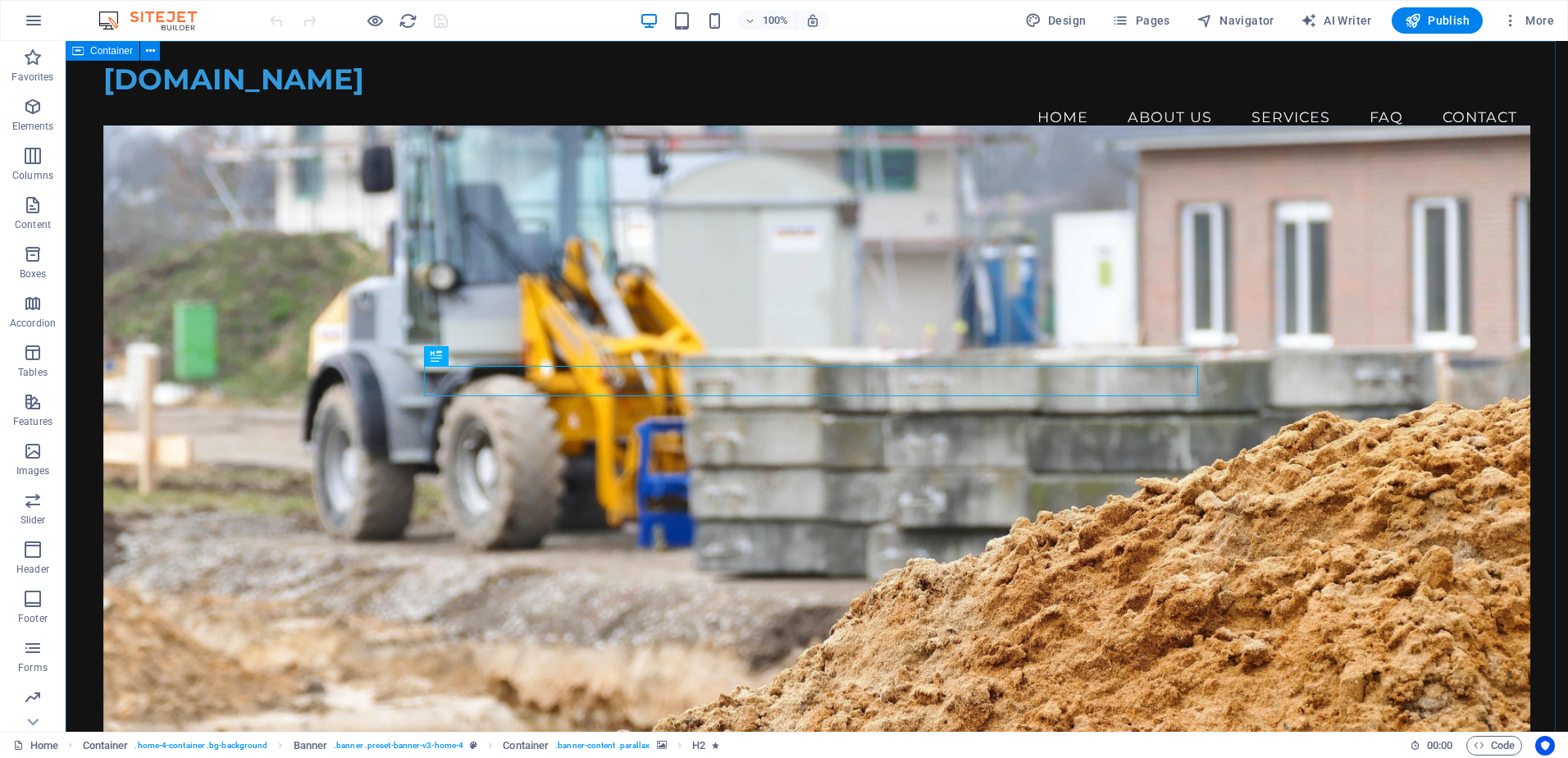
click at [80, 53] on icon at bounding box center [78, 50] width 11 height 20
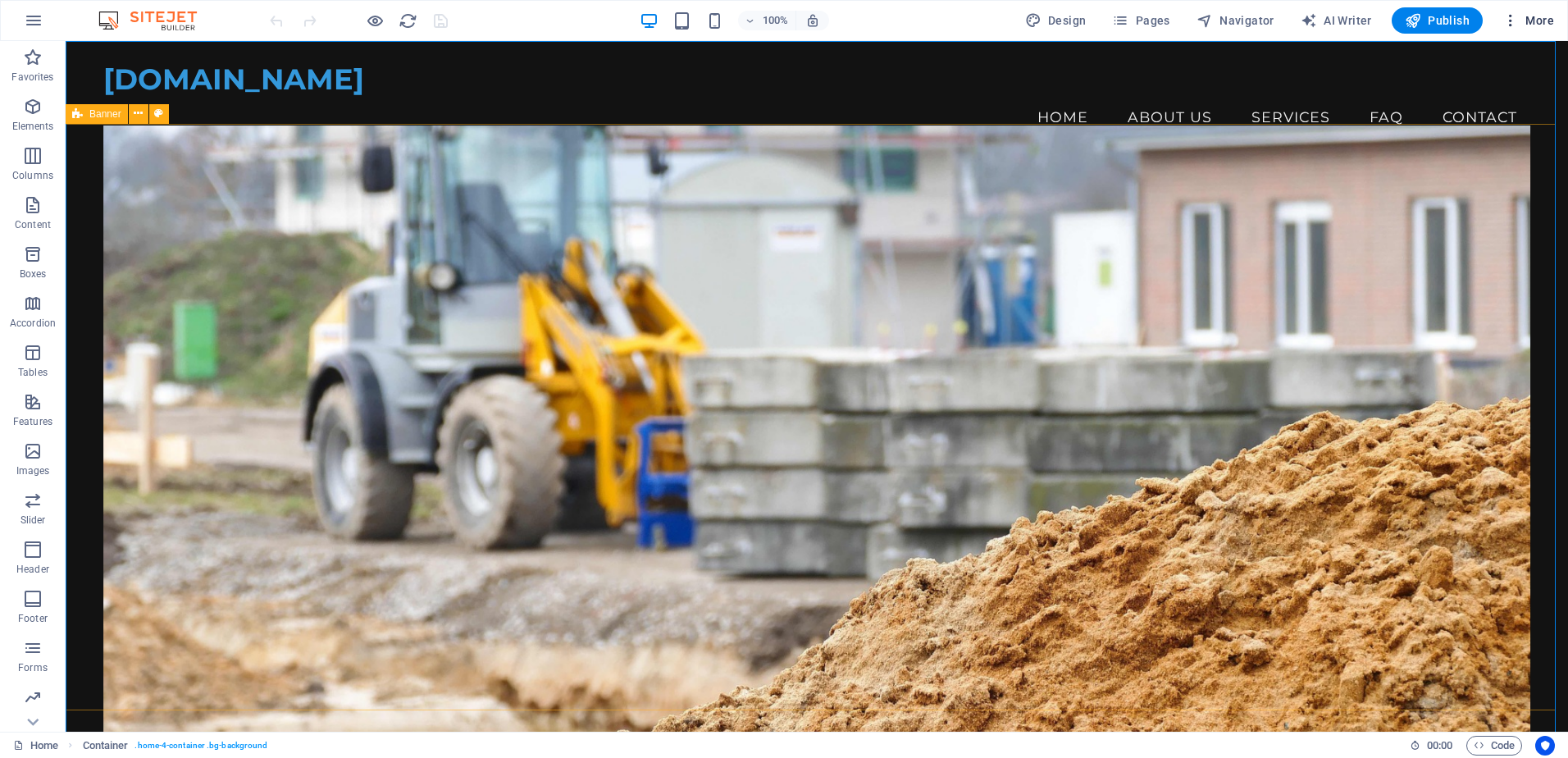
click at [1518, 20] on icon "button" at bounding box center [1510, 20] width 17 height 17
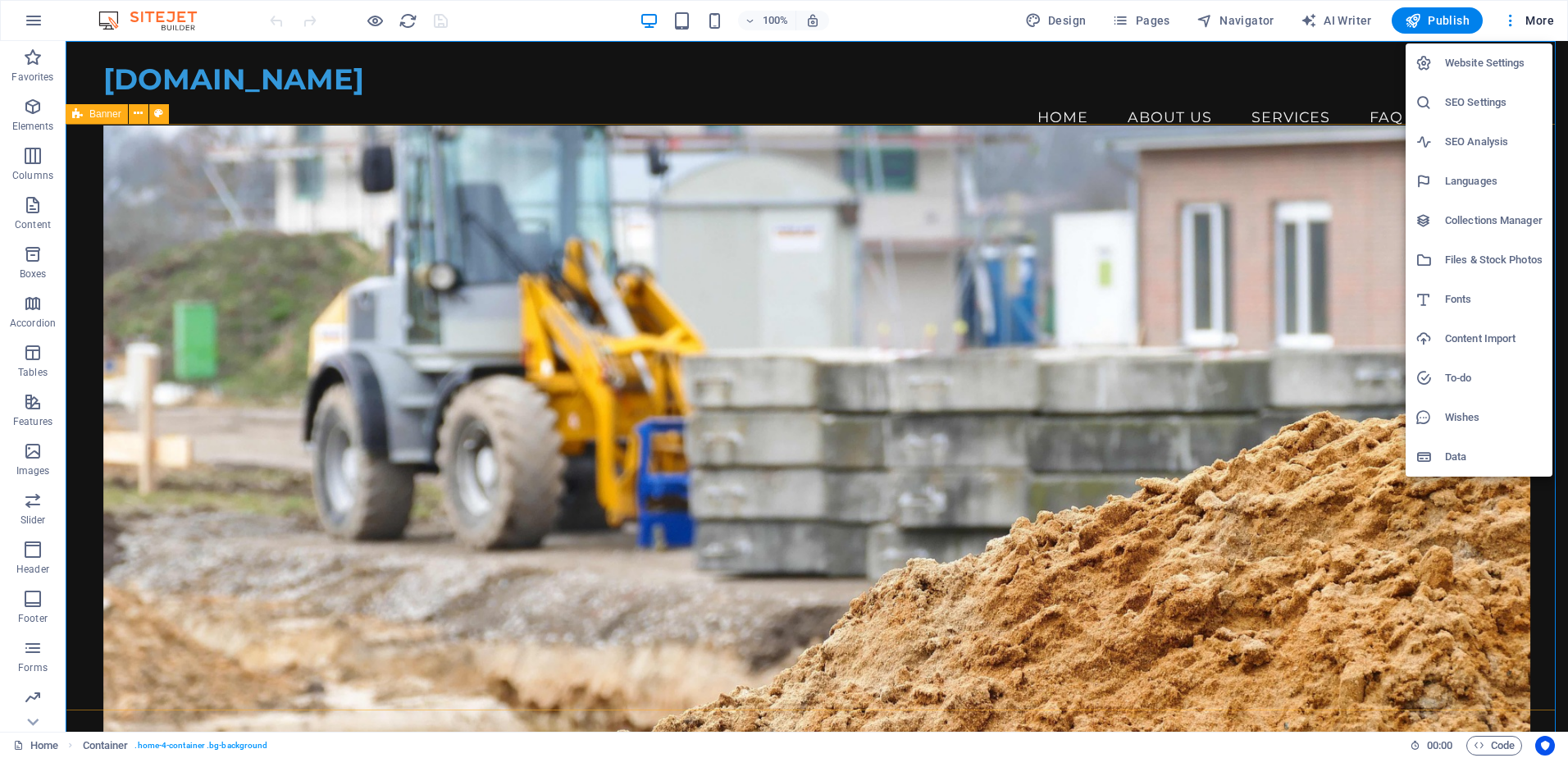
click at [1489, 59] on h6 "Website Settings" at bounding box center [1494, 62] width 98 height 20
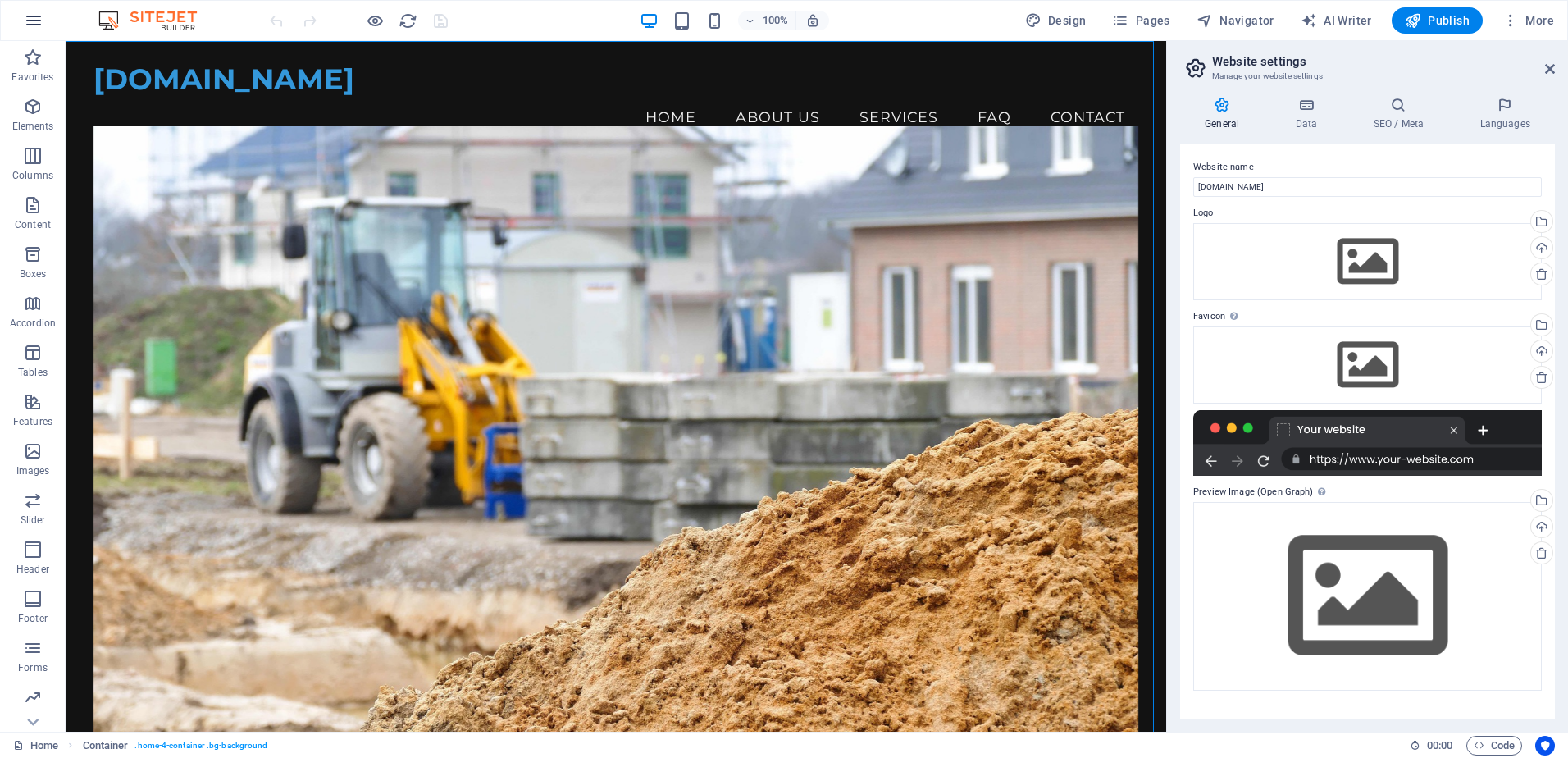
click at [32, 17] on icon "button" at bounding box center [33, 20] width 20 height 20
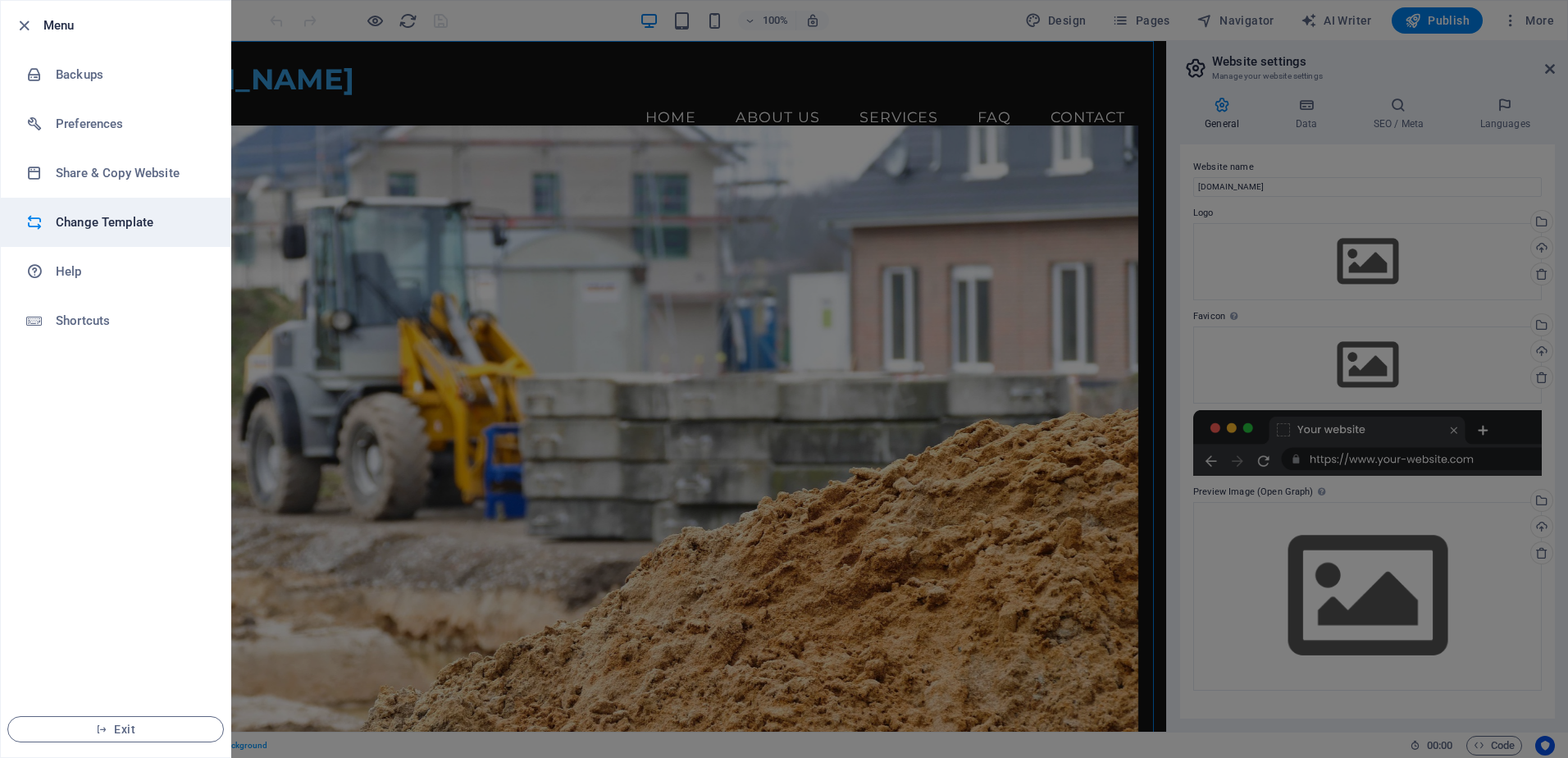
click at [78, 219] on h6 "Change Template" at bounding box center [131, 222] width 151 height 20
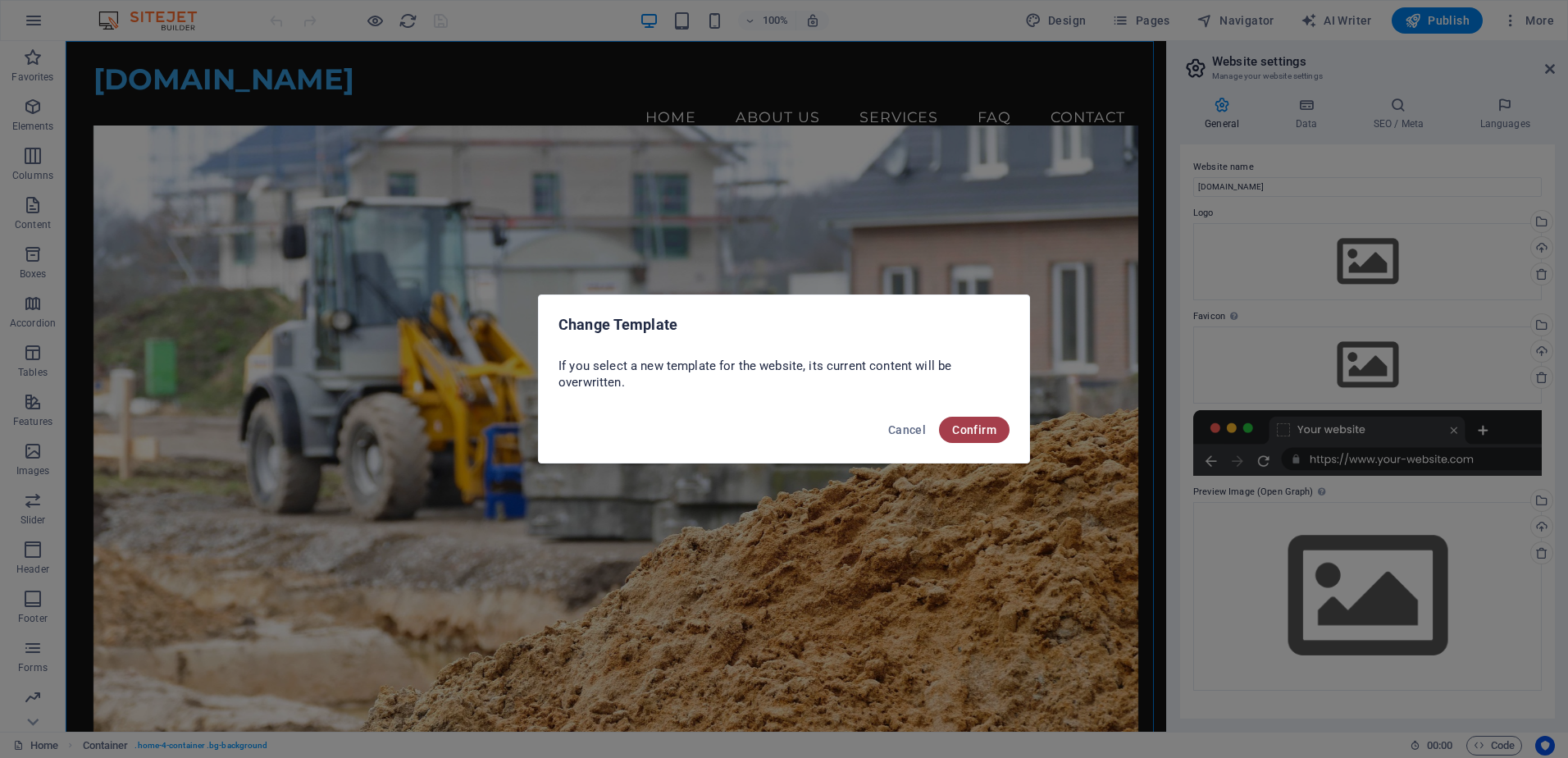
click at [983, 428] on span "Confirm" at bounding box center [974, 430] width 45 height 13
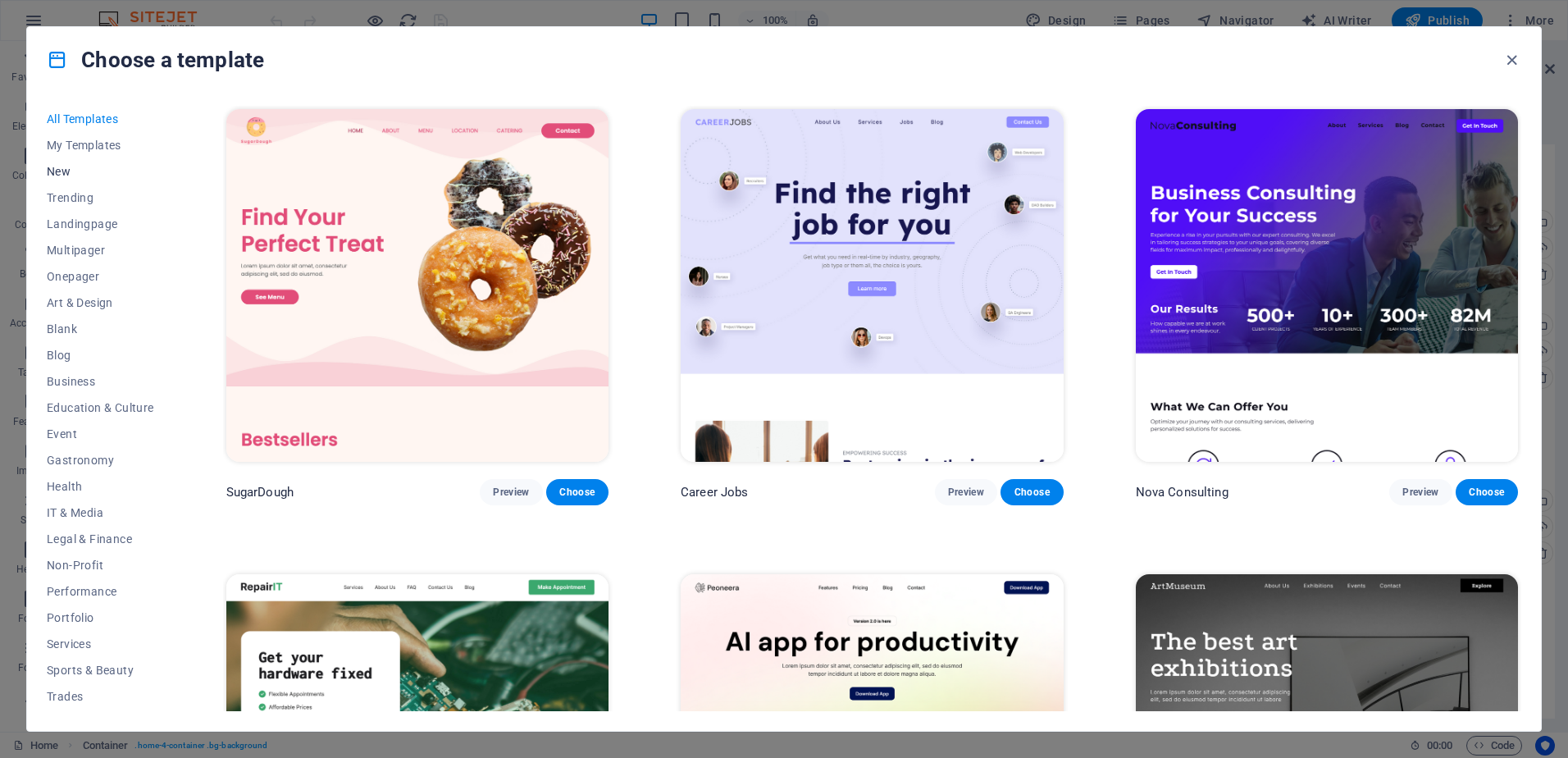
click at [70, 168] on span "New" at bounding box center [100, 171] width 108 height 13
click at [66, 334] on span "Business" at bounding box center [100, 331] width 108 height 13
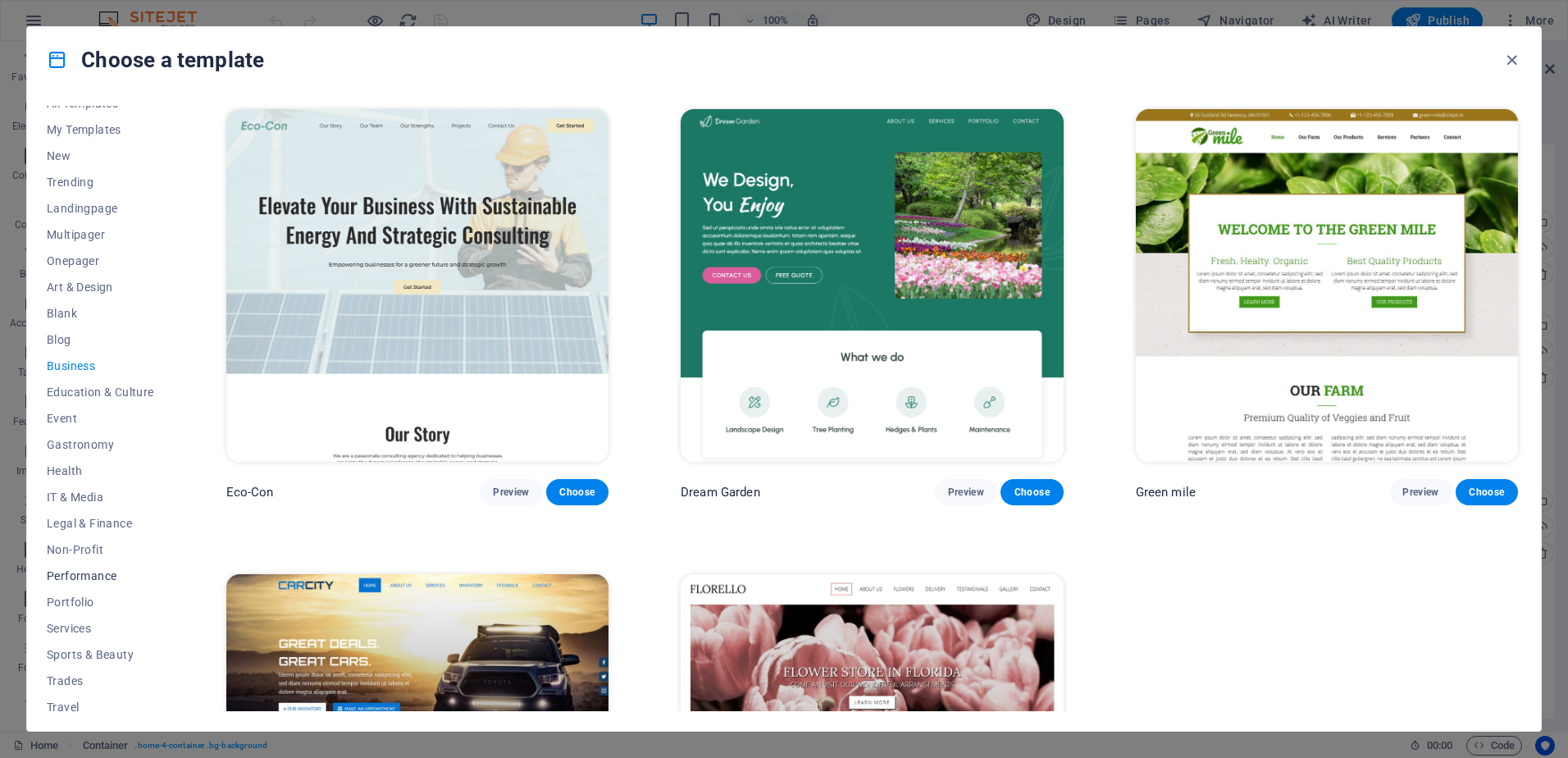
scroll to position [0, 0]
click at [1509, 62] on icon "button" at bounding box center [1511, 60] width 19 height 19
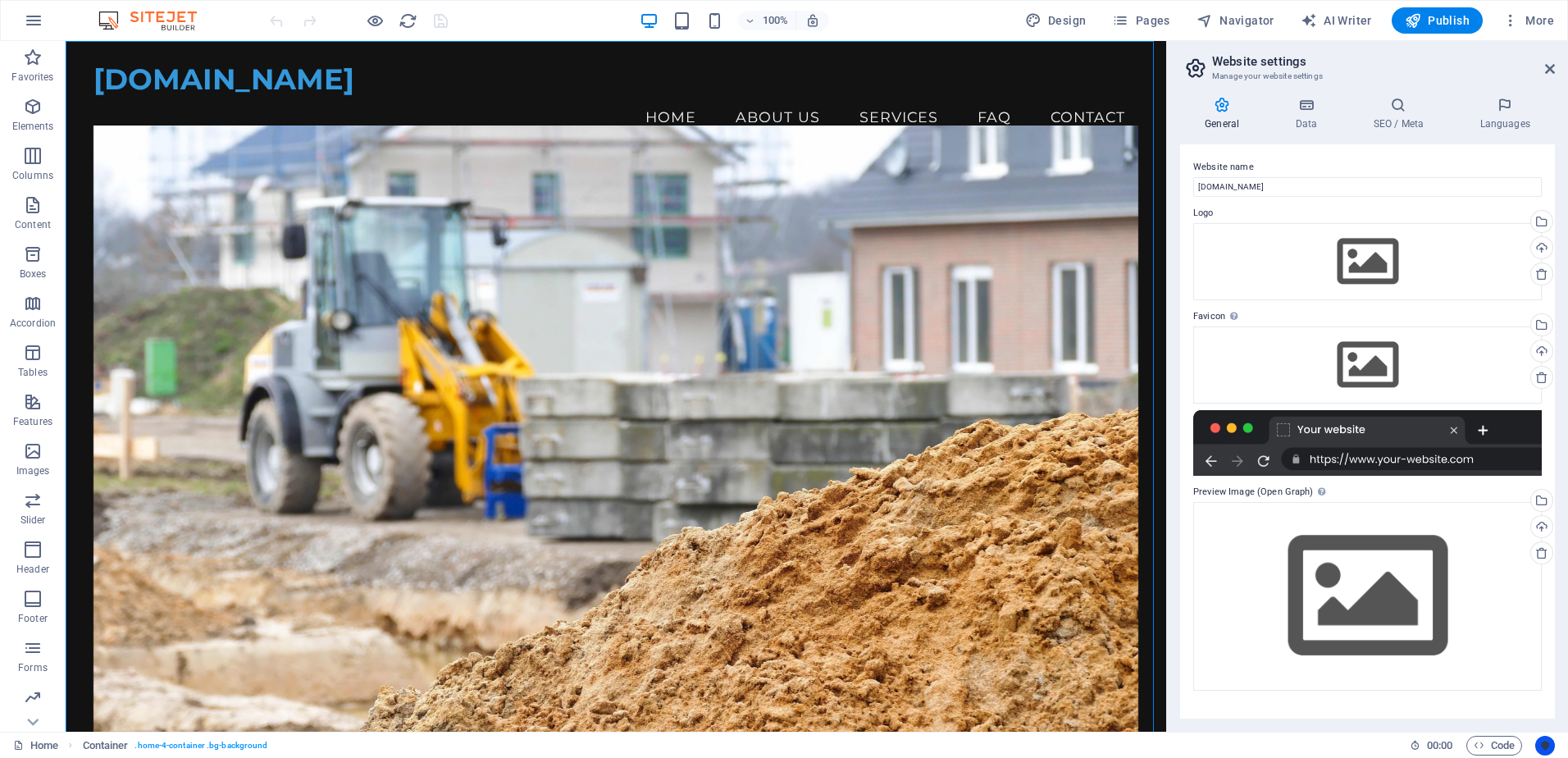
click at [1544, 742] on icon "Usercentrics" at bounding box center [1545, 745] width 11 height 11
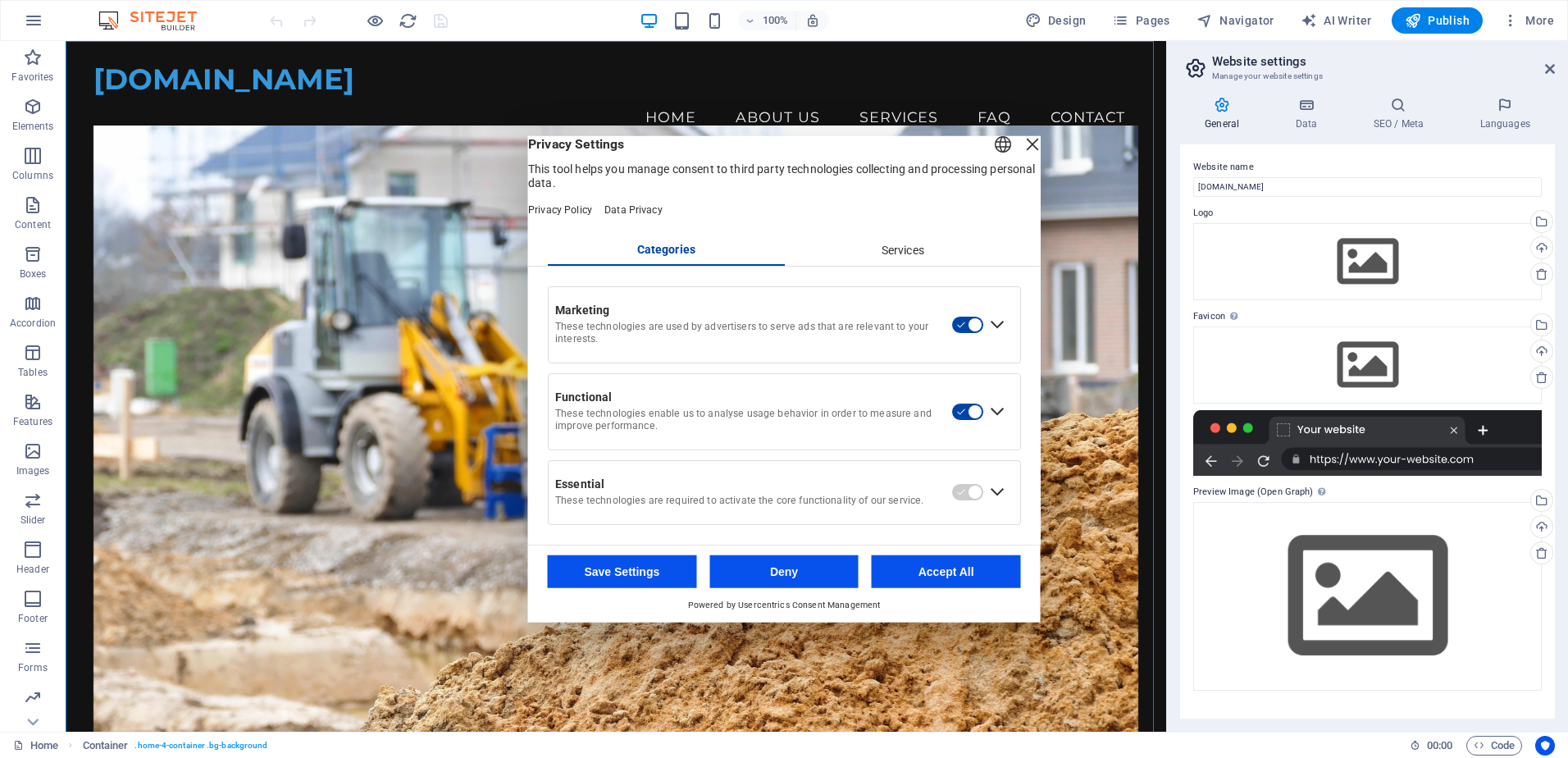
click at [1021, 150] on div "Close Layer" at bounding box center [1032, 144] width 23 height 23
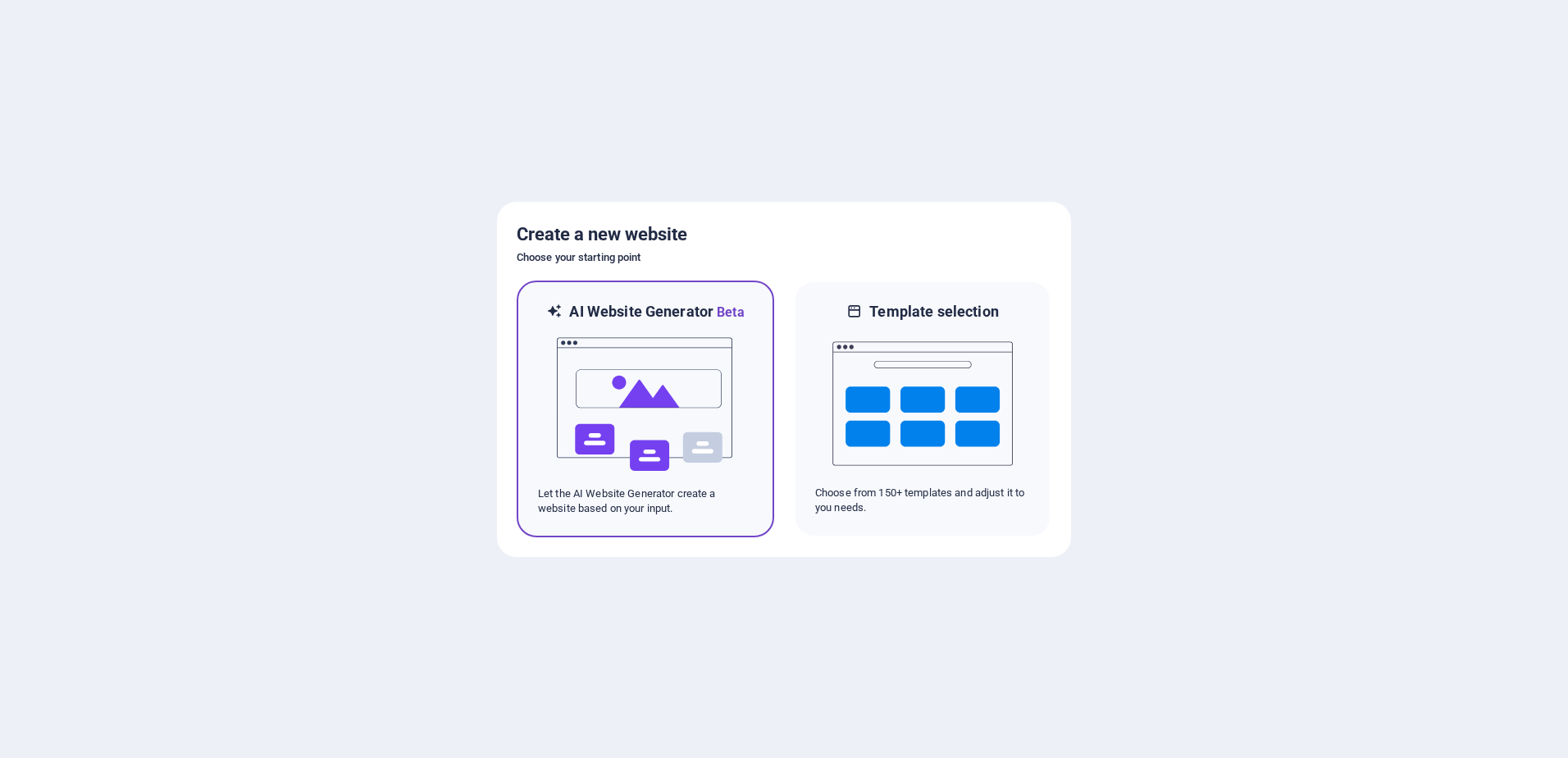
click at [722, 328] on img at bounding box center [646, 404] width 180 height 164
click at [712, 368] on img at bounding box center [646, 404] width 180 height 164
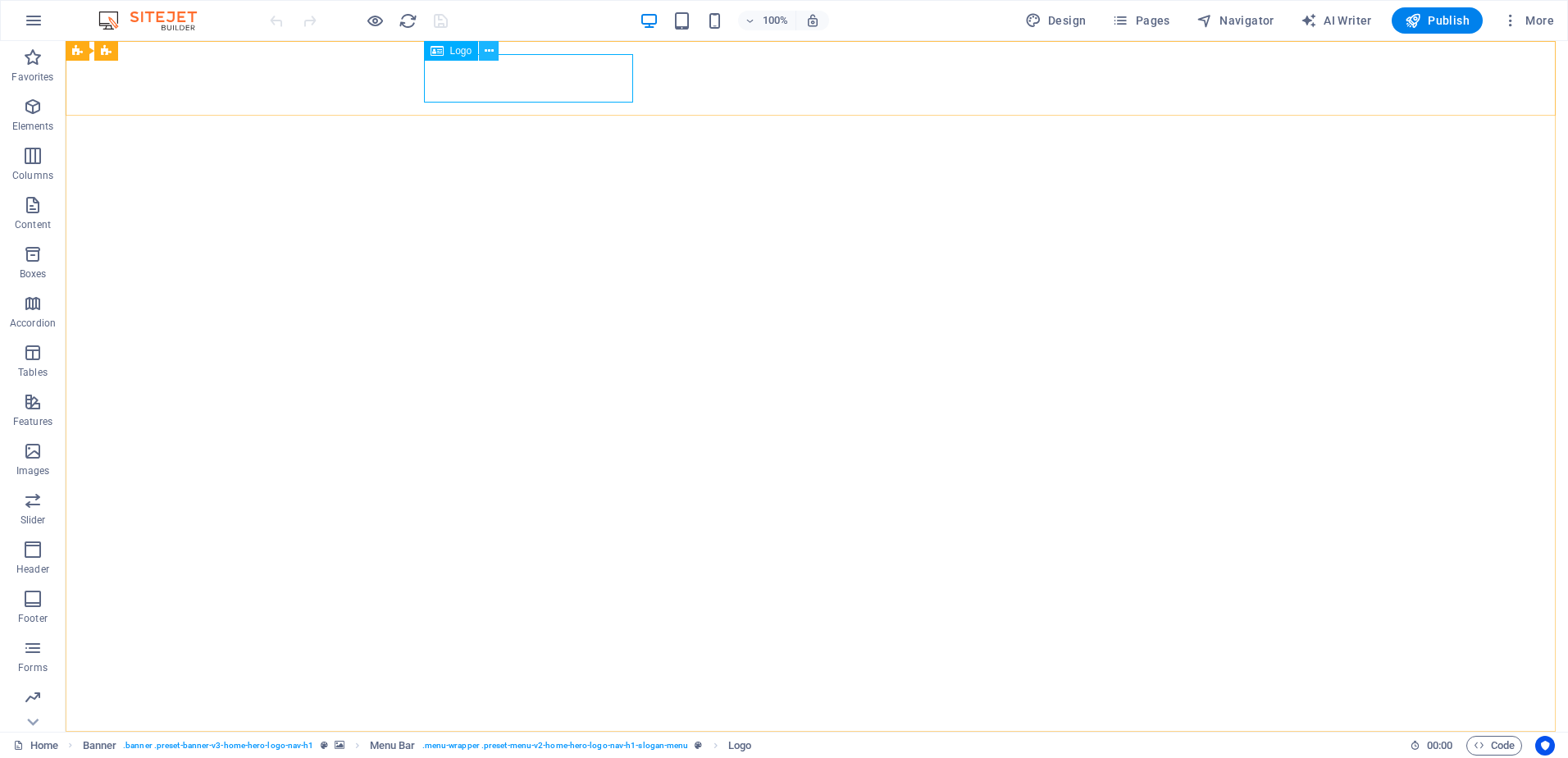
click at [487, 53] on icon at bounding box center [490, 51] width 9 height 18
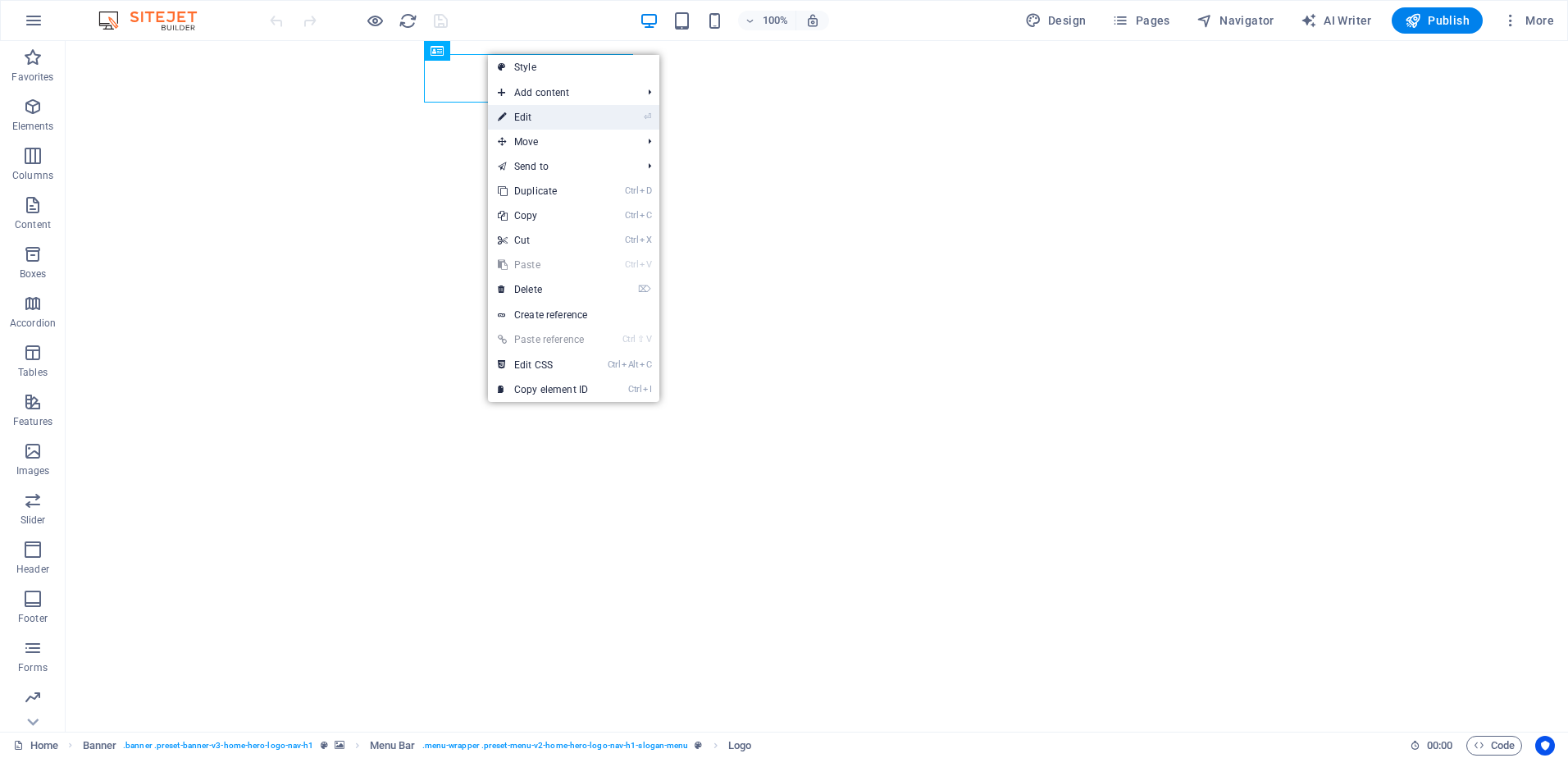
click at [600, 115] on li "⏎ Edit" at bounding box center [573, 117] width 172 height 24
click at [538, 117] on link "⏎ Edit" at bounding box center [542, 117] width 110 height 24
select select "px"
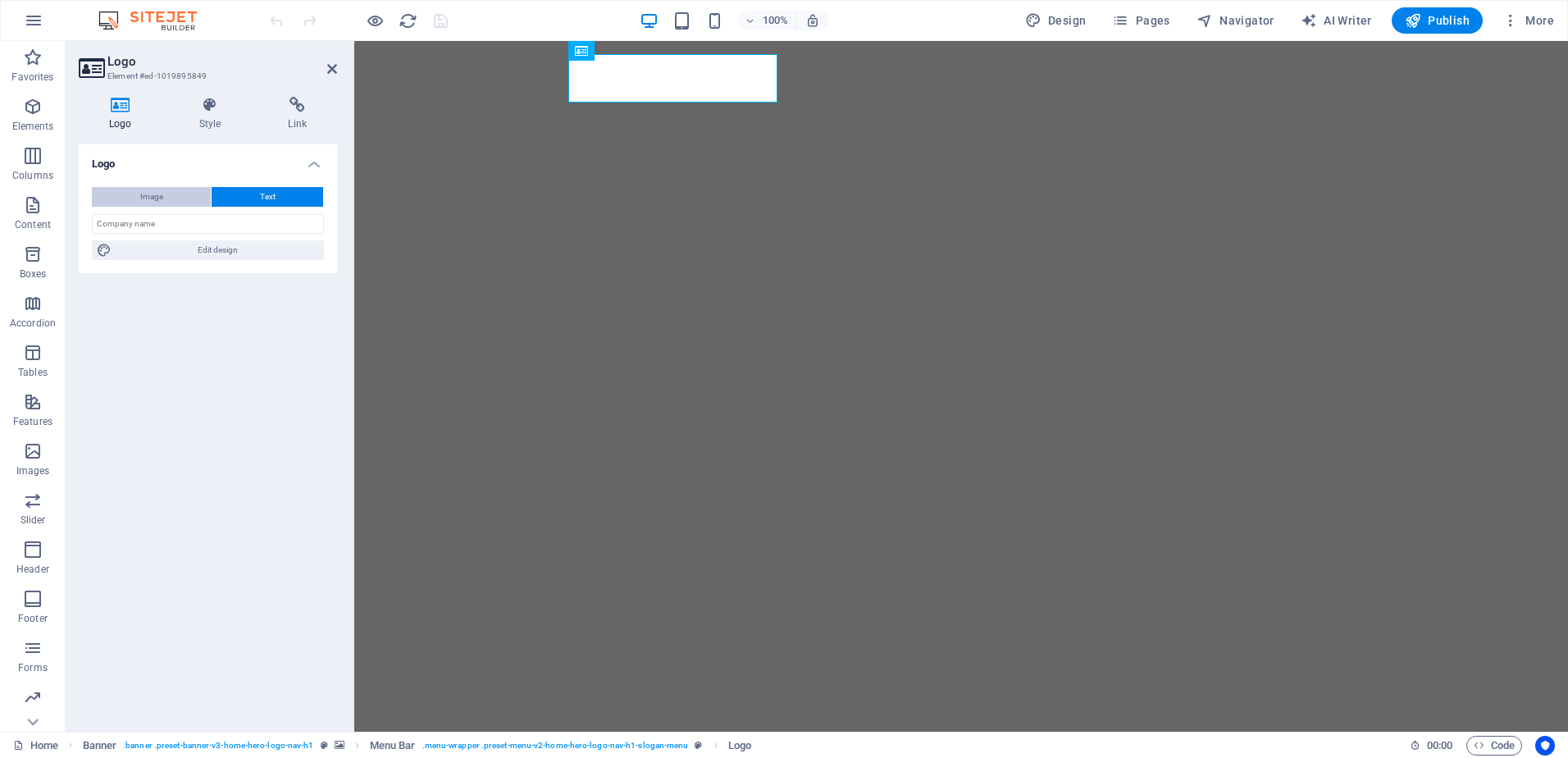
click at [192, 200] on button "Image" at bounding box center [151, 196] width 119 height 20
select select "DISABLED_OPTION_VALUE"
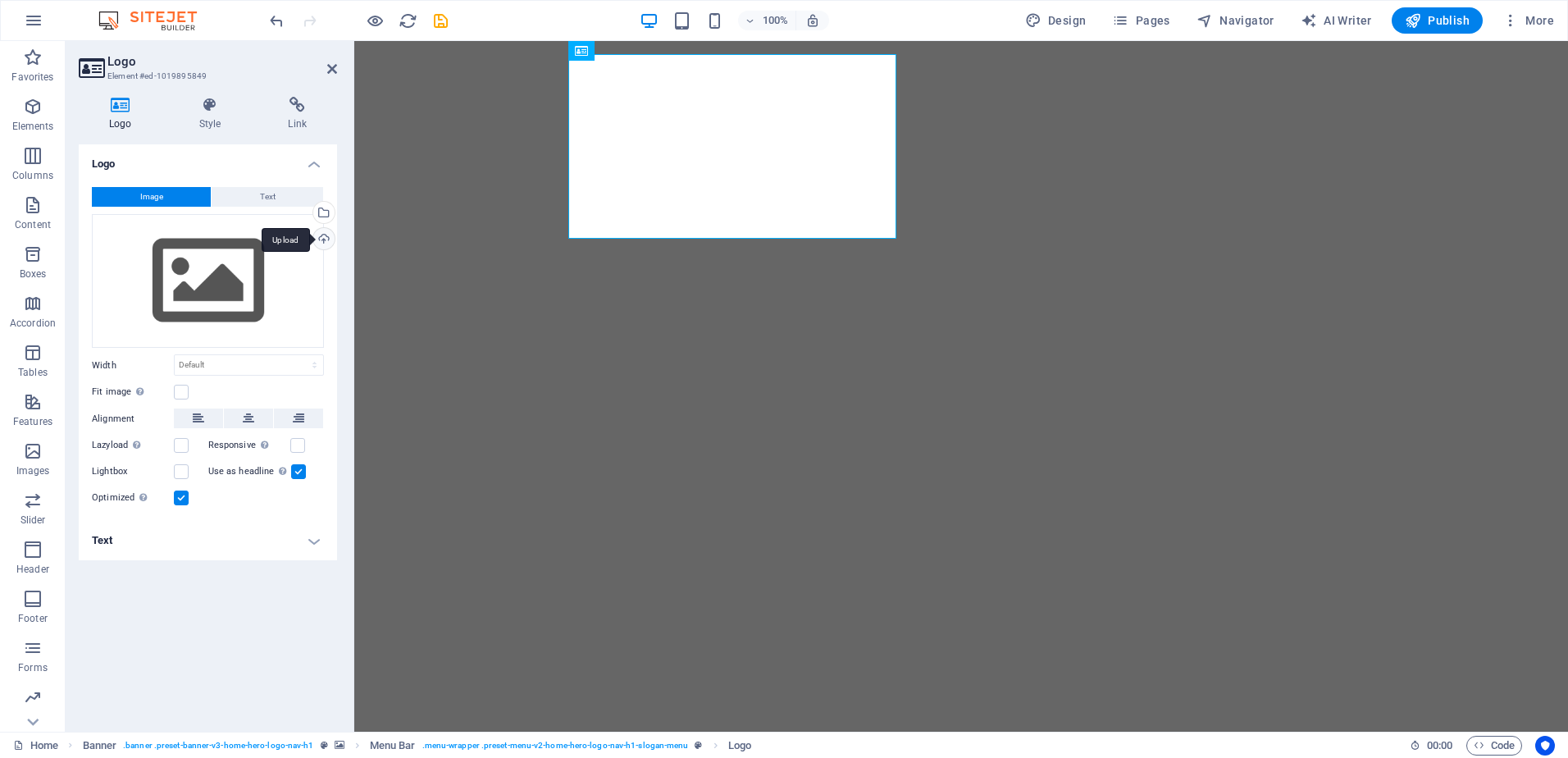
click at [323, 236] on div "Upload" at bounding box center [322, 240] width 24 height 24
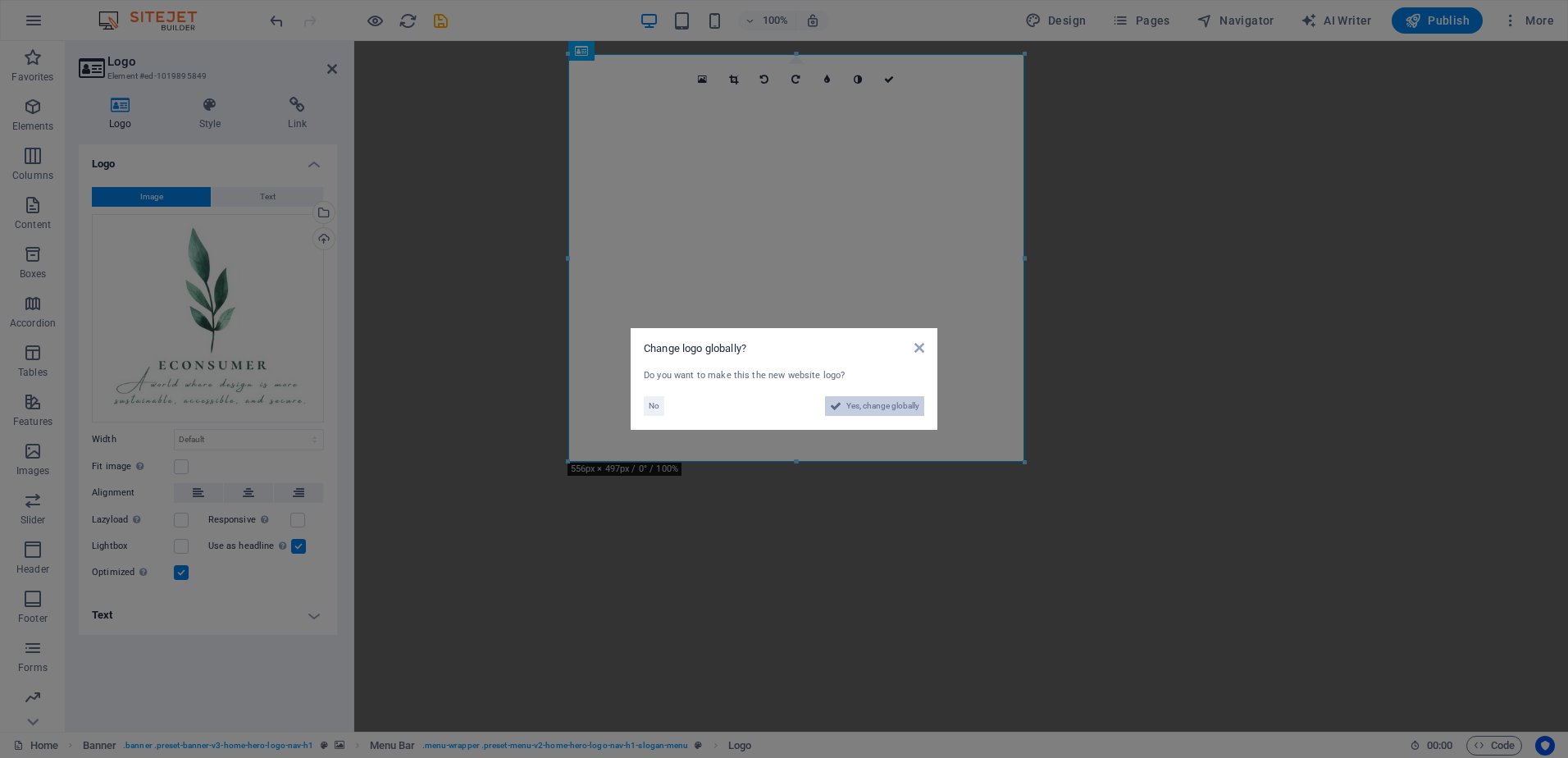
click at [848, 406] on span "Yes, change globally" at bounding box center [882, 405] width 73 height 20
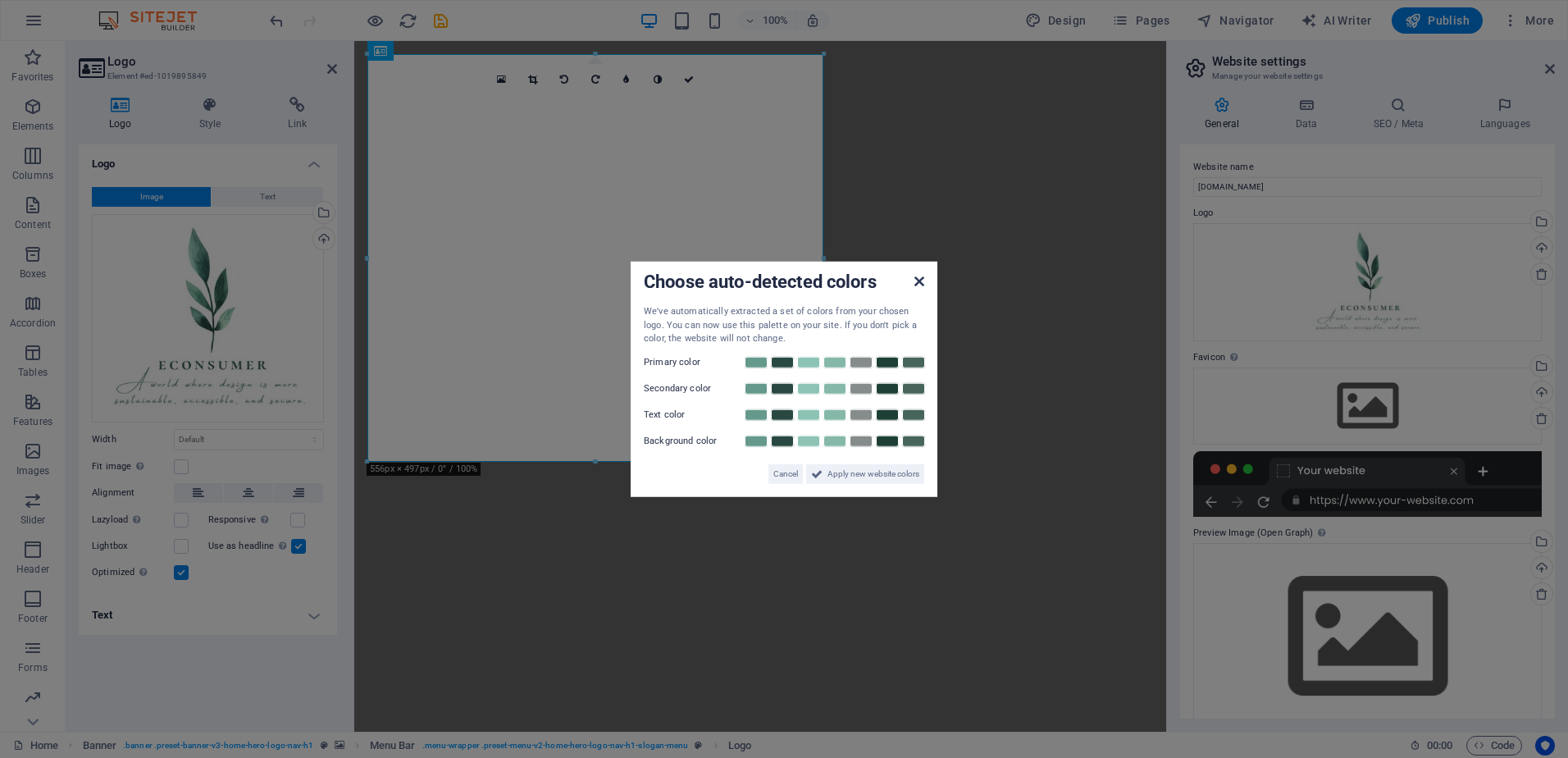
click at [922, 281] on icon at bounding box center [919, 281] width 10 height 13
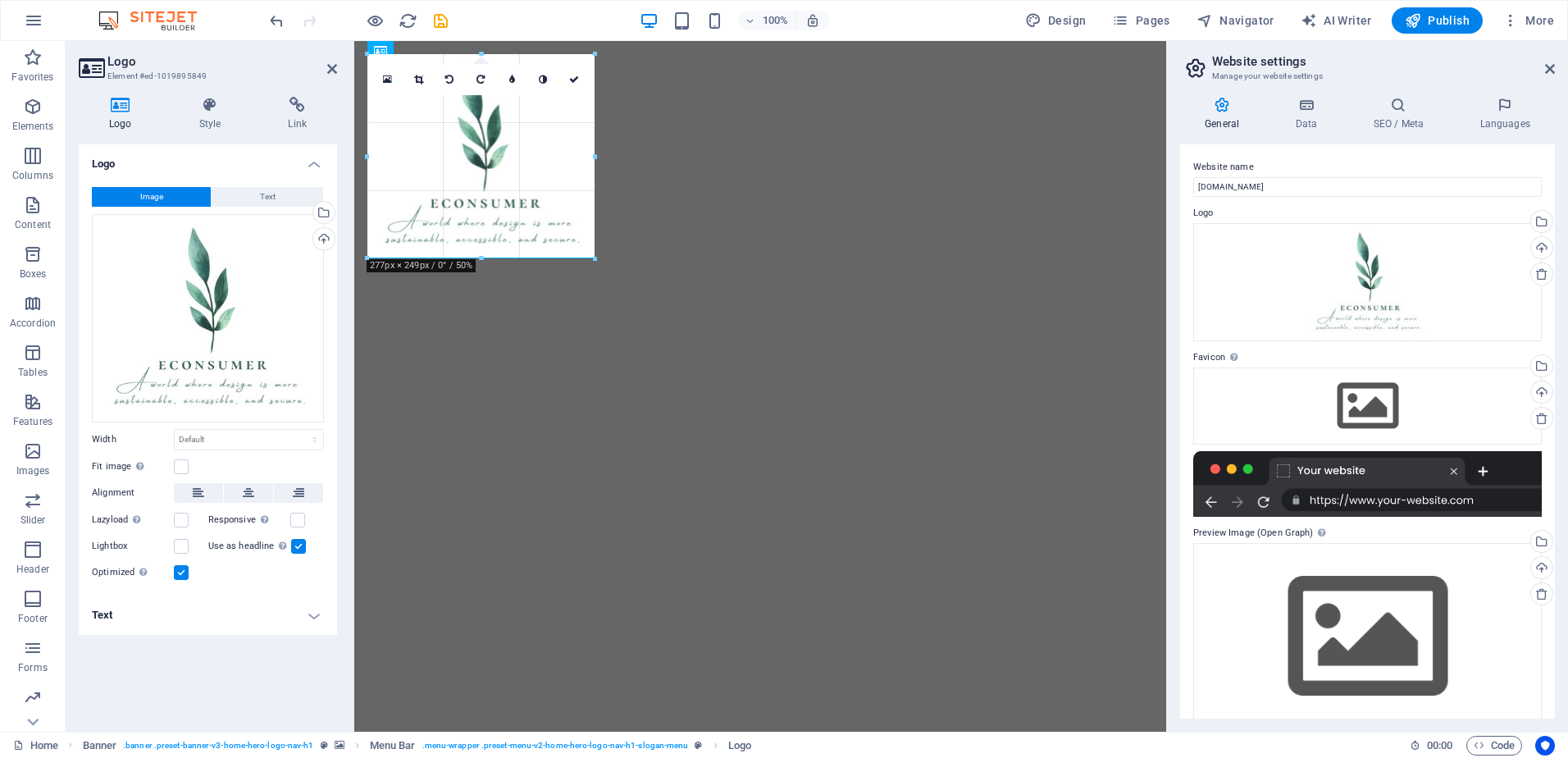
drag, startPoint x: 824, startPoint y: 463, endPoint x: 600, endPoint y: 154, distance: 381.7
type input "277"
select select "px"
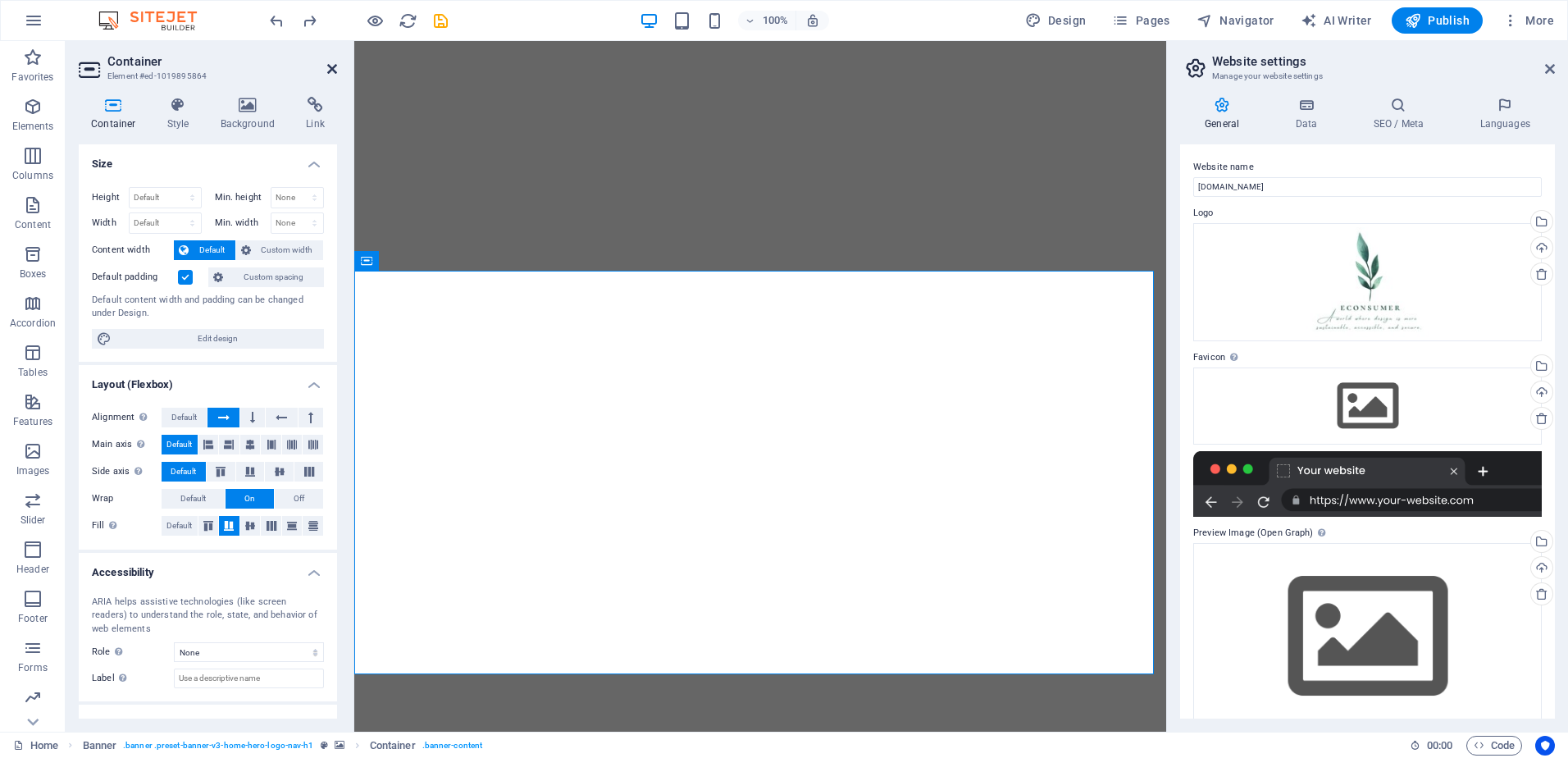
click at [330, 66] on icon at bounding box center [332, 69] width 10 height 13
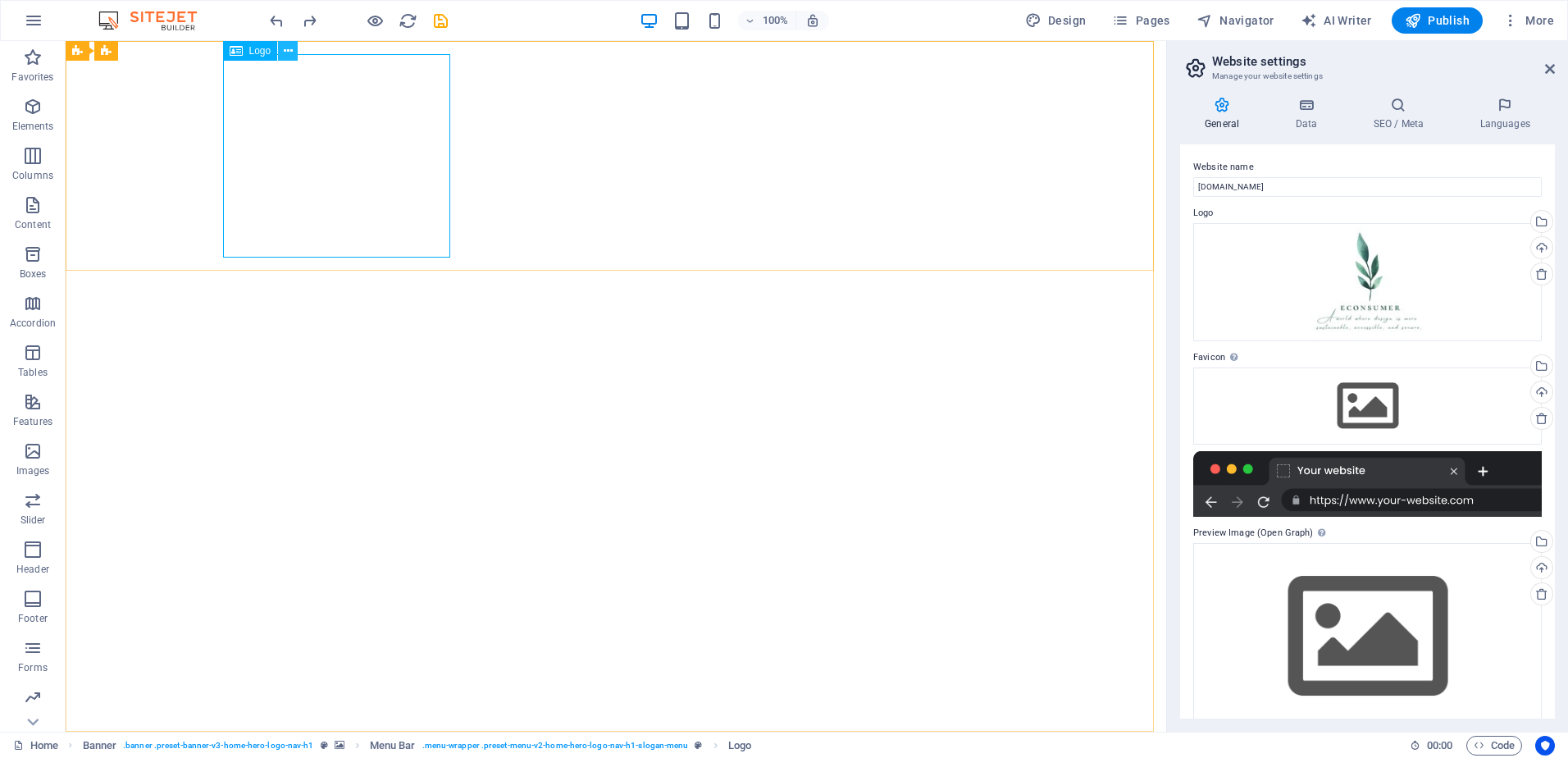
click at [284, 54] on icon at bounding box center [288, 51] width 9 height 18
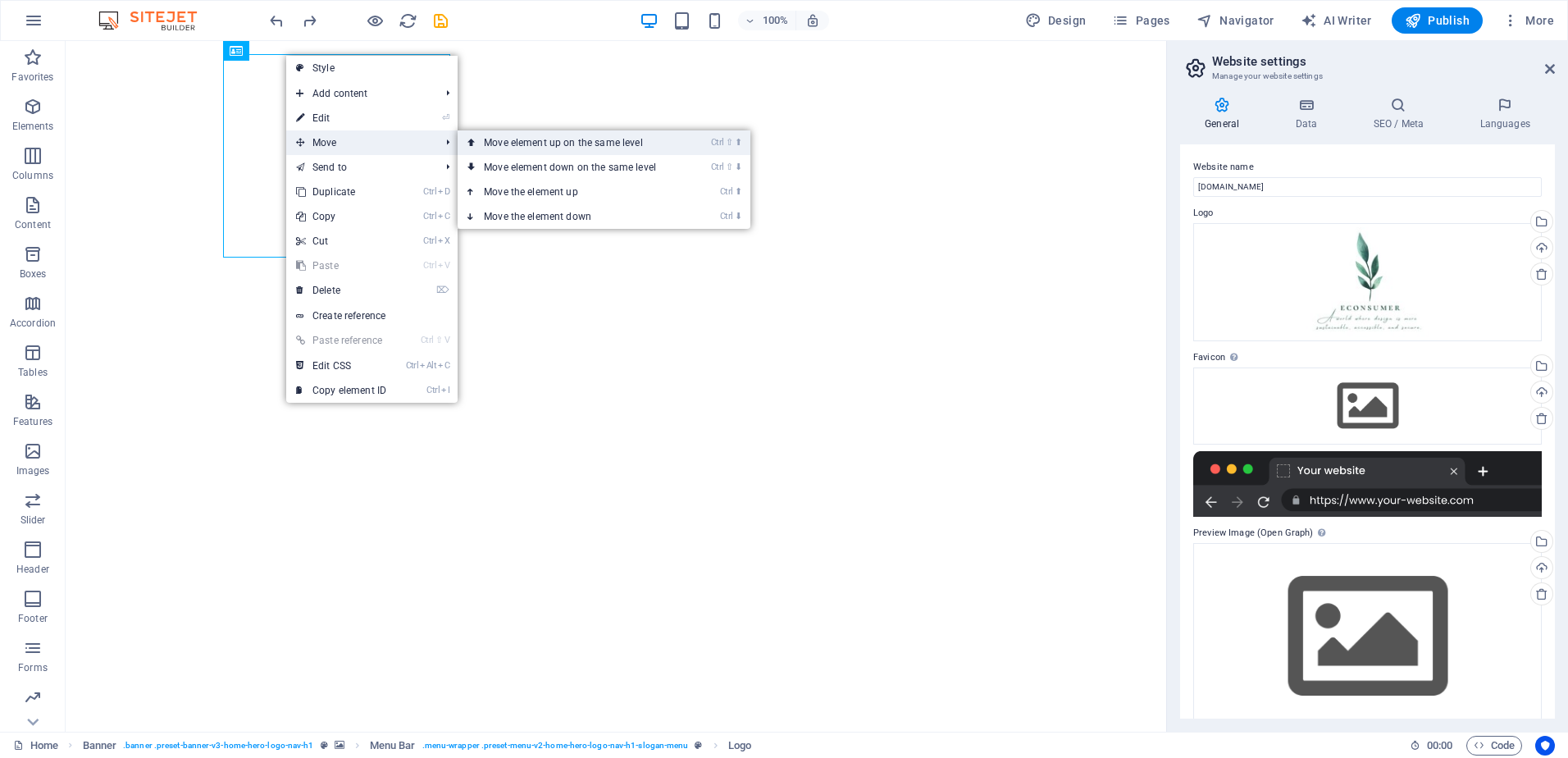
click at [566, 145] on link "Ctrl ⇧ ⬆ Move element up on the same level" at bounding box center [573, 142] width 231 height 24
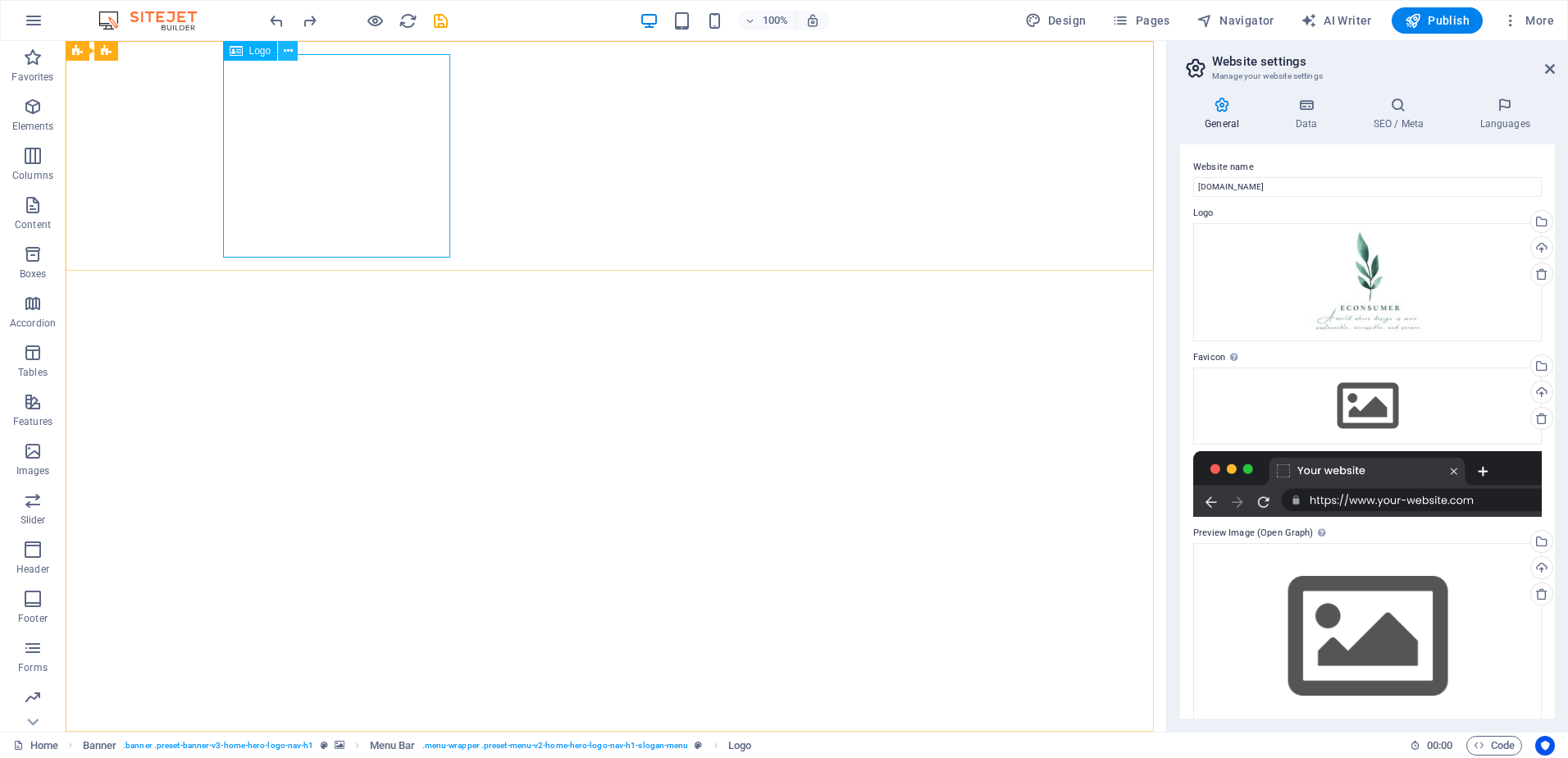
click at [294, 49] on button at bounding box center [287, 50] width 20 height 20
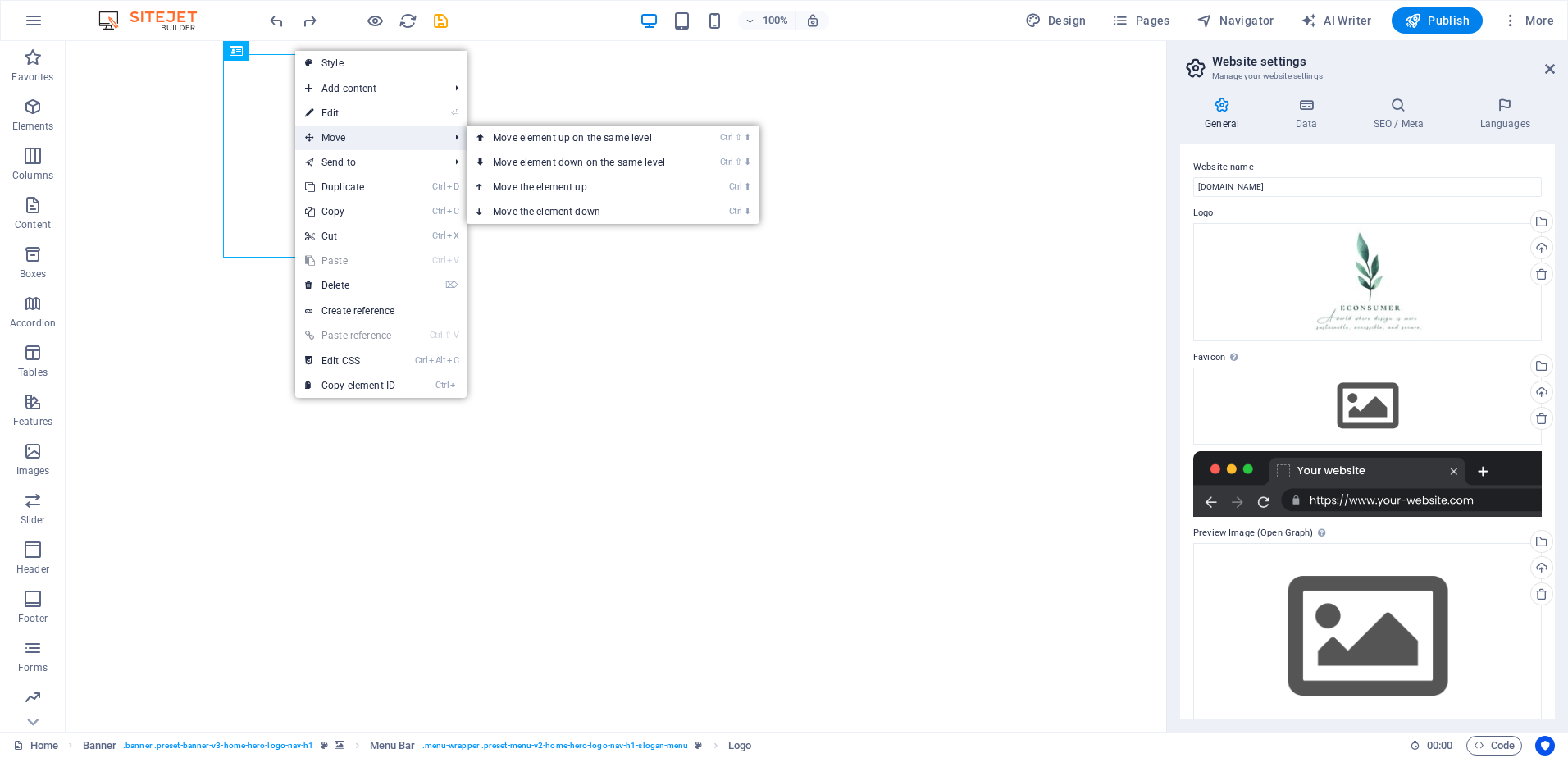
click at [368, 139] on span "Move" at bounding box center [369, 137] width 147 height 24
click at [599, 143] on link "Ctrl ⇧ ⬆ Move element up on the same level" at bounding box center [581, 137] width 231 height 24
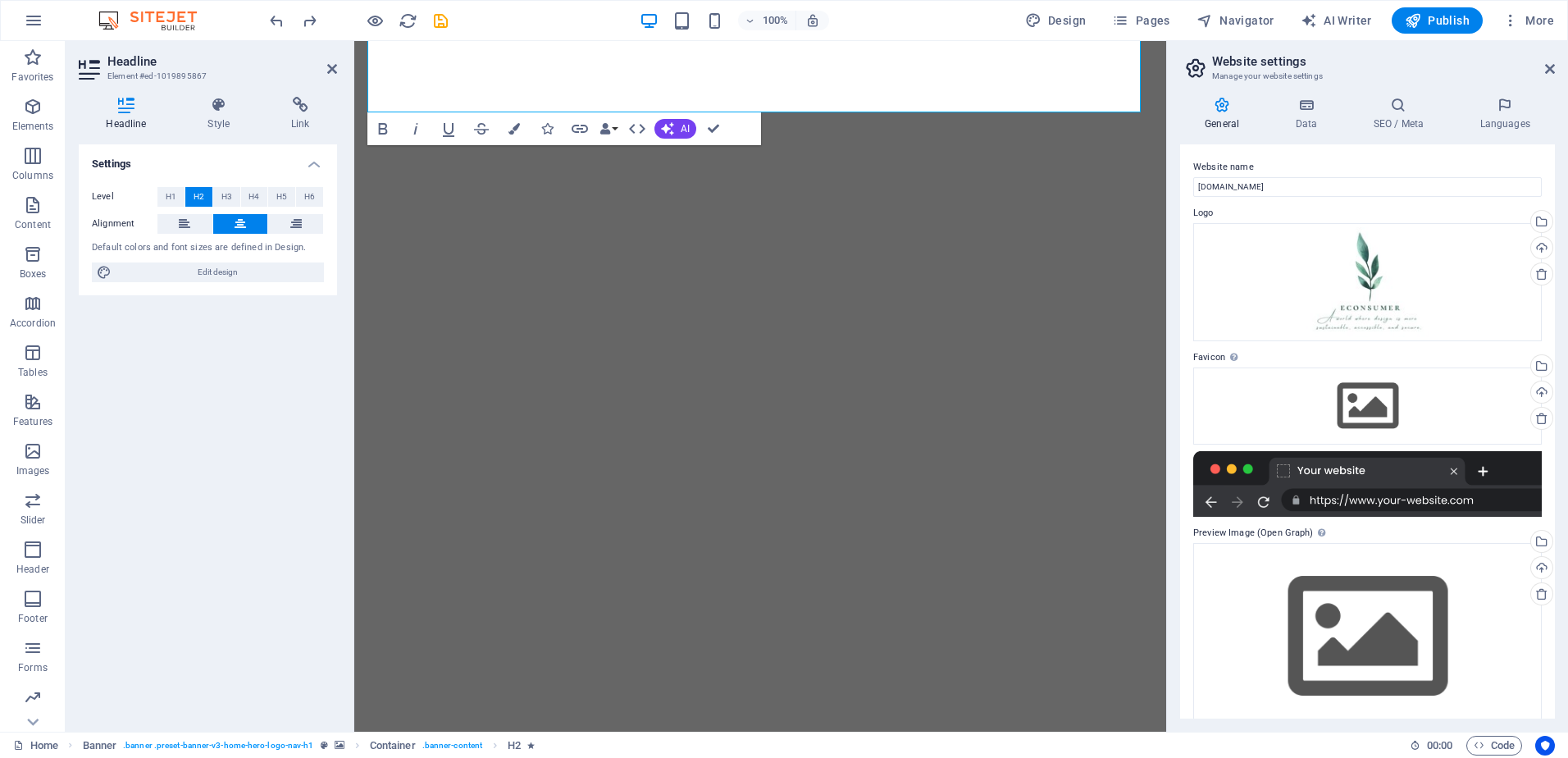
click at [275, 479] on div "Settings Level H1 H2 H3 H4 H5 H6 Alignment Default colors and font sizes are de…" at bounding box center [208, 431] width 258 height 574
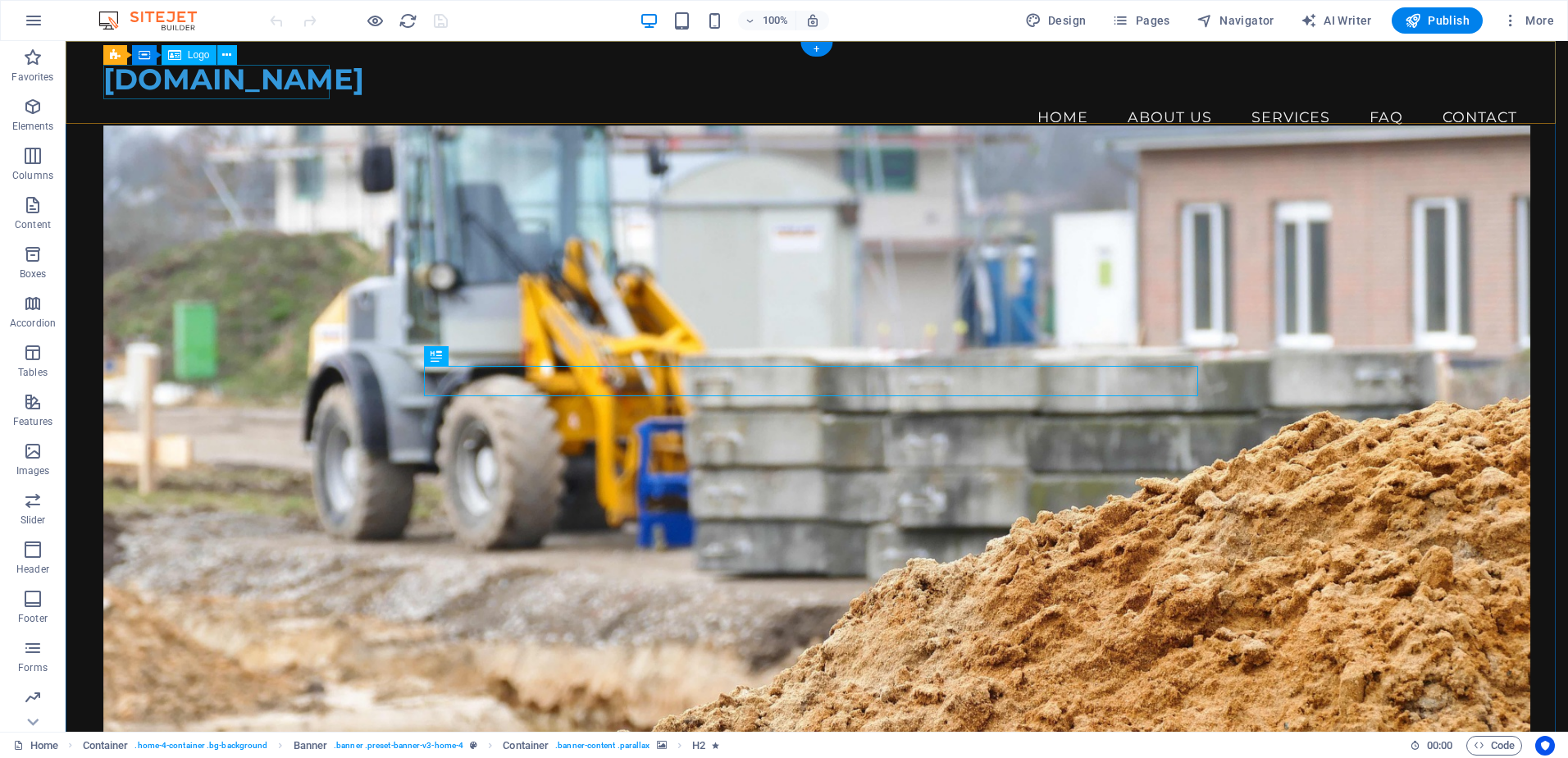
click at [286, 81] on div "[DOMAIN_NAME]" at bounding box center [817, 79] width 1427 height 34
click at [325, 80] on div "[DOMAIN_NAME]" at bounding box center [817, 79] width 1427 height 34
select select "px"
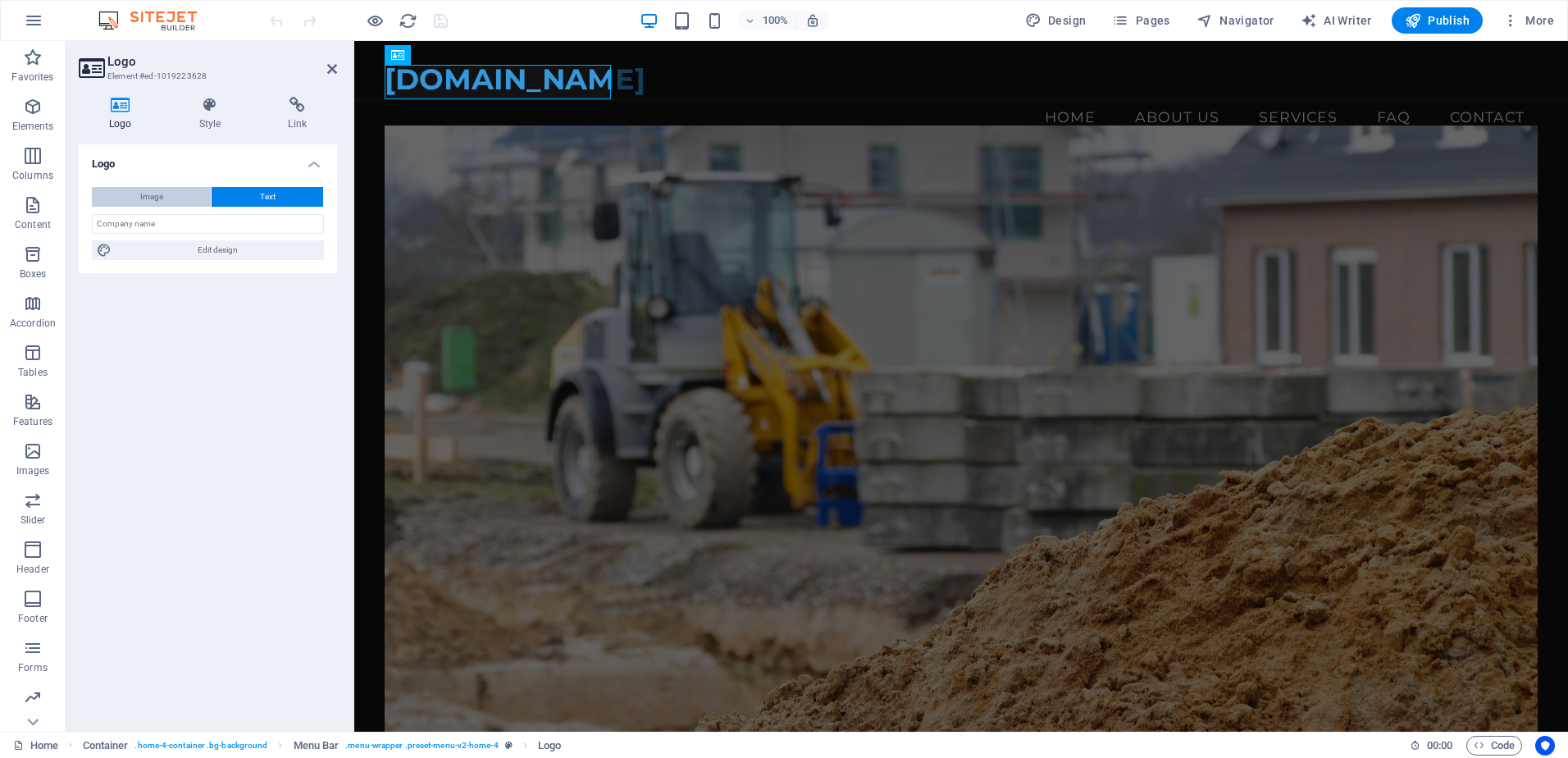
click at [165, 202] on button "Image" at bounding box center [151, 196] width 119 height 20
select select "DISABLED_OPTION_VALUE"
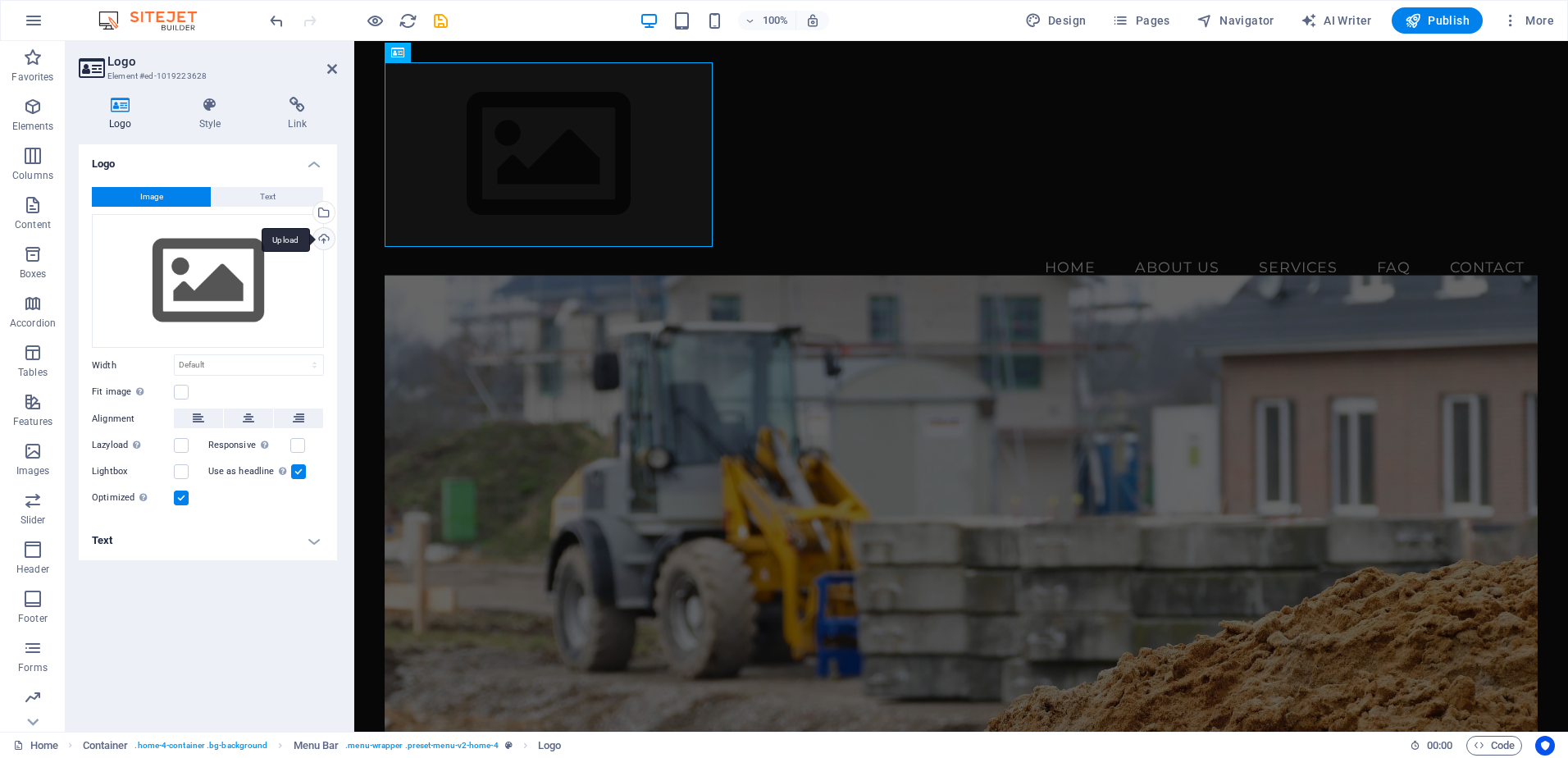
click at [322, 231] on div "Upload" at bounding box center [322, 240] width 24 height 24
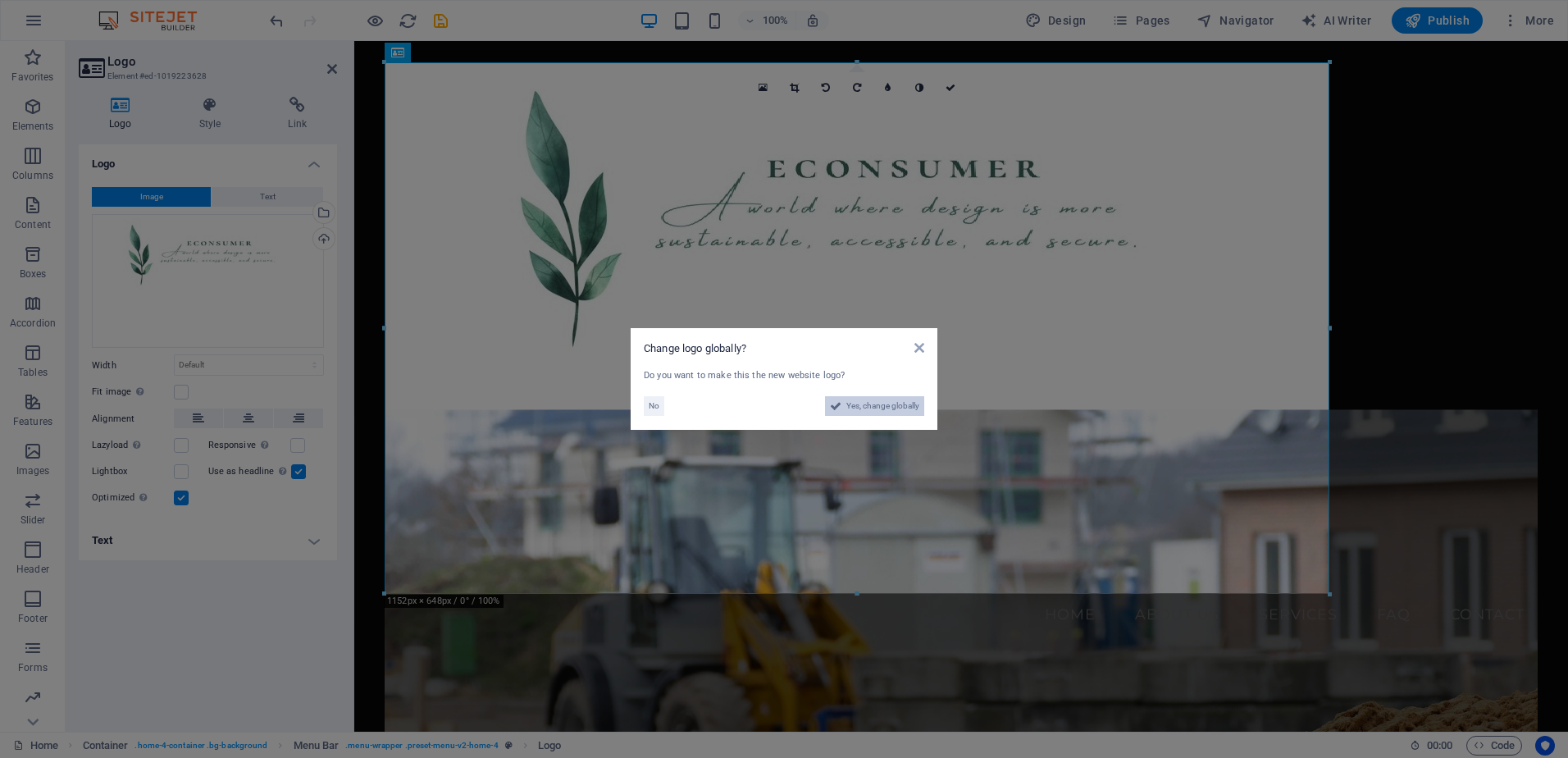
drag, startPoint x: 869, startPoint y: 408, endPoint x: 515, endPoint y: 367, distance: 356.4
click at [869, 408] on span "Yes, change globally" at bounding box center [882, 405] width 73 height 20
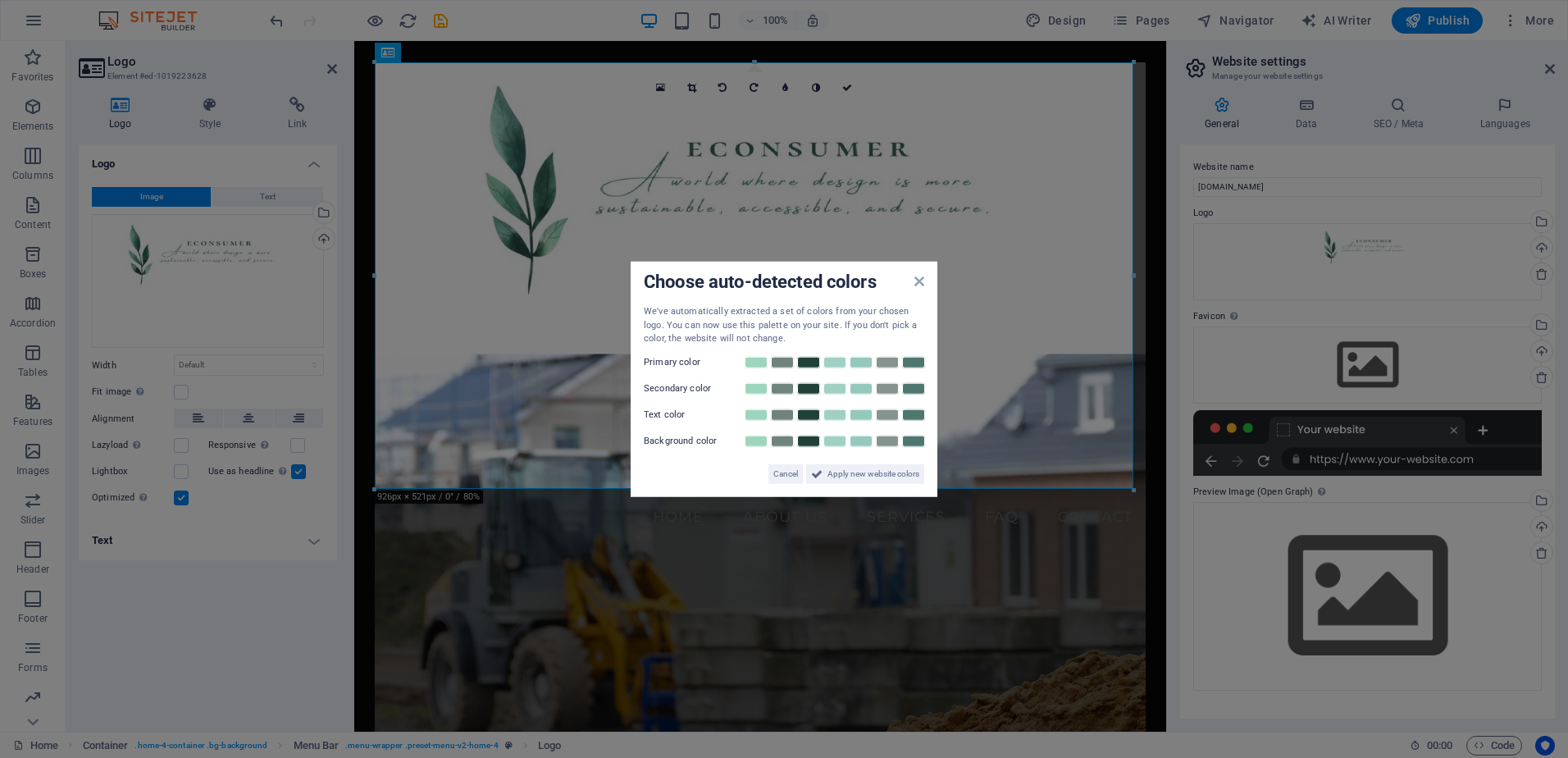
click at [1114, 453] on aside "Choose auto-detected colors We've automatically extracted a set of colors from …" at bounding box center [784, 379] width 1568 height 758
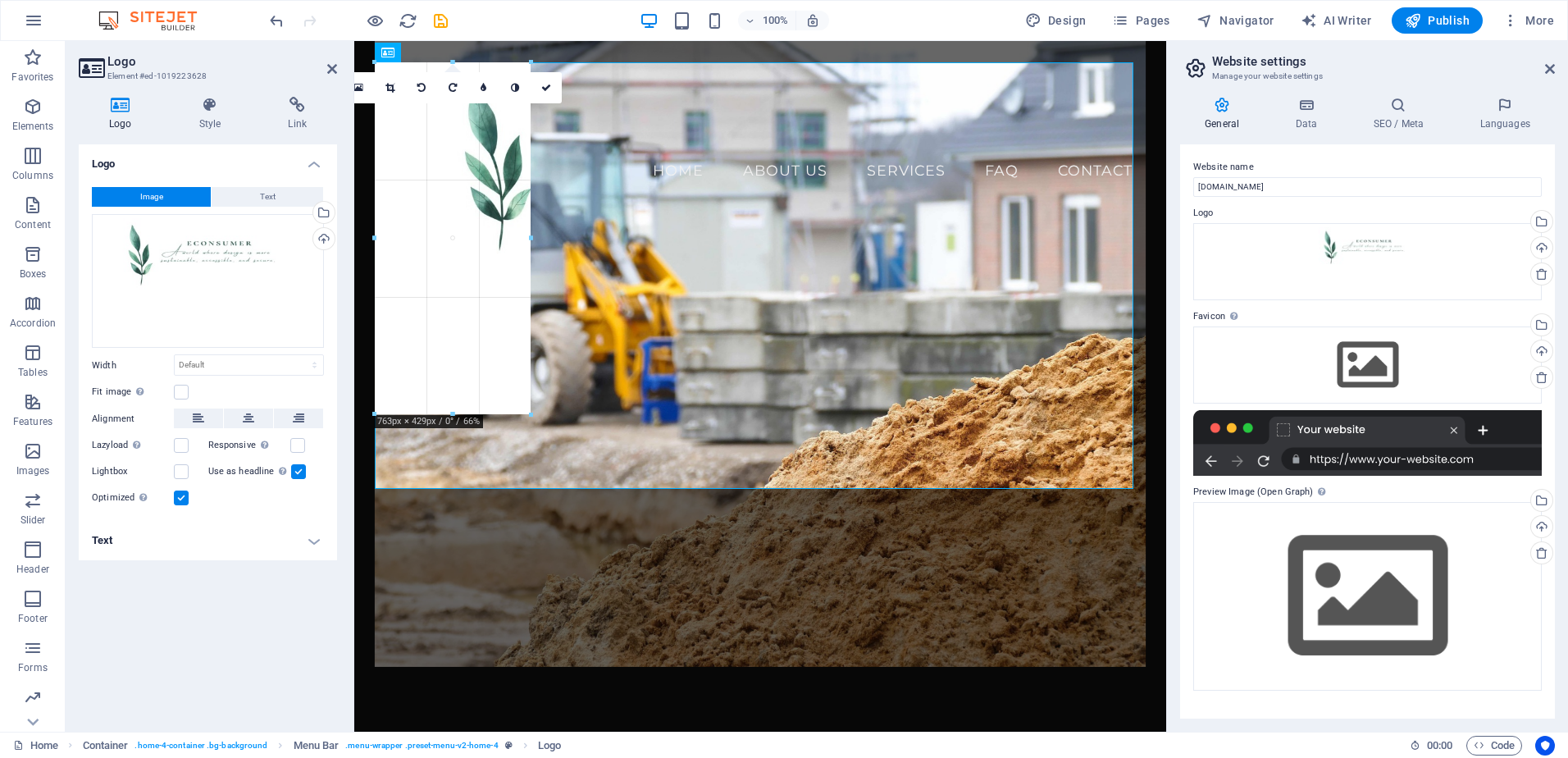
drag, startPoint x: 1133, startPoint y: 490, endPoint x: 515, endPoint y: 149, distance: 705.8
type input "745"
select select "px"
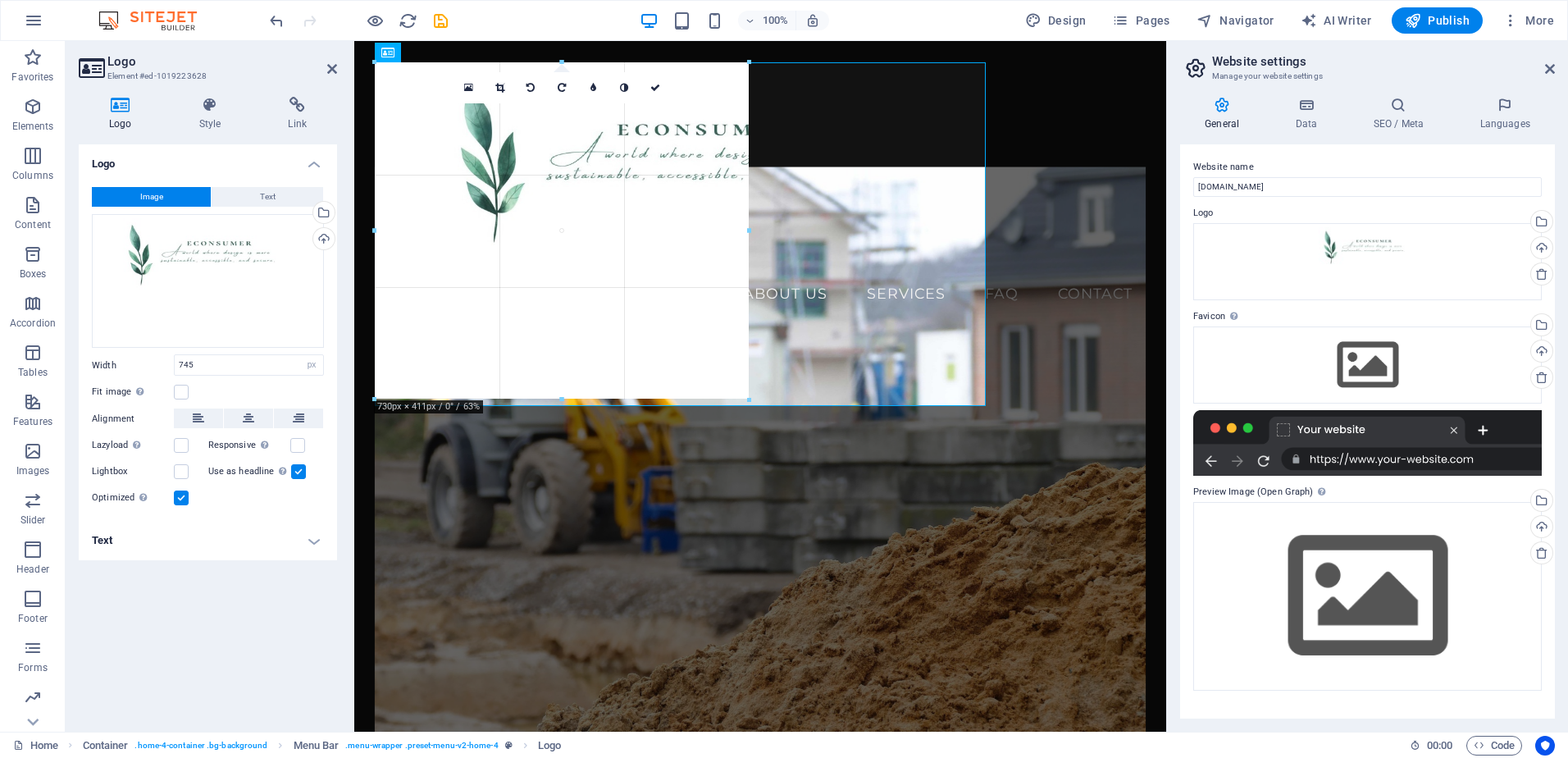
drag, startPoint x: 681, startPoint y: 409, endPoint x: 655, endPoint y: 275, distance: 136.5
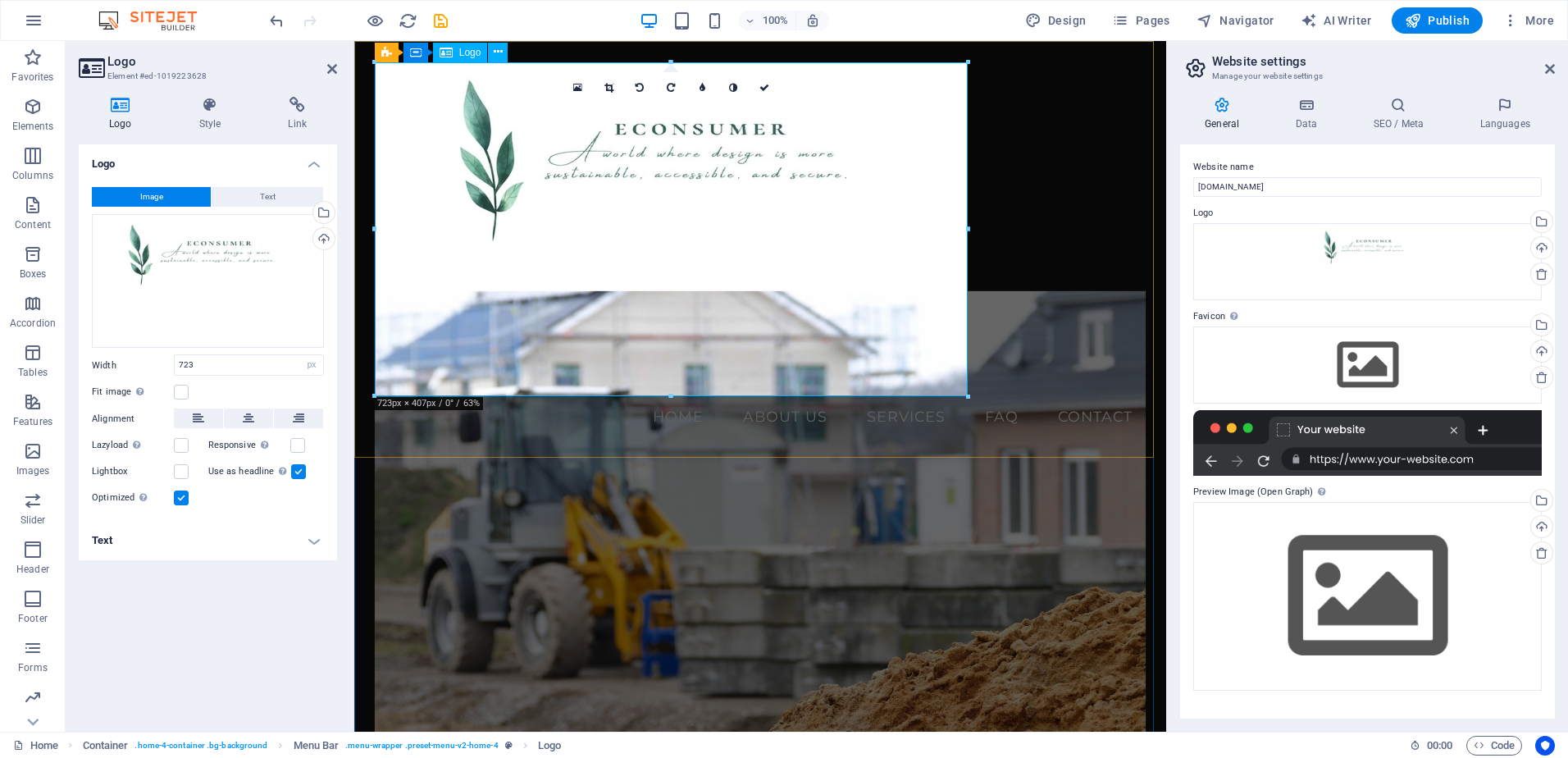
drag, startPoint x: 1322, startPoint y: 436, endPoint x: 609, endPoint y: 223, distance: 744.1
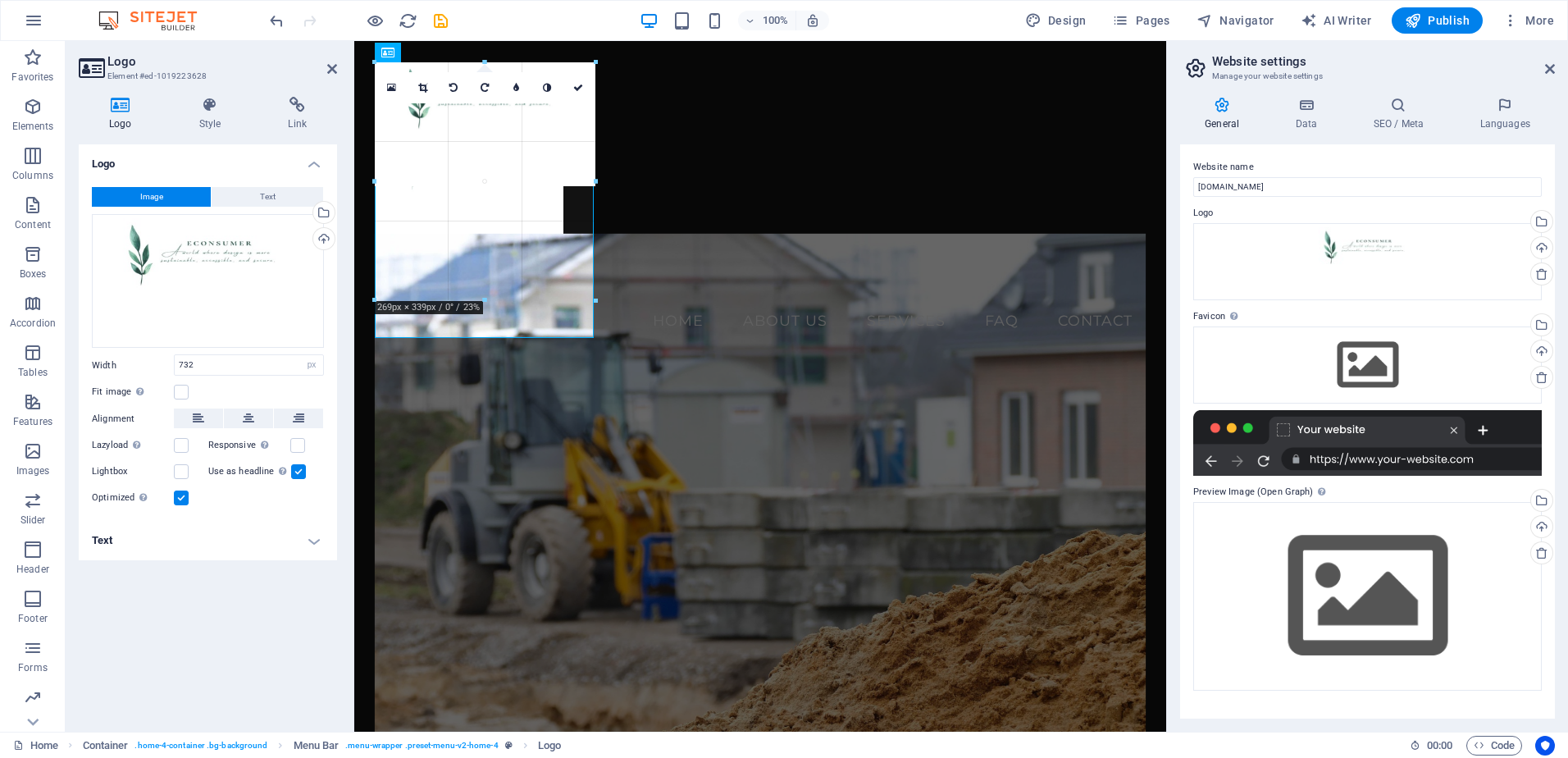
drag, startPoint x: 976, startPoint y: 400, endPoint x: 564, endPoint y: 113, distance: 502.1
type input "230"
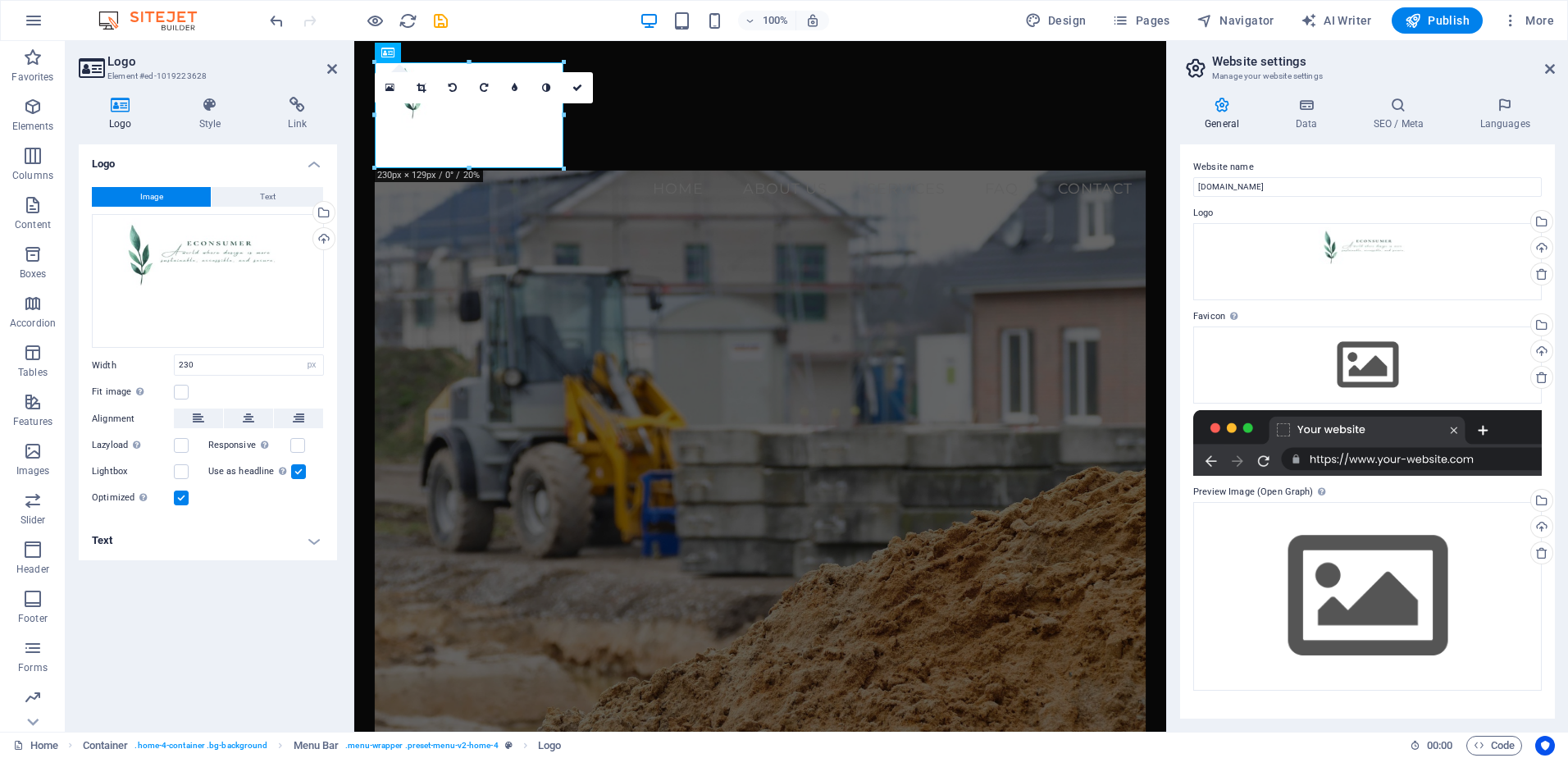
click at [564, 249] on figure at bounding box center [760, 485] width 772 height 629
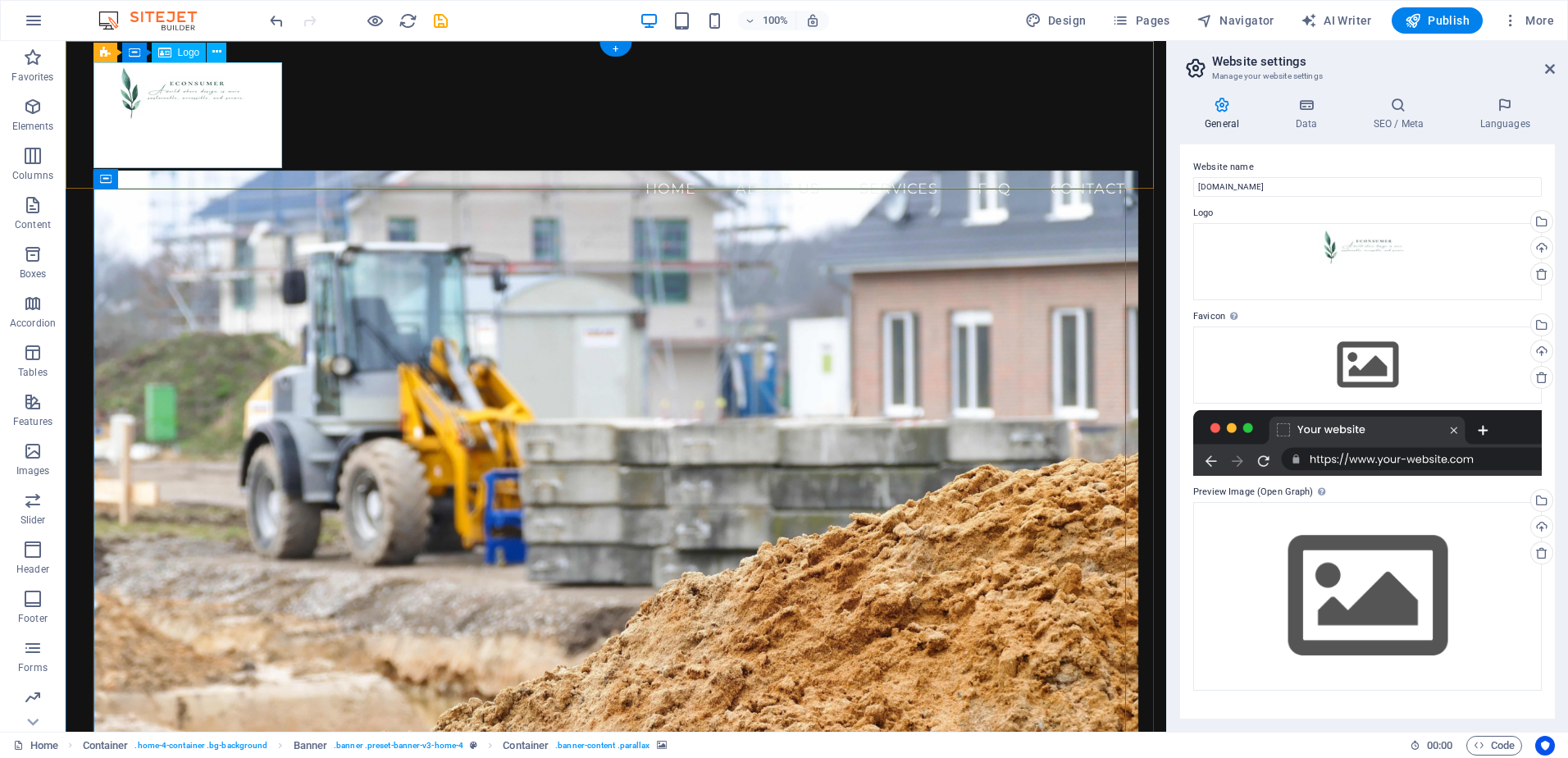
click at [249, 135] on div at bounding box center [617, 115] width 1046 height 106
click at [273, 162] on div at bounding box center [617, 115] width 1046 height 106
click at [227, 99] on div at bounding box center [617, 115] width 1046 height 106
click at [277, 163] on div at bounding box center [617, 115] width 1046 height 106
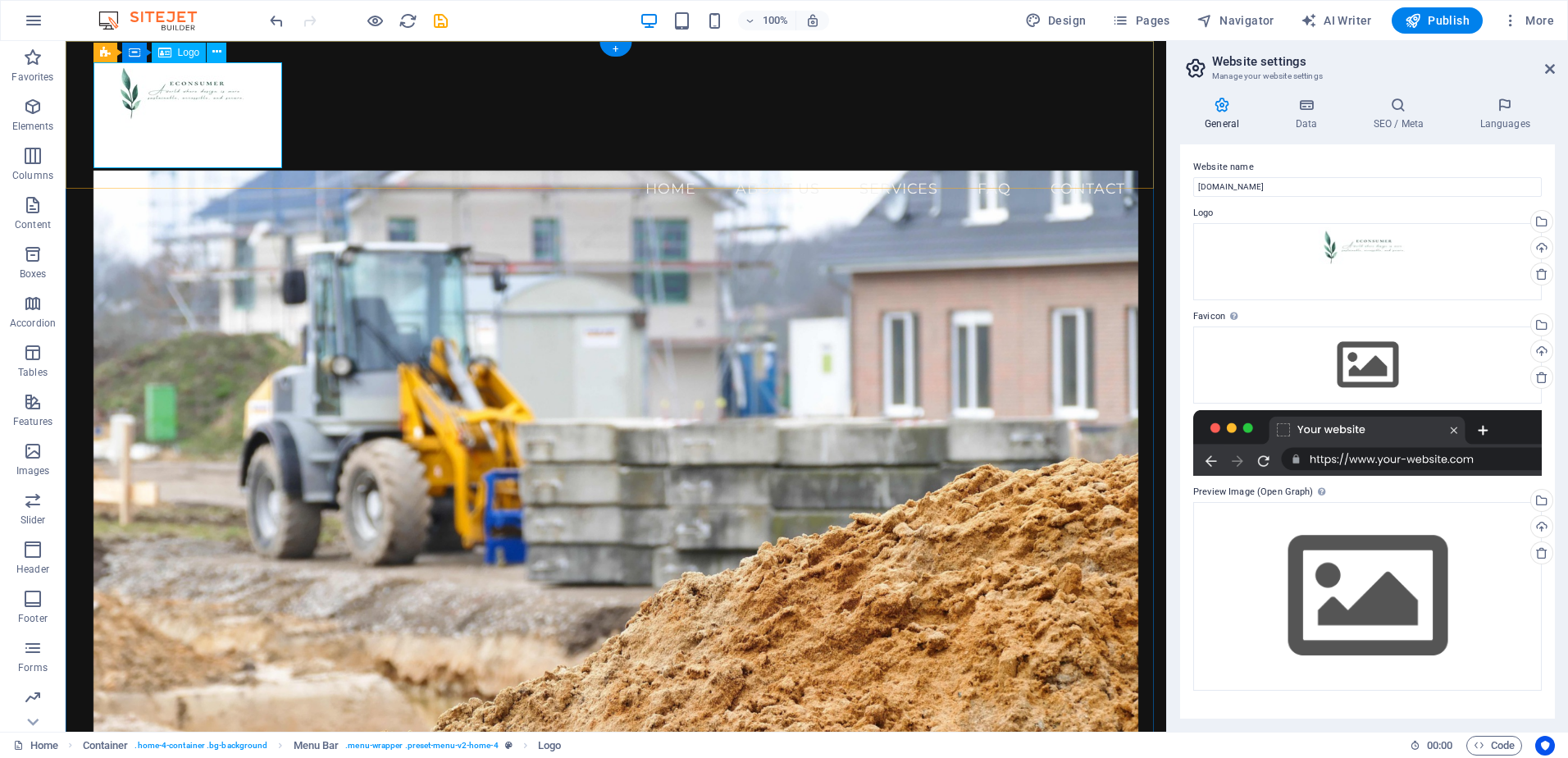
select select "px"
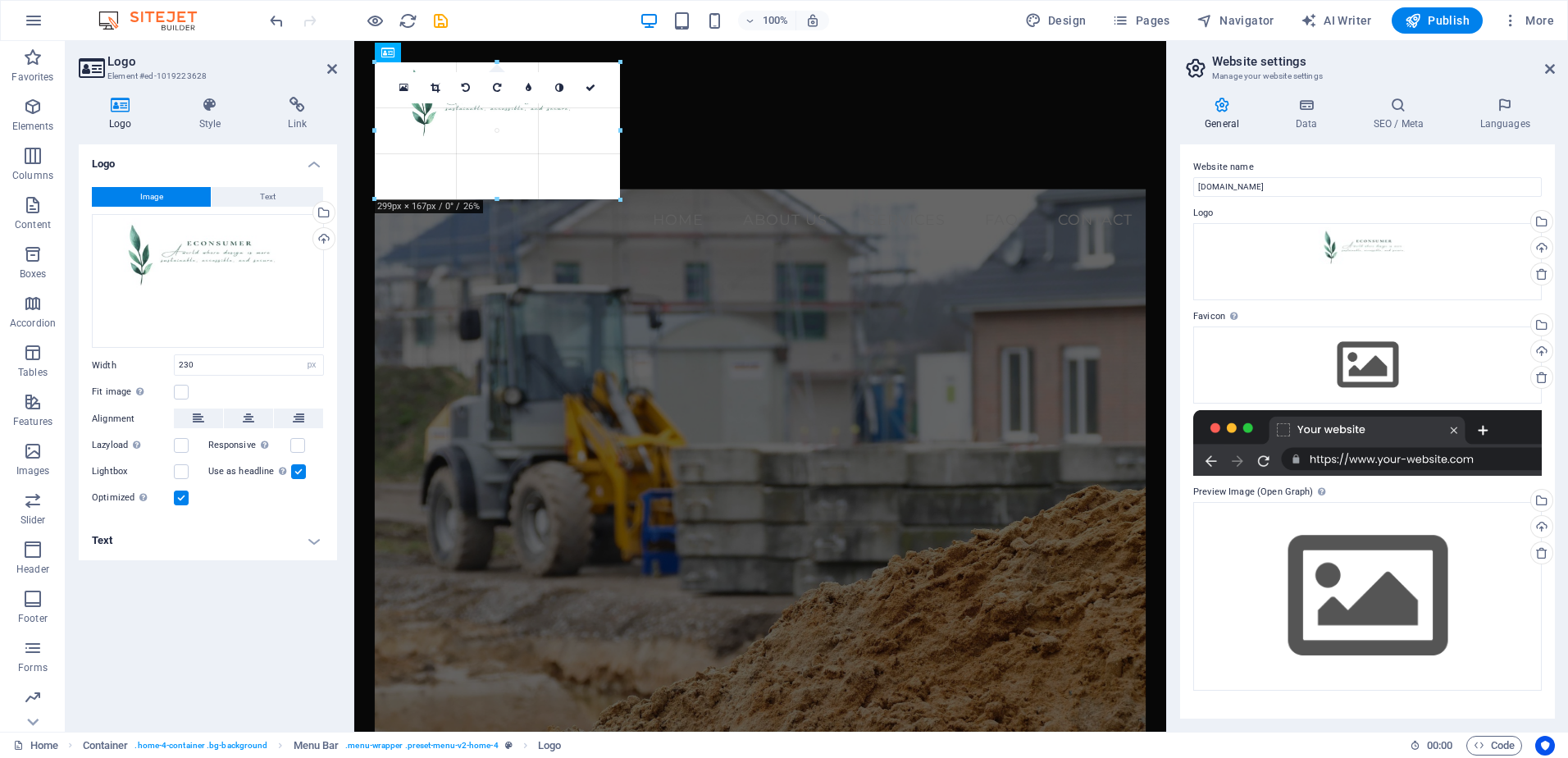
drag, startPoint x: 564, startPoint y: 115, endPoint x: 625, endPoint y: 124, distance: 61.7
type input "299"
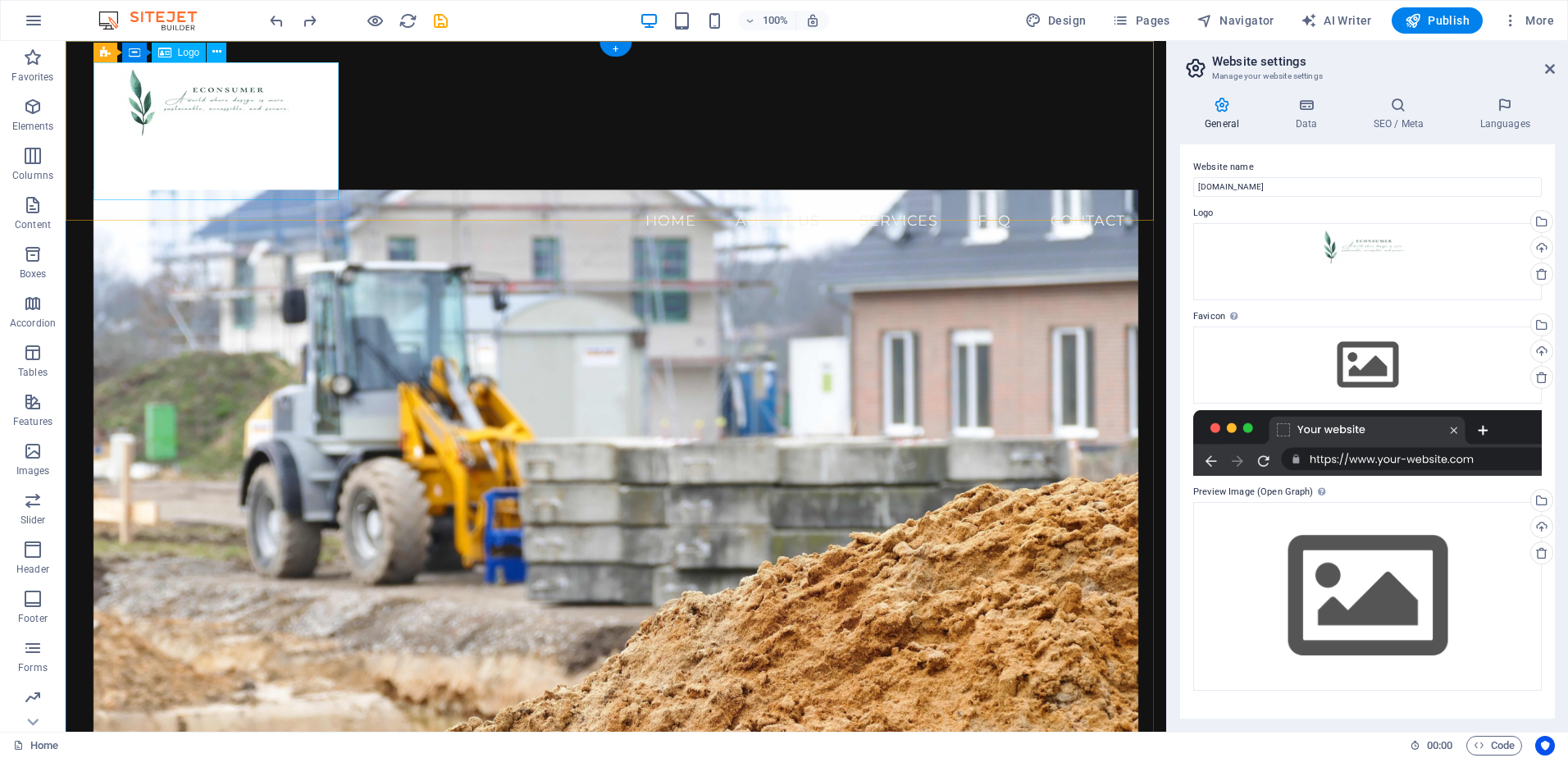
click at [255, 95] on div at bounding box center [617, 131] width 1046 height 137
click at [217, 52] on icon at bounding box center [217, 52] width 9 height 18
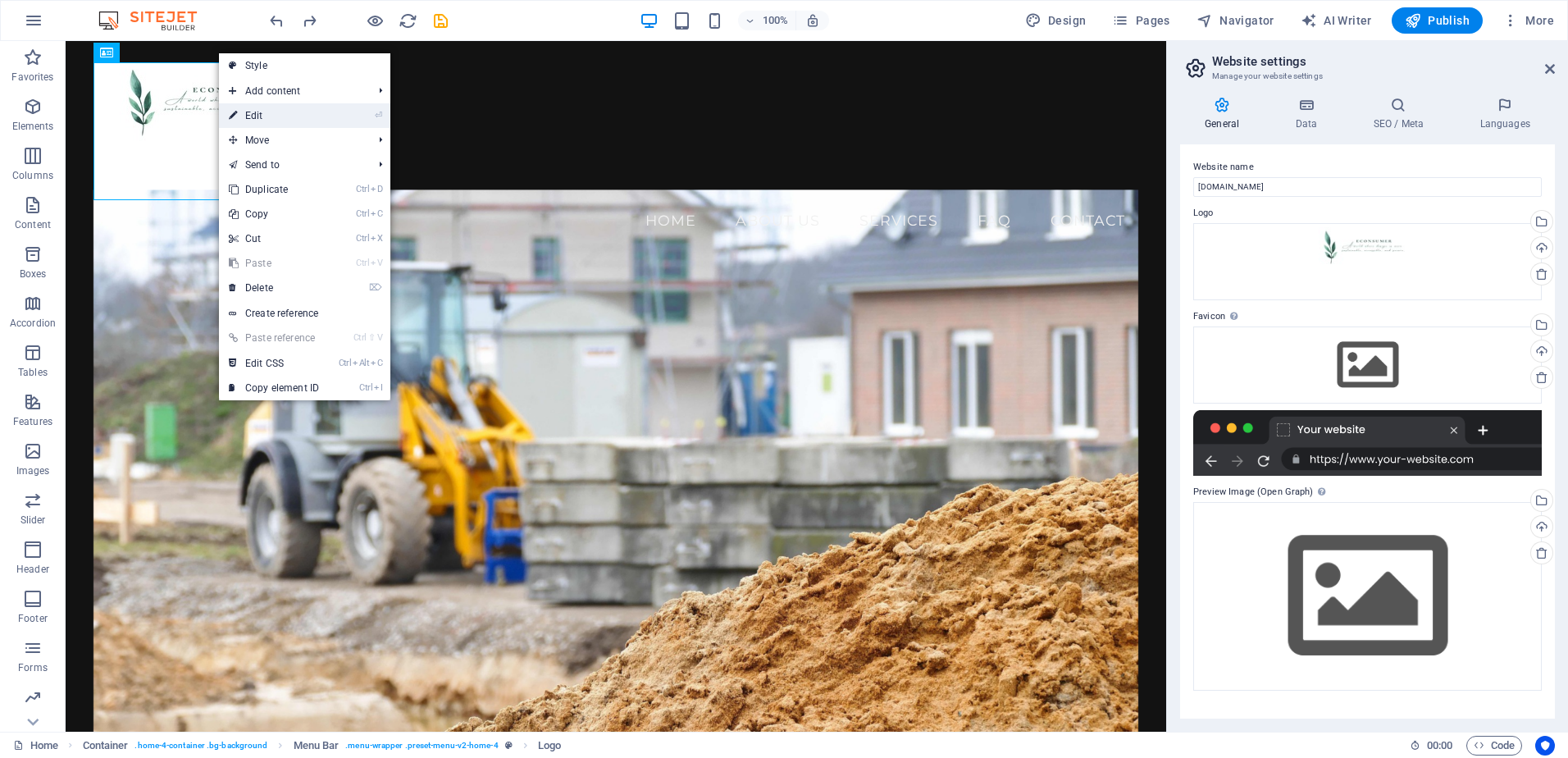
click at [254, 111] on link "⏎ Edit" at bounding box center [274, 115] width 110 height 24
select select "px"
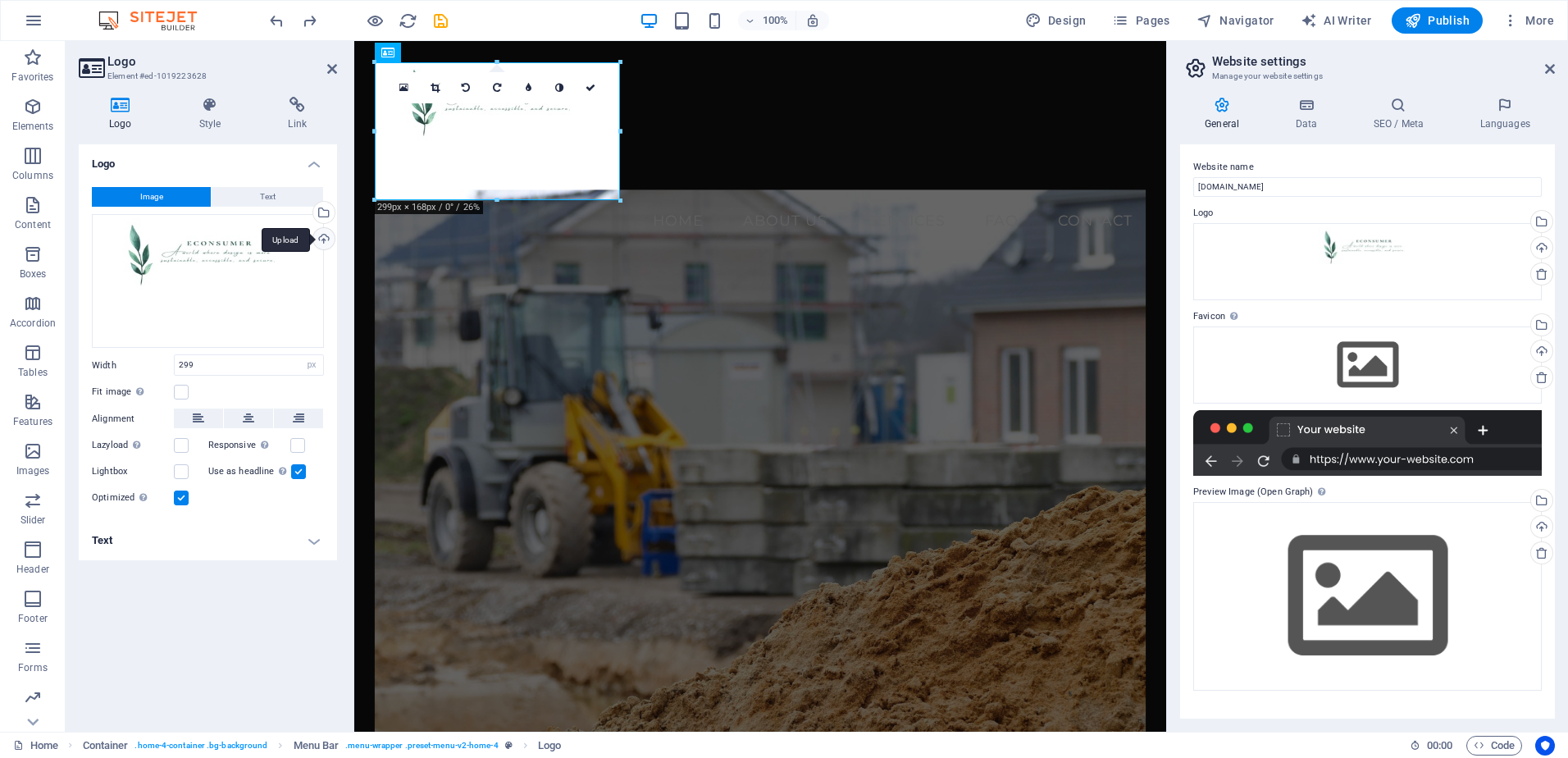
click at [324, 235] on div "Upload" at bounding box center [322, 240] width 24 height 24
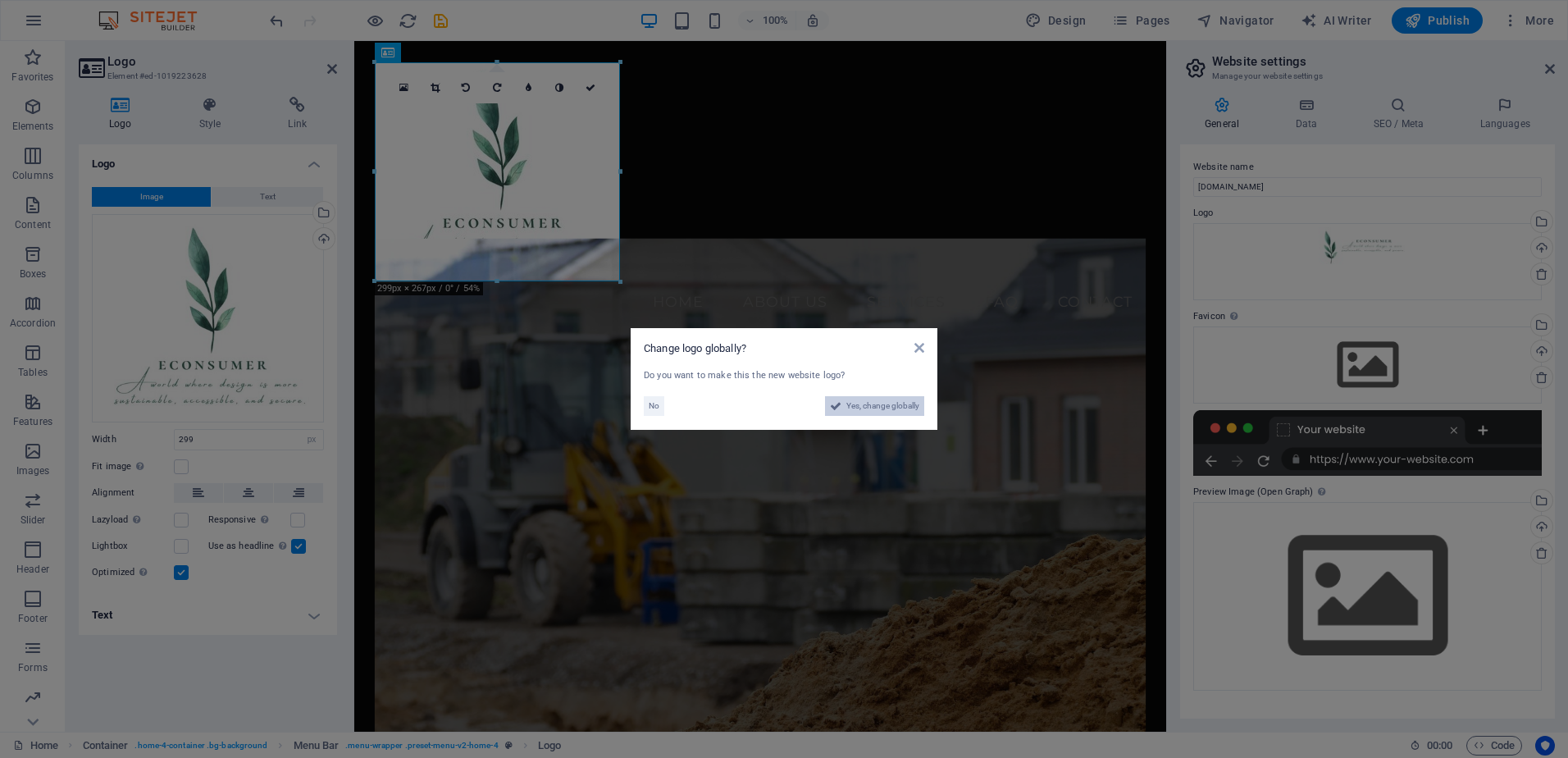
click at [839, 402] on icon at bounding box center [835, 405] width 11 height 20
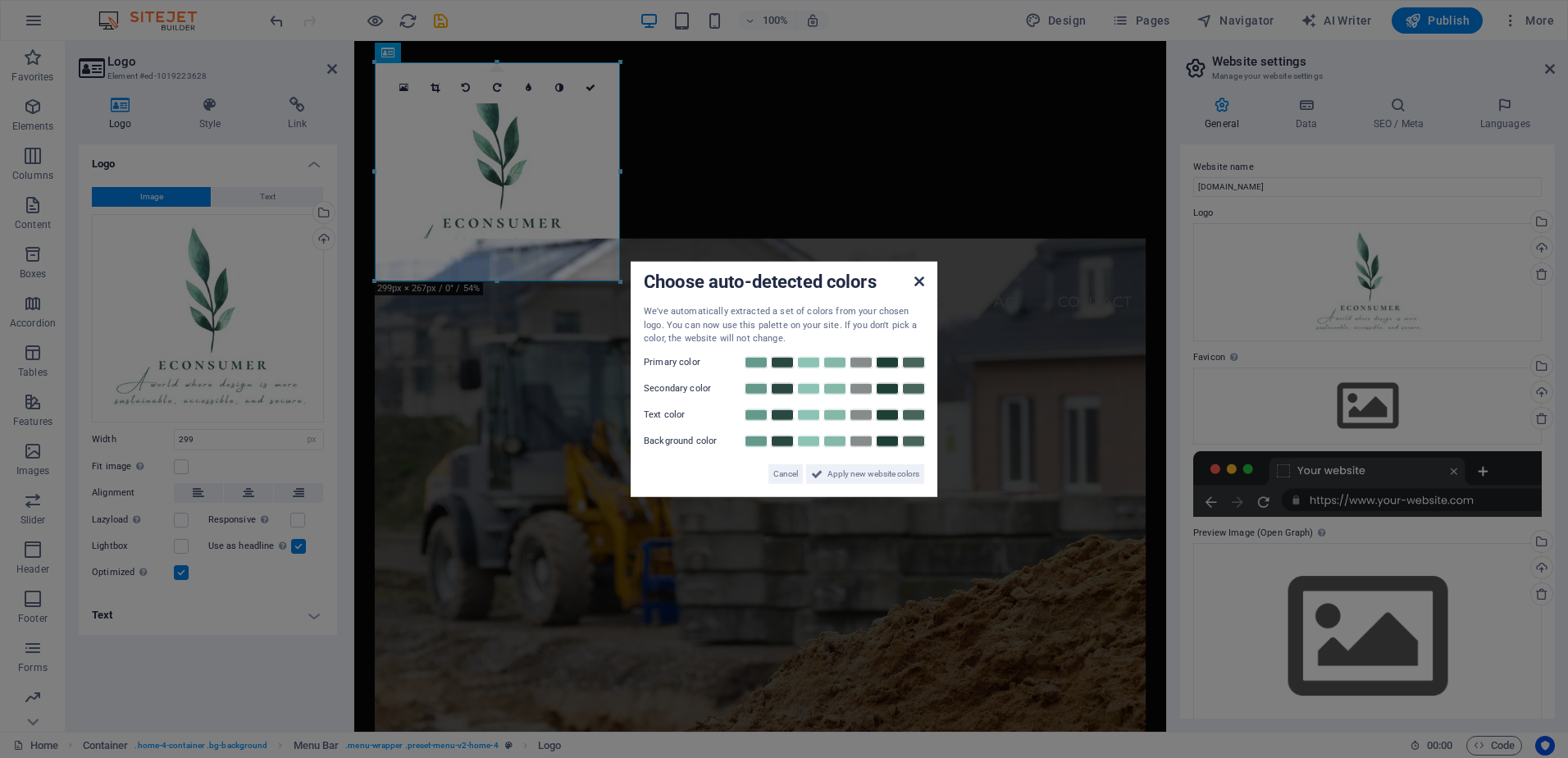
click at [921, 284] on icon at bounding box center [919, 281] width 10 height 13
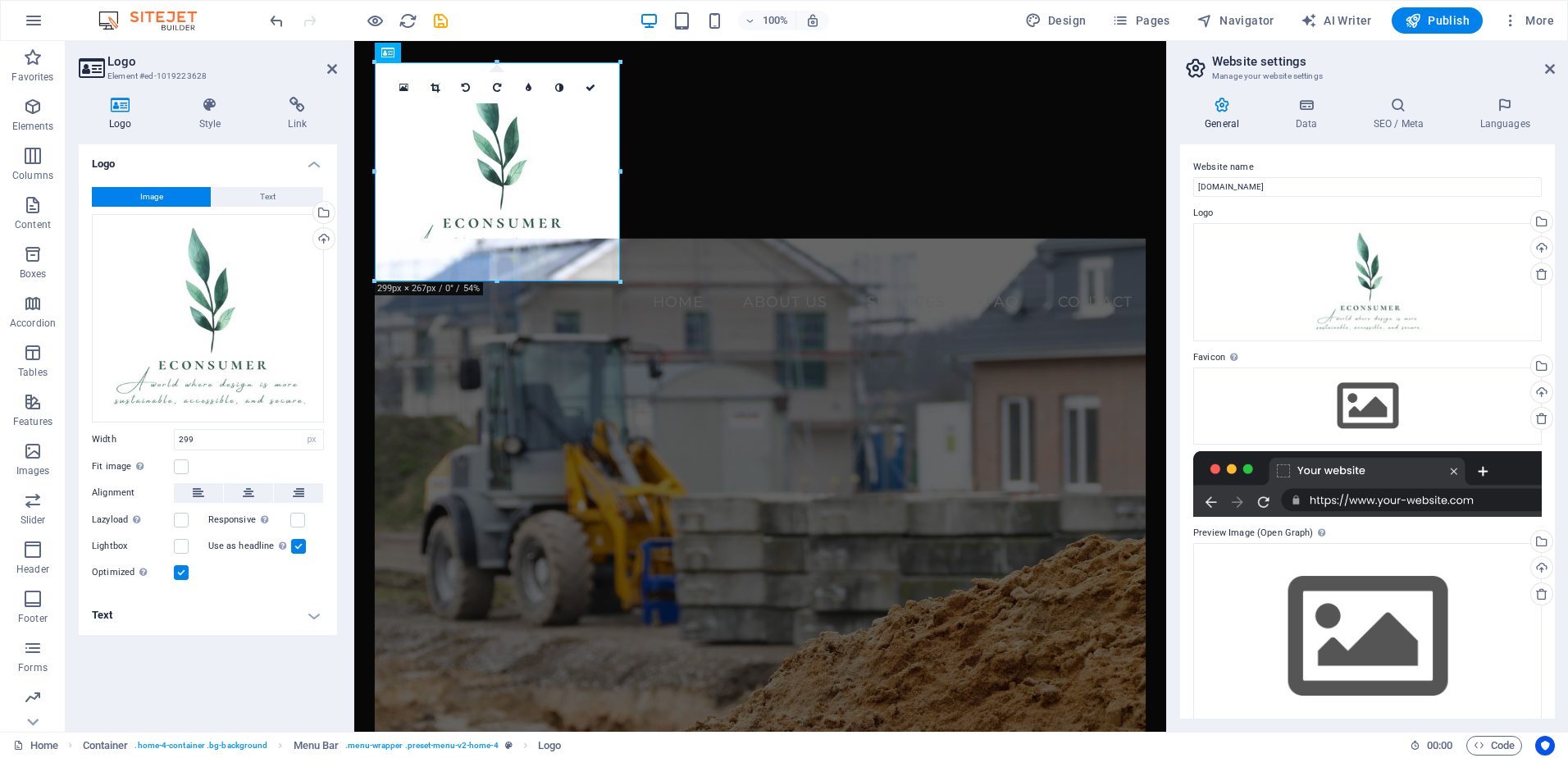
click at [699, 388] on figure at bounding box center [760, 553] width 772 height 629
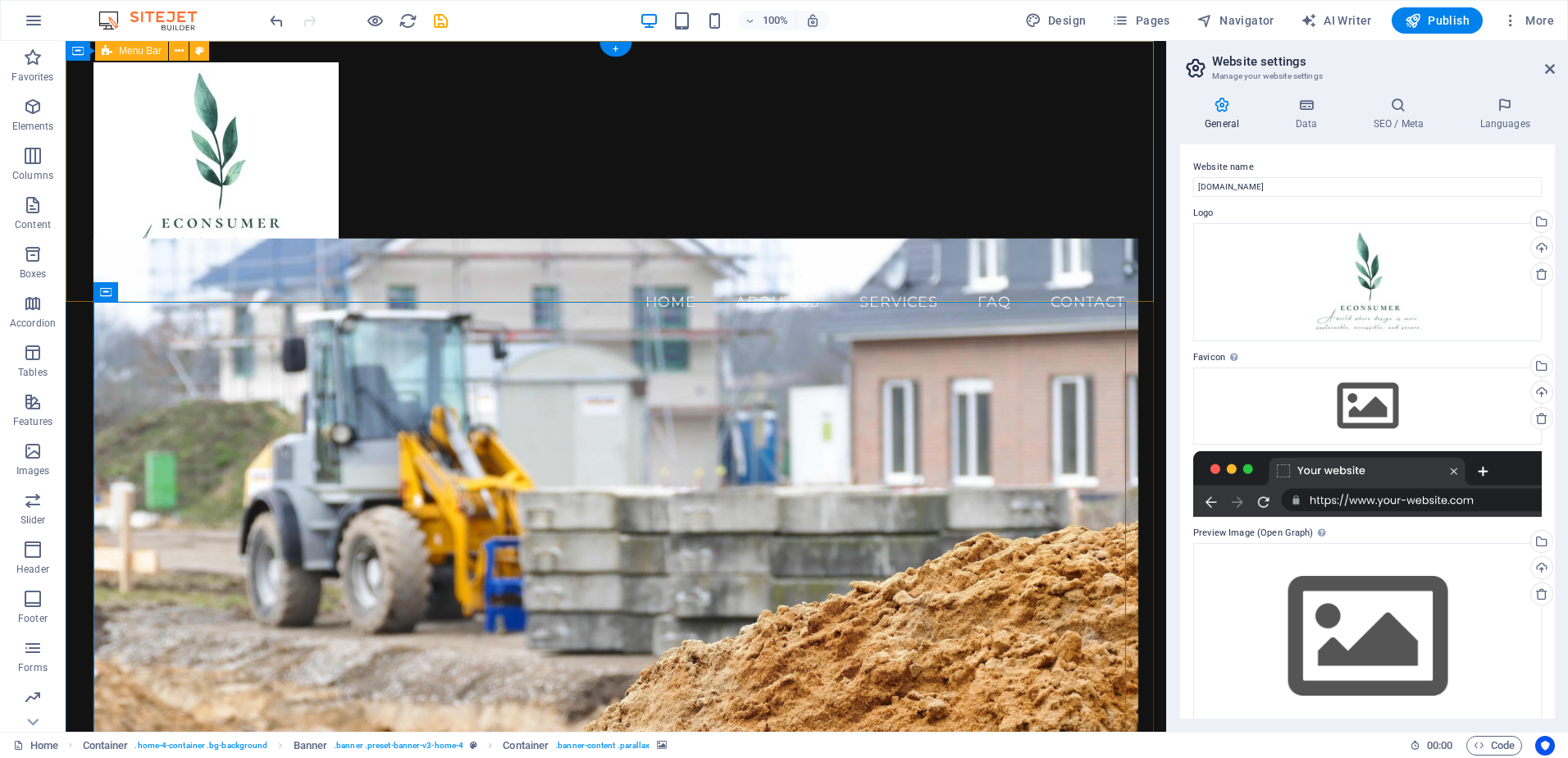
click at [374, 256] on div "Menu Home About Us Services FAQ Contact" at bounding box center [616, 191] width 1101 height 302
click at [313, 237] on div at bounding box center [617, 172] width 1046 height 219
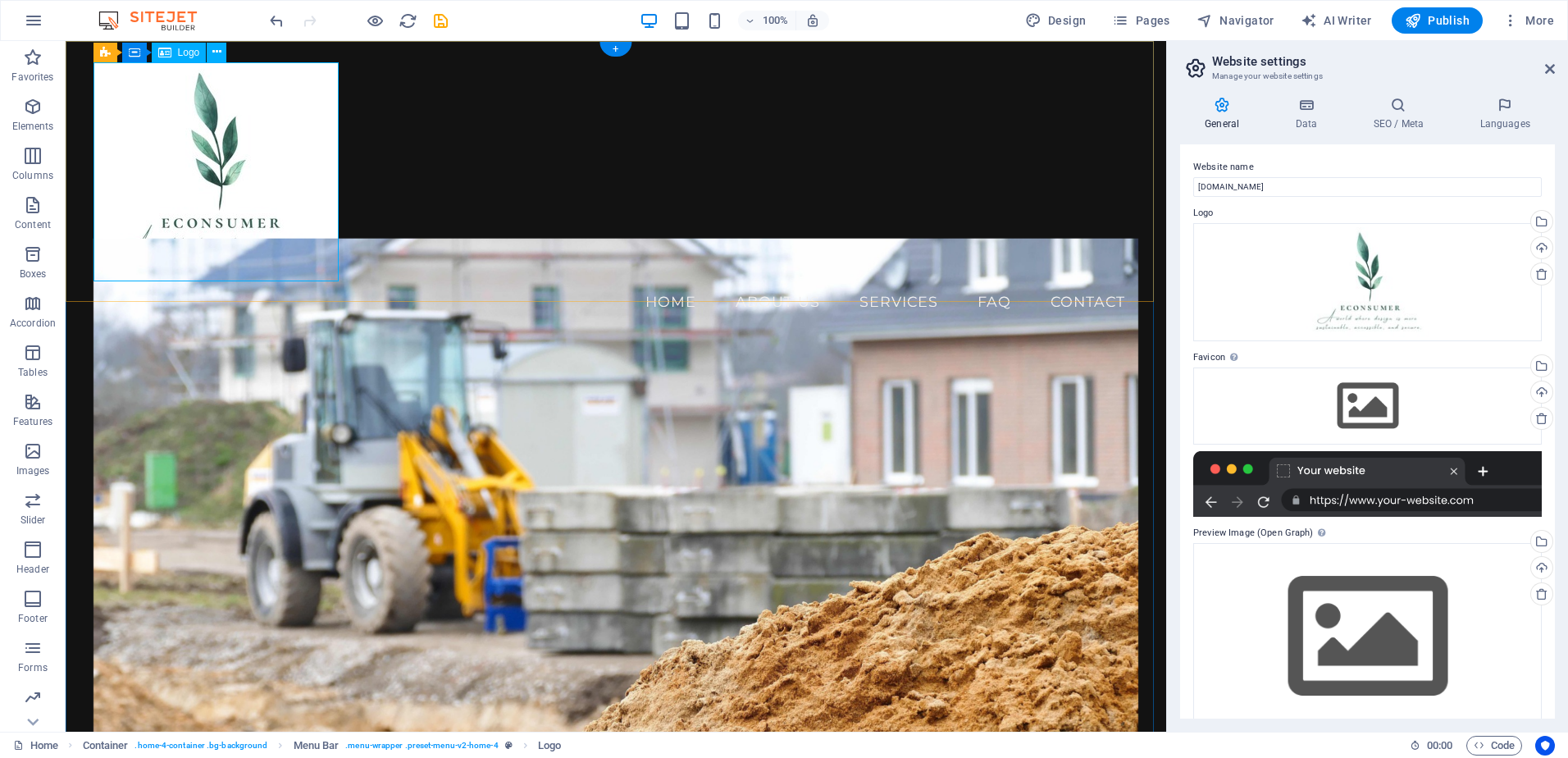
click at [323, 242] on div at bounding box center [617, 172] width 1046 height 219
select select "px"
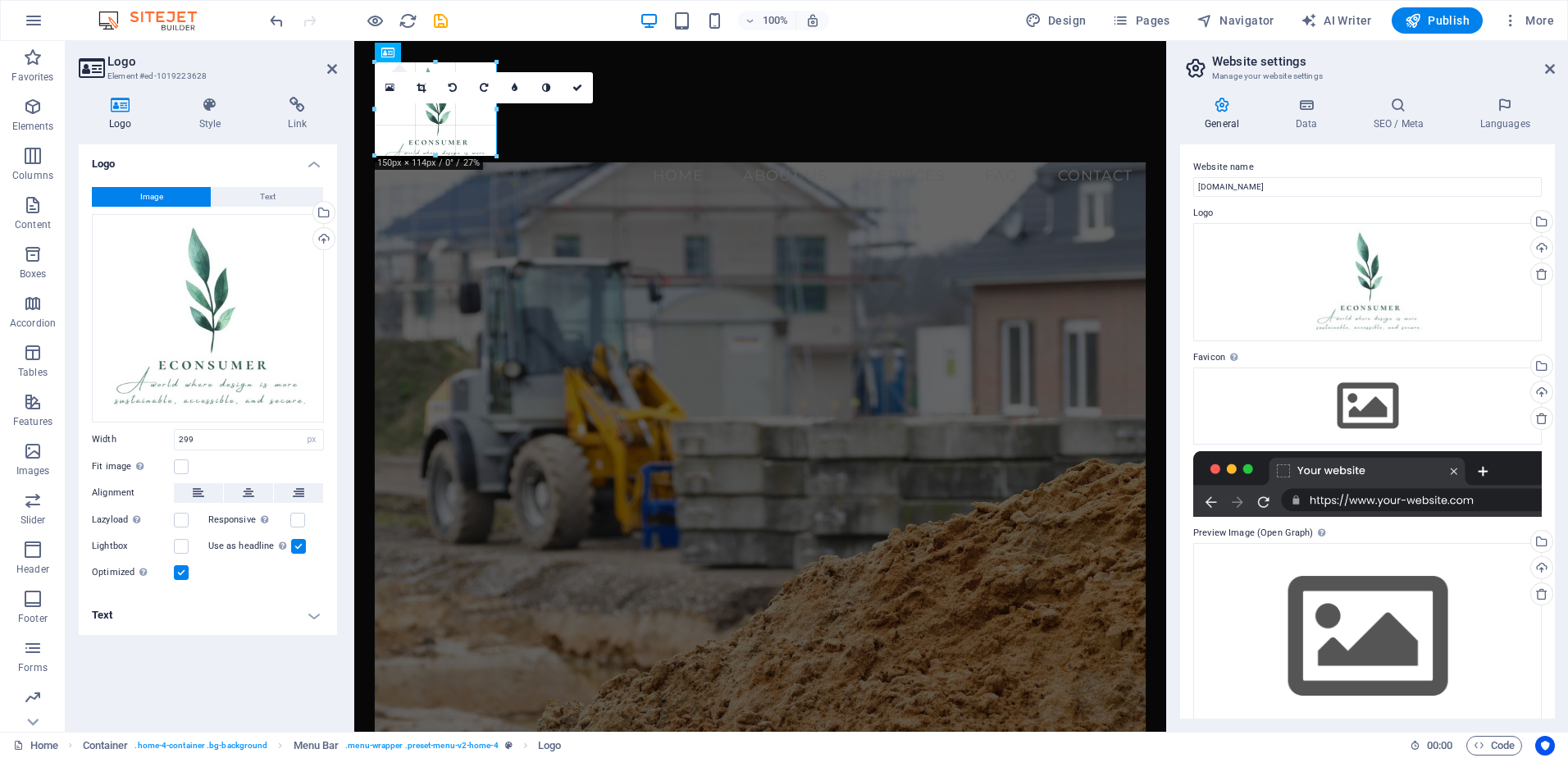
drag, startPoint x: 620, startPoint y: 284, endPoint x: 465, endPoint y: 158, distance: 199.8
type input "147"
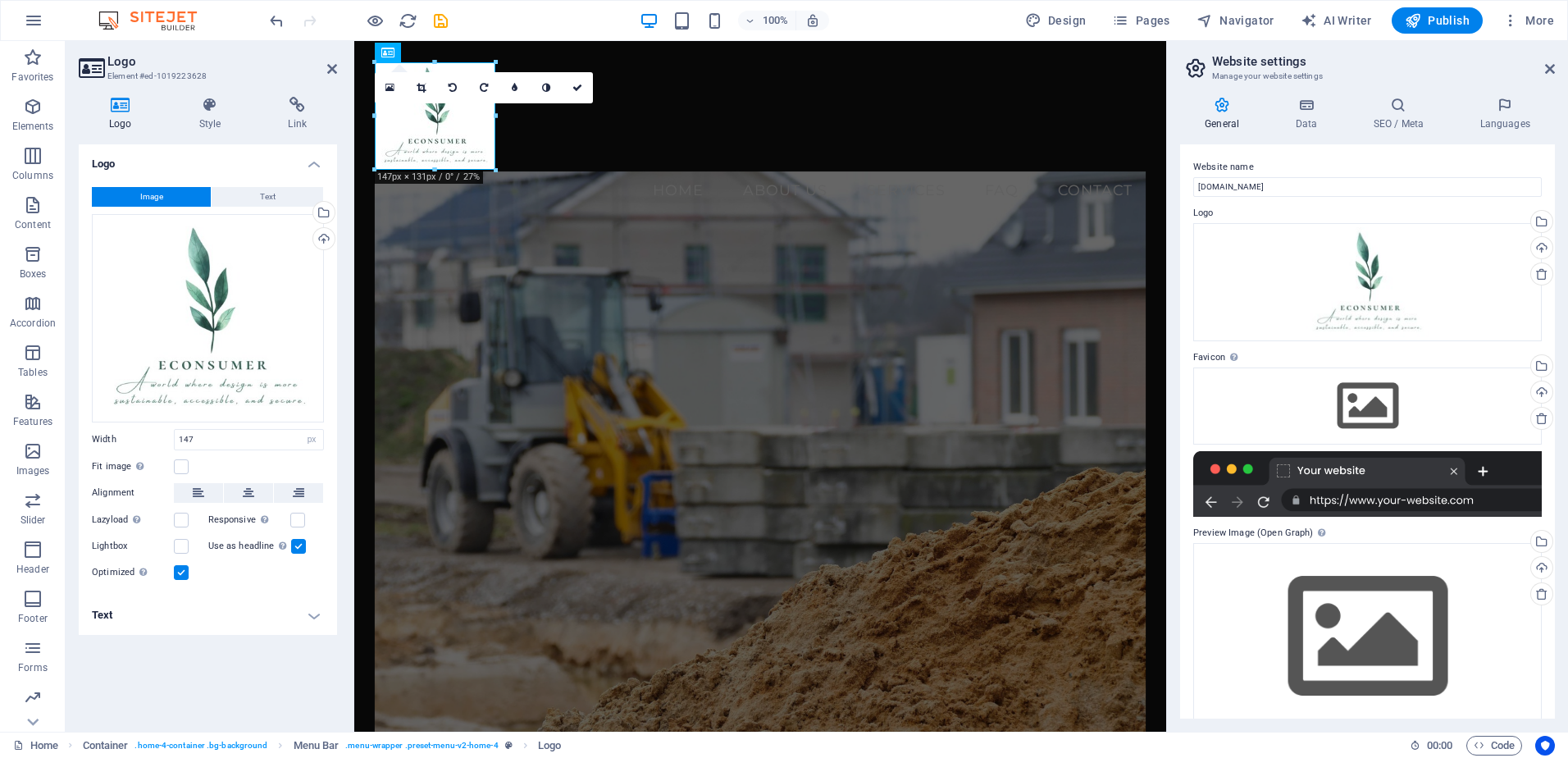
click at [580, 274] on figure at bounding box center [760, 486] width 772 height 629
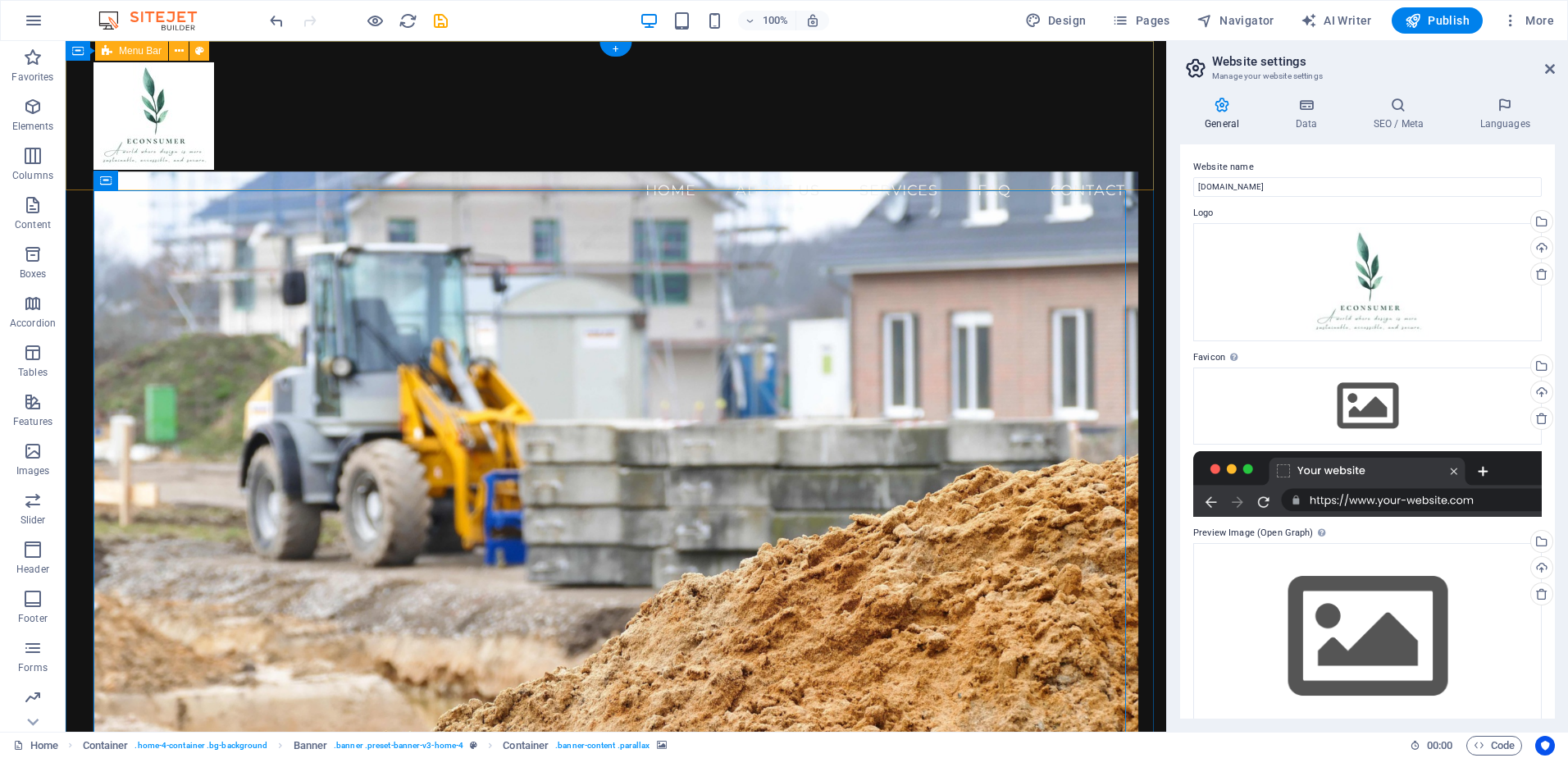
click at [380, 170] on nav "Home About Us Services FAQ Contact" at bounding box center [617, 190] width 1046 height 41
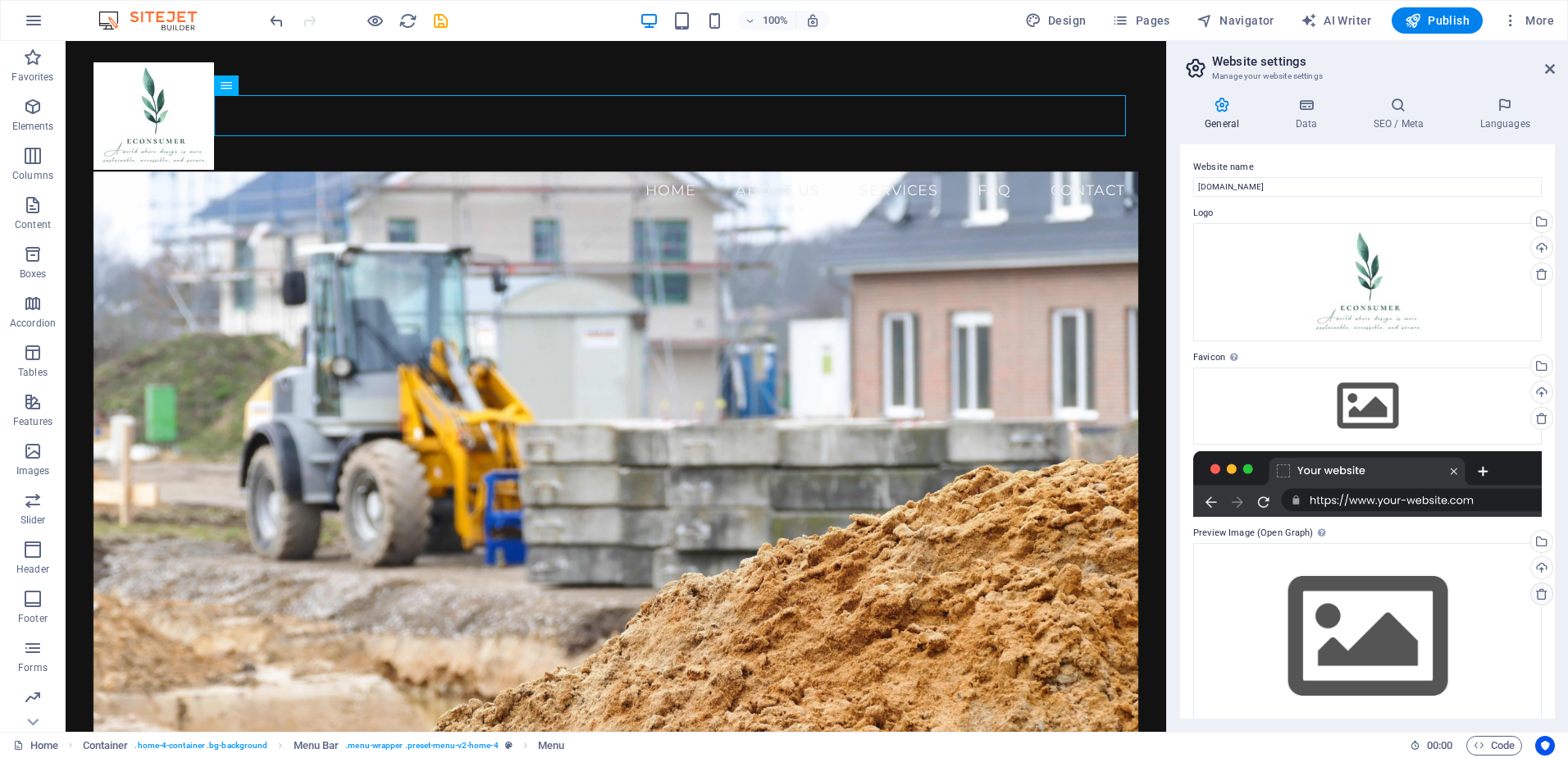
click at [1535, 594] on icon at bounding box center [1542, 594] width 13 height 13
click at [1537, 568] on div "Upload" at bounding box center [1540, 568] width 24 height 24
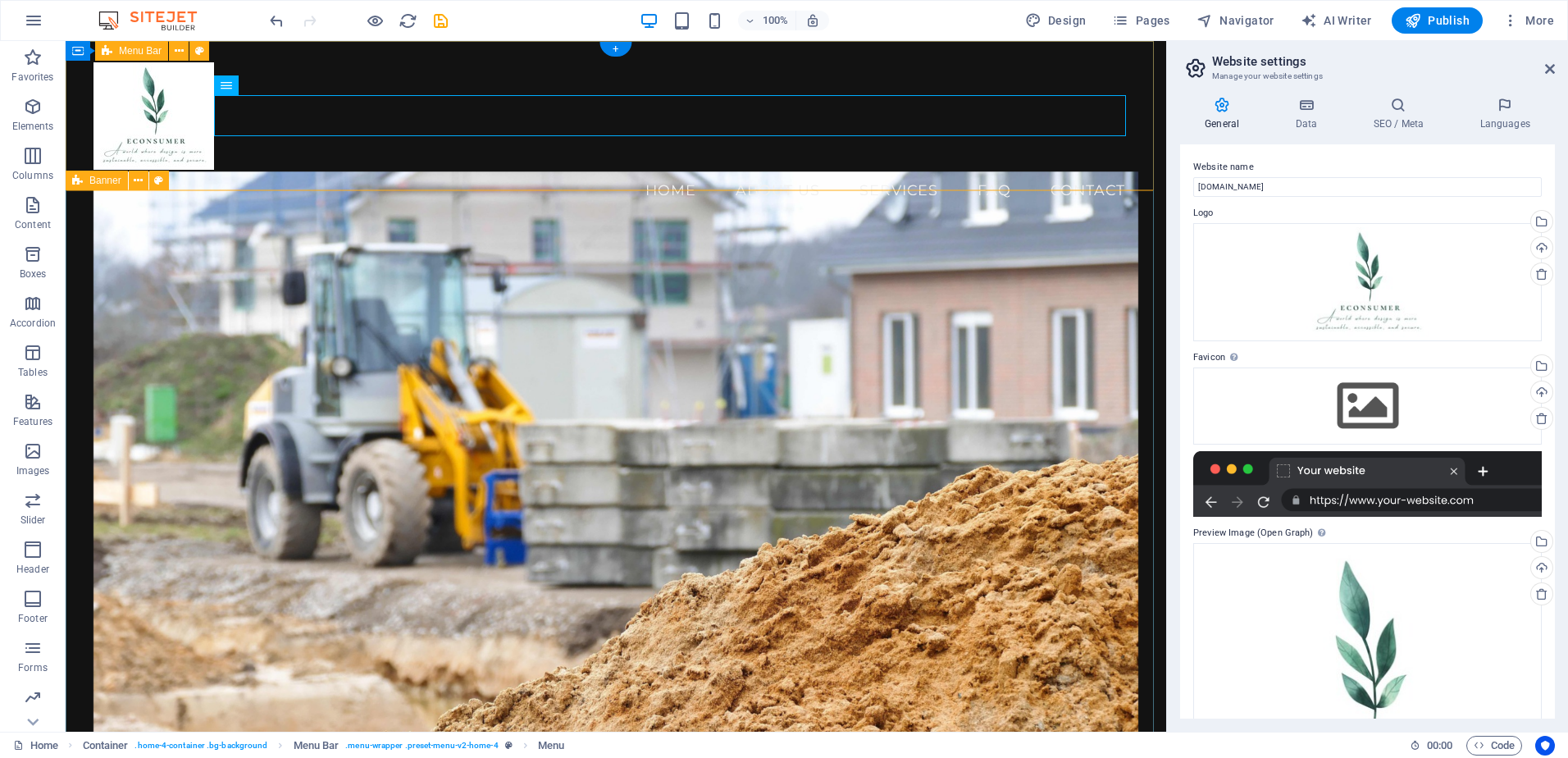
click at [498, 165] on div "Menu Home About Us Services FAQ Contact" at bounding box center [616, 136] width 1101 height 190
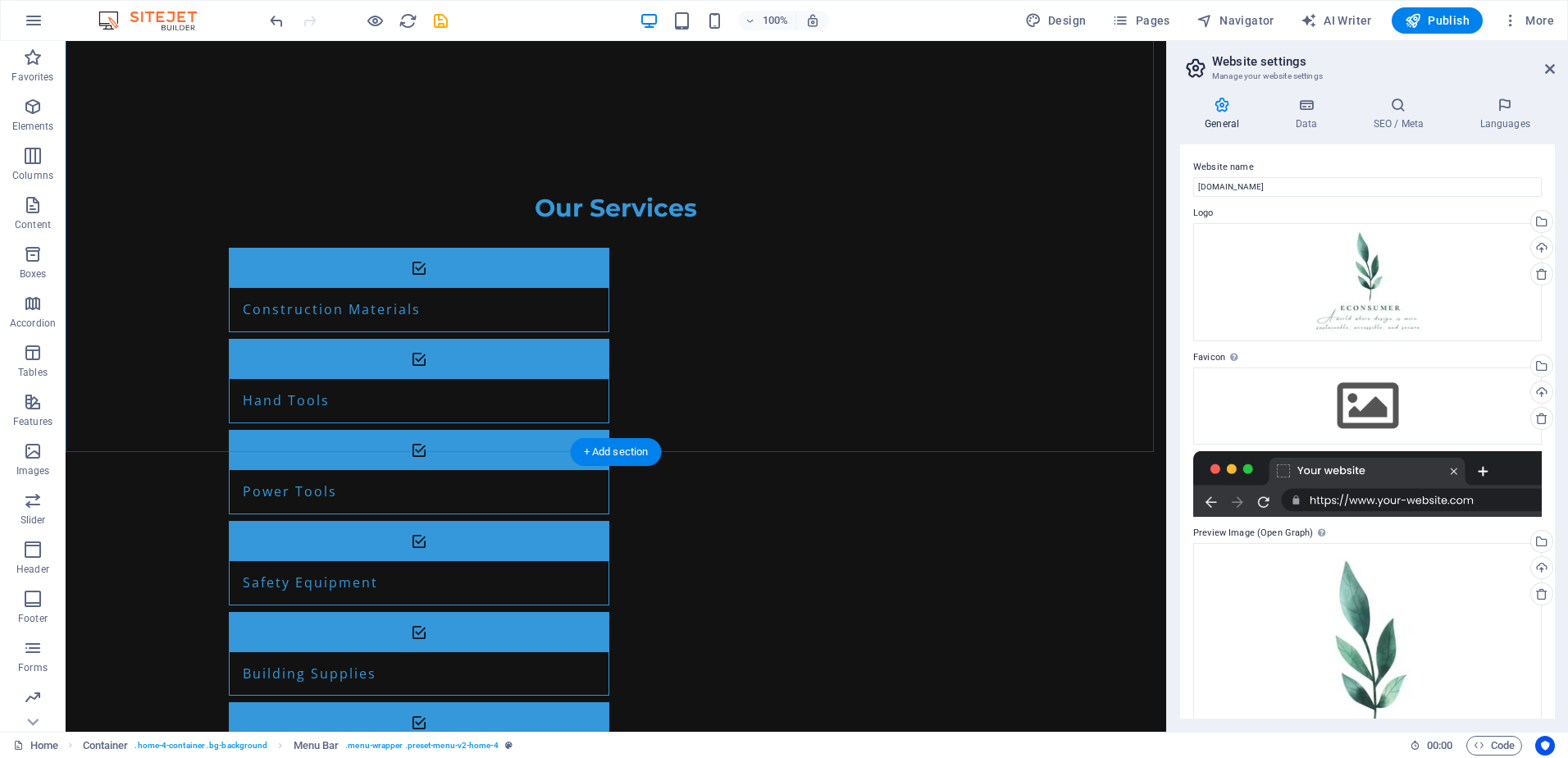
scroll to position [2117, 0]
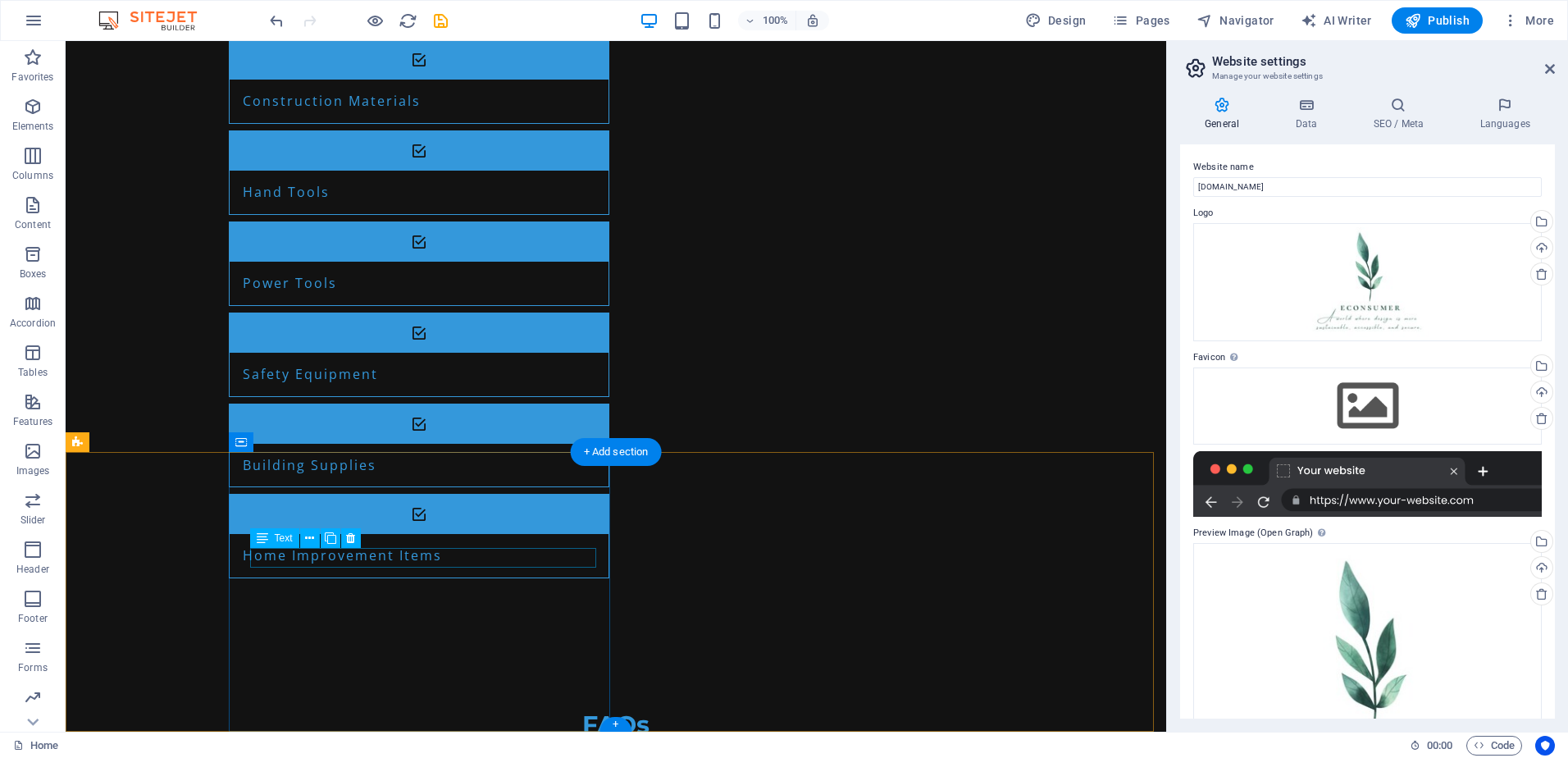
drag, startPoint x: 355, startPoint y: 556, endPoint x: 360, endPoint y: 587, distance: 31.4
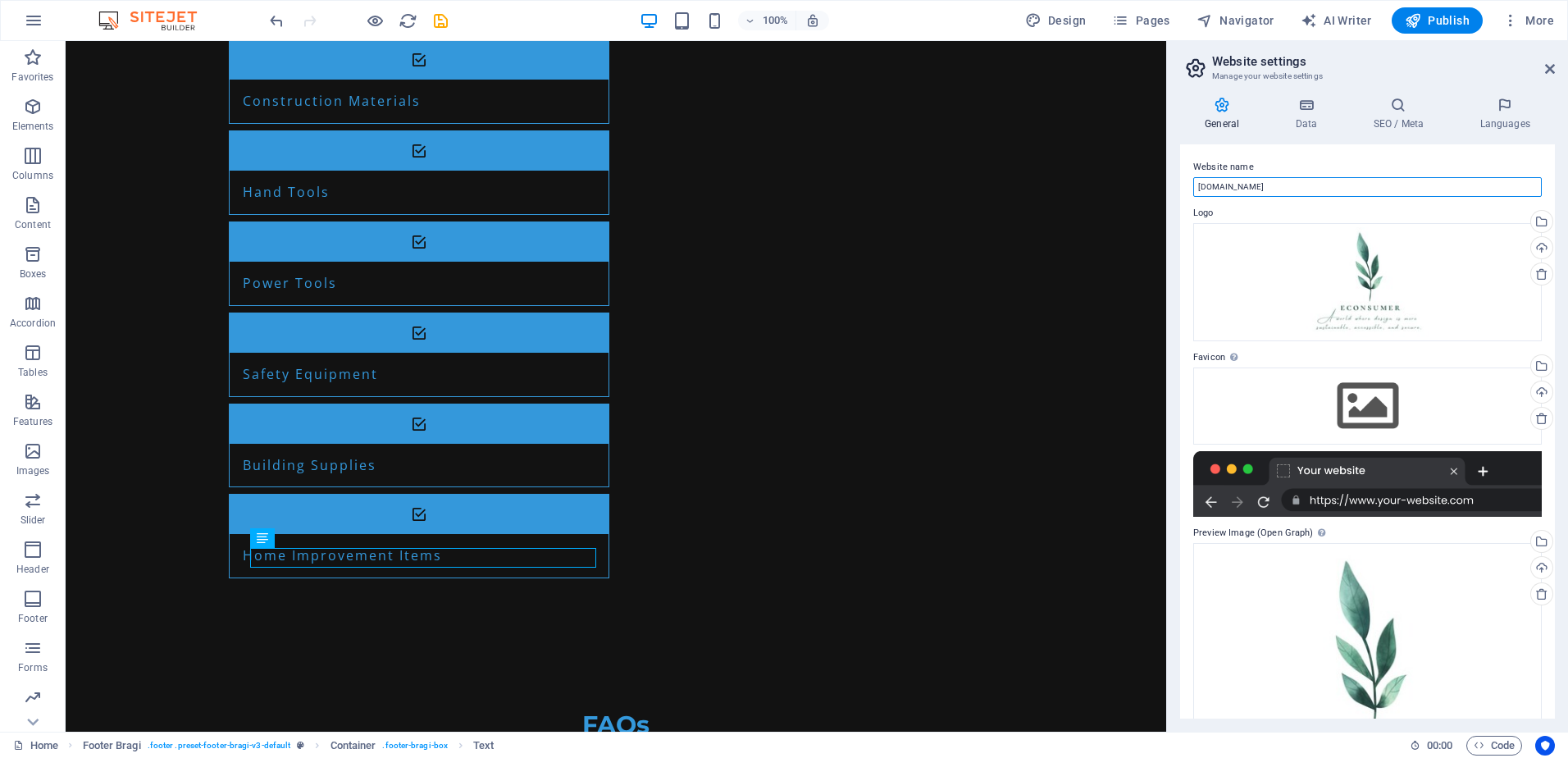
click at [1199, 187] on input "[DOMAIN_NAME]" at bounding box center [1367, 187] width 348 height 20
type input "[DOMAIN_NAME]"
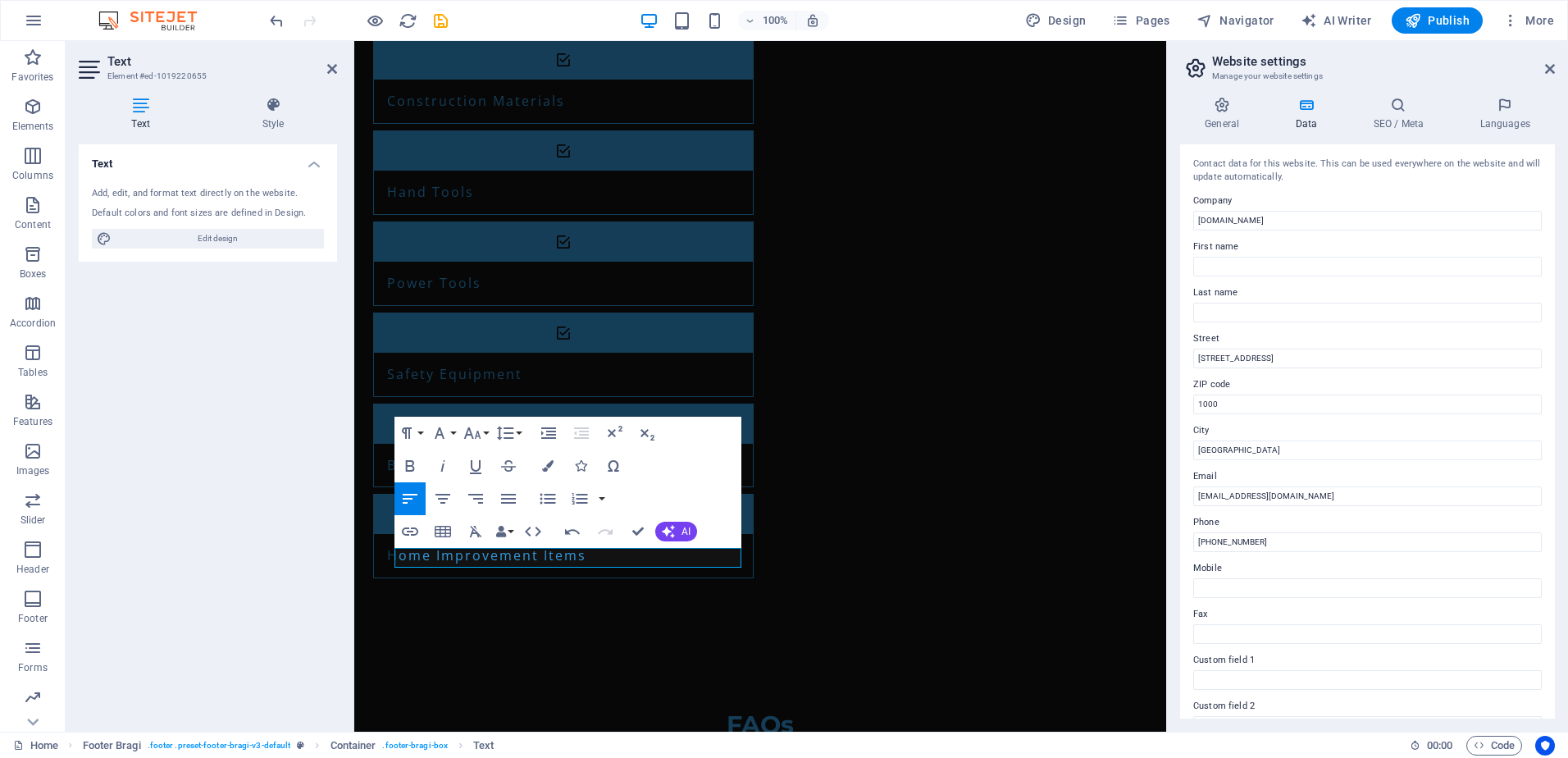
click at [305, 572] on div "Text Add, edit, and format text directly on the website. Default colors and fon…" at bounding box center [208, 431] width 258 height 574
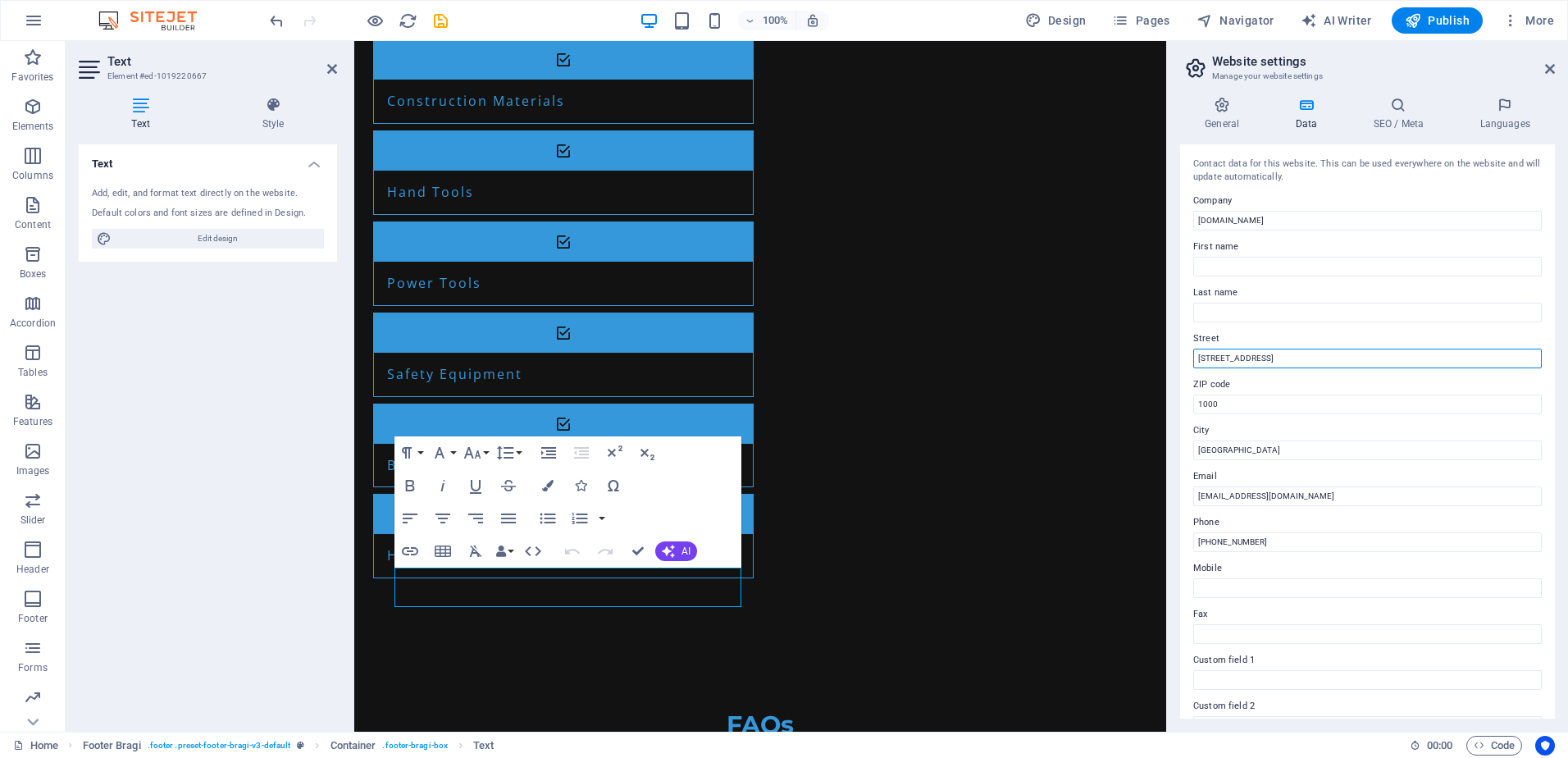
drag, startPoint x: 1615, startPoint y: 399, endPoint x: 1019, endPoint y: 333, distance: 599.6
click at [1264, 359] on input "[STREET_ADDRESS]" at bounding box center [1367, 358] width 348 height 20
type input "Blvd. [PERSON_NAME] 76/12"
click at [1213, 497] on input "[EMAIL_ADDRESS][DOMAIN_NAME]" at bounding box center [1367, 496] width 348 height 20
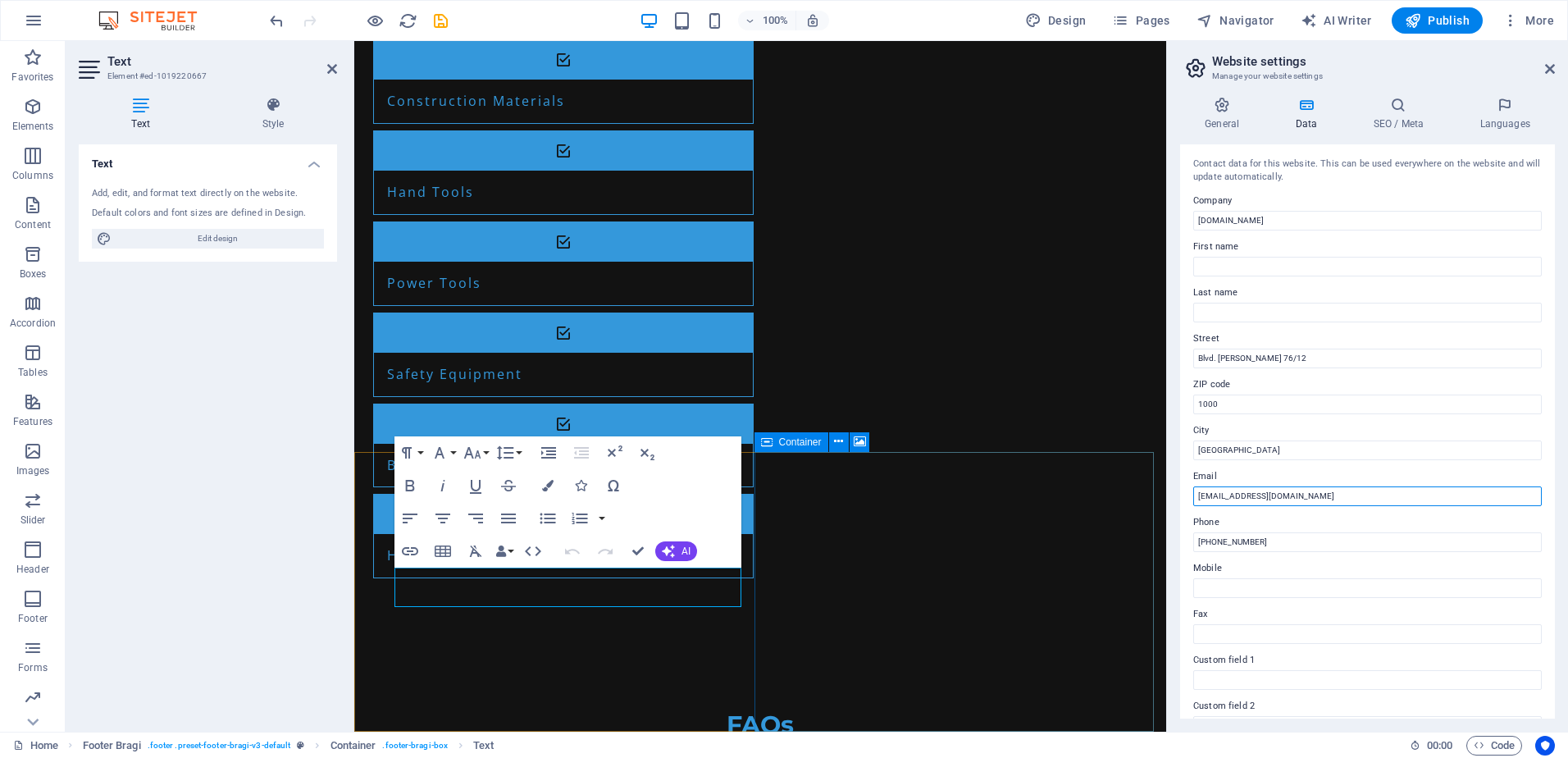
drag, startPoint x: 1565, startPoint y: 537, endPoint x: 1138, endPoint y: 495, distance: 429.1
type input "[EMAIL_ADDRESS][DOMAIN_NAME]"
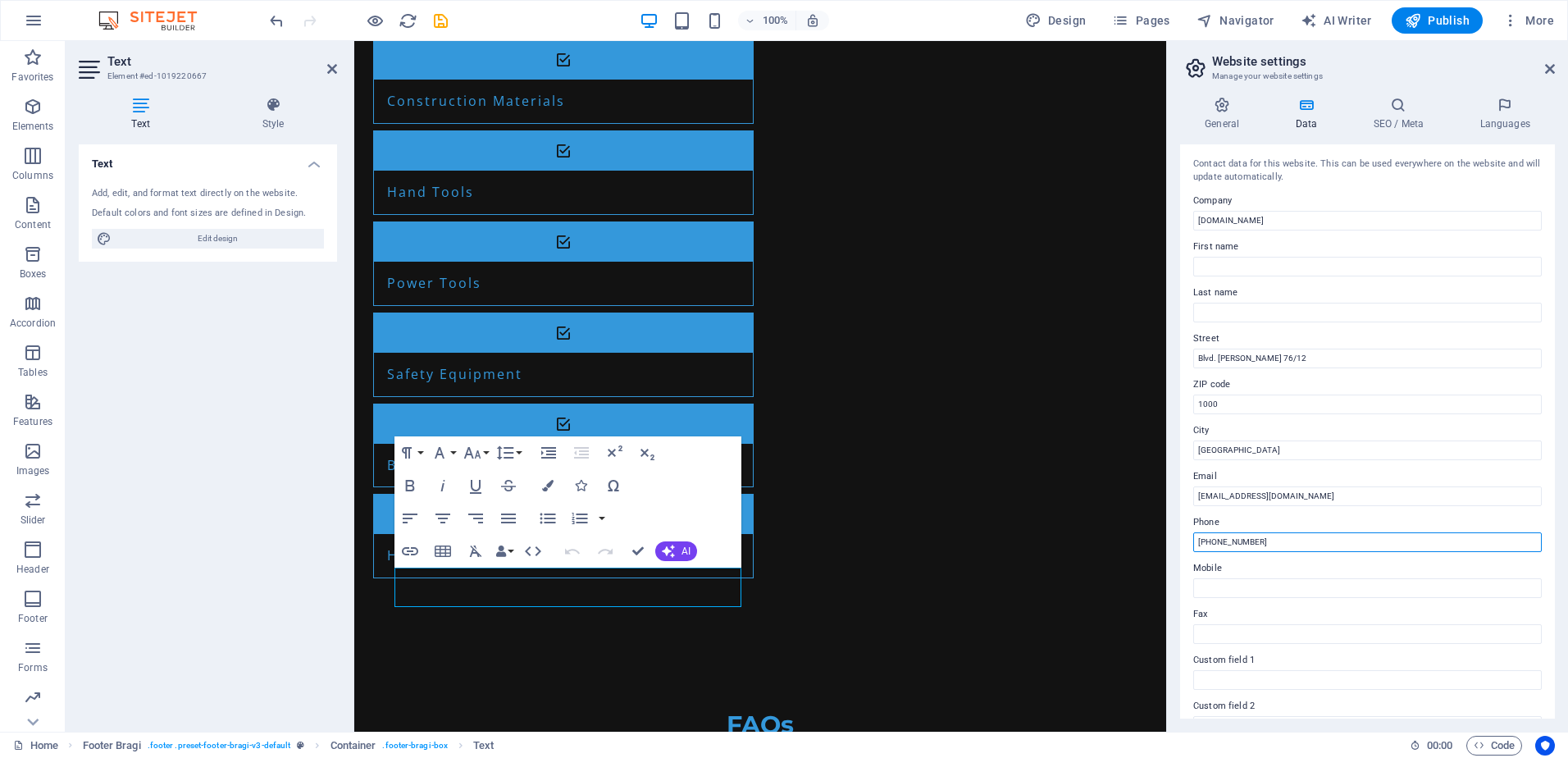
click at [1237, 541] on input "[PHONE_NUMBER]" at bounding box center [1367, 542] width 348 height 20
click at [1222, 541] on input "[PHONE_NUMBER]" at bounding box center [1367, 542] width 348 height 20
type input "[PHONE_NUMBER]"
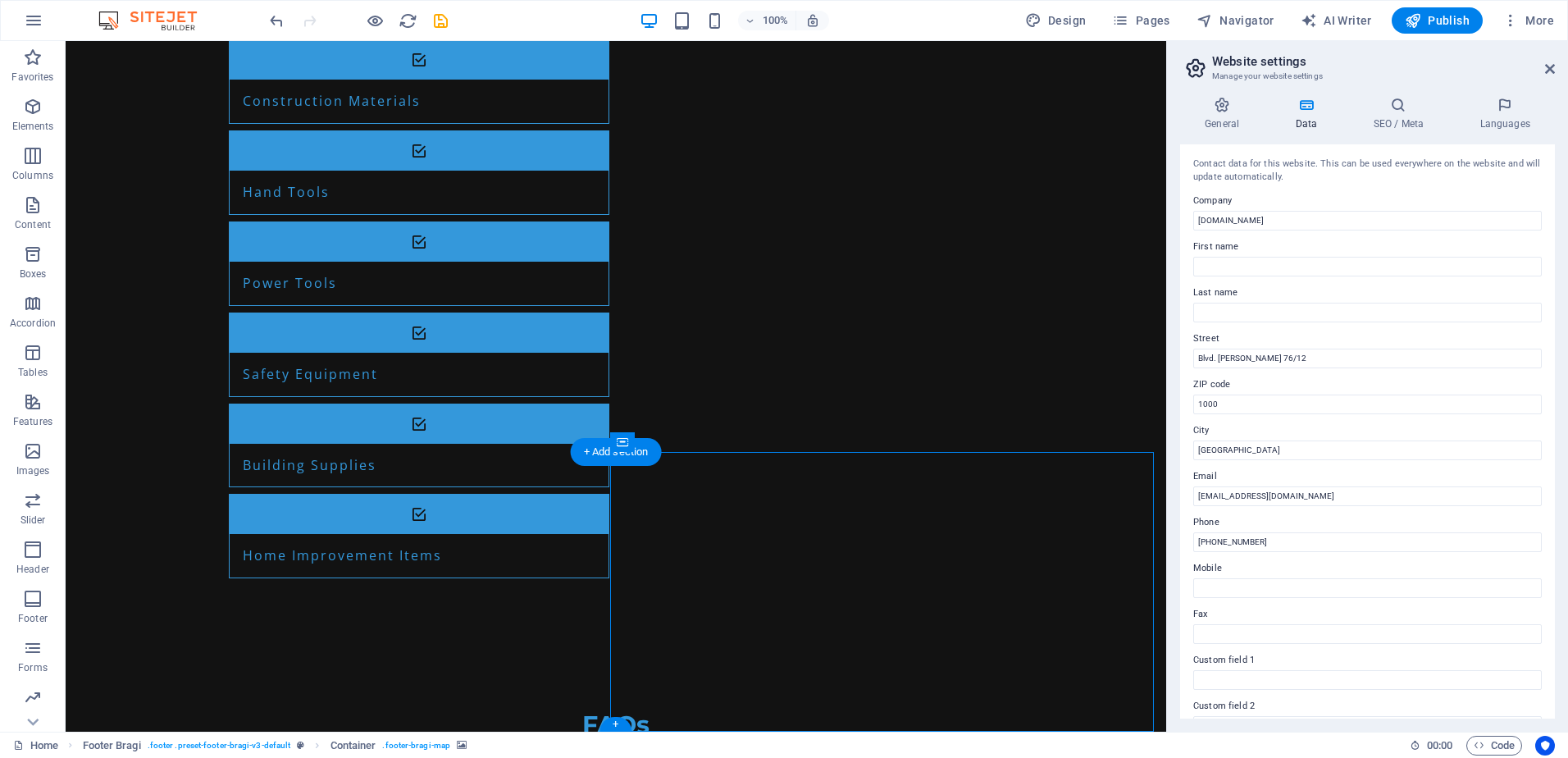
select select "px"
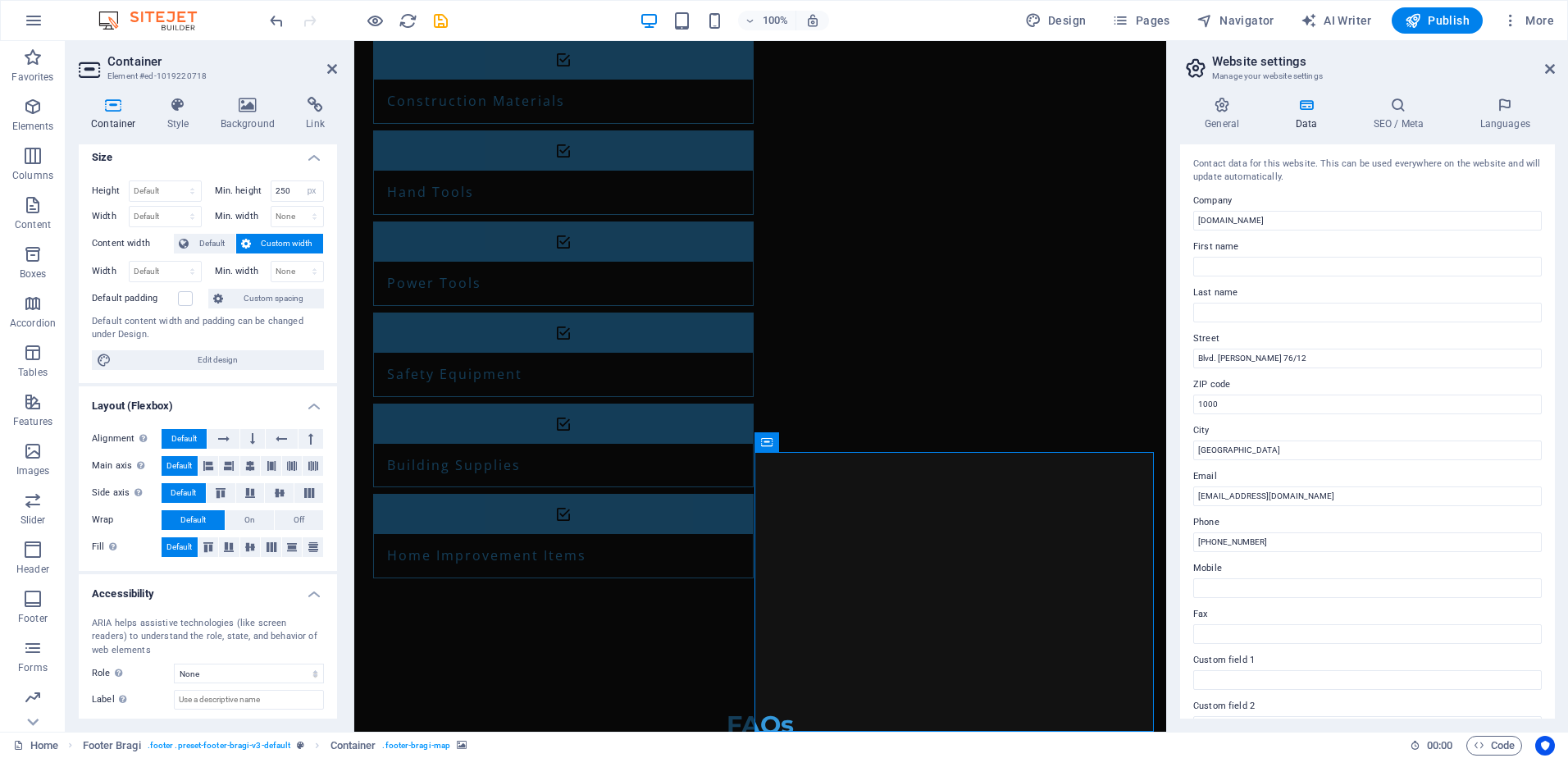
scroll to position [0, 0]
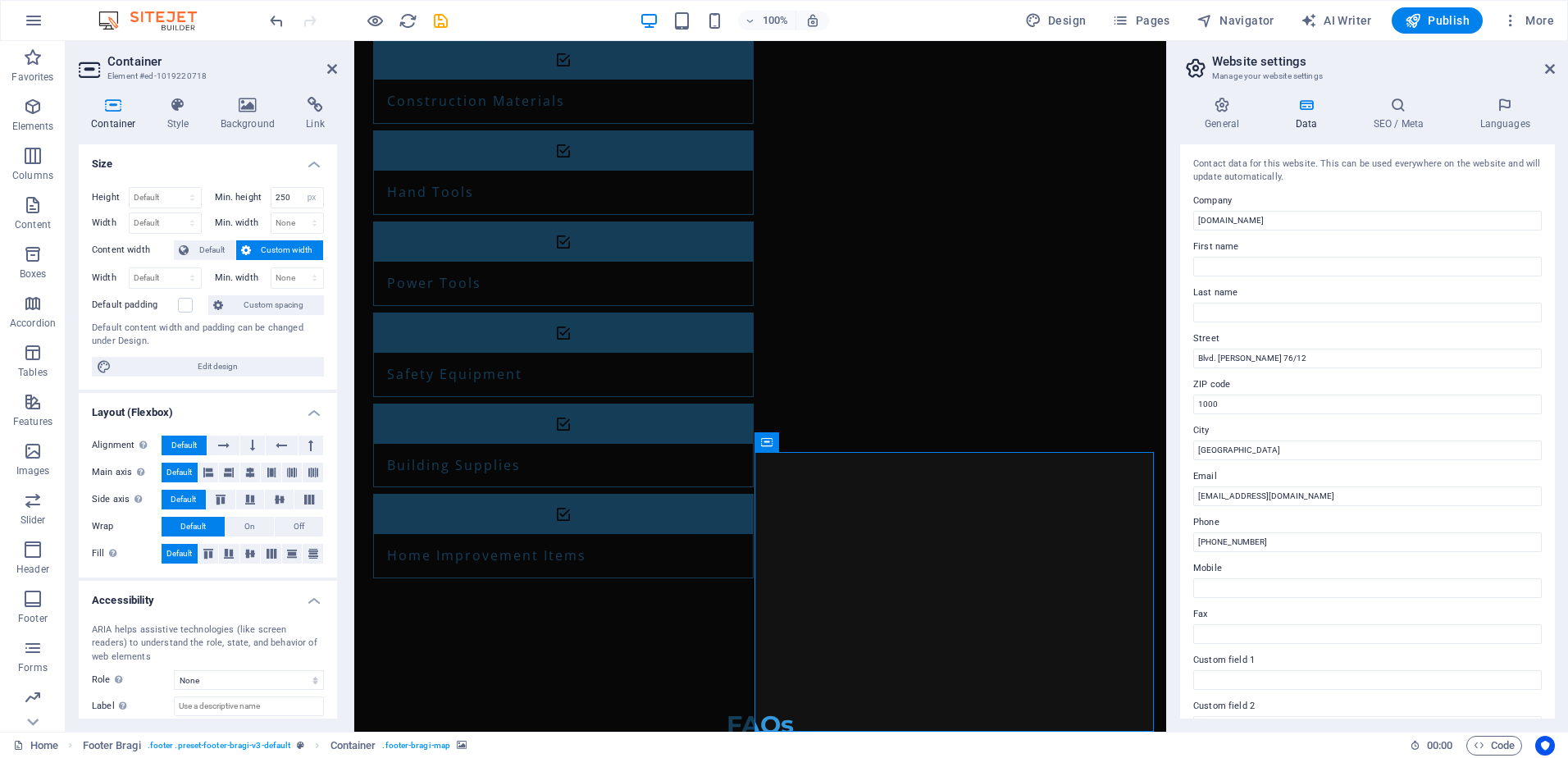
drag, startPoint x: 929, startPoint y: 594, endPoint x: 846, endPoint y: 569, distance: 86.7
drag, startPoint x: 977, startPoint y: 622, endPoint x: 971, endPoint y: 613, distance: 10.8
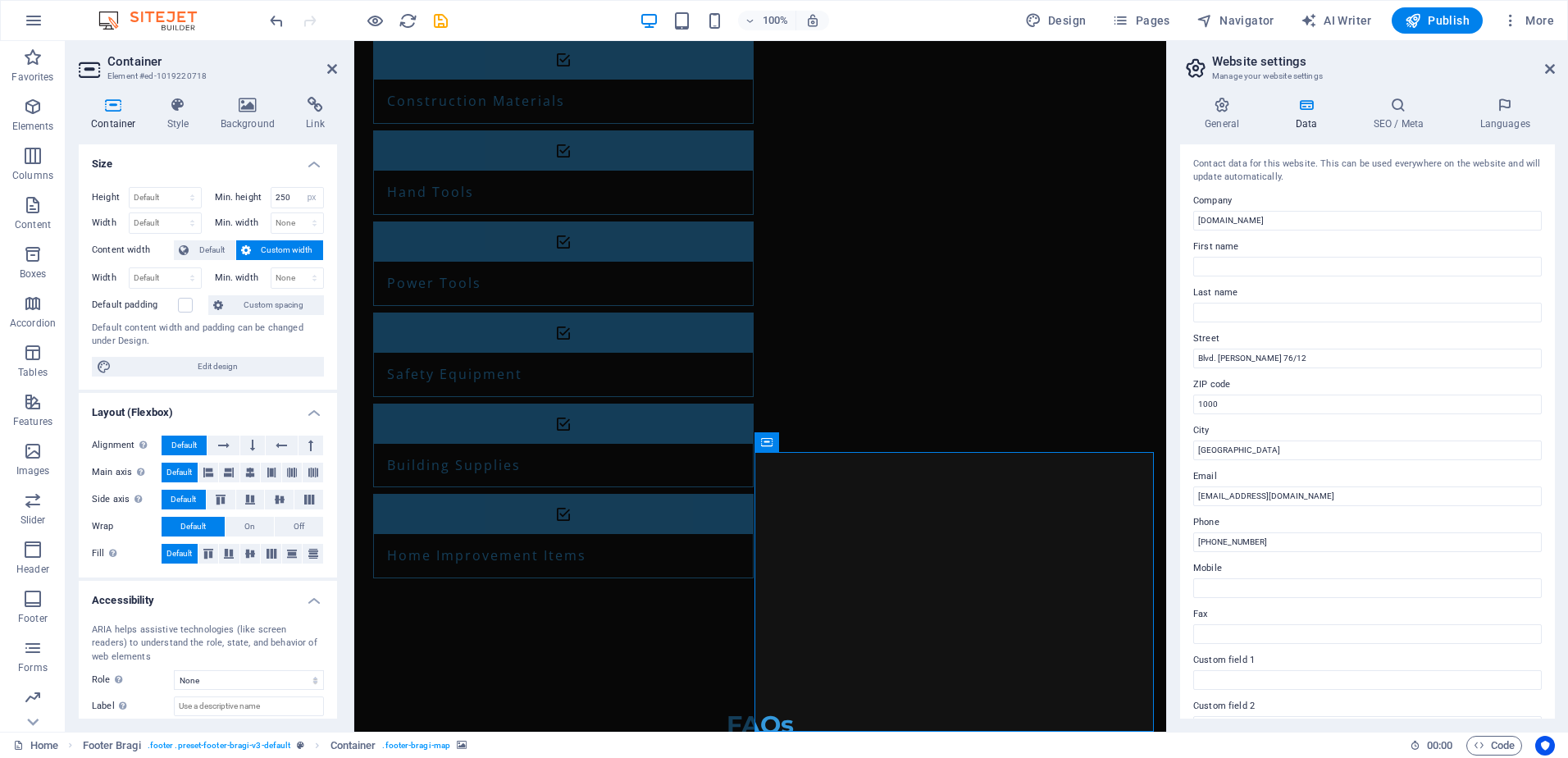
click at [839, 438] on icon at bounding box center [839, 441] width 9 height 18
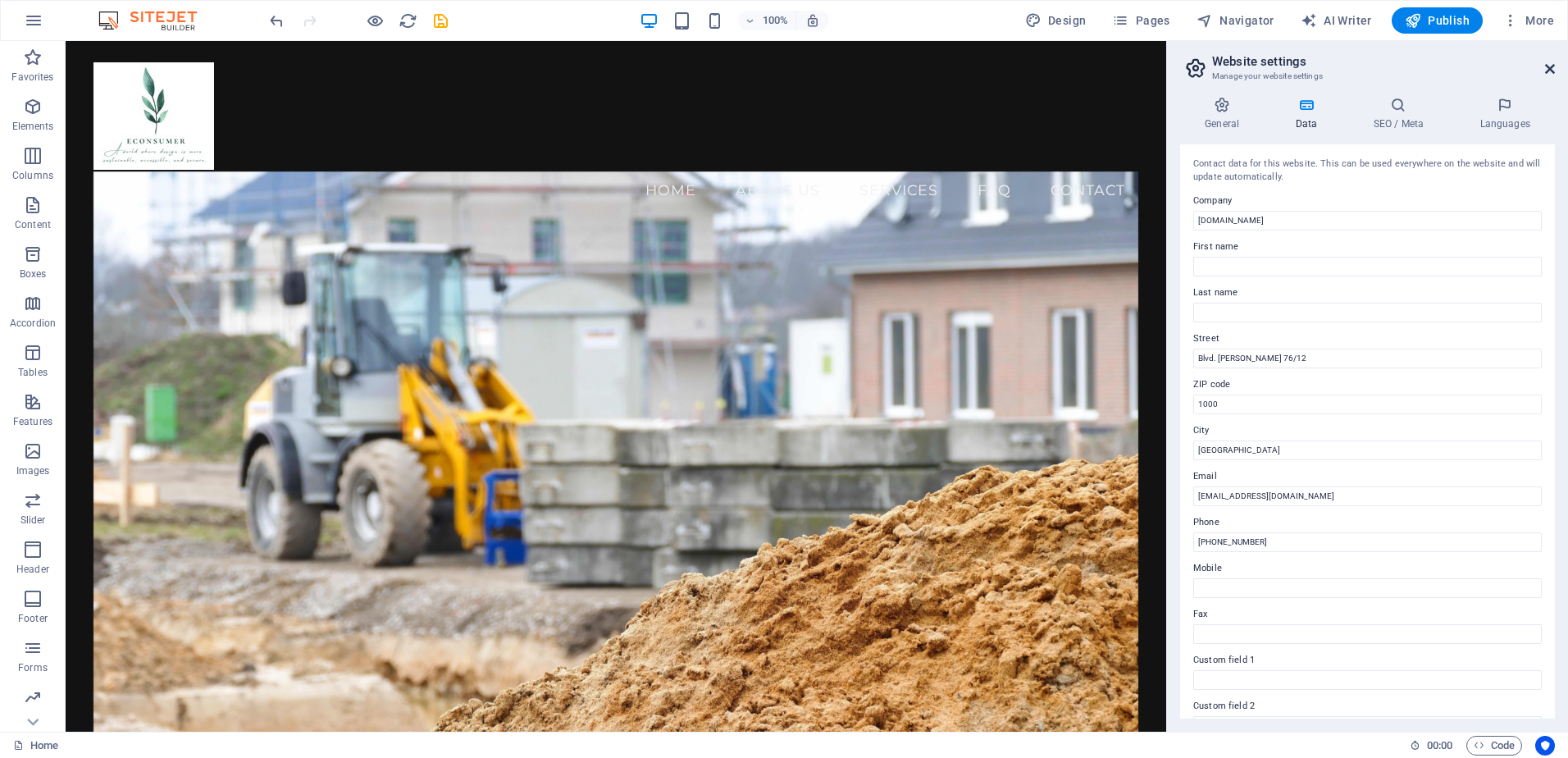
click at [1547, 64] on icon at bounding box center [1549, 69] width 10 height 13
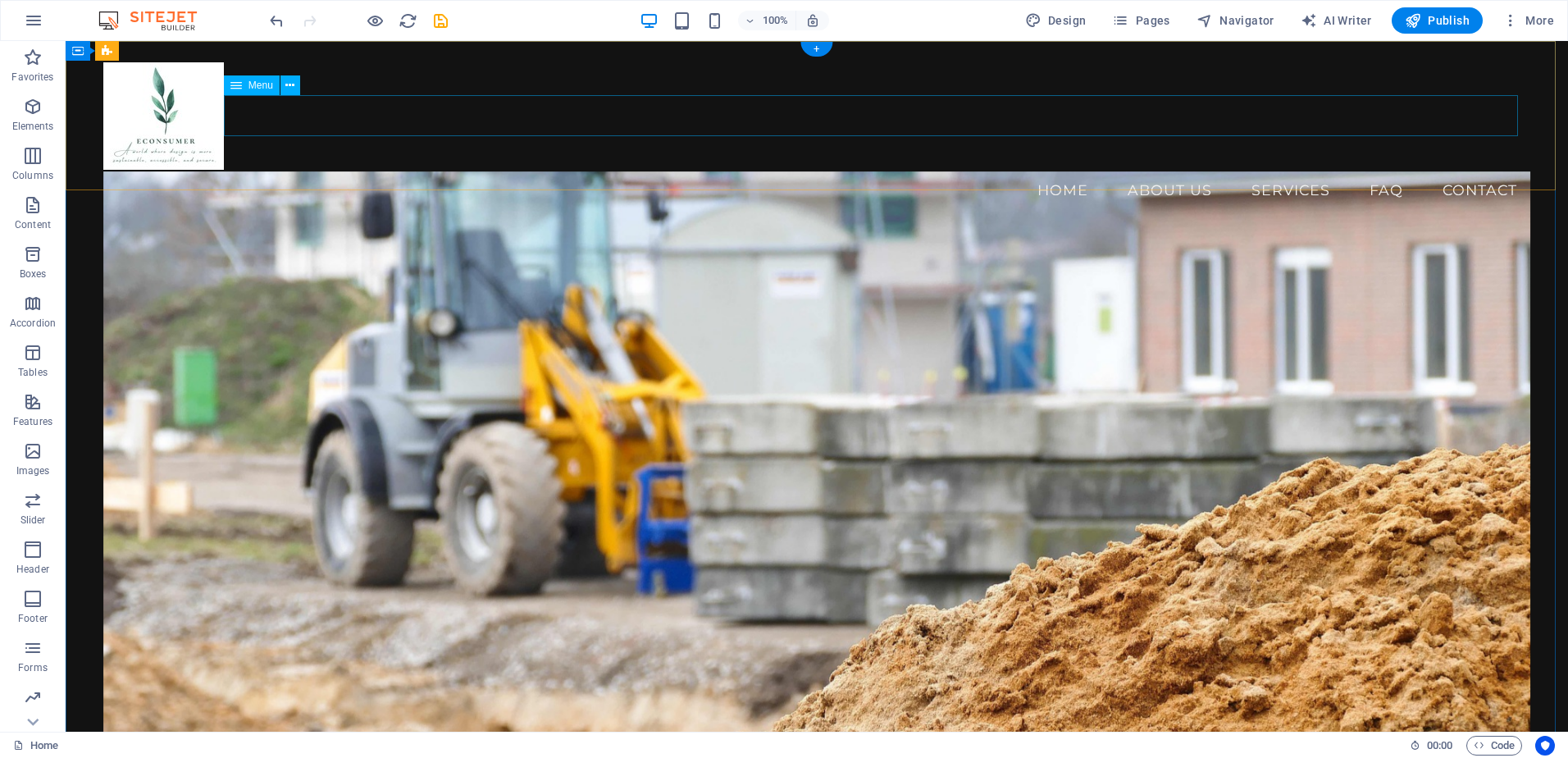
click at [1047, 170] on nav "Home About Us Services FAQ Contact" at bounding box center [817, 190] width 1427 height 41
click at [1045, 170] on nav "Home About Us Services FAQ Contact" at bounding box center [817, 190] width 1427 height 41
select select
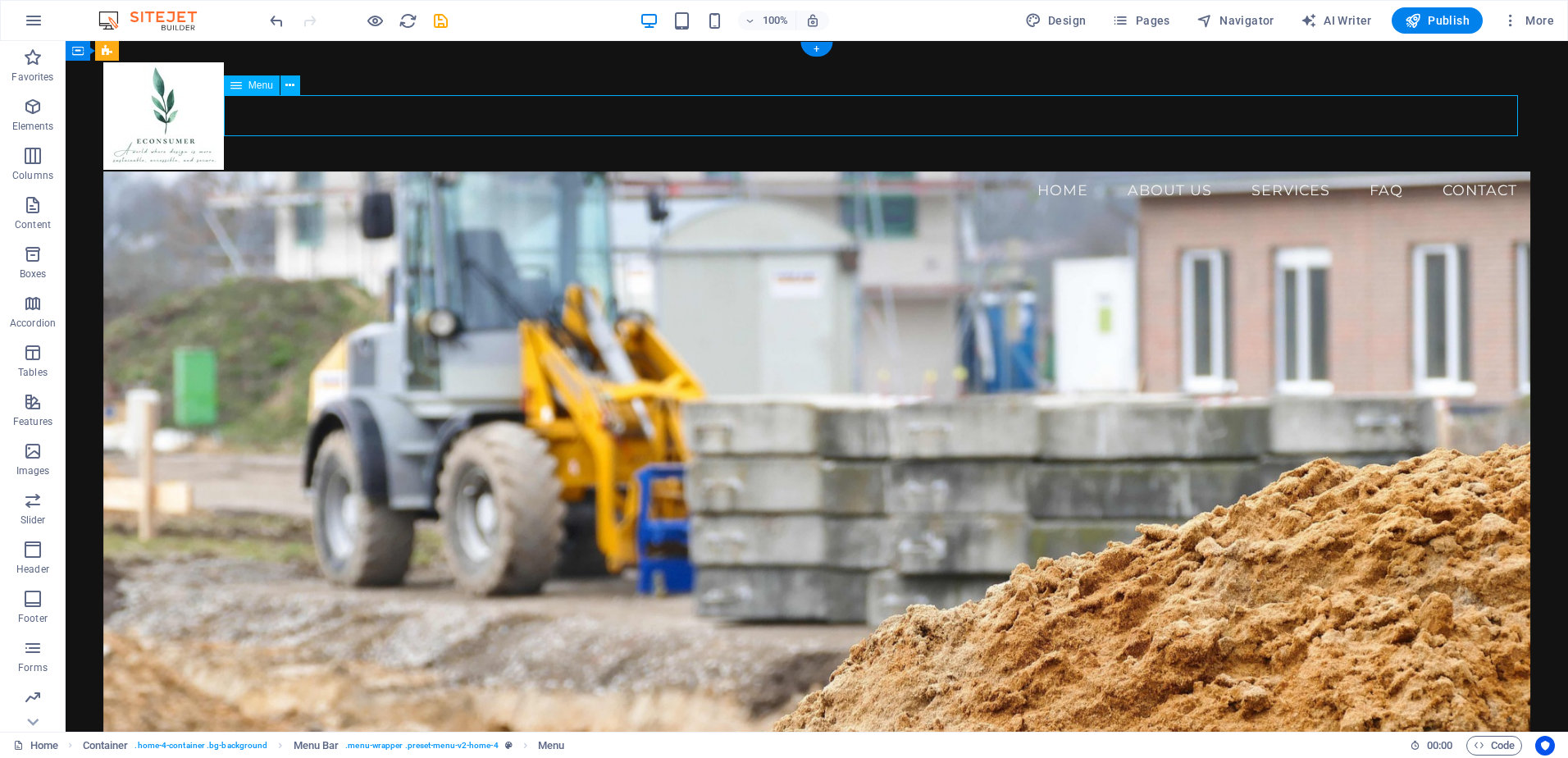
select select
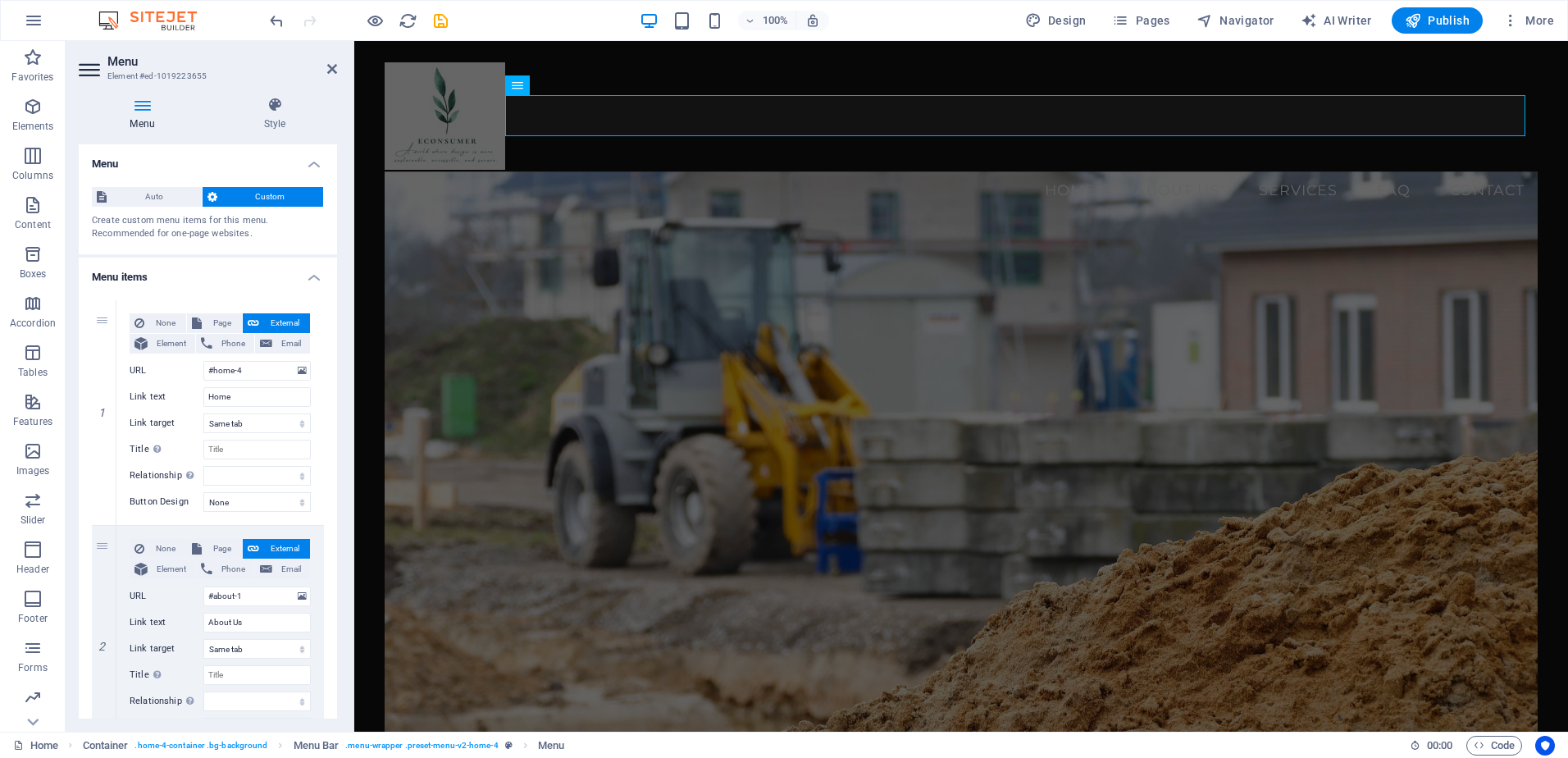
click at [219, 194] on button "Custom" at bounding box center [263, 196] width 122 height 20
click at [139, 194] on span "Auto" at bounding box center [154, 196] width 85 height 20
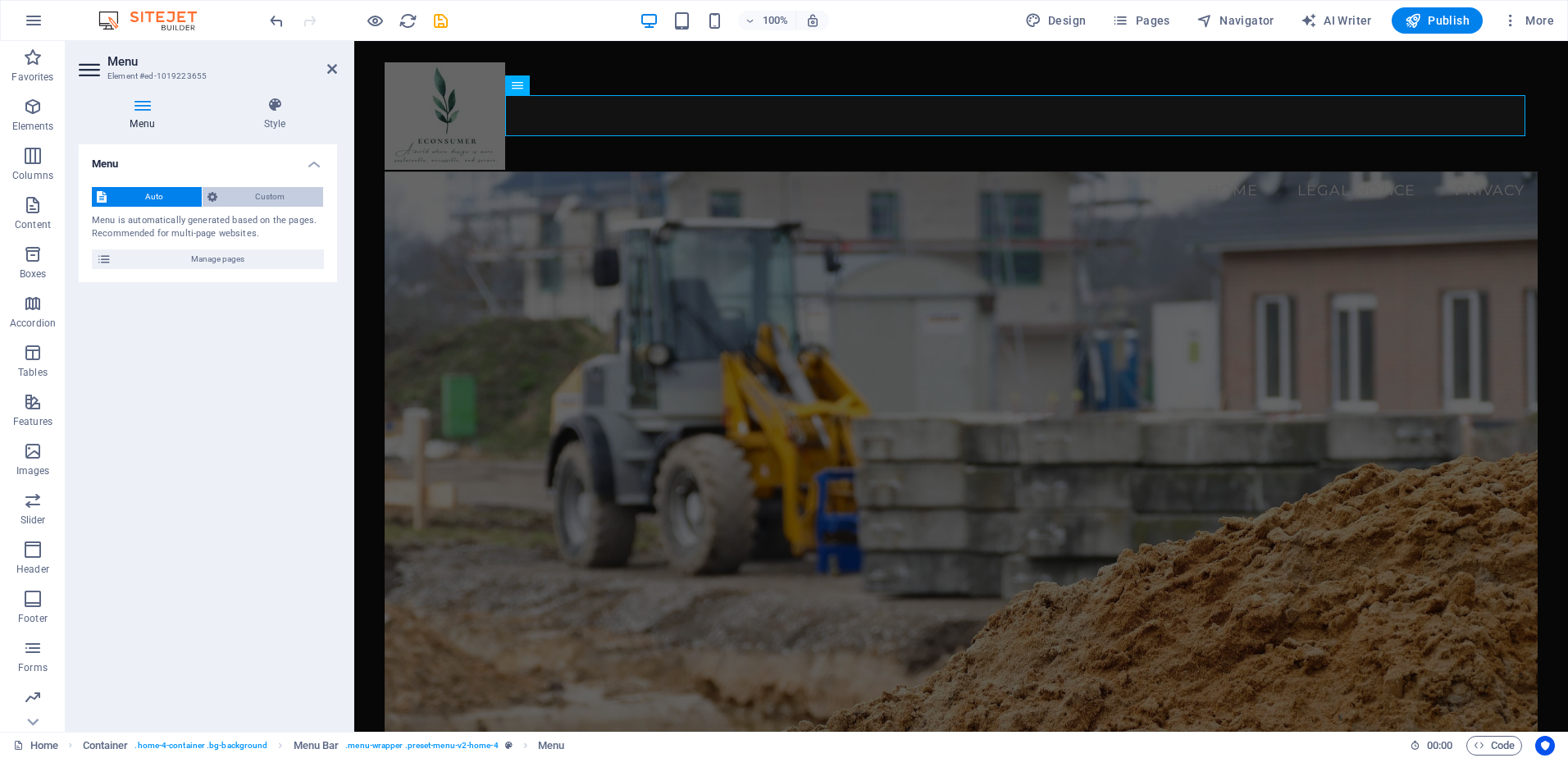
click at [231, 195] on span "Custom" at bounding box center [270, 196] width 97 height 20
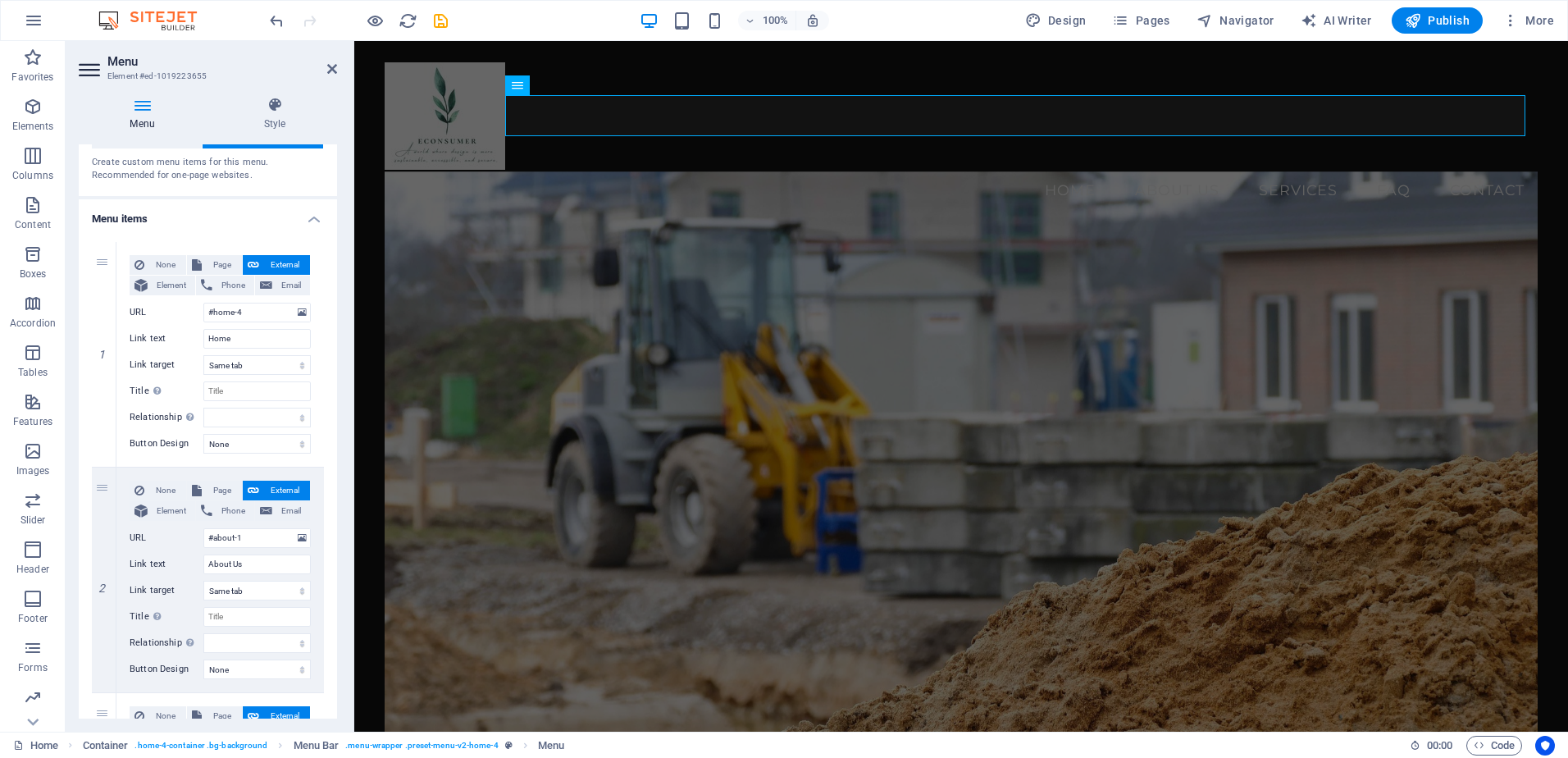
scroll to position [82, 0]
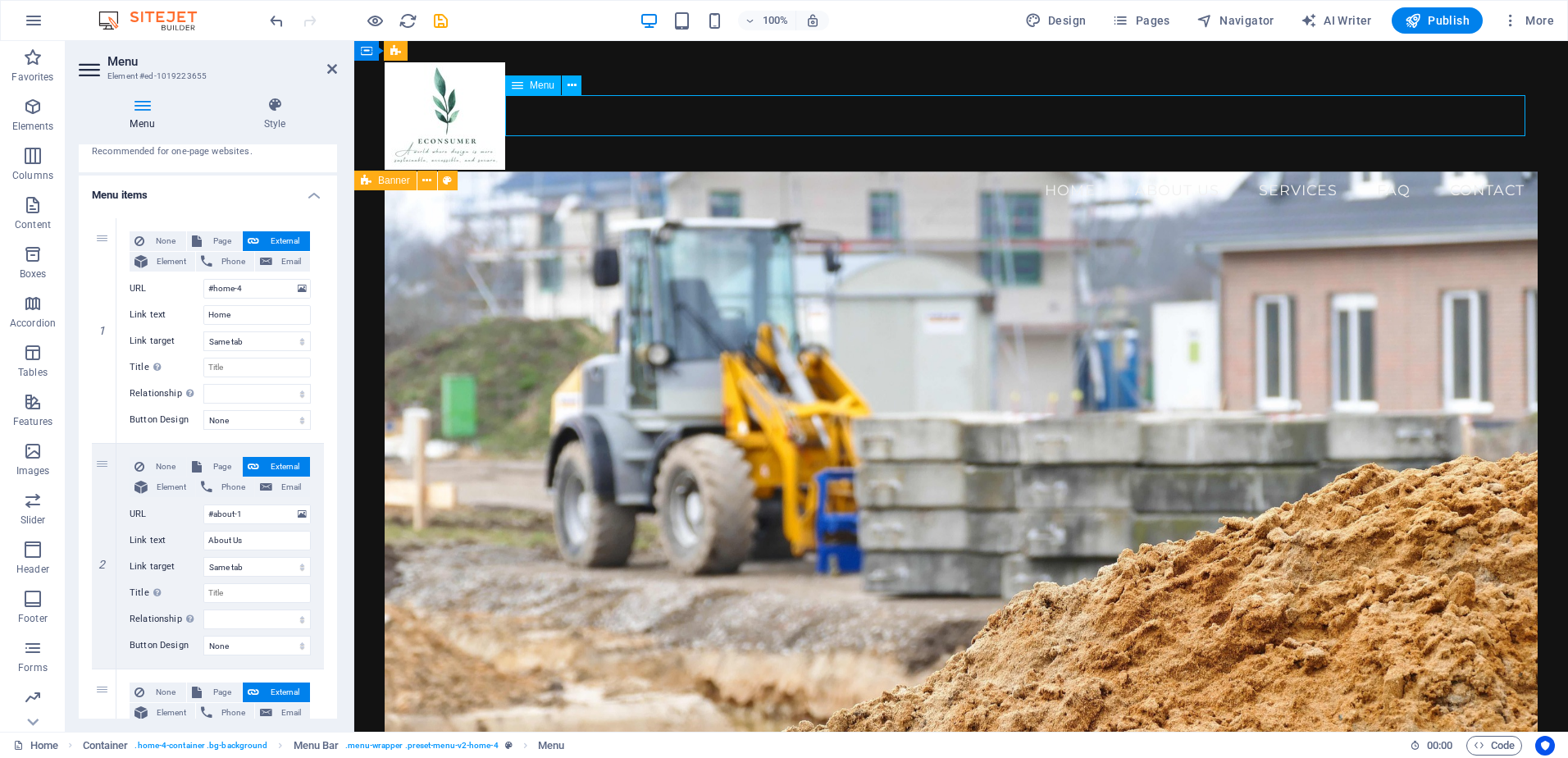
drag, startPoint x: 1059, startPoint y: 109, endPoint x: 774, endPoint y: 115, distance: 285.1
click at [774, 170] on nav "Home About Us Services FAQ Contact" at bounding box center [960, 190] width 1153 height 41
click at [1061, 170] on nav "Home About Us Services FAQ Contact" at bounding box center [960, 190] width 1153 height 41
click at [1060, 170] on nav "Home About Us Services FAQ Contact" at bounding box center [960, 190] width 1153 height 41
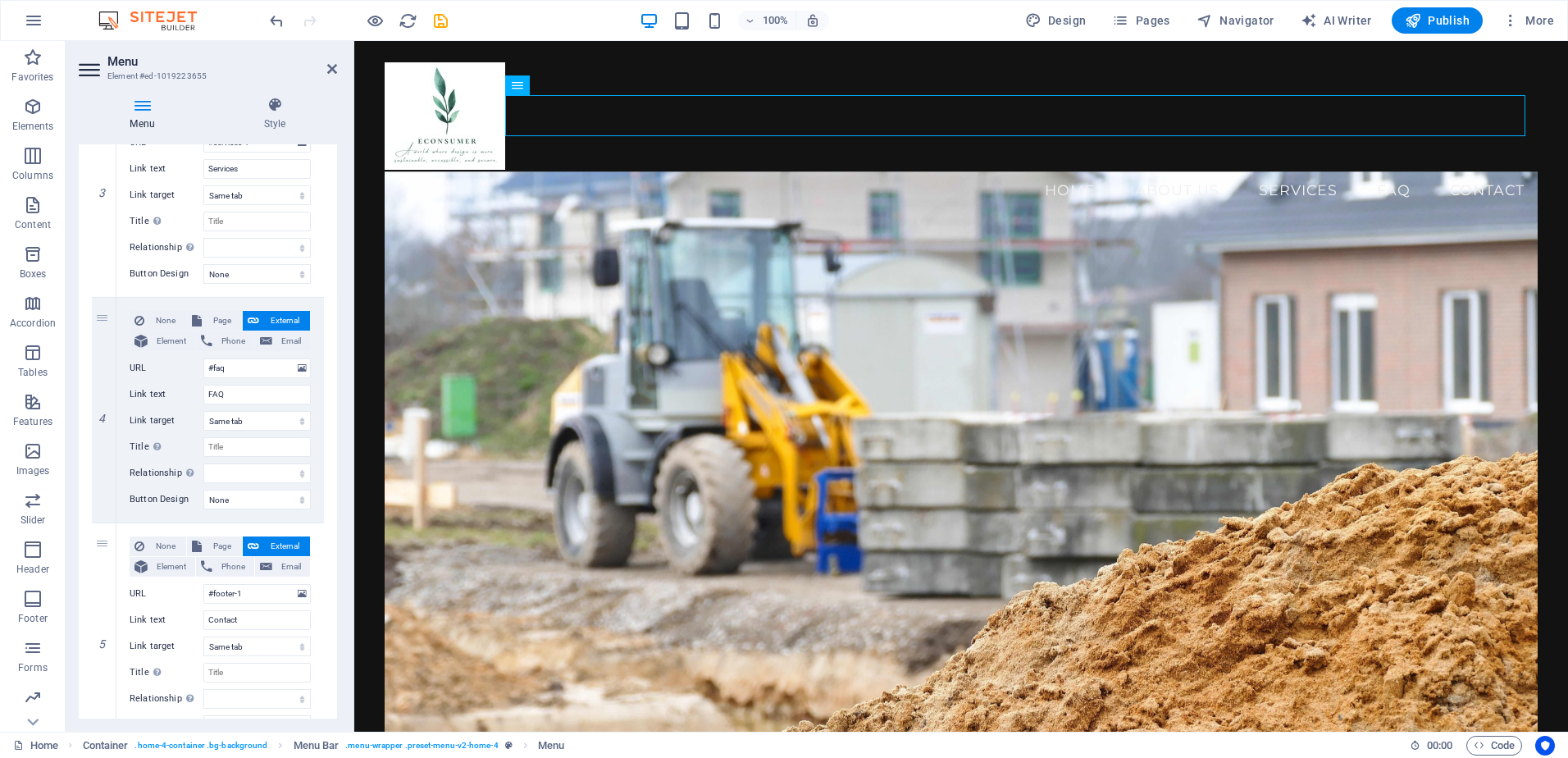
scroll to position [754, 0]
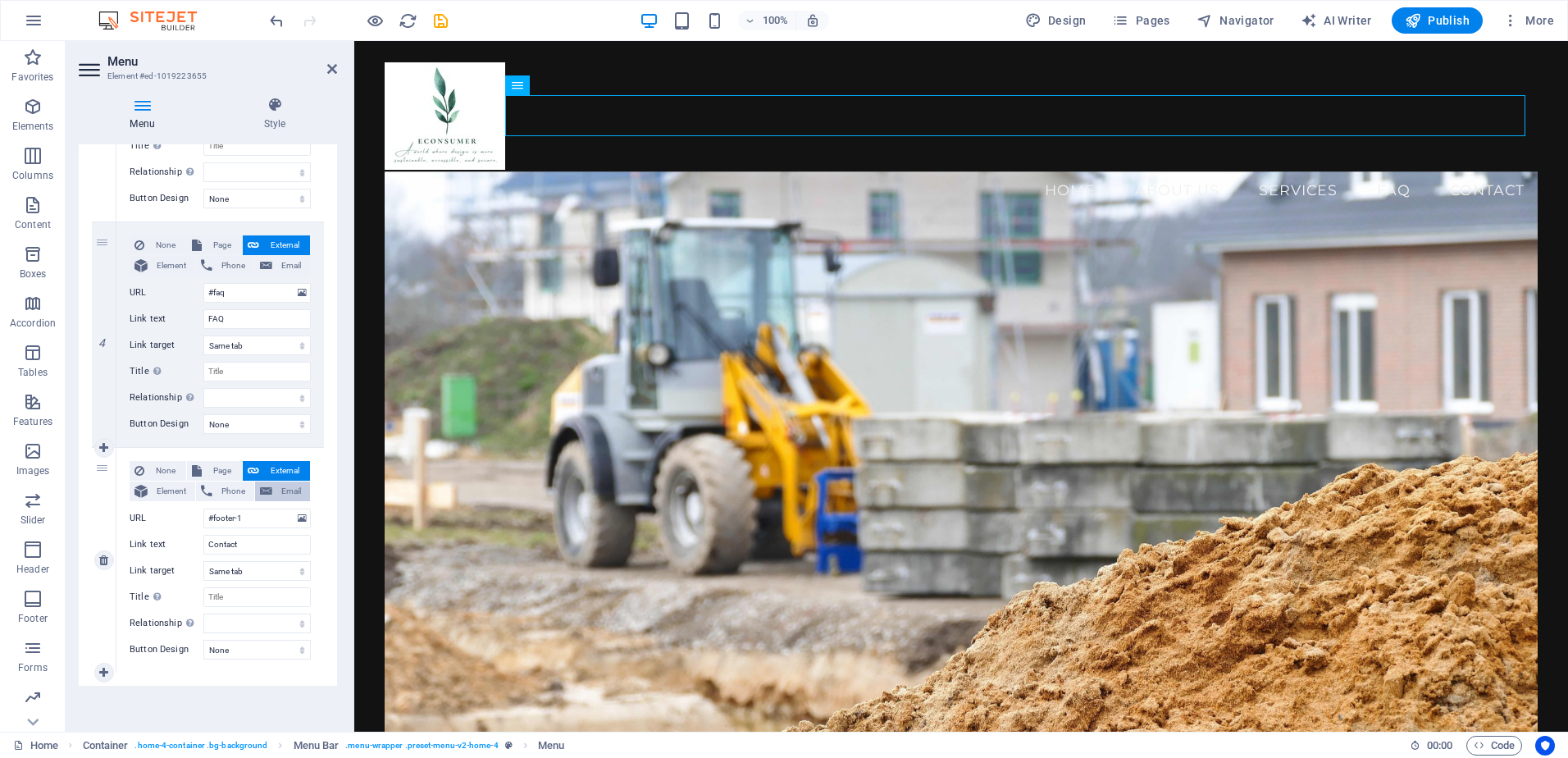
click at [283, 490] on span "Email" at bounding box center [291, 490] width 28 height 20
select select
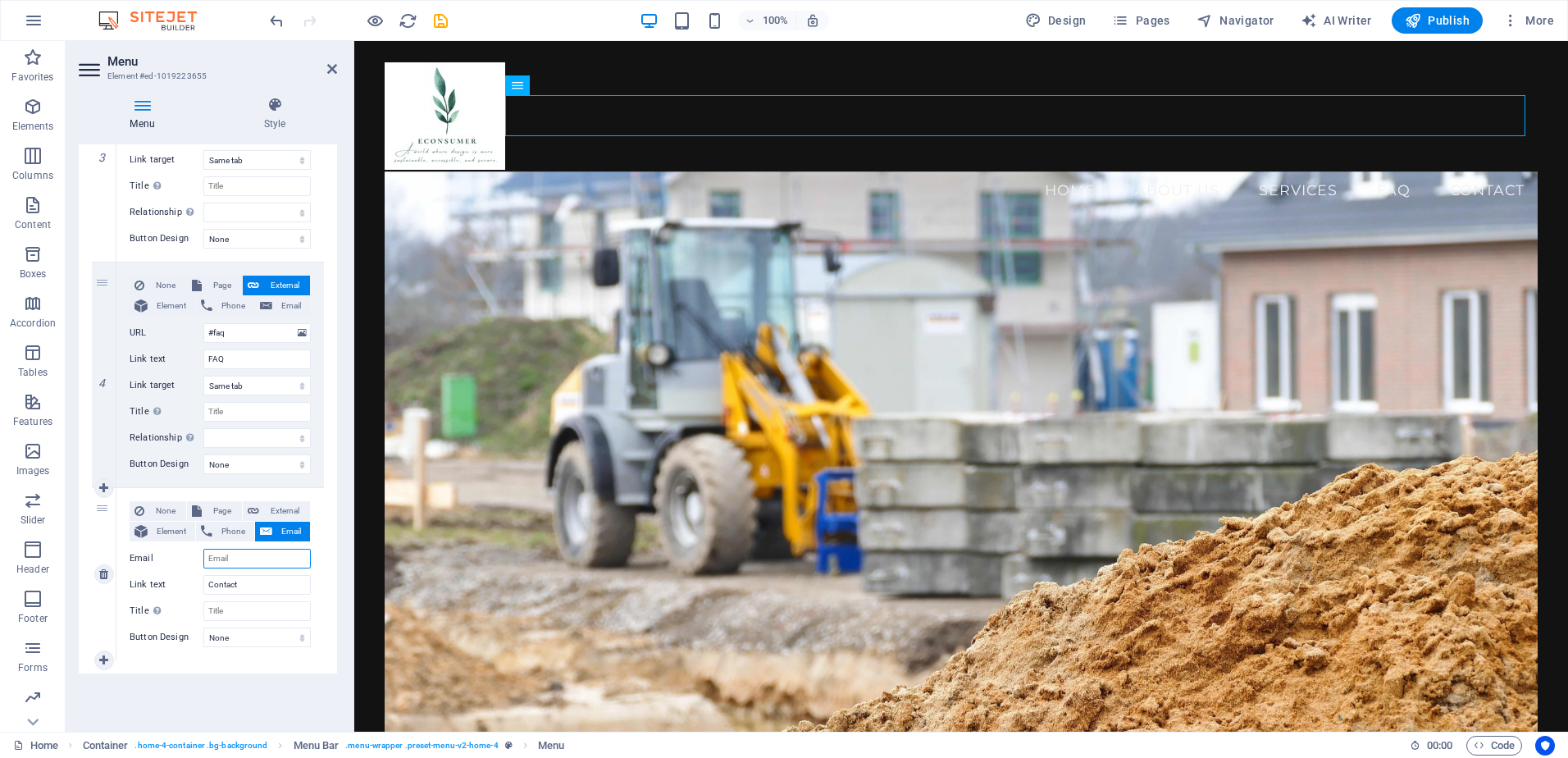
scroll to position [714, 0]
click at [255, 555] on input "Email" at bounding box center [257, 558] width 108 height 20
click at [247, 561] on input "Email" at bounding box center [257, 558] width 108 height 20
type input "[EMAIL_ADDRESS][DOMAIN_NAME]"
select select
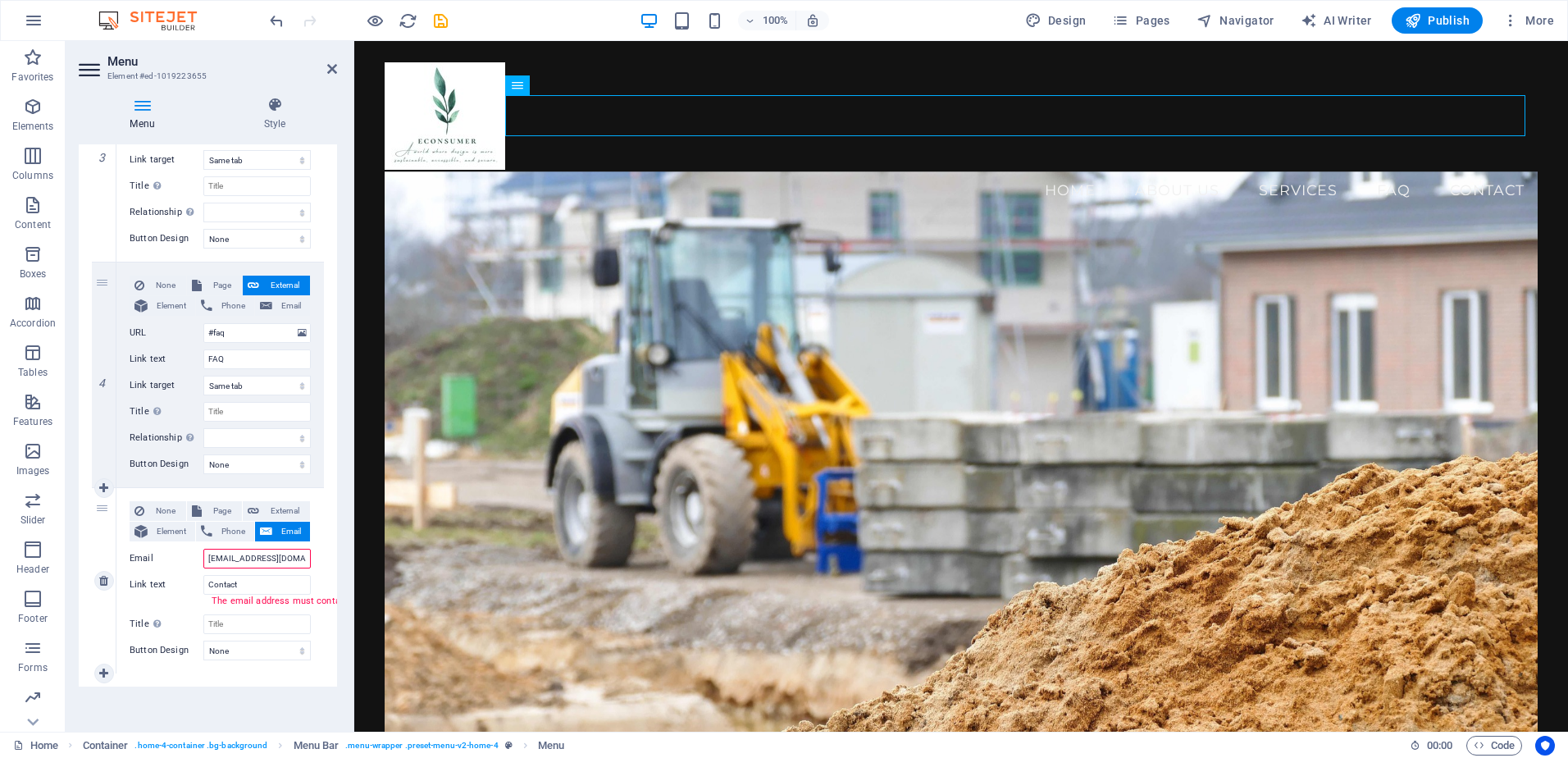
select select
click at [169, 671] on div "1 None Page External Element Phone Email Page Home Subpage Legal Notice Privacy…" at bounding box center [208, 123] width 258 height 1101
drag, startPoint x: 249, startPoint y: 583, endPoint x: 195, endPoint y: 578, distance: 54.2
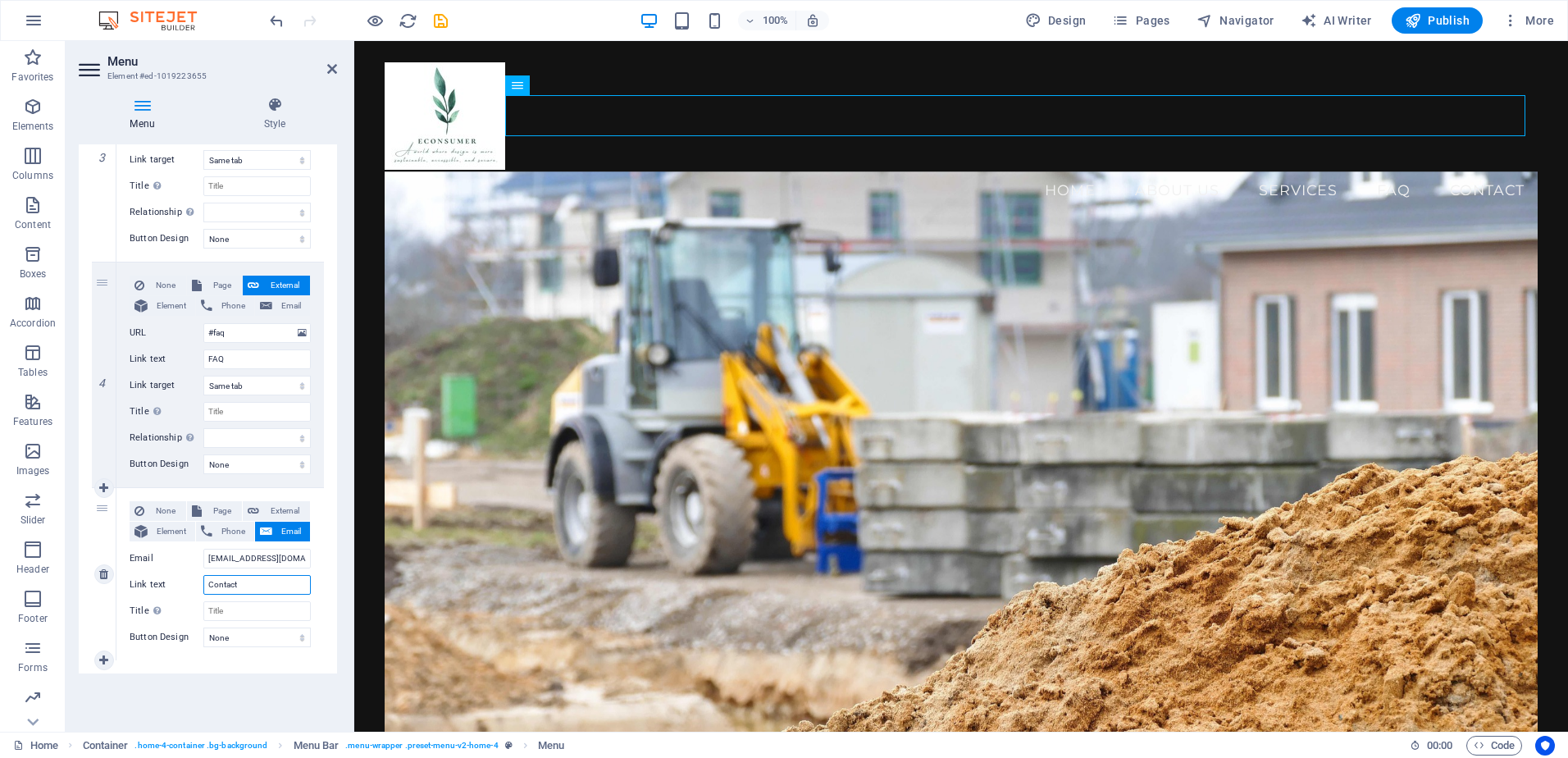
click at [195, 578] on div "Link text Contact" at bounding box center [219, 584] width 181 height 20
type input "Контакт"
select select
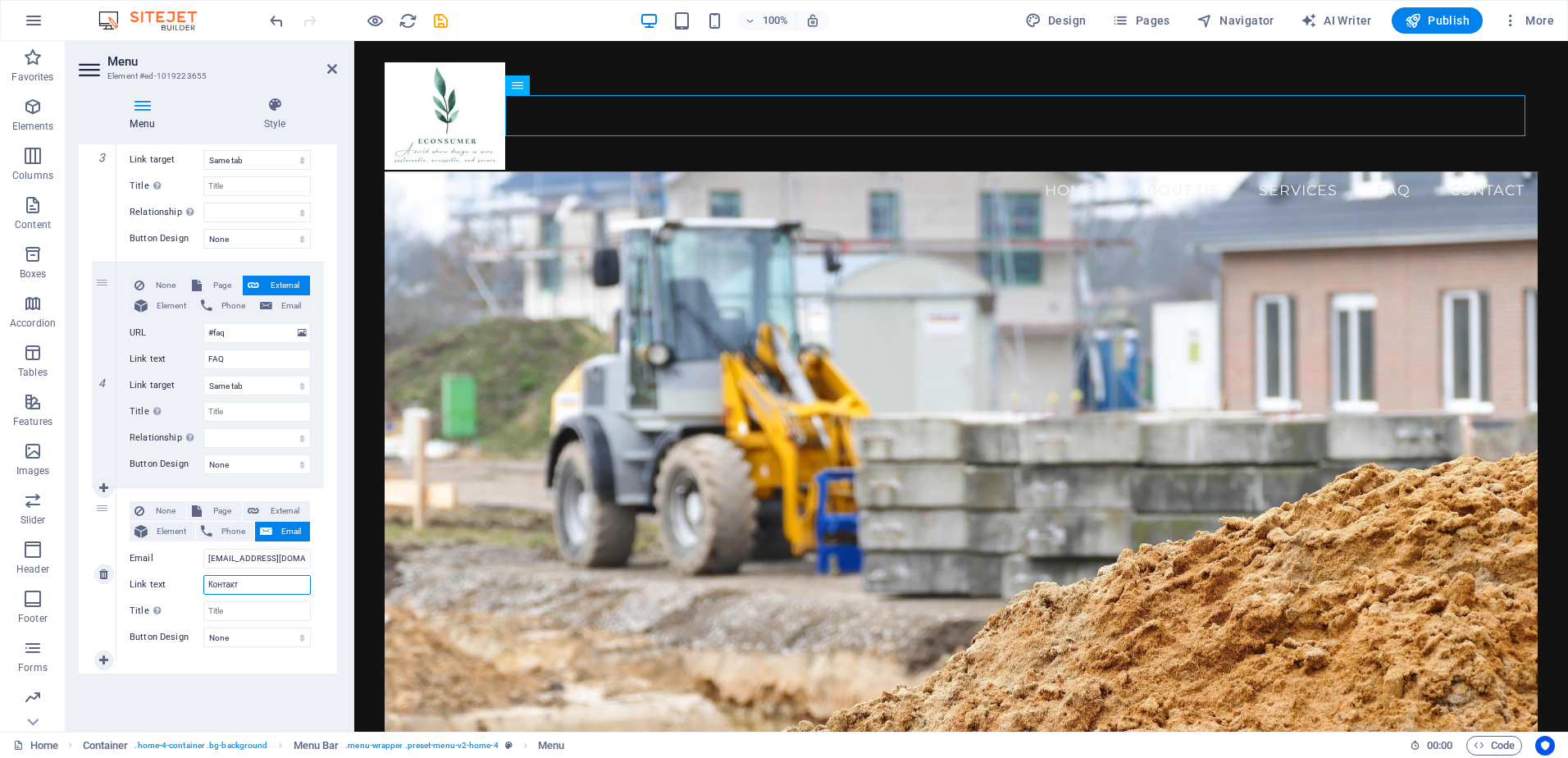
select select
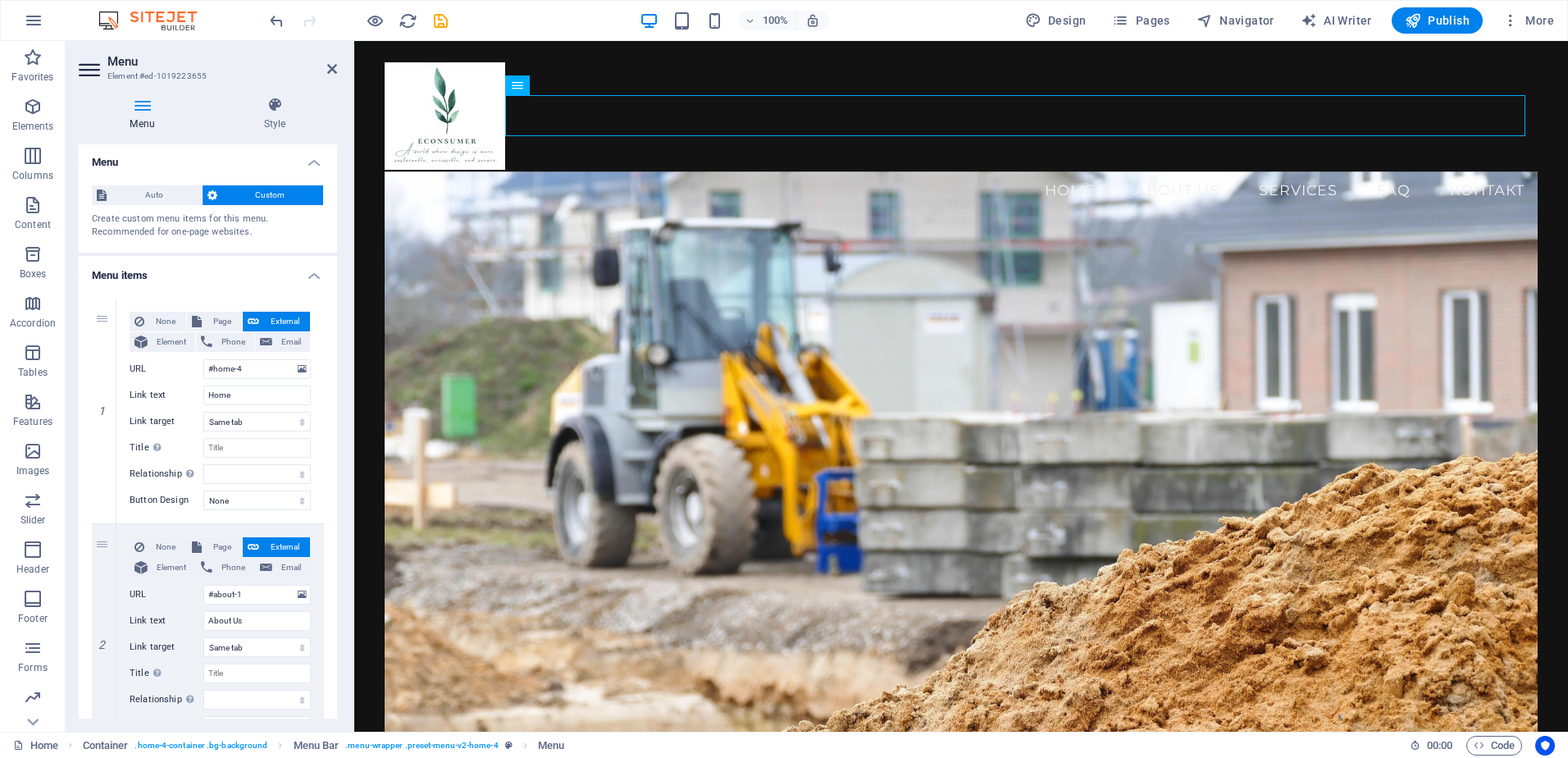
scroll to position [0, 0]
type input "Контакт"
click at [237, 398] on input "Home" at bounding box center [257, 397] width 108 height 20
type input "H"
select select
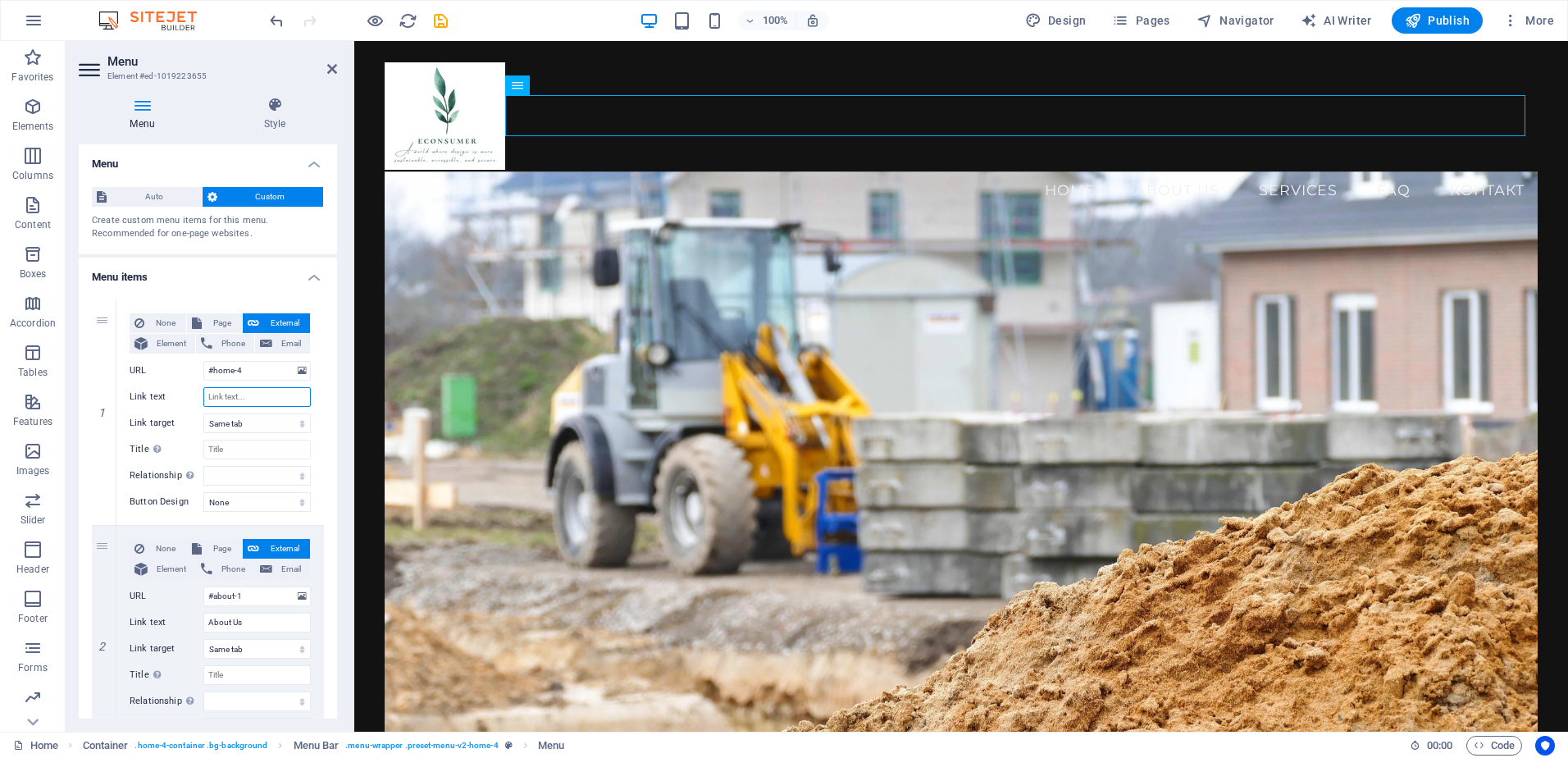
select select
type input "Почетна"
select select
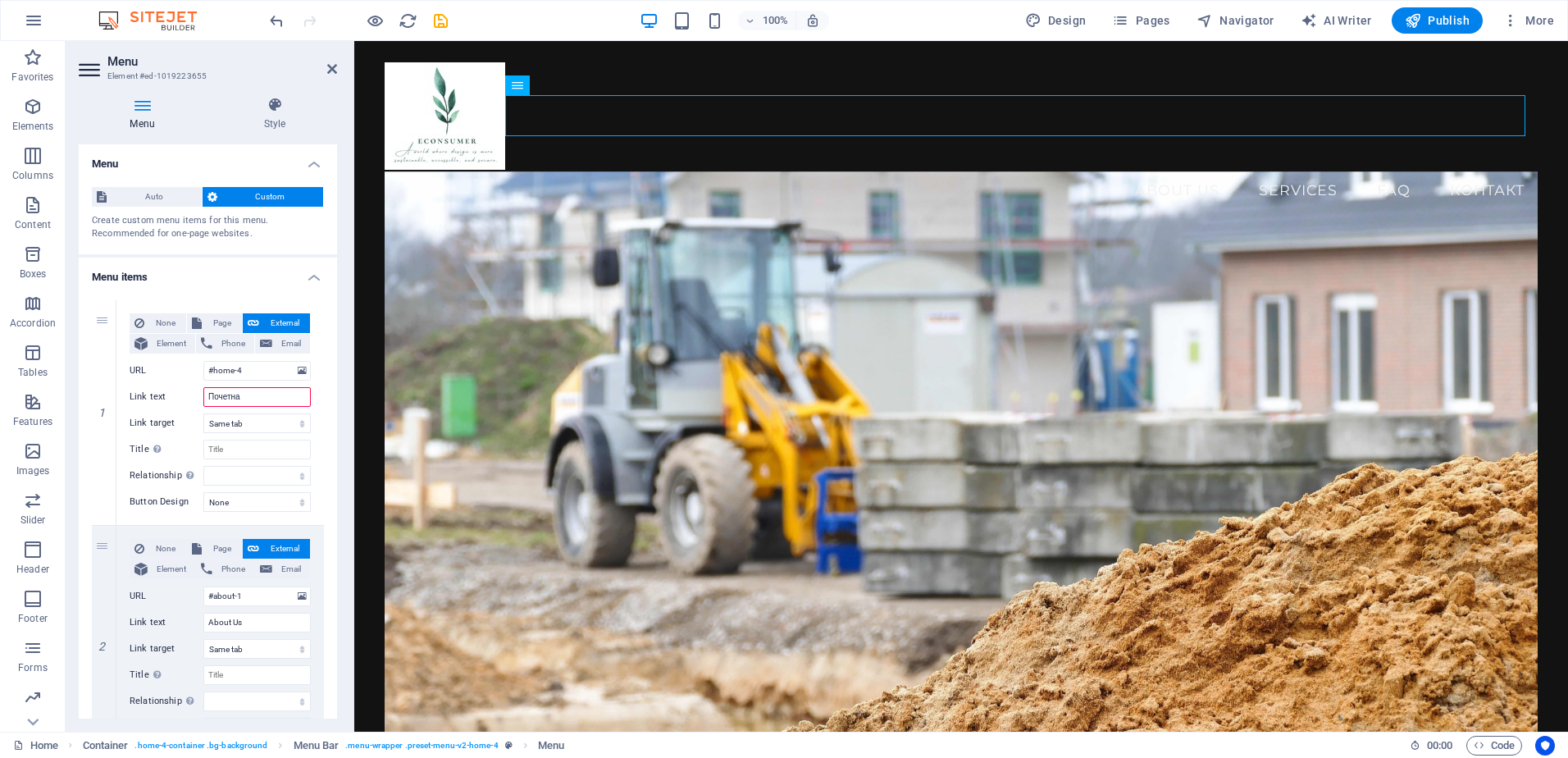
select select
type input "Почетна"
drag, startPoint x: 254, startPoint y: 621, endPoint x: 179, endPoint y: 613, distance: 75.4
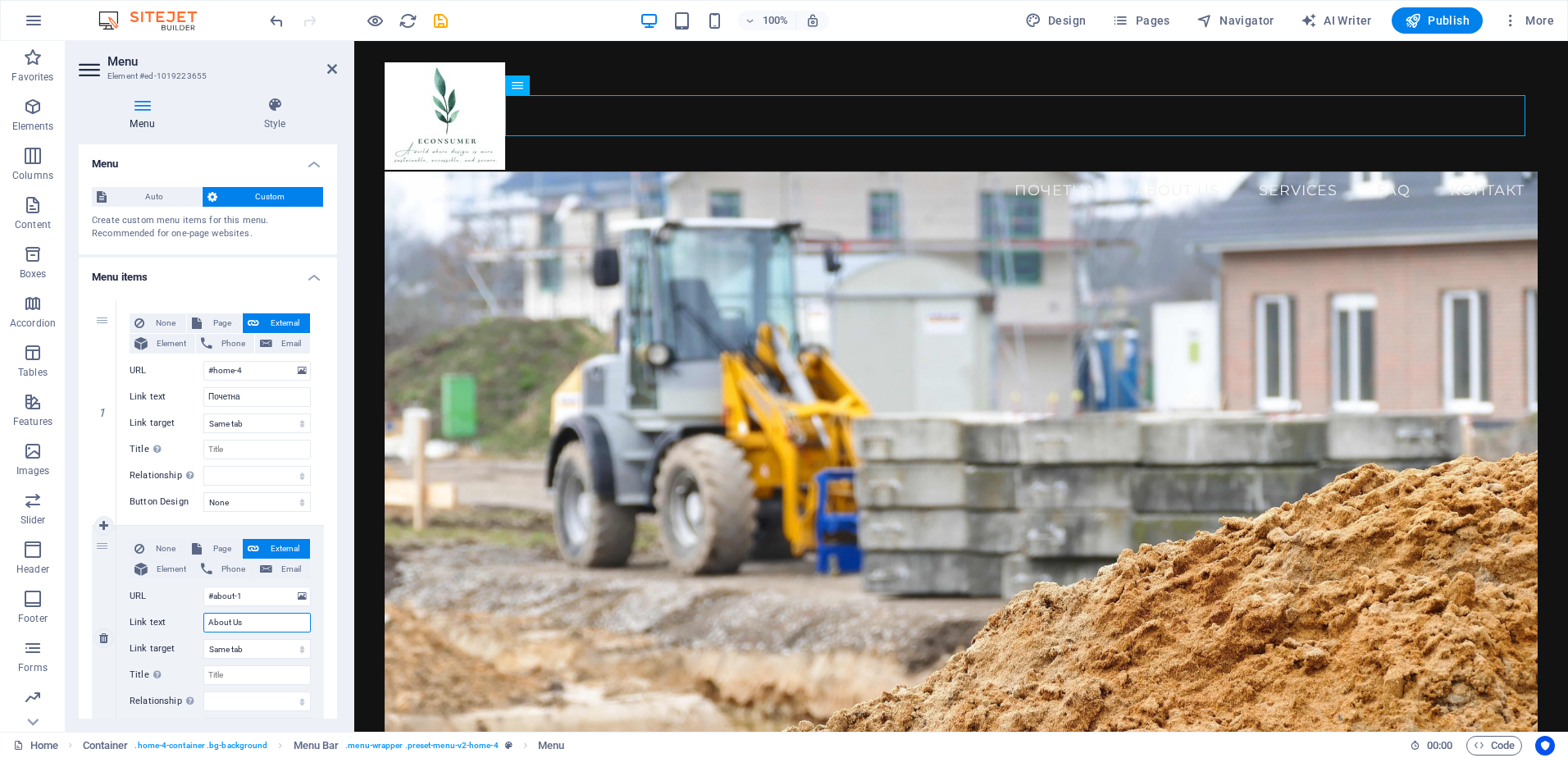
click at [180, 613] on div "Link text About Us" at bounding box center [219, 622] width 181 height 20
type input "ЏЗ"
select select
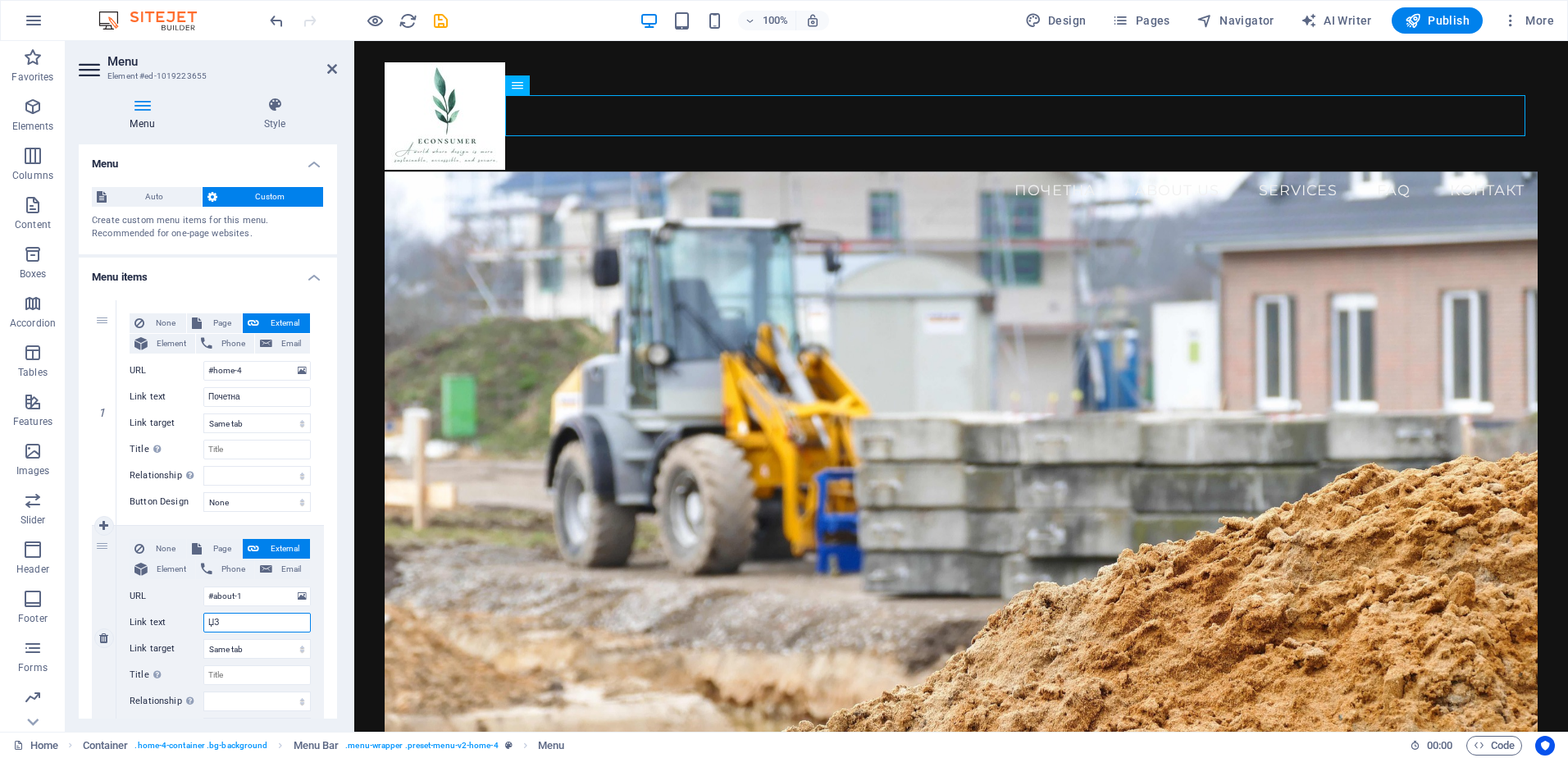
select select
type input "[PERSON_NAME]"
type input "За"
select select
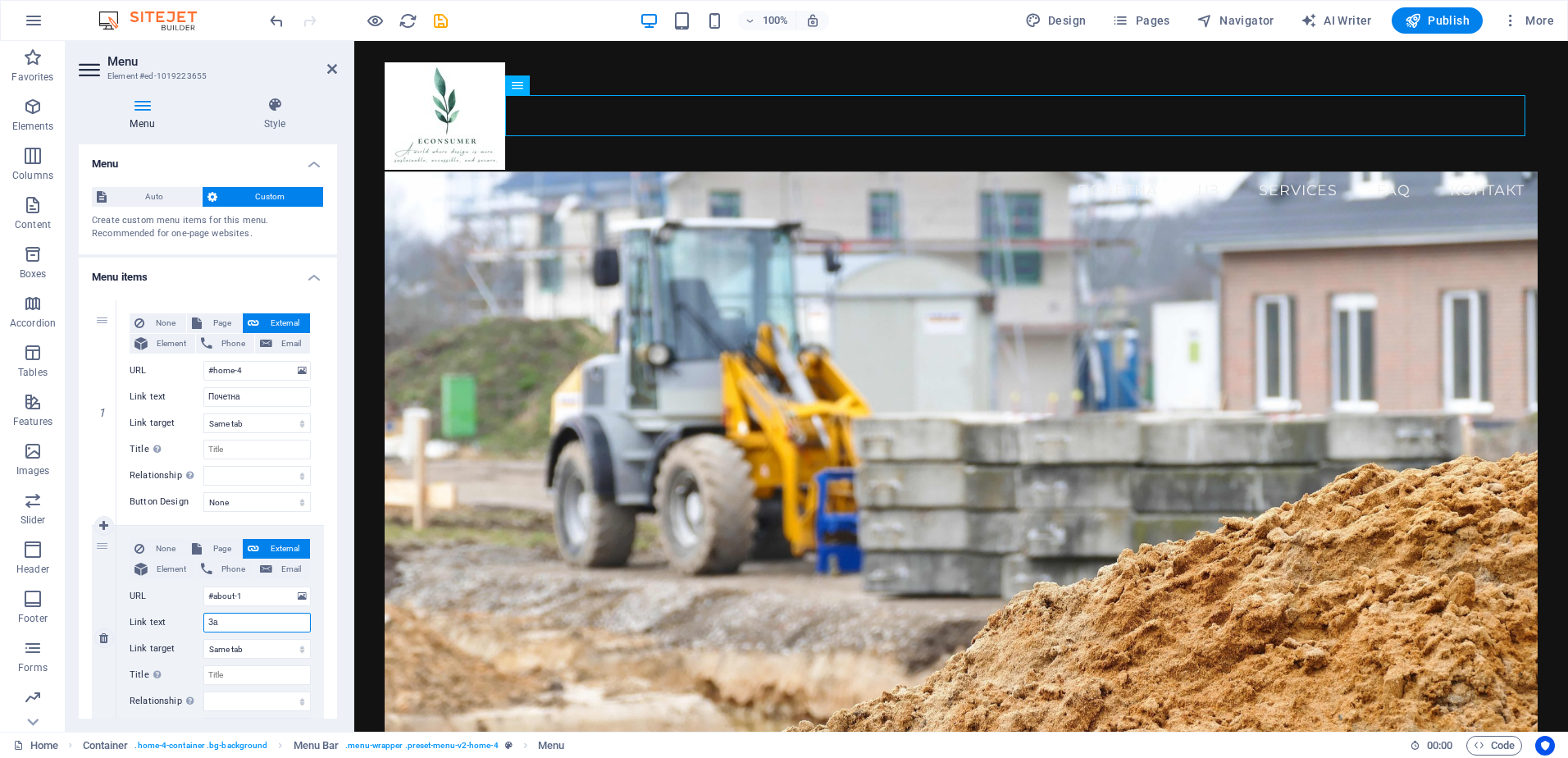
select select
type input "За Нас"
select select
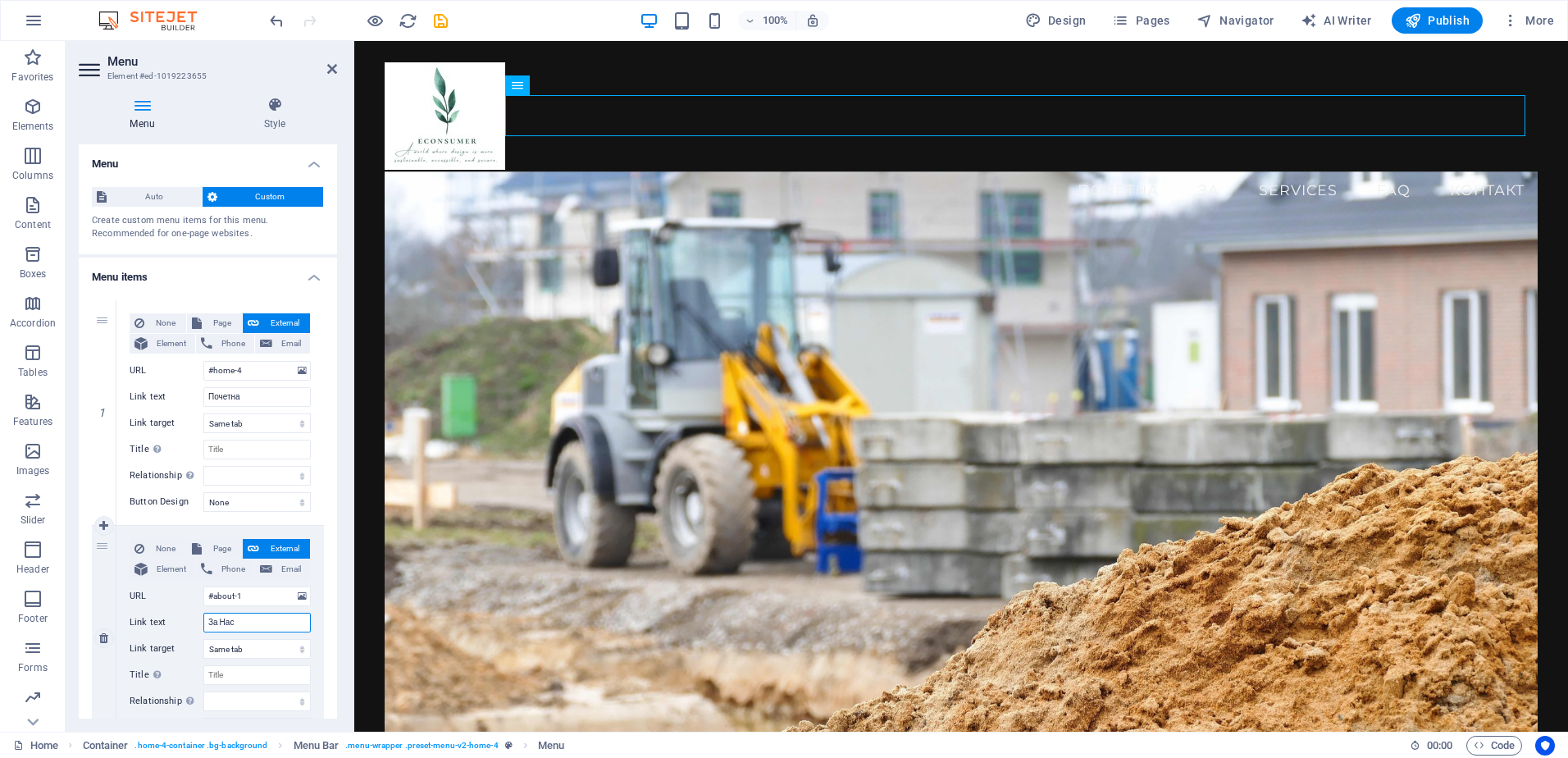
select select
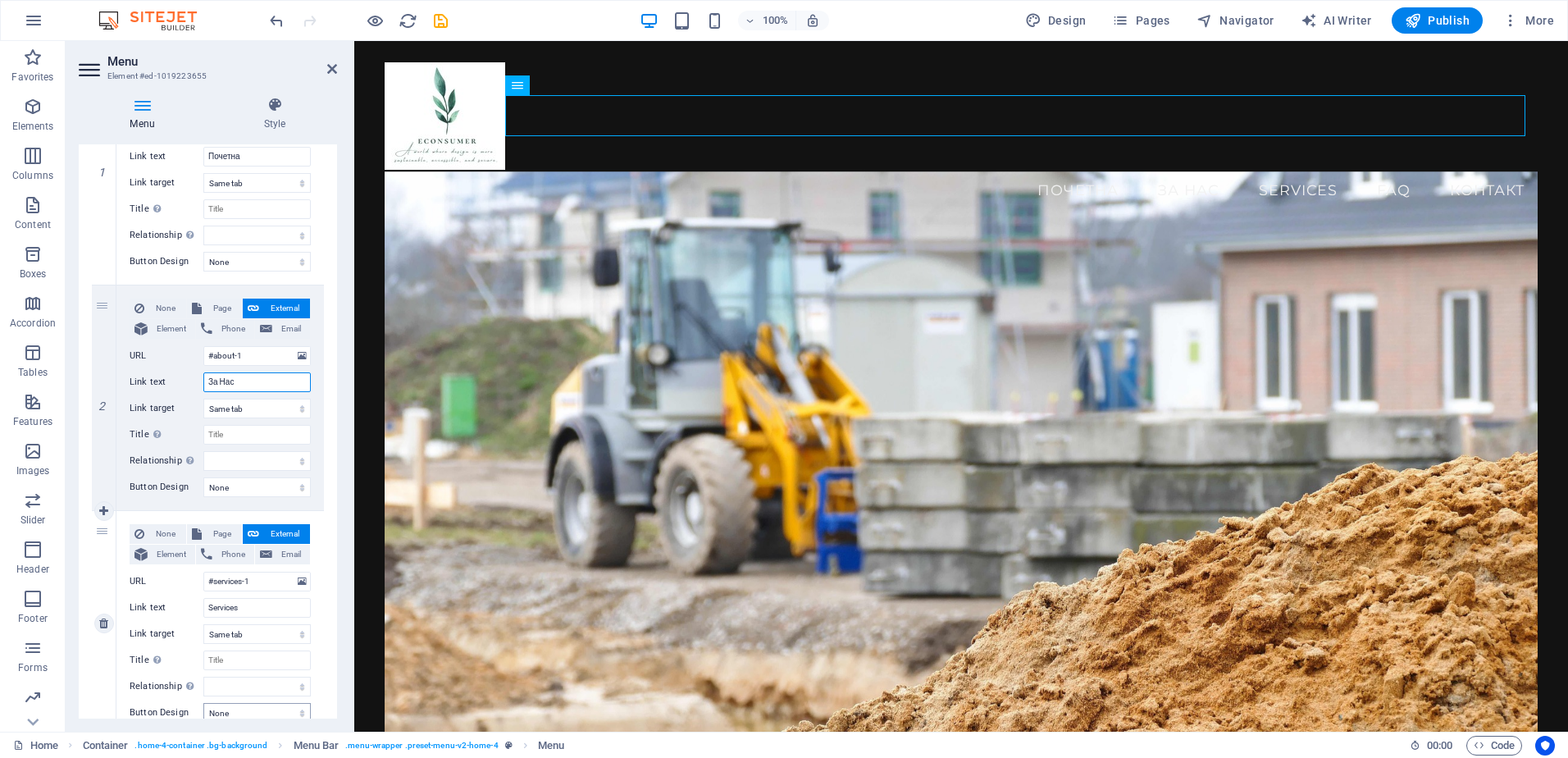
scroll to position [328, 0]
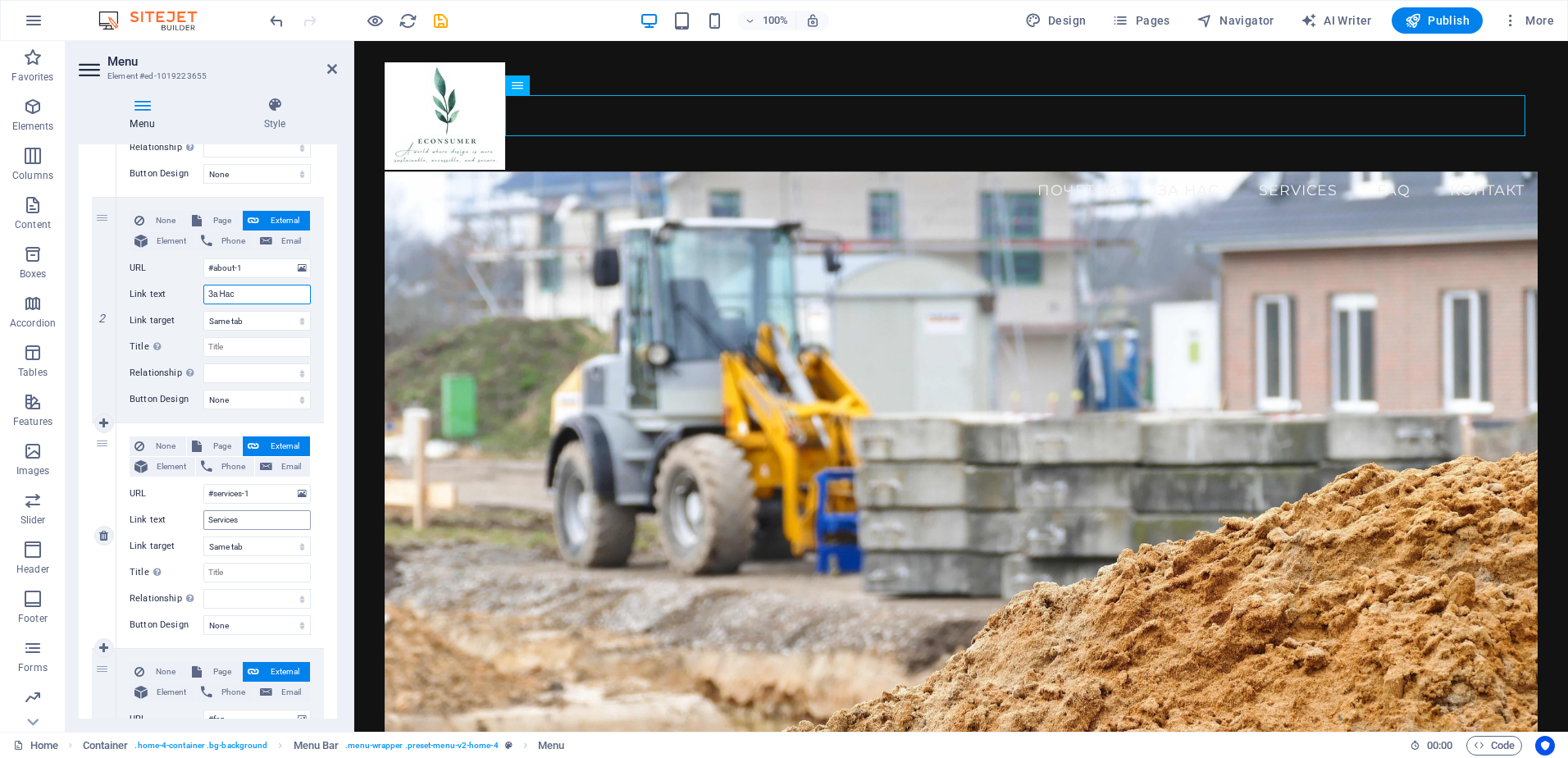
type input "За Нас"
drag, startPoint x: 258, startPoint y: 522, endPoint x: 186, endPoint y: 516, distance: 72.2
click at [186, 516] on div "Link text Services" at bounding box center [219, 519] width 181 height 20
type input "П"
select select
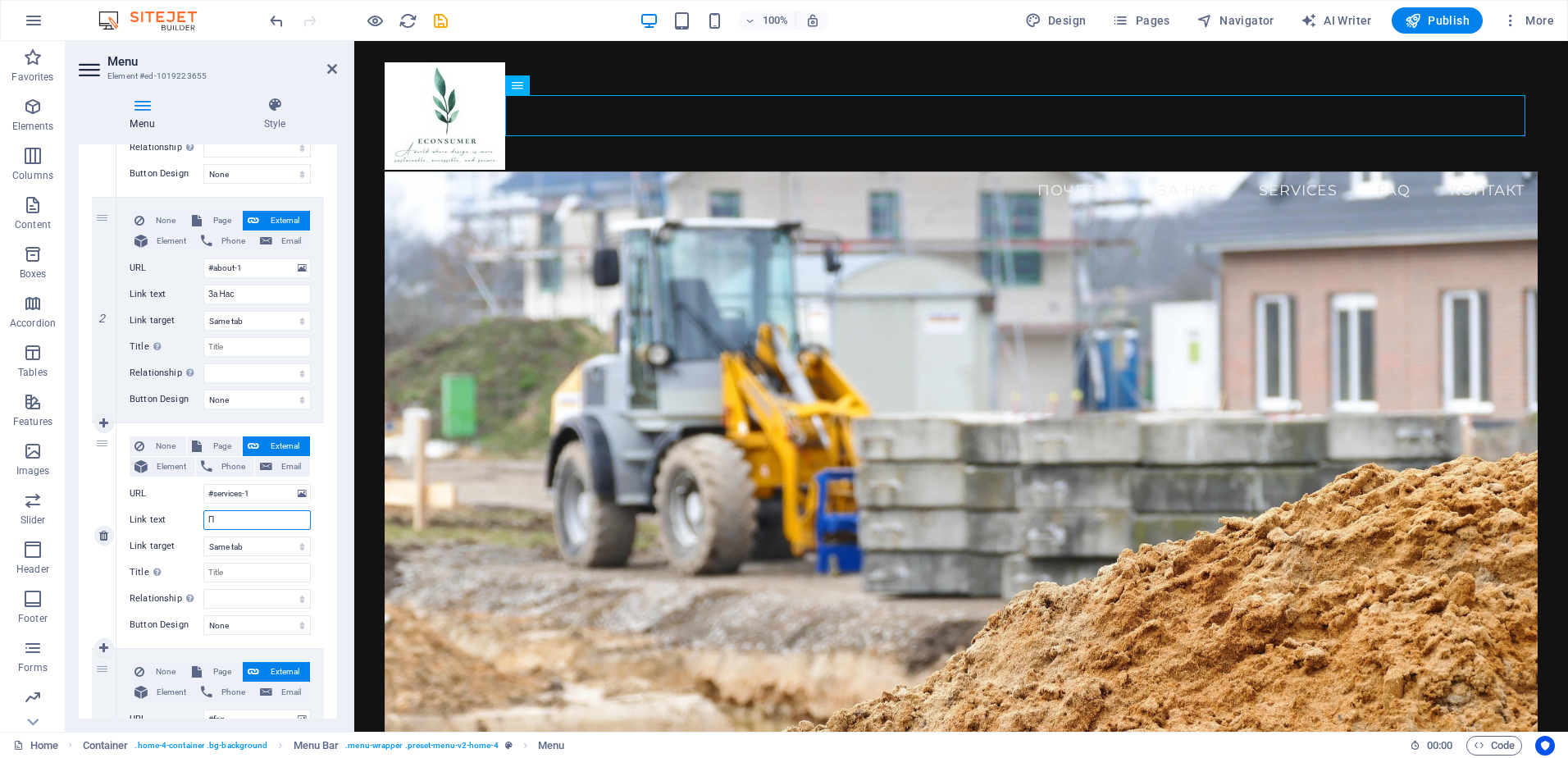
select select
type input "Прои"
select select
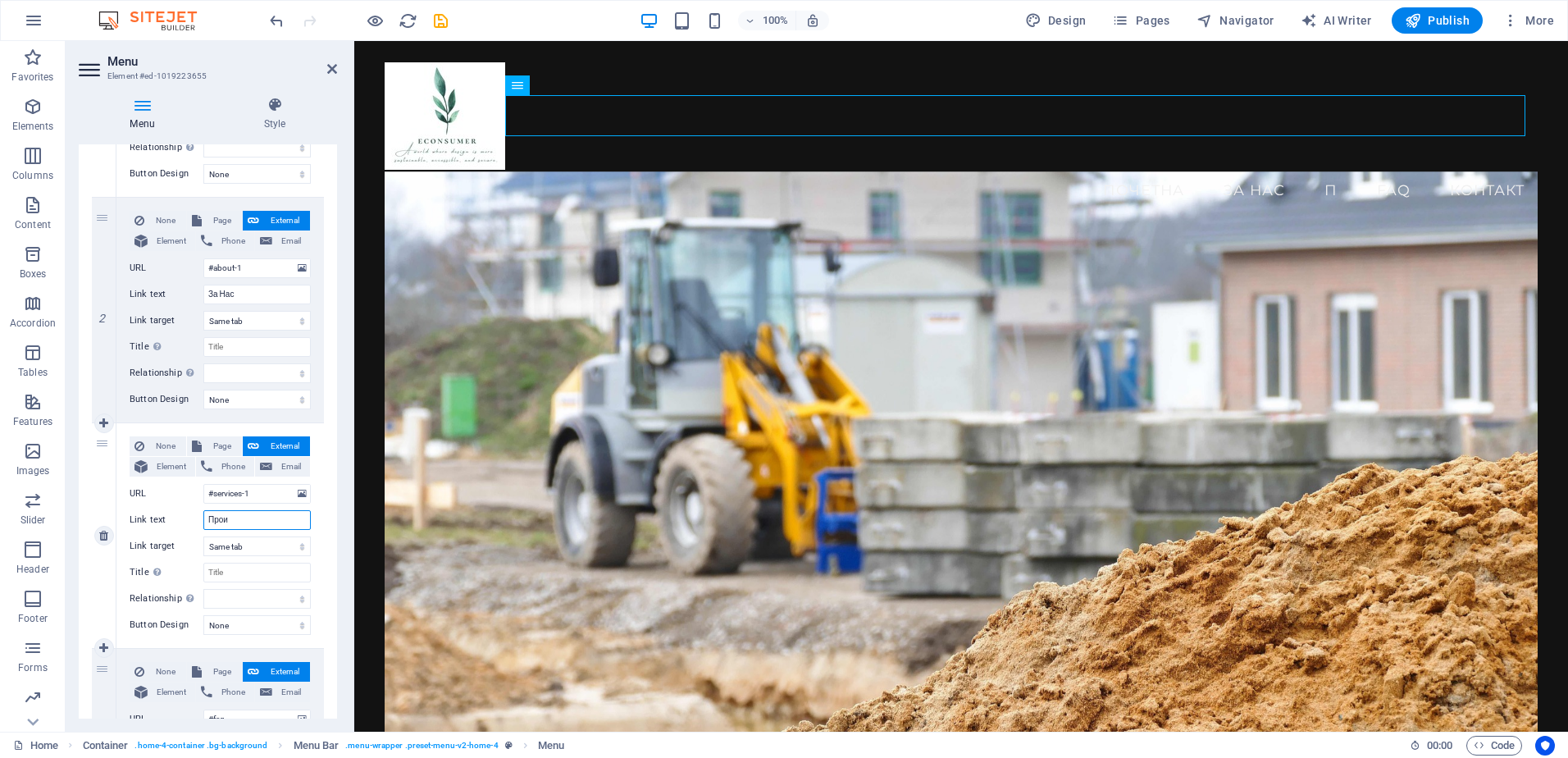
select select
type input "Производи"
select select
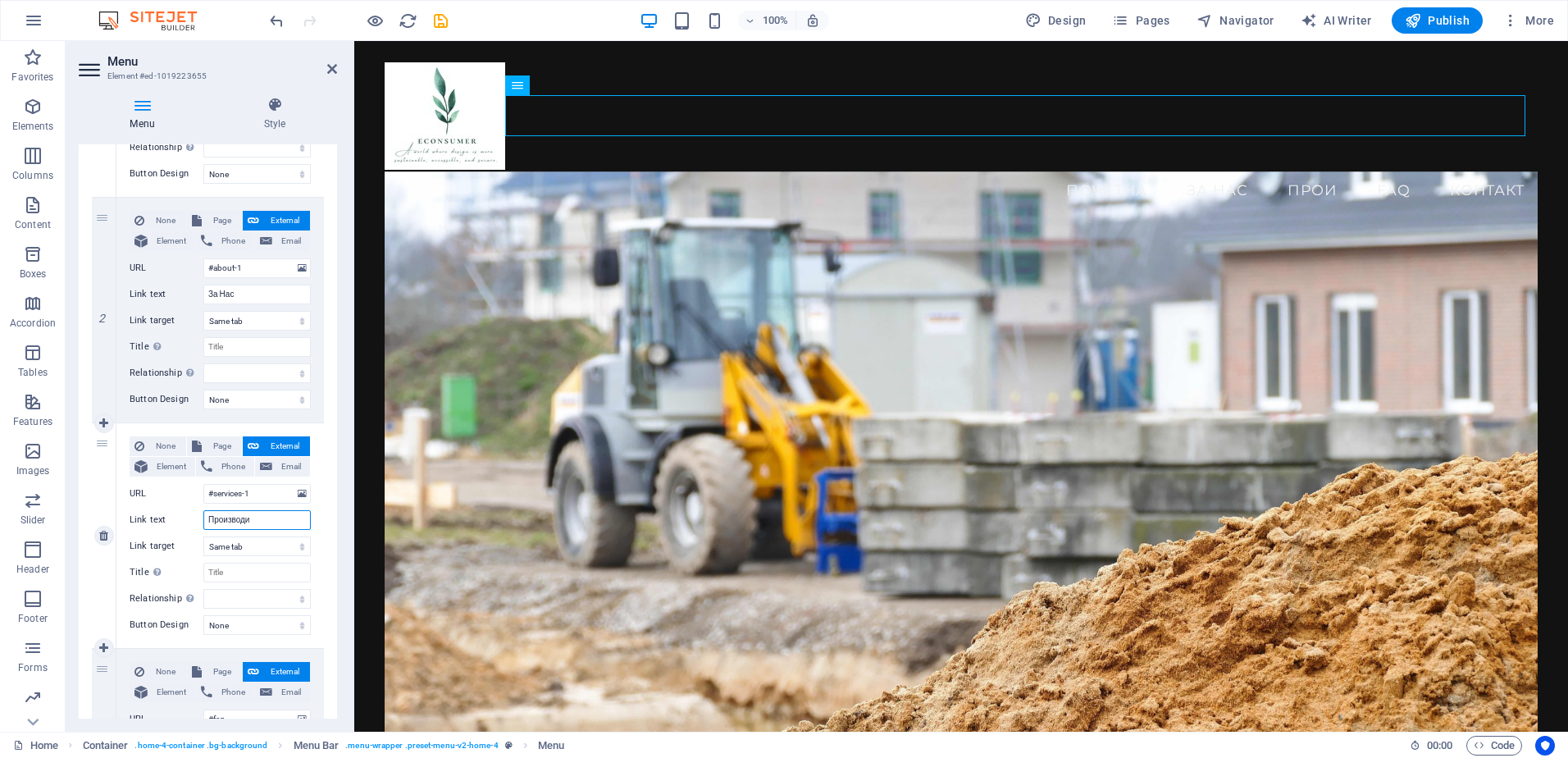
select select
type input "П"
select select
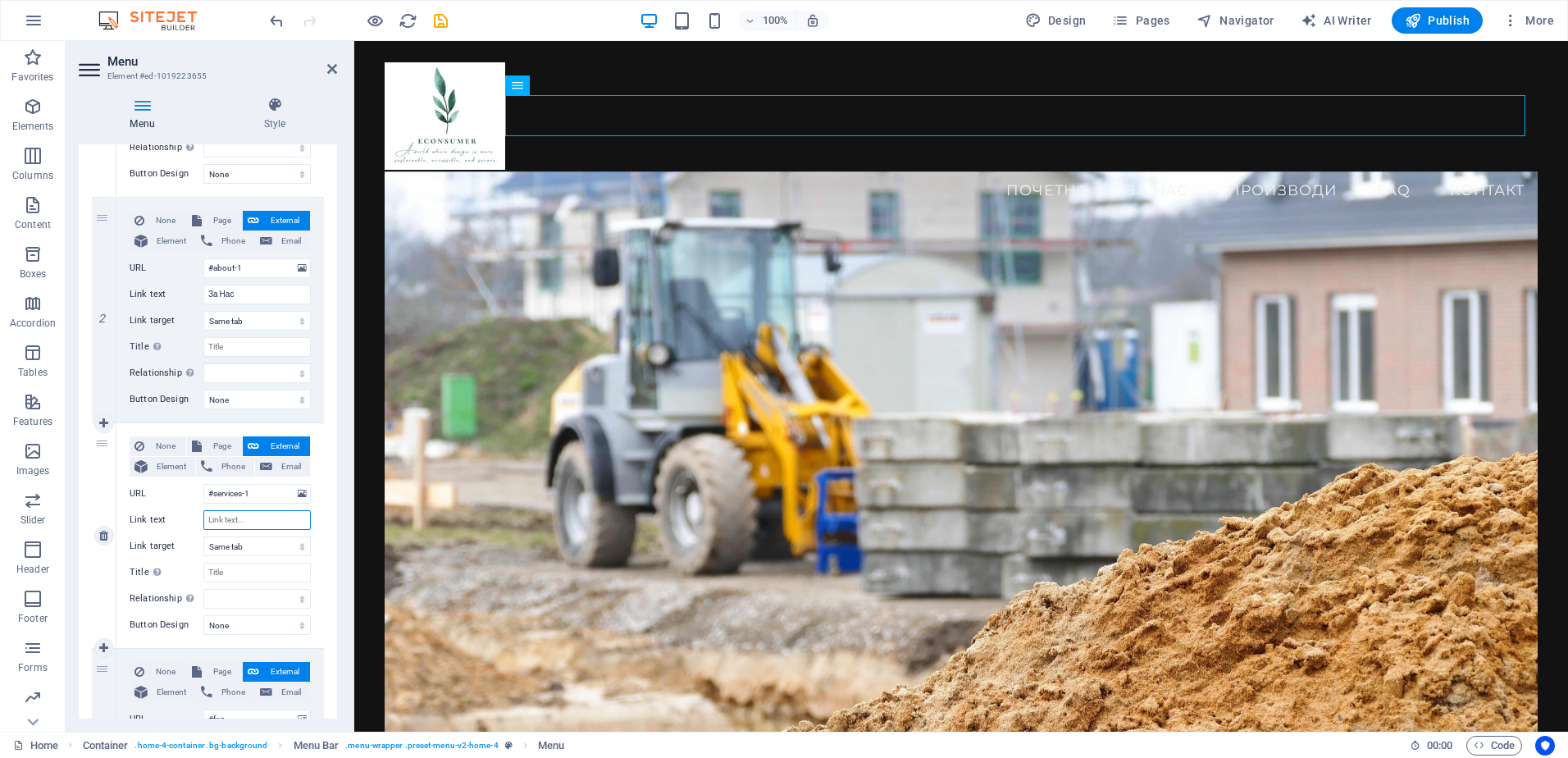
select select
type input "Производи"
select select
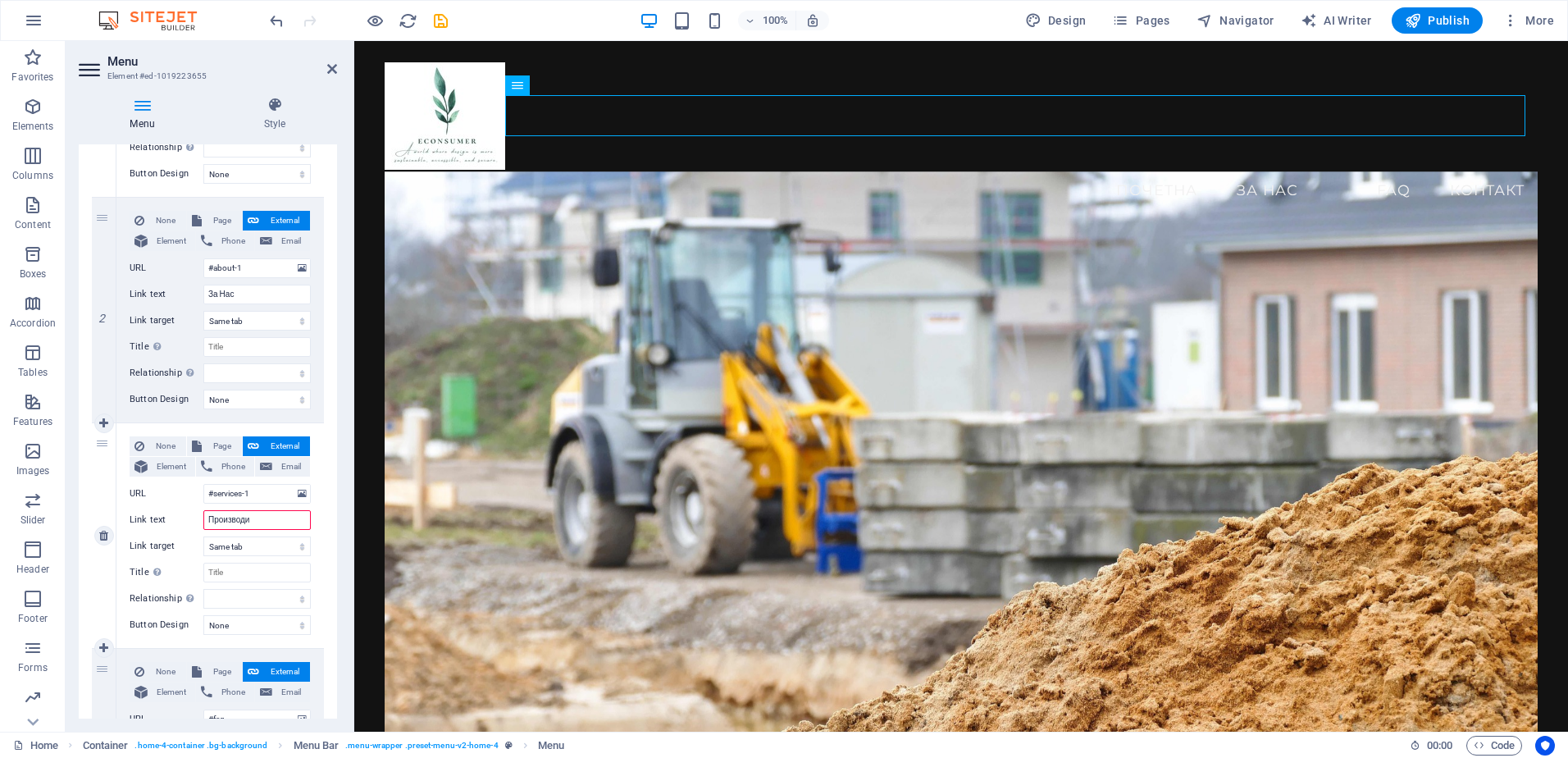
select select
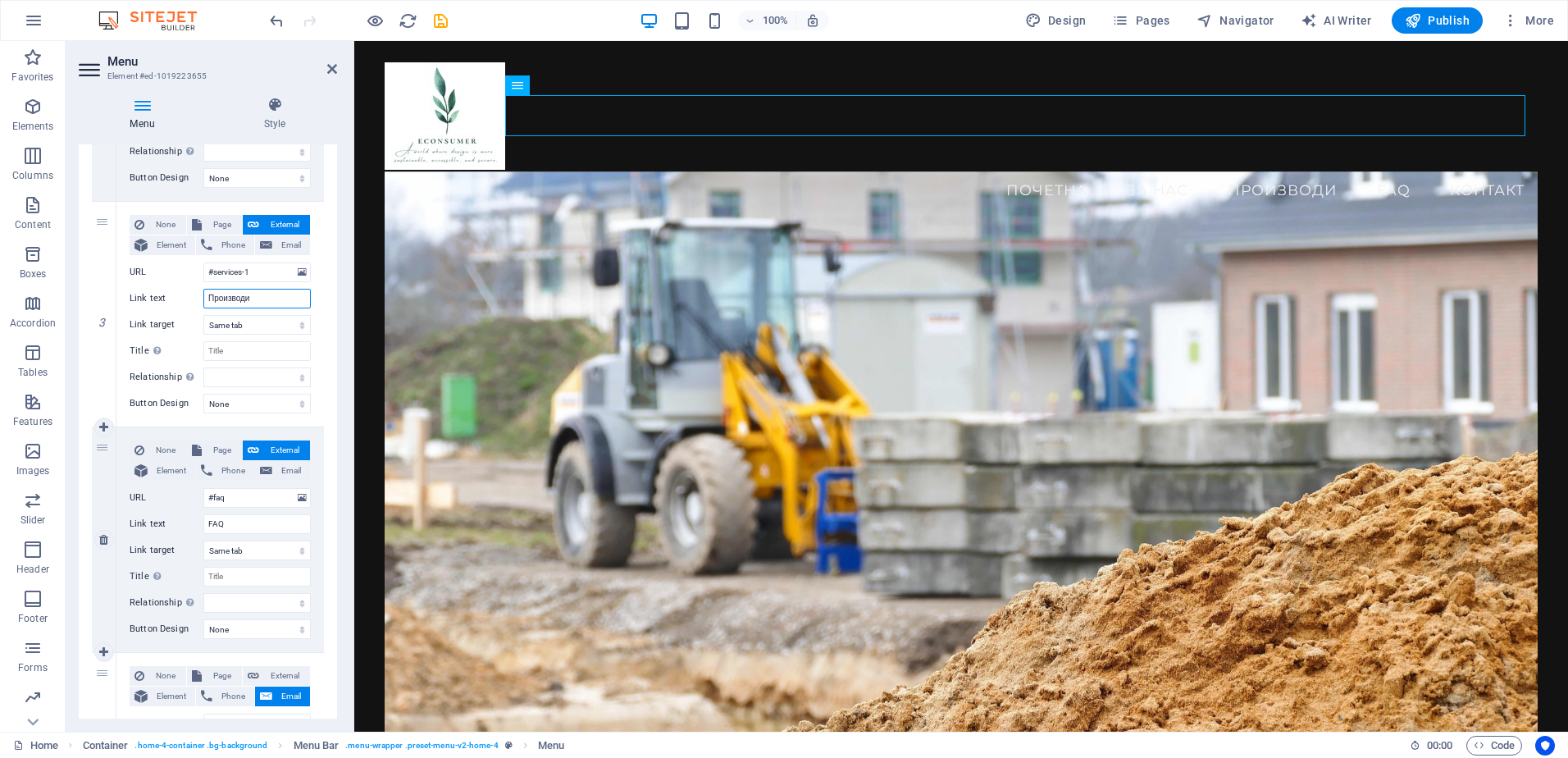
scroll to position [574, 0]
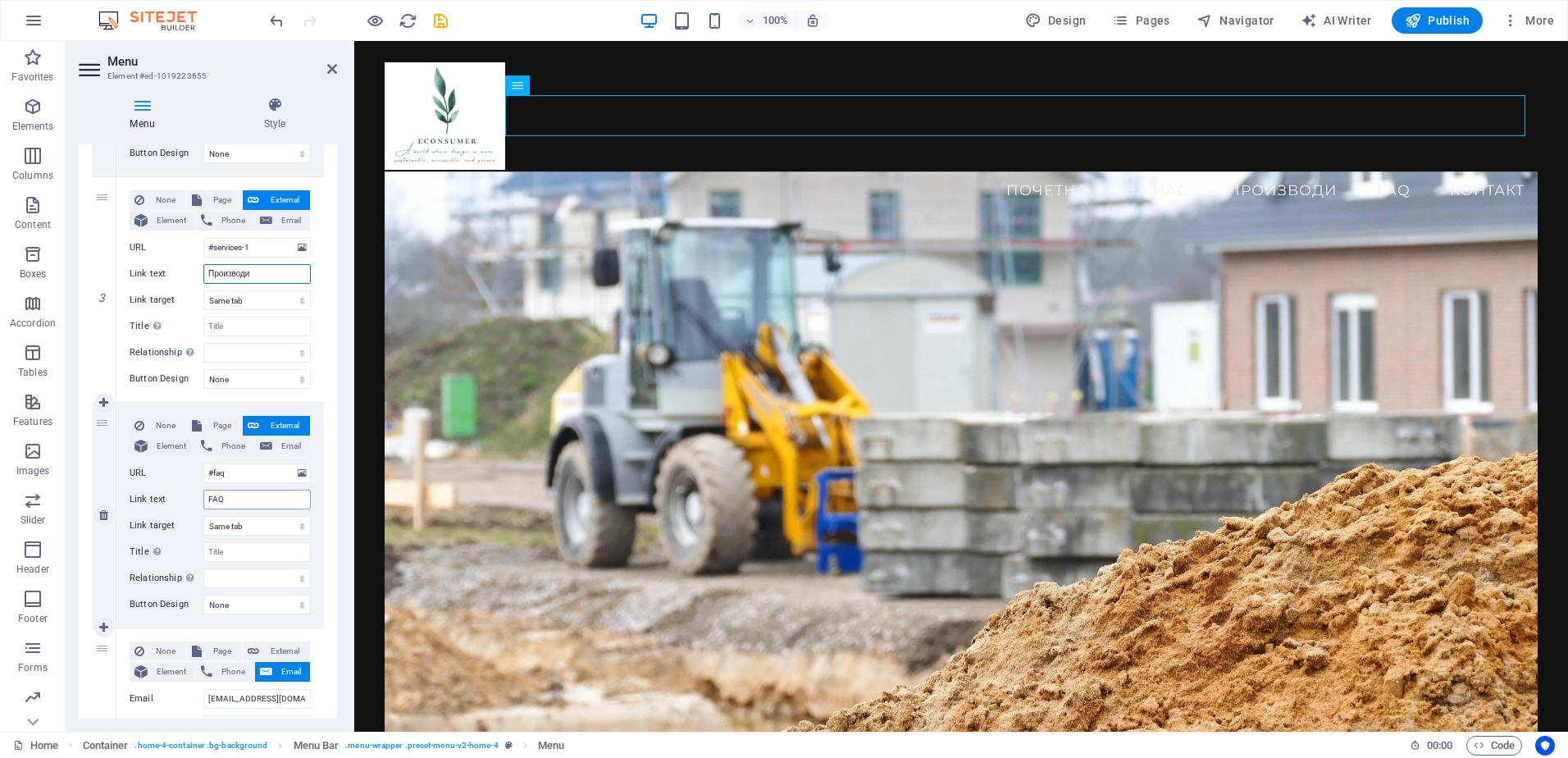
type input "Производи"
drag, startPoint x: 235, startPoint y: 496, endPoint x: 167, endPoint y: 493, distance: 68.1
click at [167, 493] on div "Link text FAQ" at bounding box center [219, 499] width 181 height 20
click at [106, 515] on icon at bounding box center [104, 515] width 9 height 11
select select
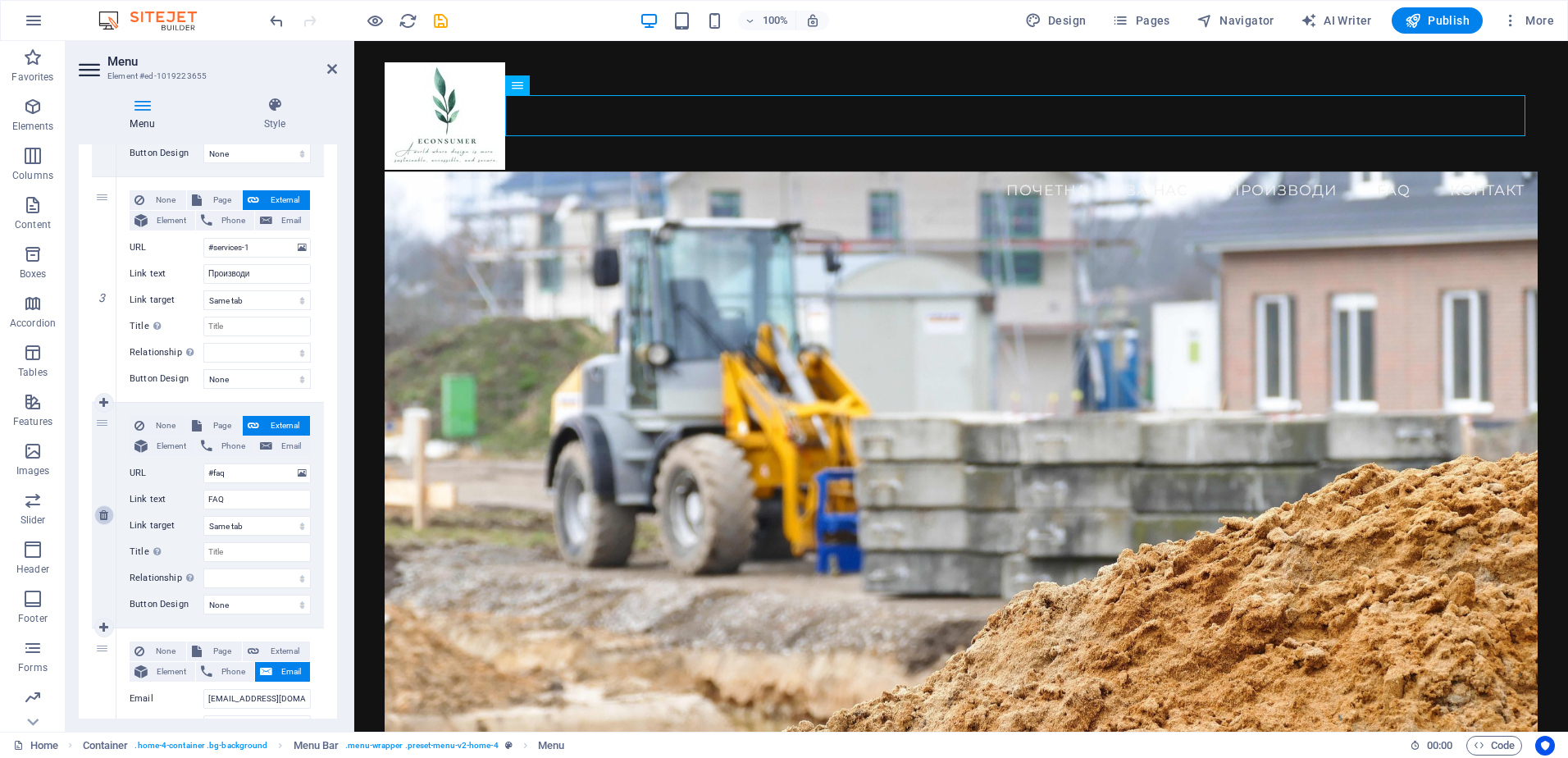
select select
type input "[EMAIL_ADDRESS][DOMAIN_NAME]"
type input "Контакт"
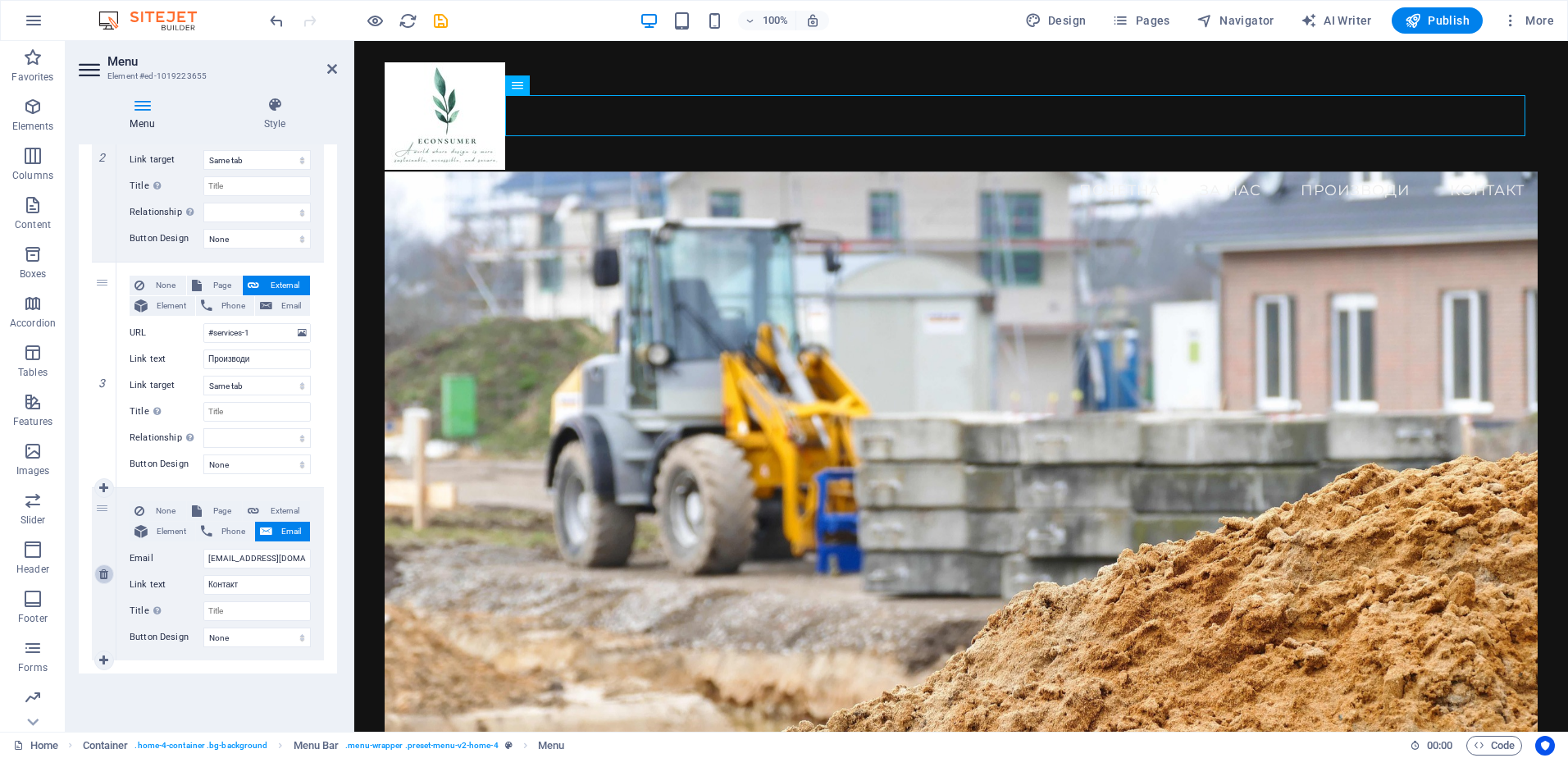
scroll to position [489, 0]
click at [175, 304] on span "Element" at bounding box center [171, 306] width 38 height 20
select select
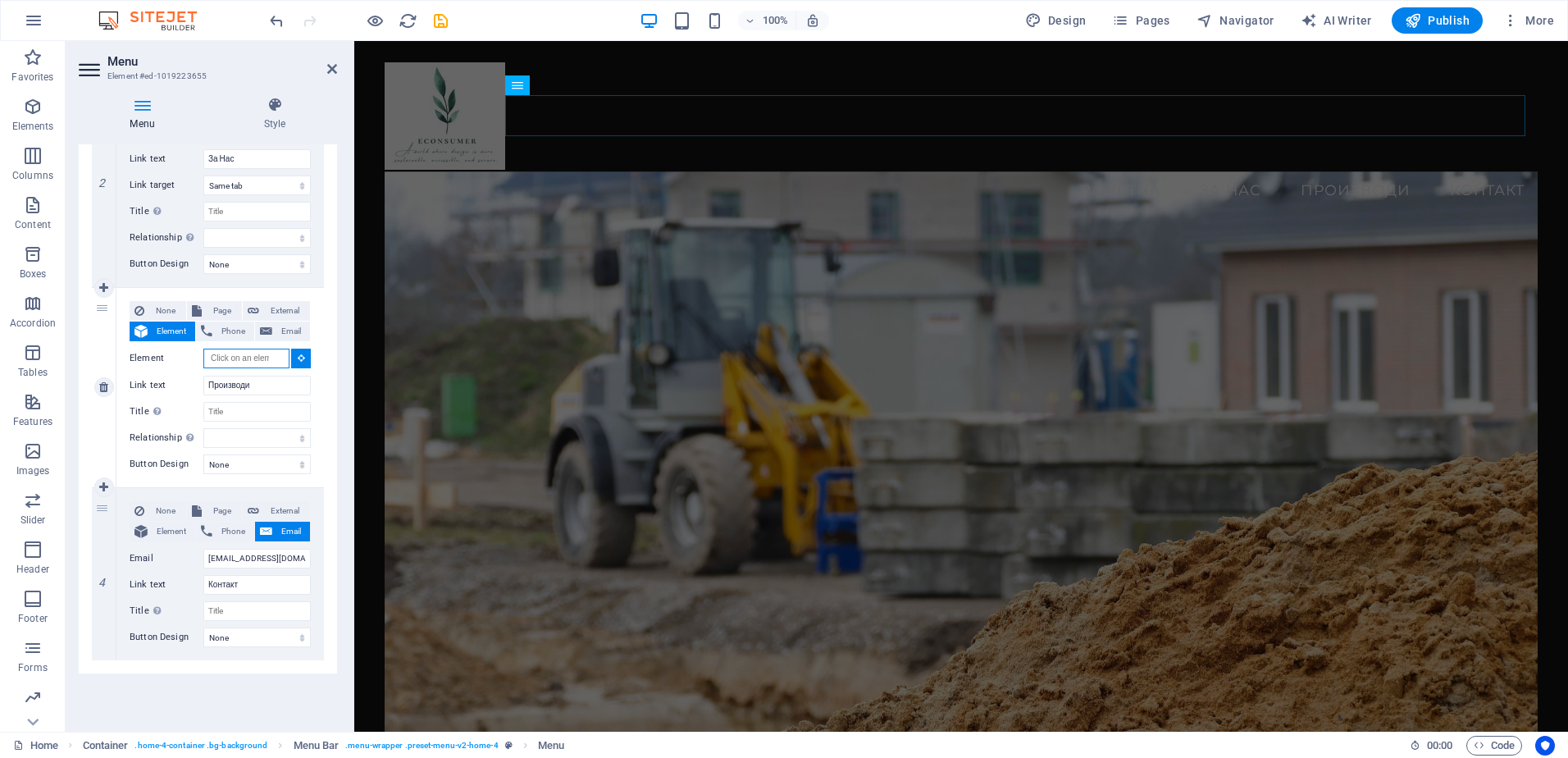
scroll to position [464, 0]
click at [327, 65] on icon at bounding box center [332, 69] width 10 height 13
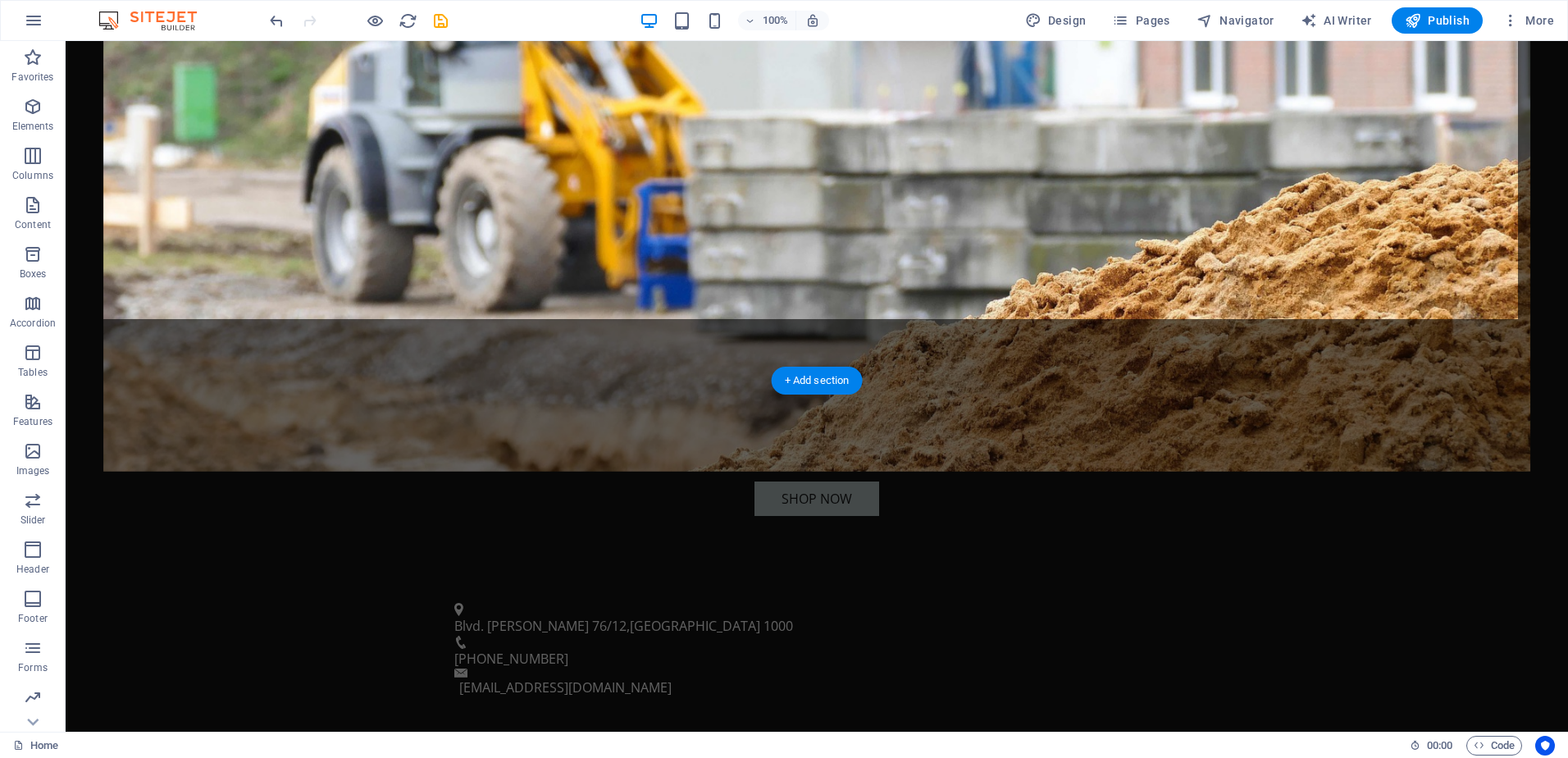
scroll to position [669, 0]
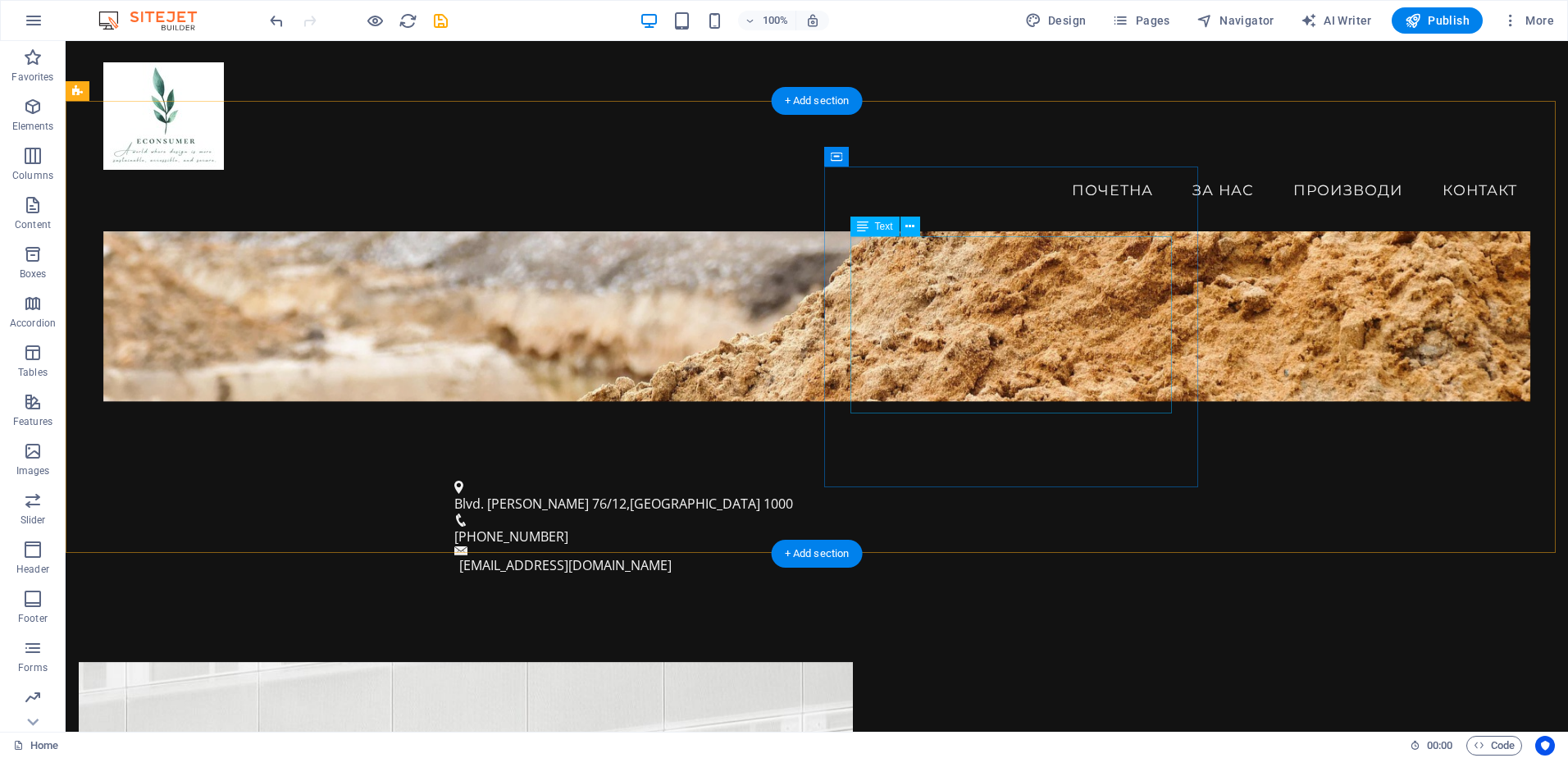
scroll to position [589, 0]
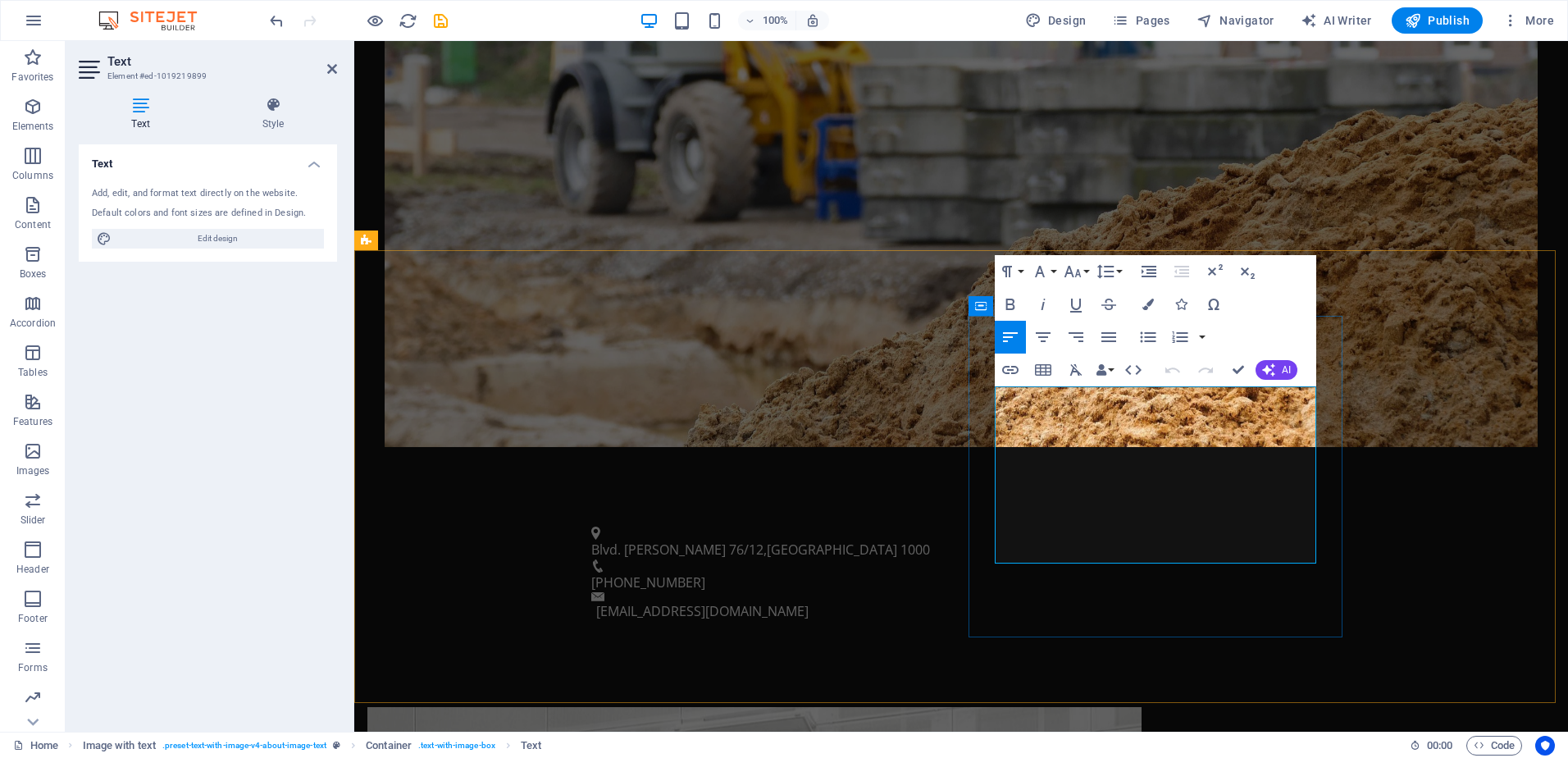
drag, startPoint x: 996, startPoint y: 396, endPoint x: 1274, endPoint y: 551, distance: 318.3
copy p "At [DOMAIN_NAME], we specialize in providing the highest quality building mater…"
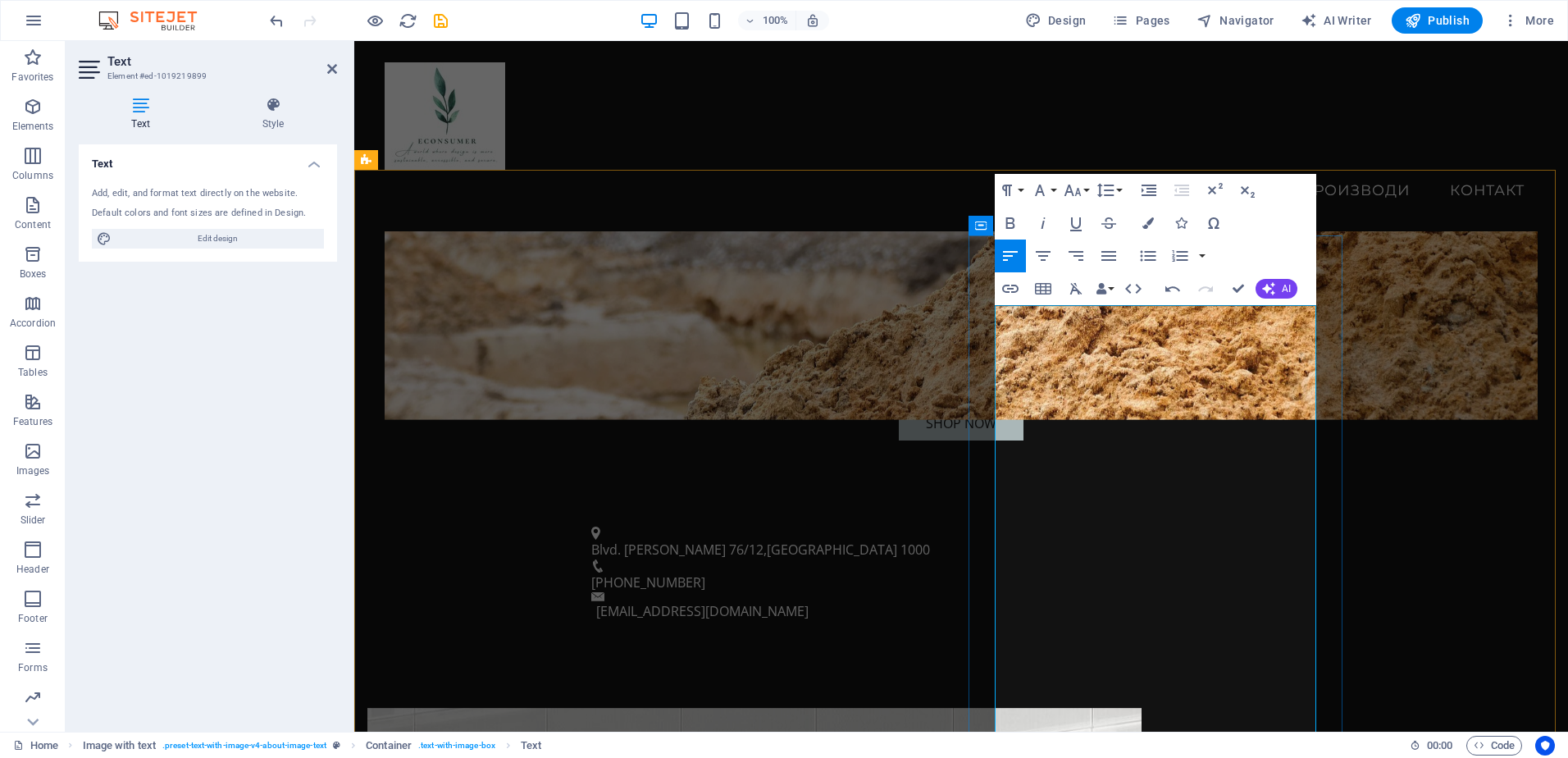
scroll to position [519, 0]
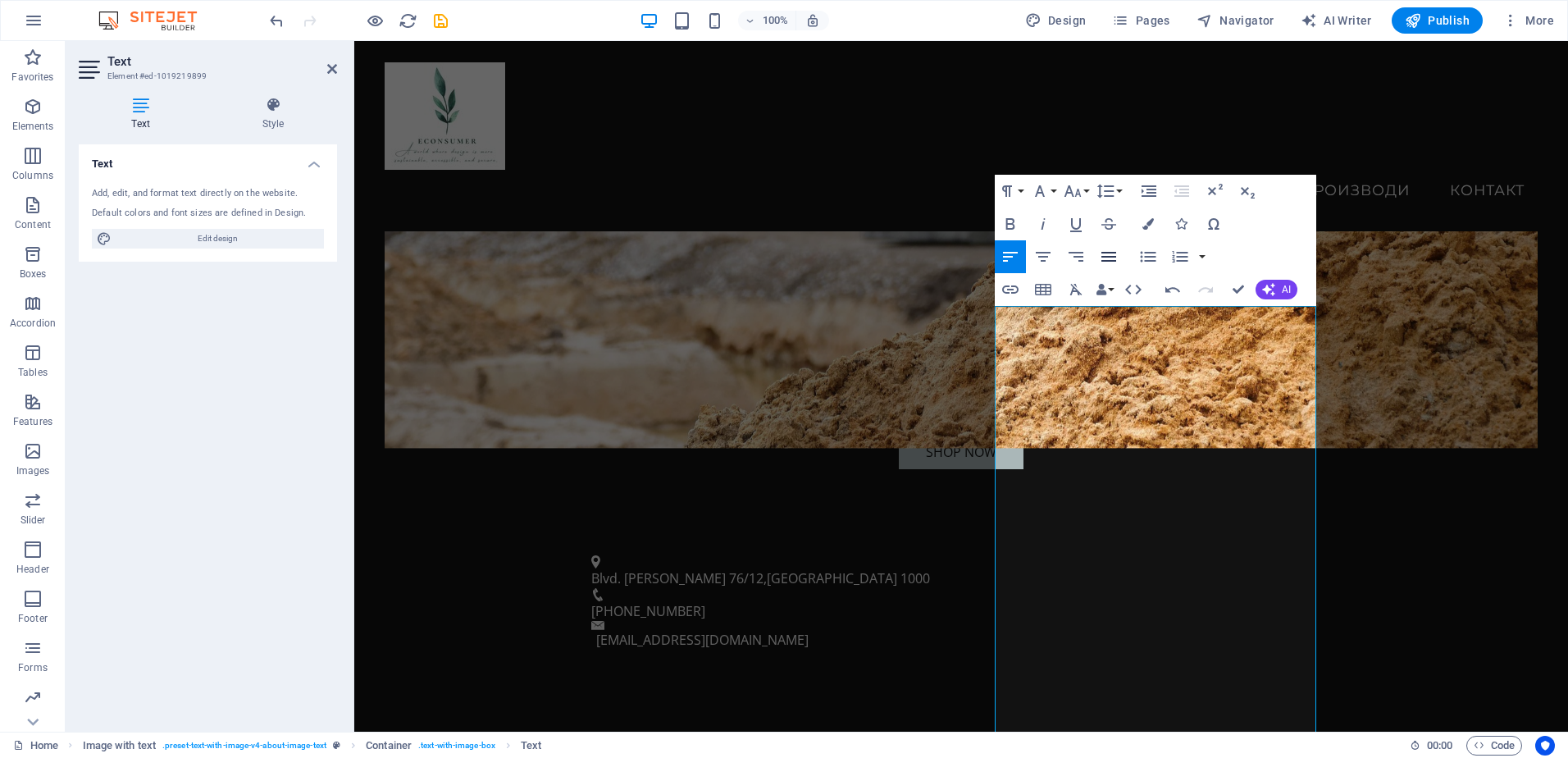
click at [1108, 255] on icon "button" at bounding box center [1108, 256] width 20 height 20
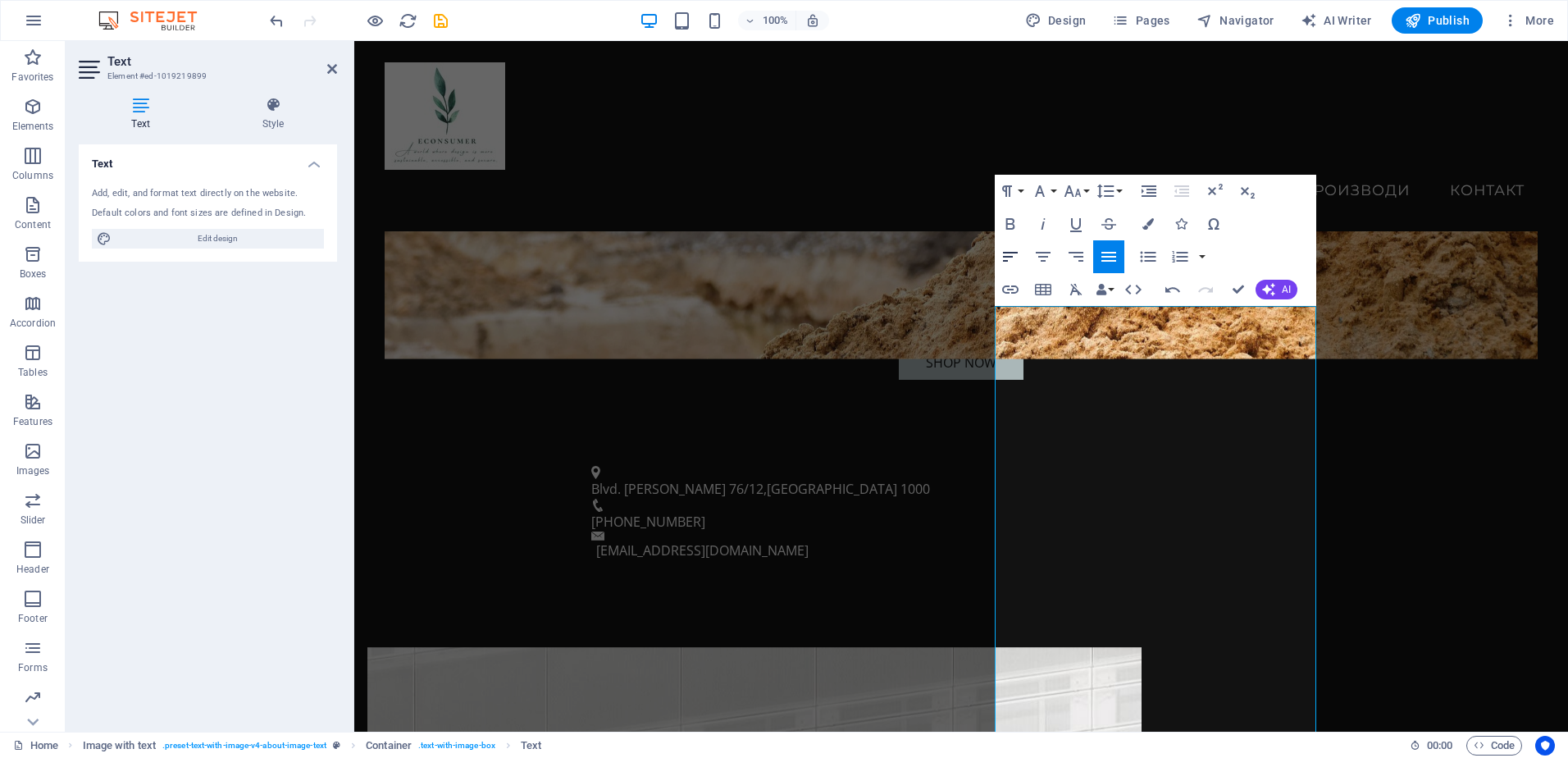
click at [1015, 250] on icon "button" at bounding box center [1010, 256] width 20 height 20
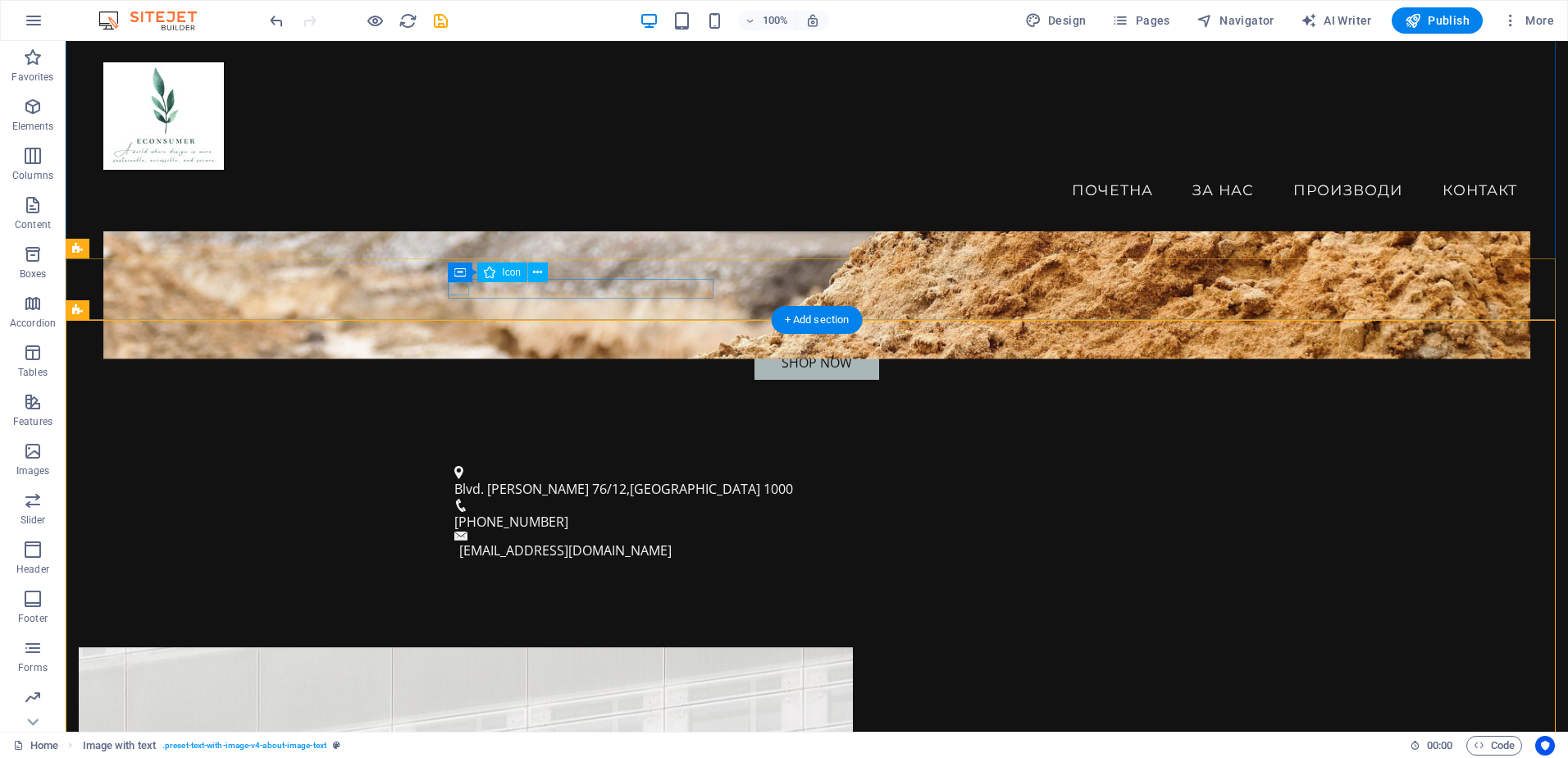
click at [454, 465] on figure at bounding box center [810, 472] width 712 height 13
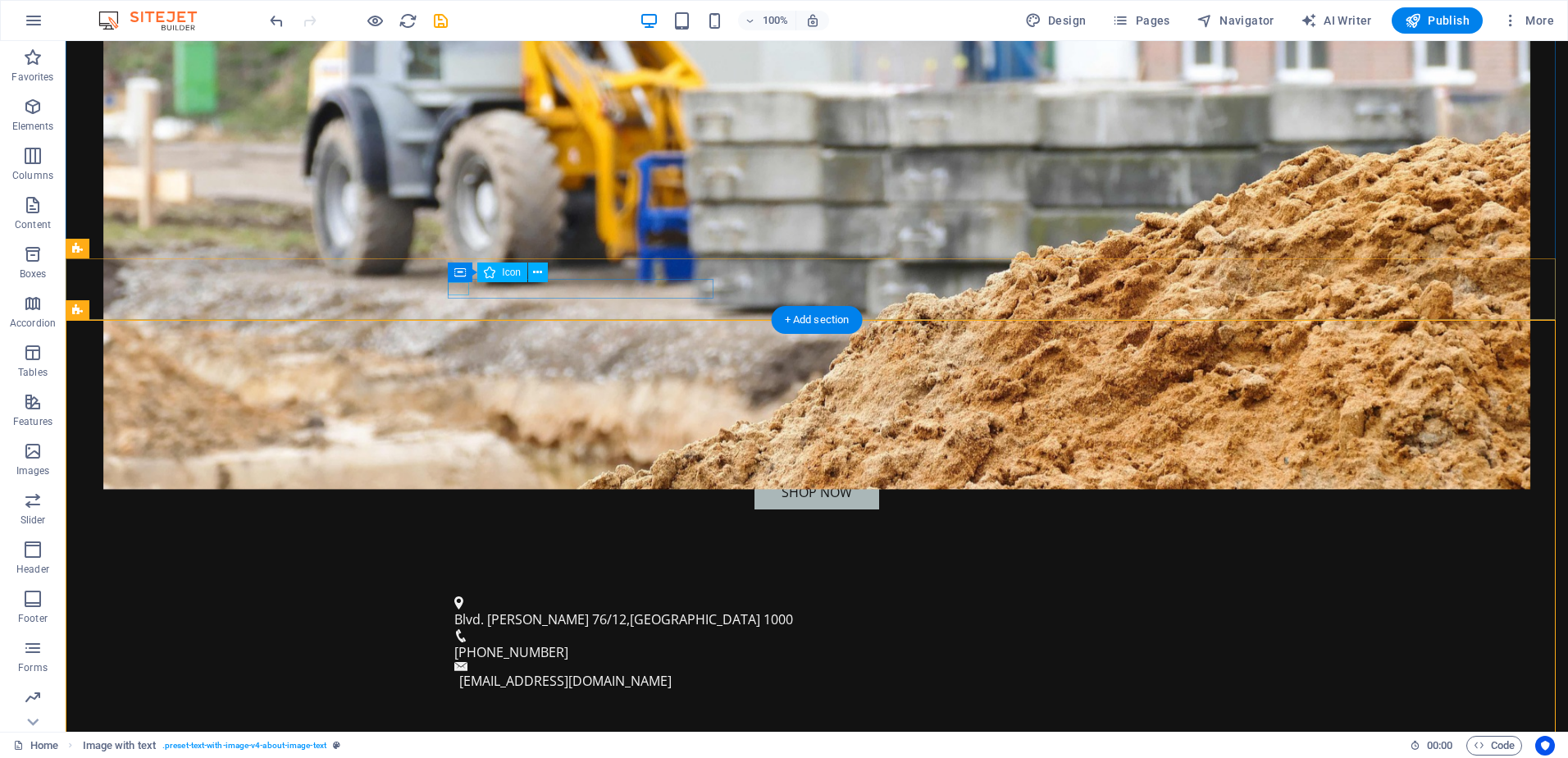
select select "xMinYMid"
select select "px"
